Goal: Task Accomplishment & Management: Manage account settings

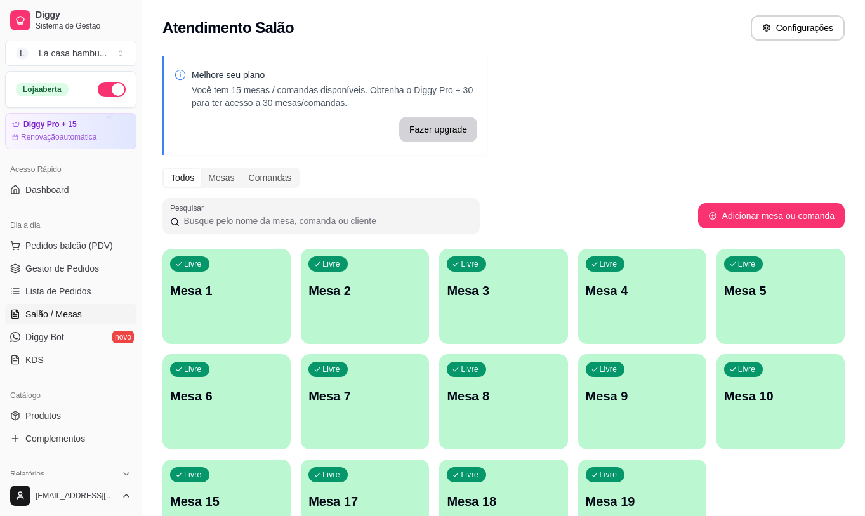
click at [493, 400] on p "Mesa 8" at bounding box center [503, 396] width 113 height 18
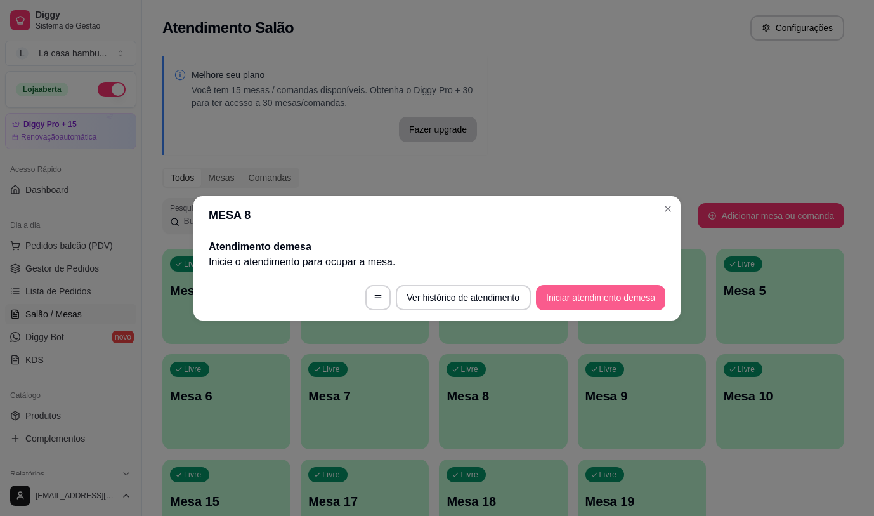
click at [579, 305] on button "Iniciar atendimento de mesa" at bounding box center [600, 297] width 129 height 25
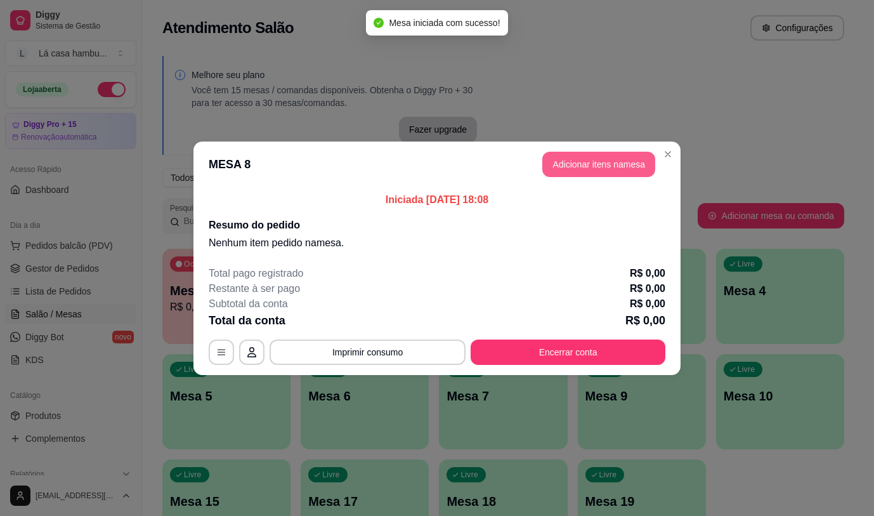
click at [601, 167] on button "Adicionar itens na mesa" at bounding box center [598, 164] width 113 height 25
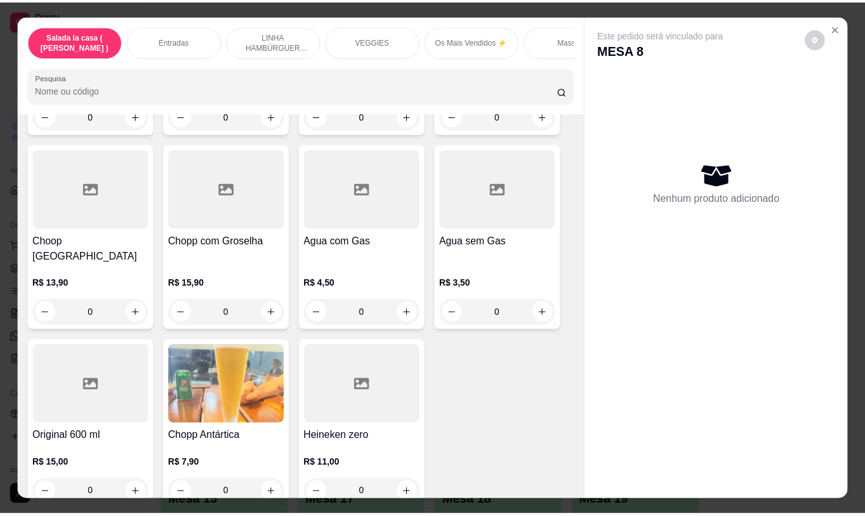
scroll to position [30, 0]
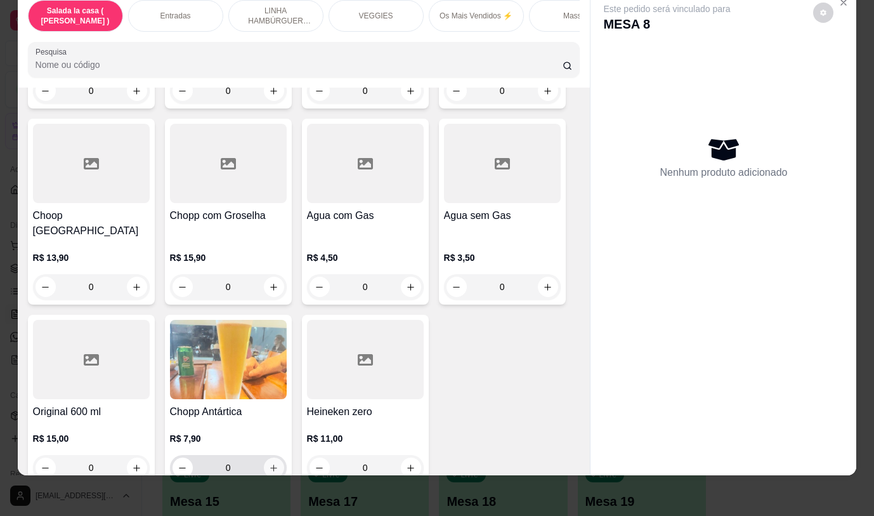
click at [274, 457] on button "increase-product-quantity" at bounding box center [274, 467] width 20 height 20
type input "1"
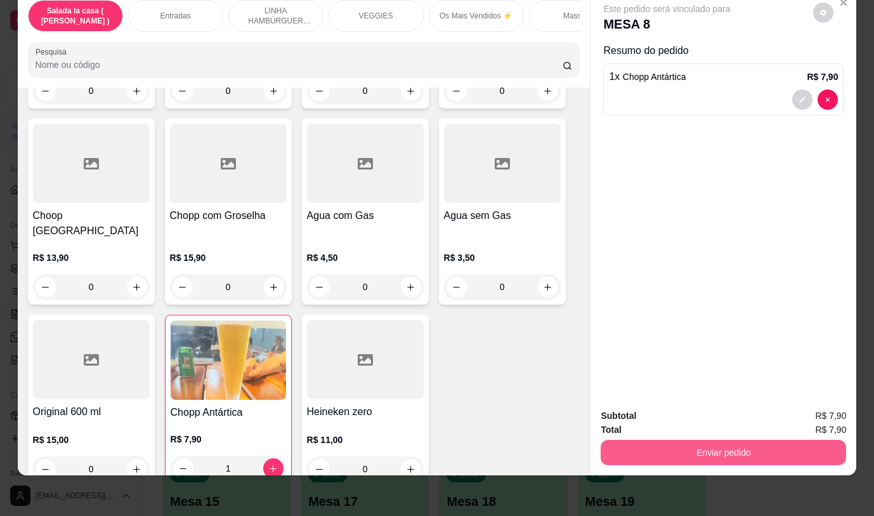
click at [676, 441] on button "Enviar pedido" at bounding box center [724, 452] width 246 height 25
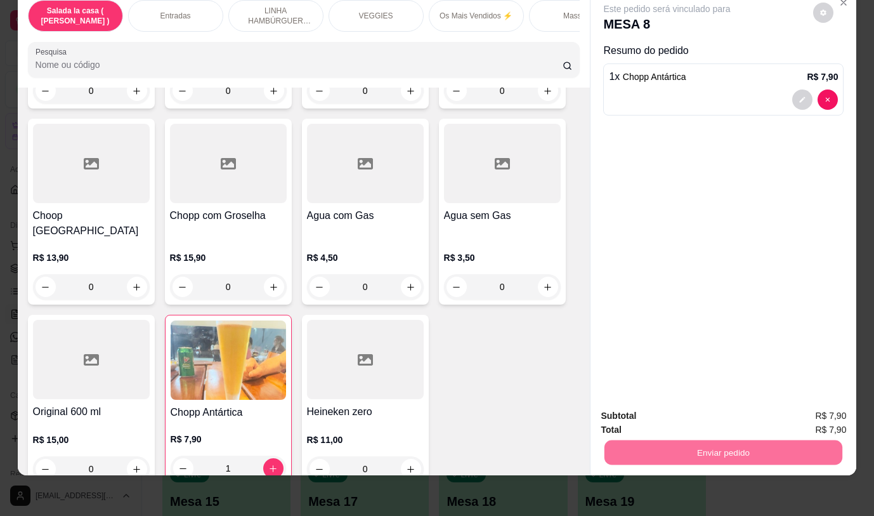
click at [700, 414] on button "Não registrar e enviar pedido" at bounding box center [682, 412] width 132 height 24
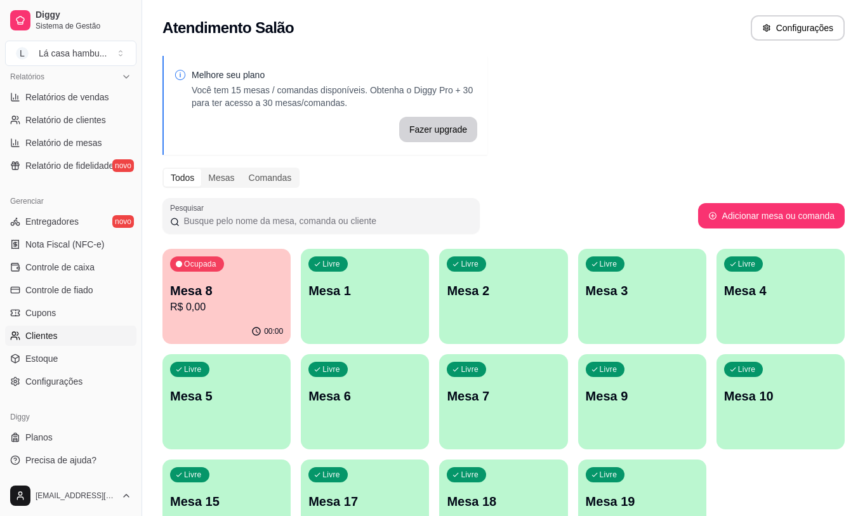
scroll to position [63, 0]
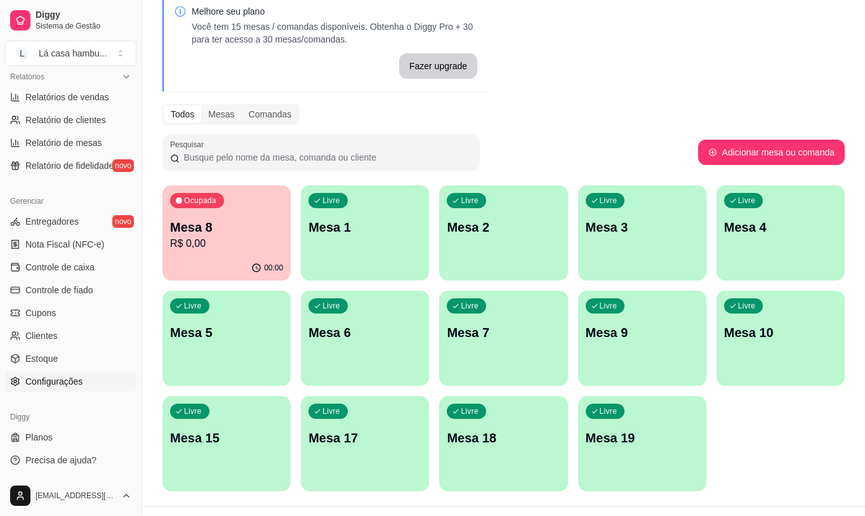
click at [97, 379] on link "Configurações" at bounding box center [70, 381] width 131 height 20
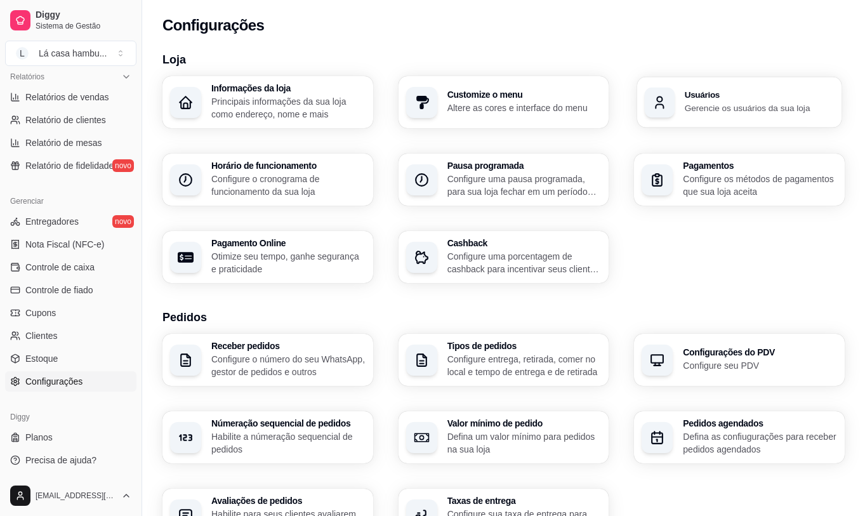
click at [730, 107] on p "Gerencie os usuários da sua loja" at bounding box center [759, 108] width 149 height 12
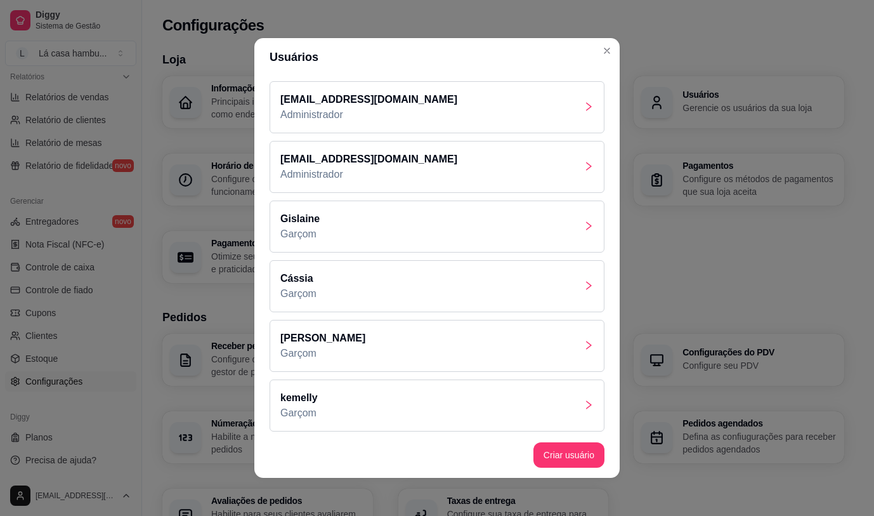
click at [570, 354] on div "[PERSON_NAME]" at bounding box center [437, 346] width 335 height 52
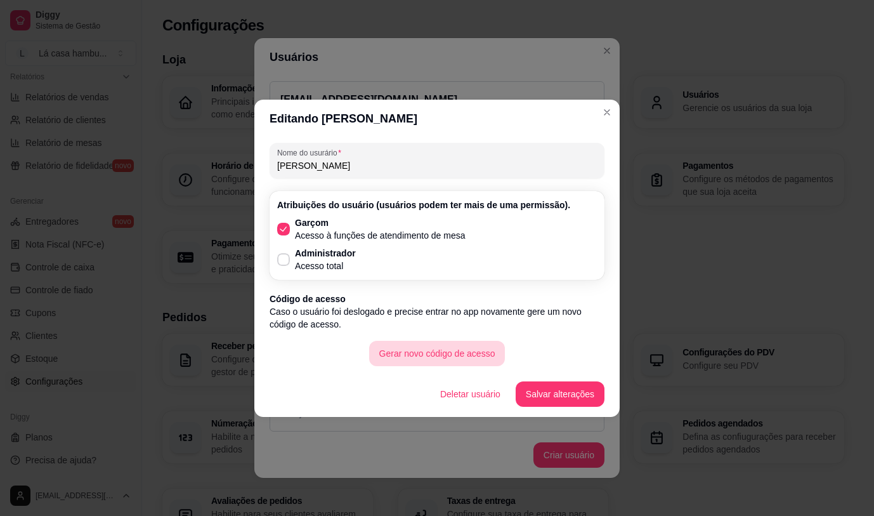
click at [461, 356] on button "Gerar novo código de acesso" at bounding box center [437, 353] width 136 height 25
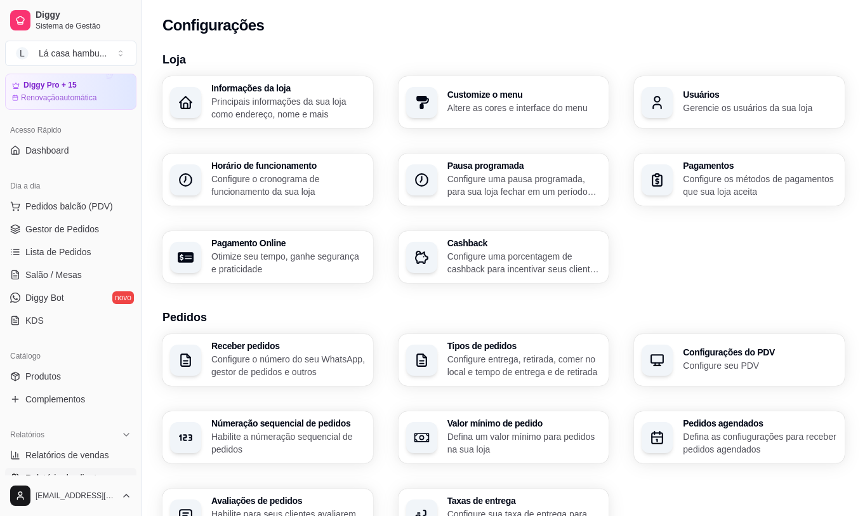
scroll to position [16, 0]
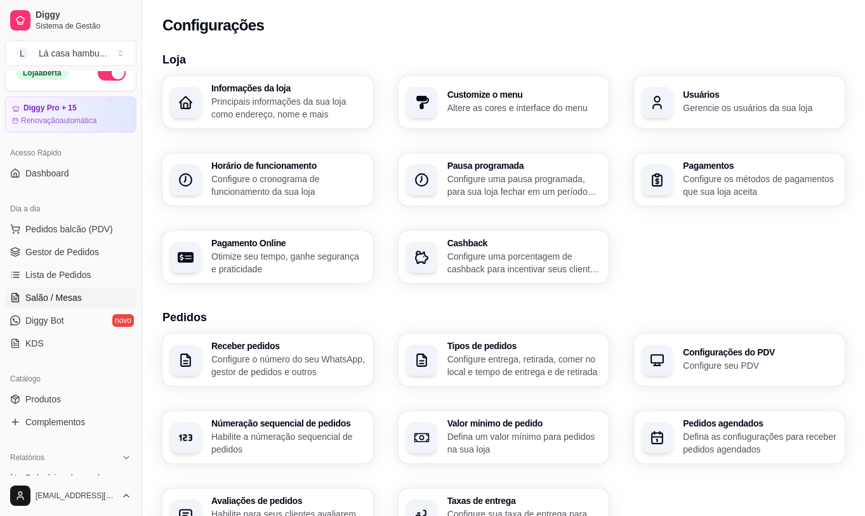
click at [83, 296] on link "Salão / Mesas" at bounding box center [70, 297] width 131 height 20
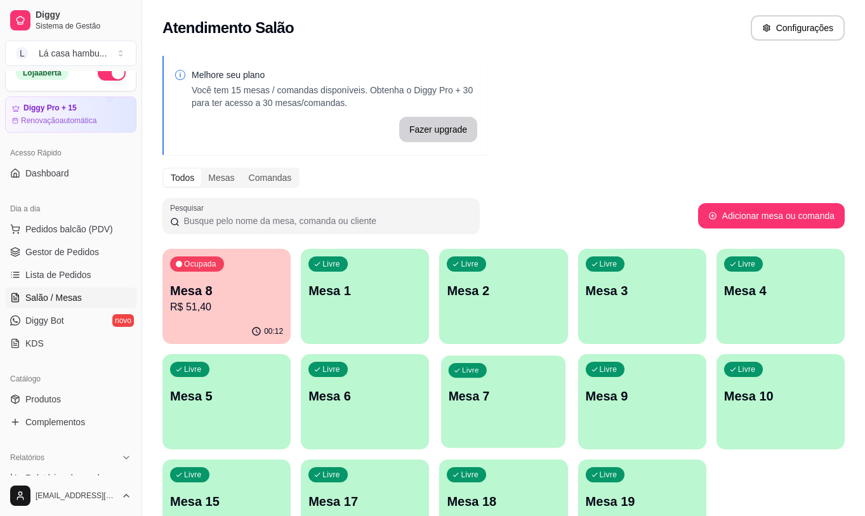
click at [509, 417] on div "Livre Mesa 7" at bounding box center [503, 393] width 124 height 77
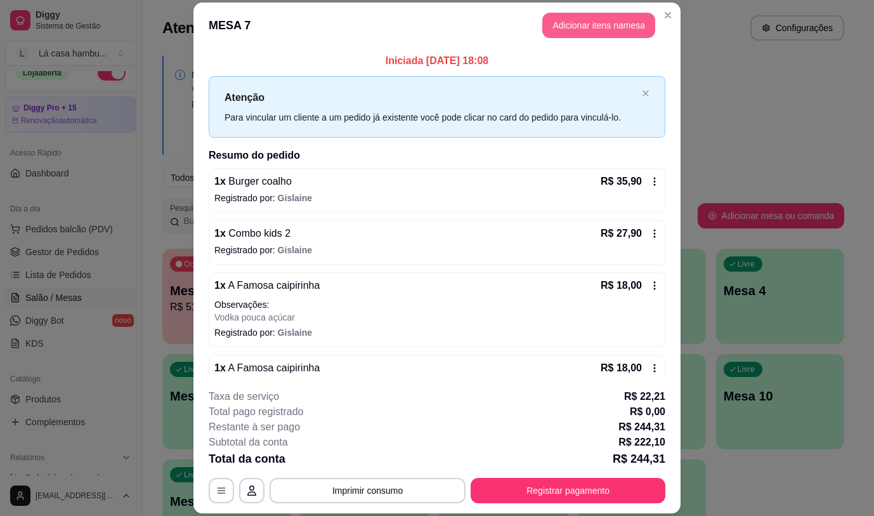
click at [587, 20] on button "Adicionar itens na mesa" at bounding box center [598, 25] width 113 height 25
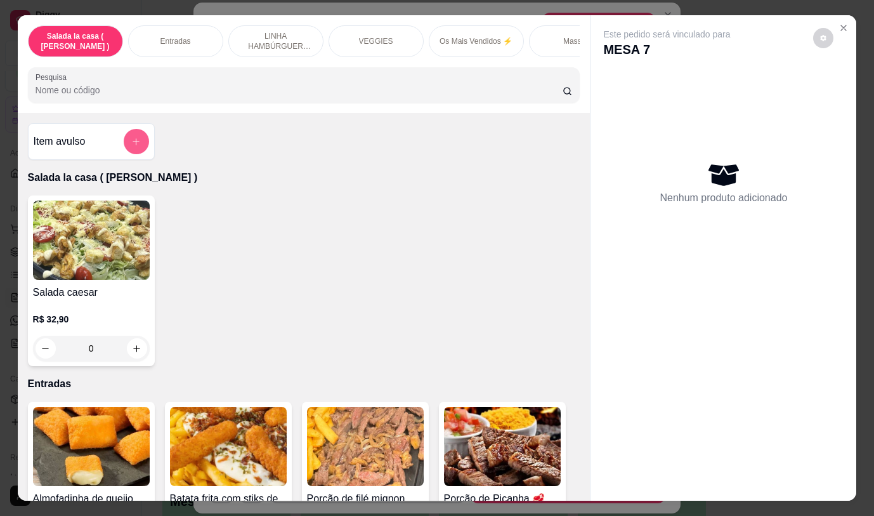
click at [138, 150] on button "add-separate-item" at bounding box center [136, 141] width 25 height 25
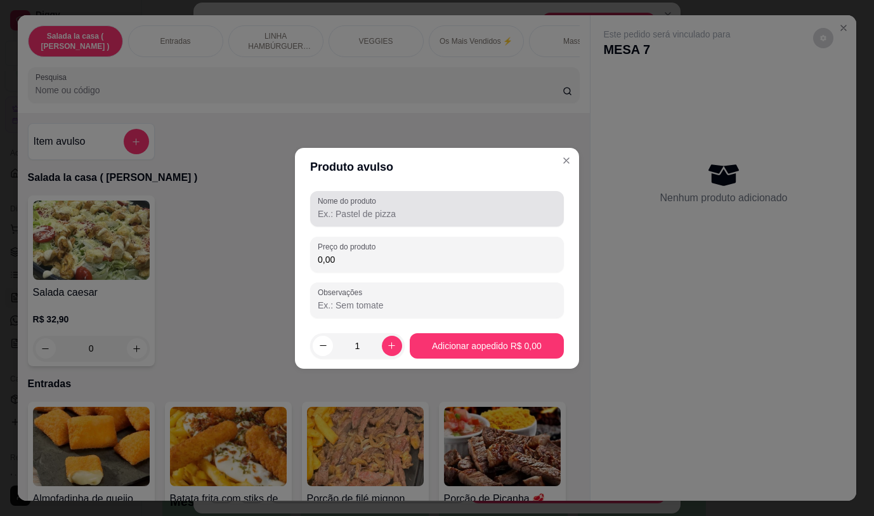
click at [357, 213] on input "Nome do produto" at bounding box center [437, 213] width 239 height 13
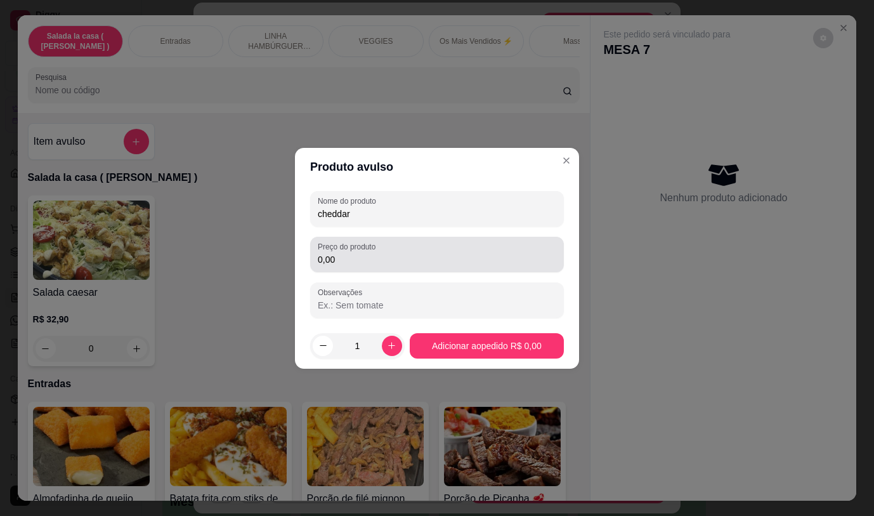
type input "cheddar"
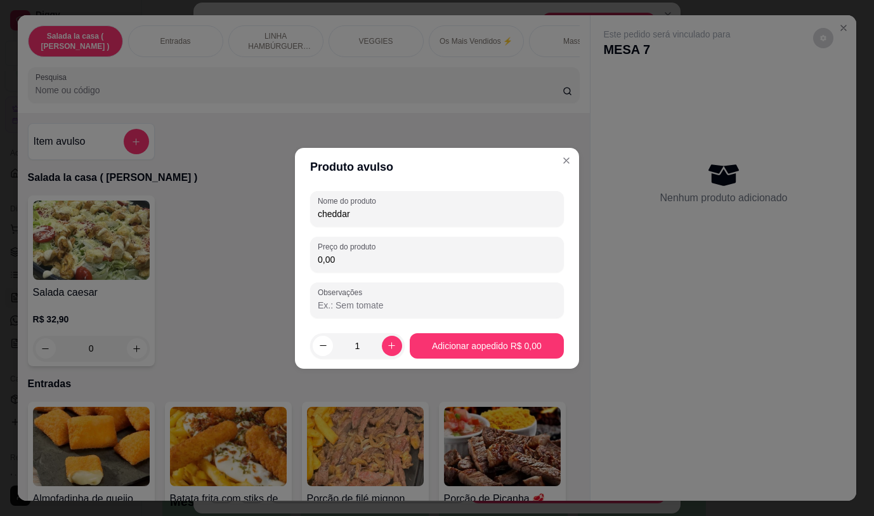
click at [362, 259] on input "0,00" at bounding box center [437, 259] width 239 height 13
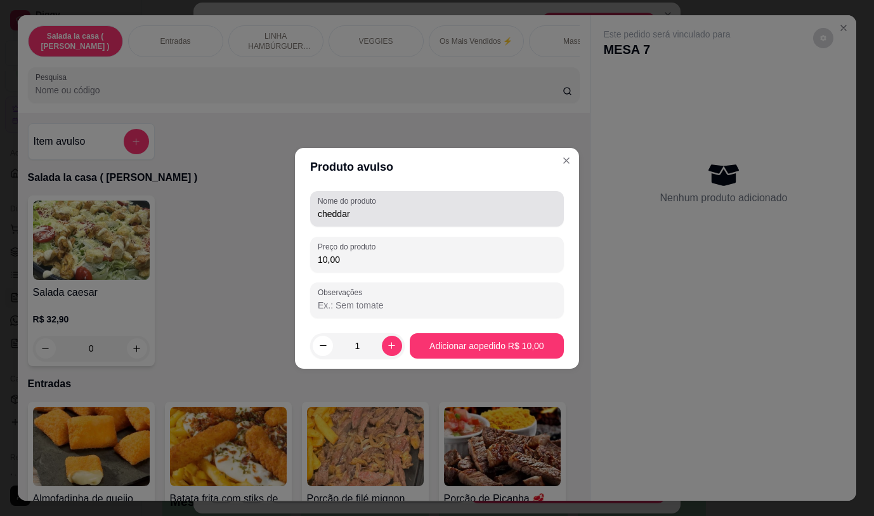
type input "10,00"
click at [454, 215] on input "cheddar" at bounding box center [437, 213] width 239 height 13
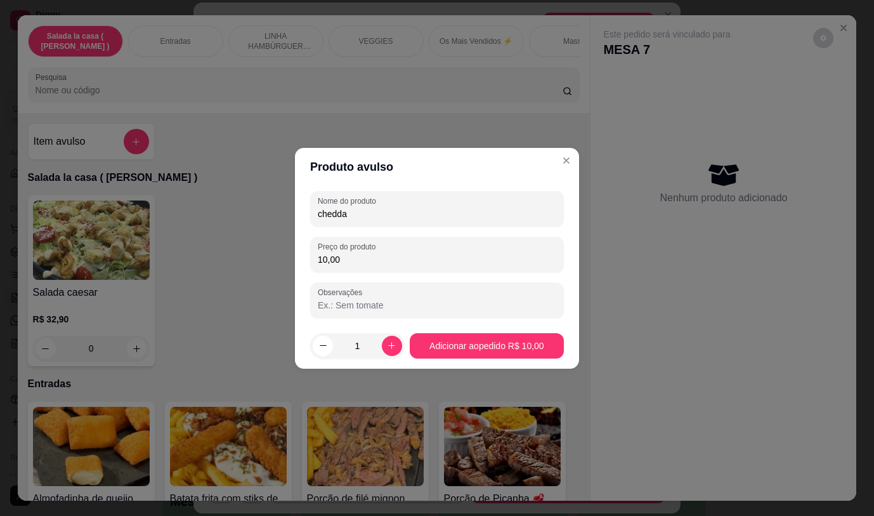
type input "cheddar"
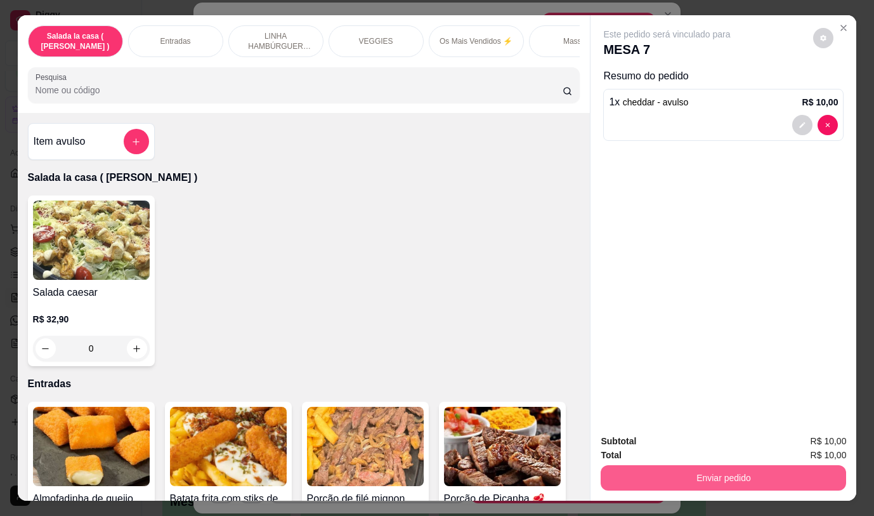
click at [670, 465] on button "Enviar pedido" at bounding box center [724, 477] width 246 height 25
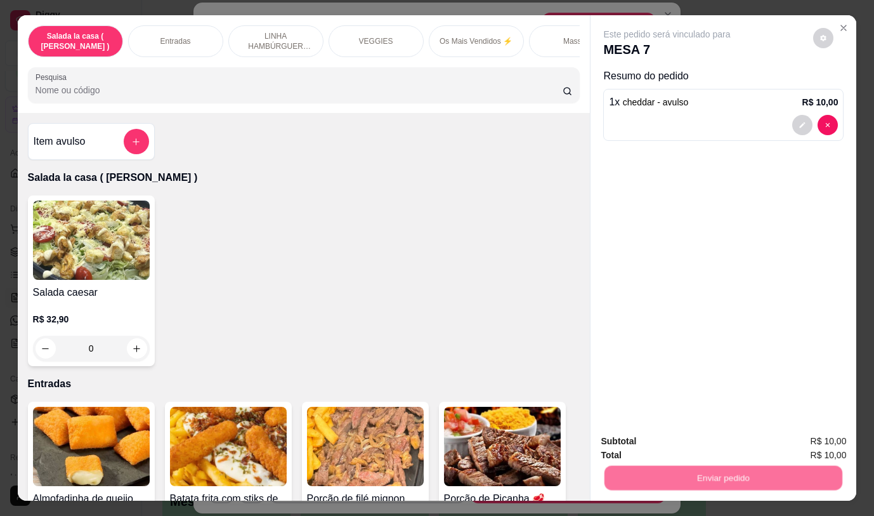
click at [661, 442] on button "Não registrar e enviar pedido" at bounding box center [682, 442] width 132 height 24
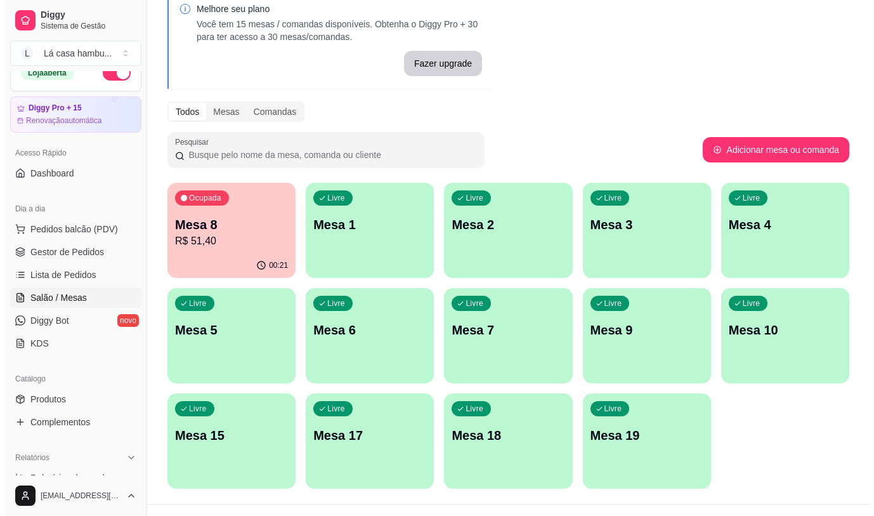
scroll to position [90, 0]
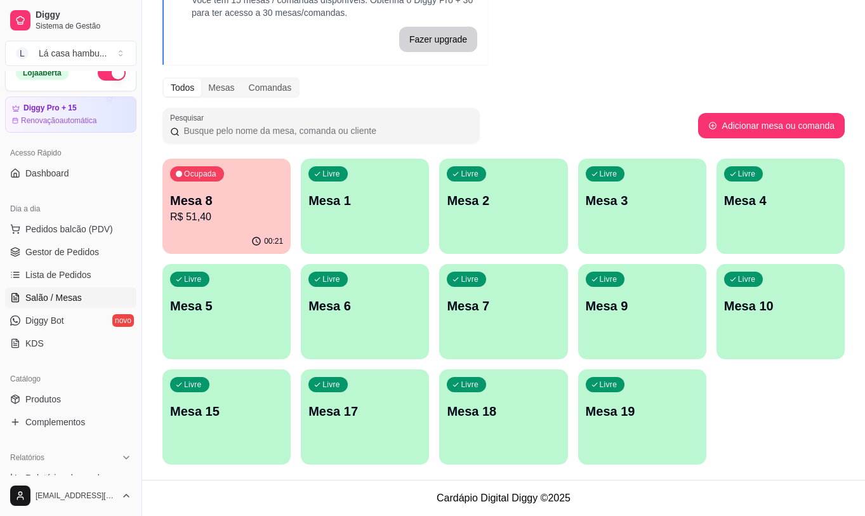
click at [197, 218] on p "R$ 51,40" at bounding box center [226, 216] width 113 height 15
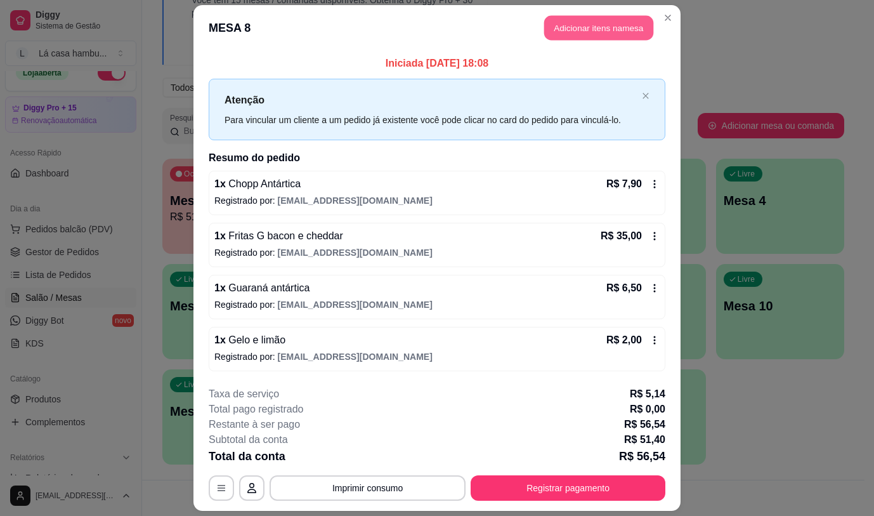
click at [615, 32] on button "Adicionar itens na mesa" at bounding box center [598, 28] width 109 height 25
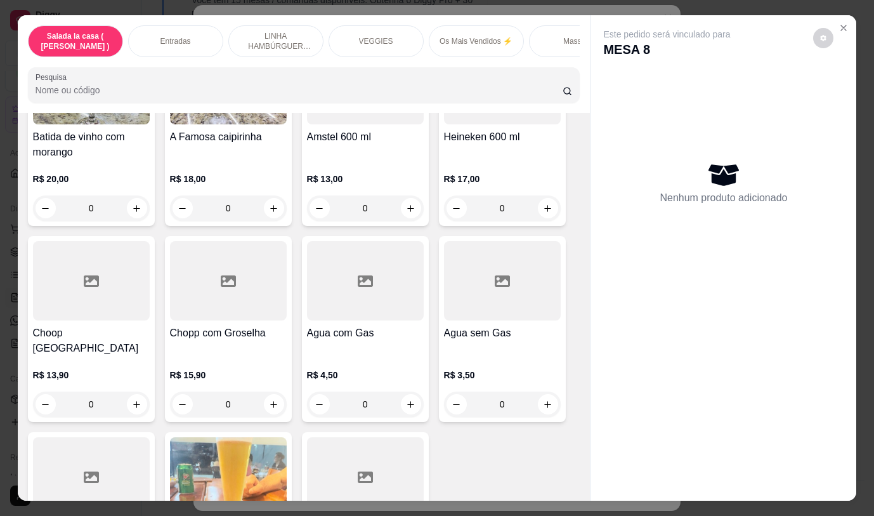
scroll to position [6437, 0]
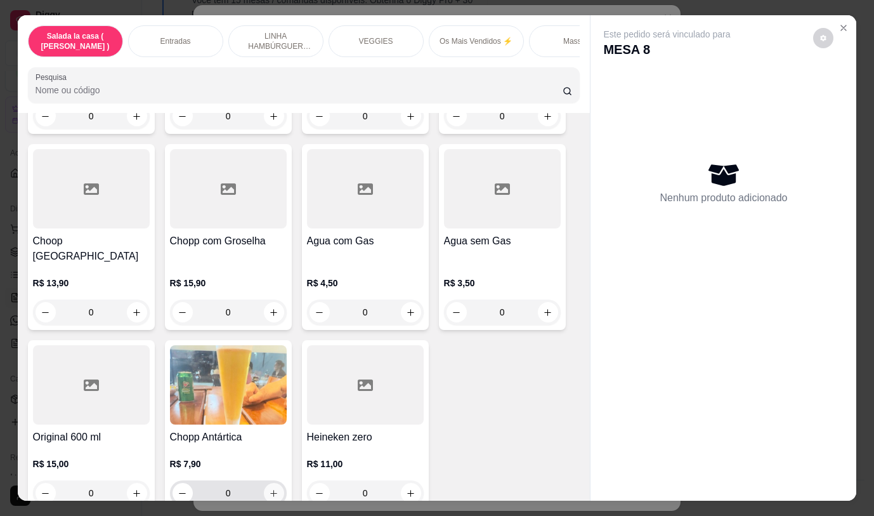
click at [269, 489] on icon "increase-product-quantity" at bounding box center [274, 494] width 10 height 10
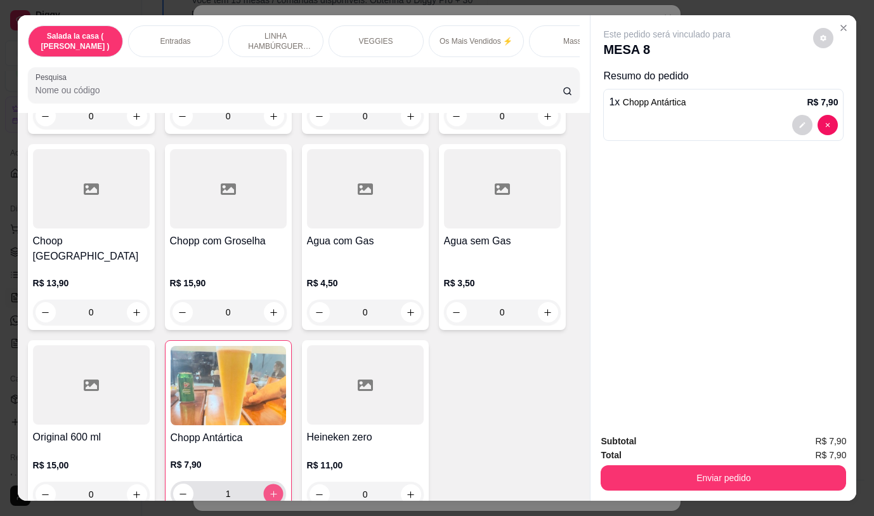
click at [268, 489] on icon "increase-product-quantity" at bounding box center [273, 494] width 10 height 10
type input "2"
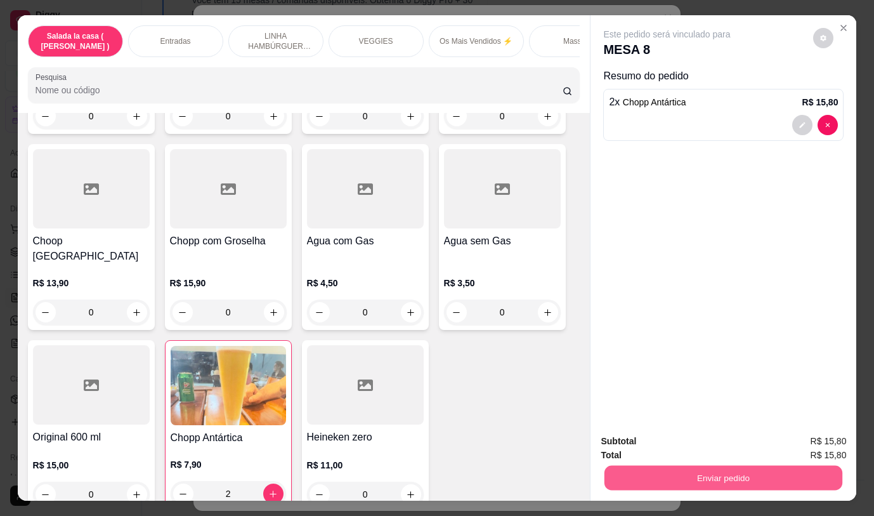
click at [688, 471] on button "Enviar pedido" at bounding box center [724, 477] width 238 height 25
click at [687, 442] on button "Não registrar e enviar pedido" at bounding box center [682, 441] width 128 height 23
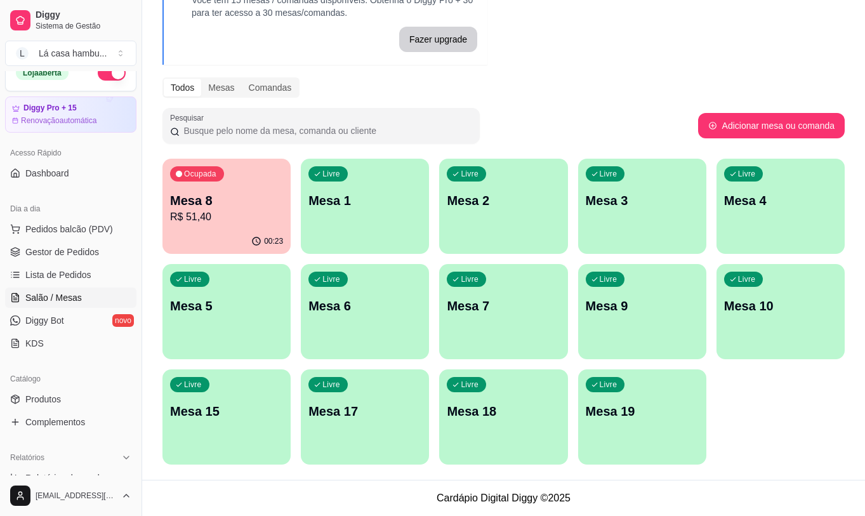
click at [248, 193] on p "Mesa 8" at bounding box center [226, 201] width 113 height 18
click at [463, 305] on p "Mesa 7" at bounding box center [503, 306] width 113 height 18
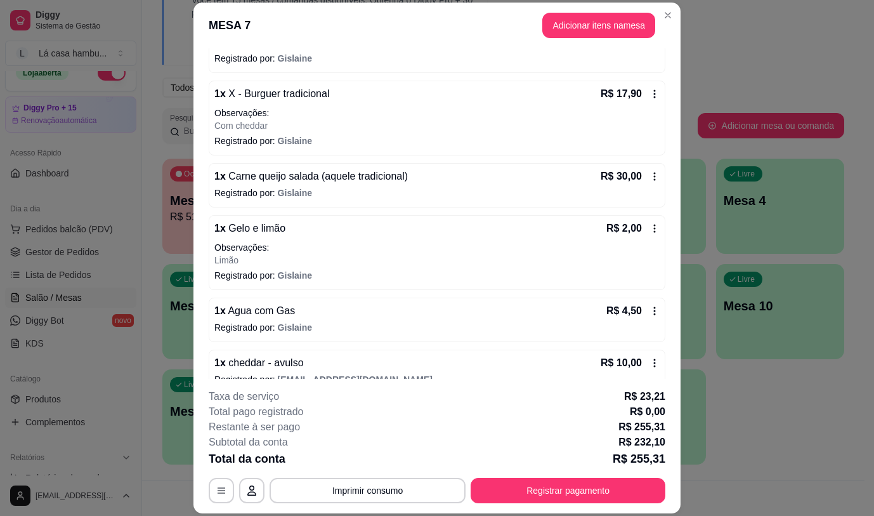
scroll to position [563, 0]
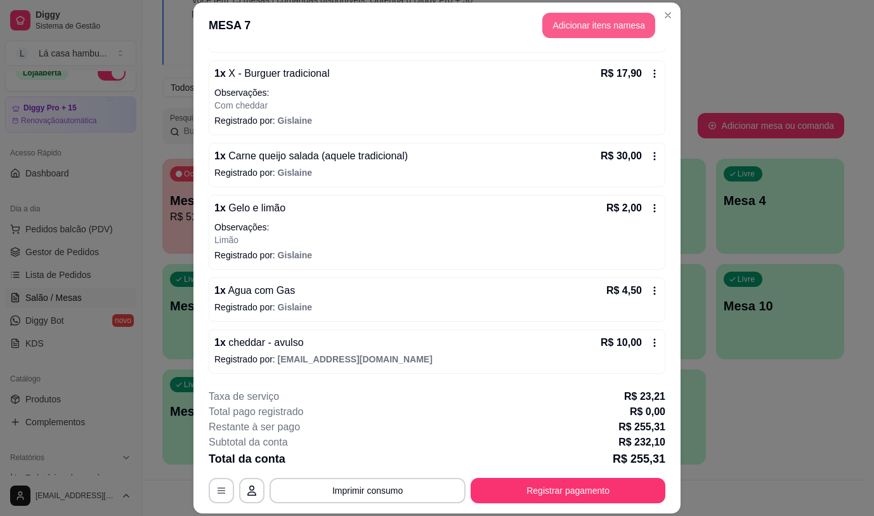
click at [584, 22] on button "Adicionar itens na mesa" at bounding box center [598, 25] width 113 height 25
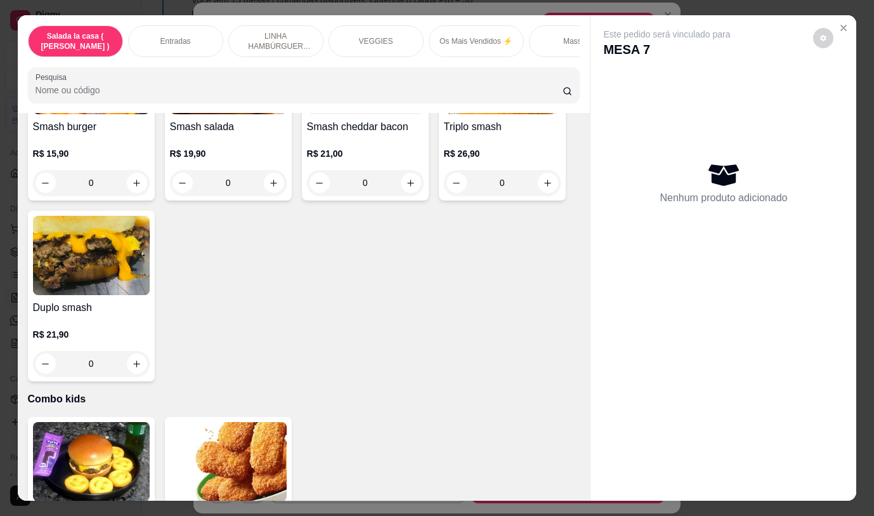
scroll to position [6437, 0]
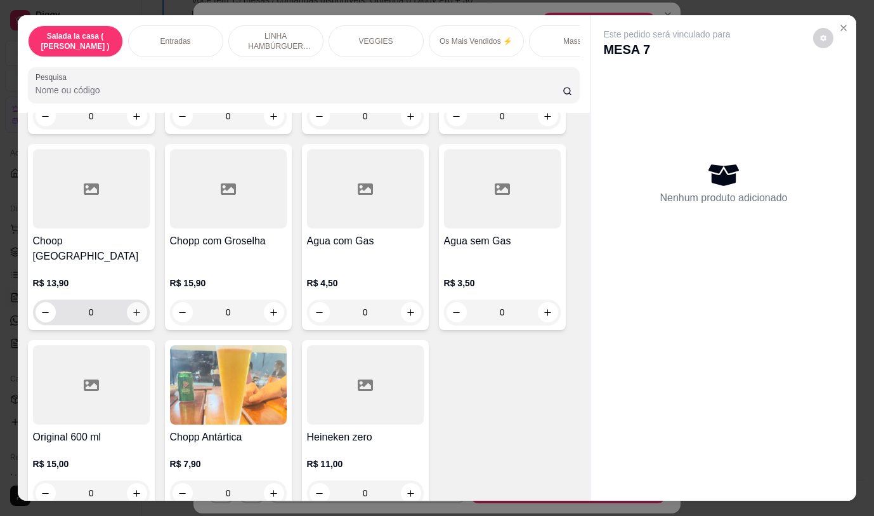
click at [127, 302] on button "increase-product-quantity" at bounding box center [137, 312] width 20 height 20
type input "1"
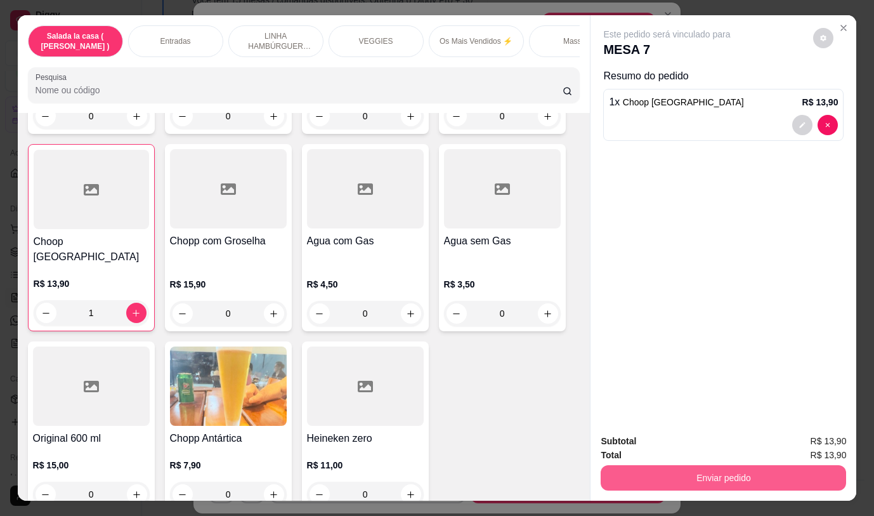
click at [654, 476] on button "Enviar pedido" at bounding box center [724, 477] width 246 height 25
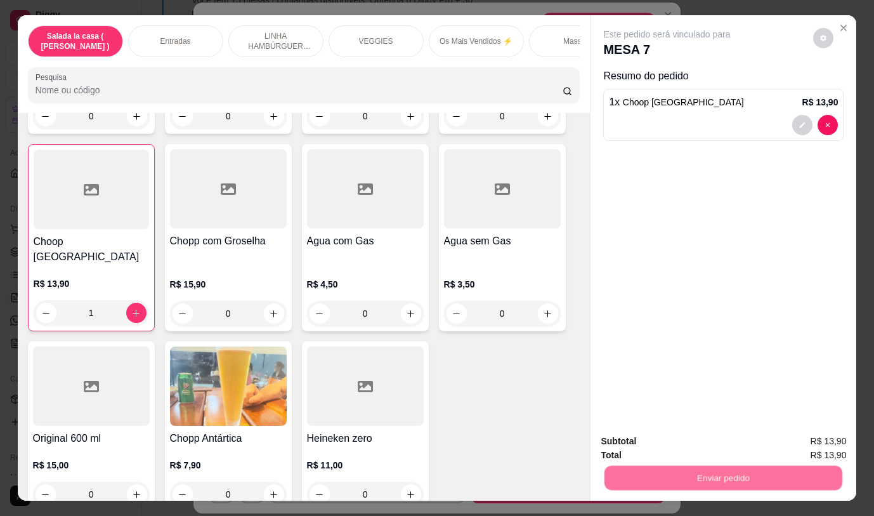
click at [657, 440] on button "Não registrar e enviar pedido" at bounding box center [682, 442] width 132 height 24
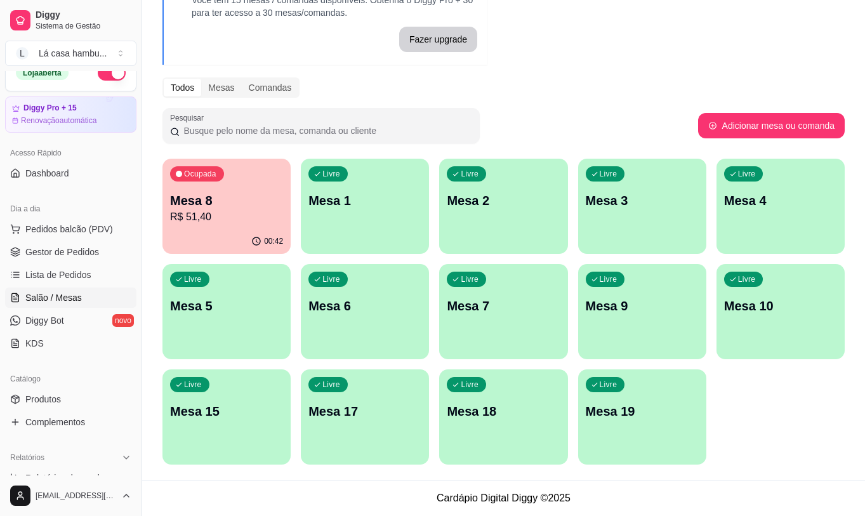
click at [204, 224] on p "R$ 51,40" at bounding box center [226, 216] width 113 height 15
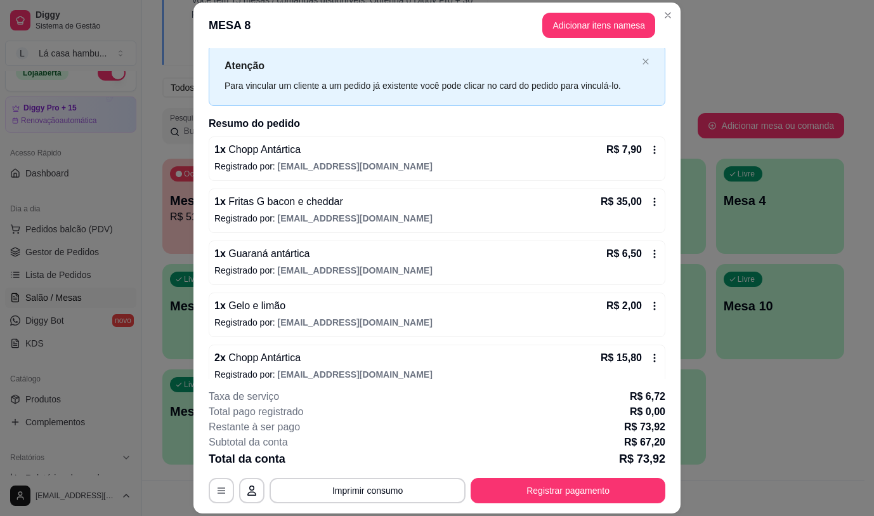
scroll to position [47, 0]
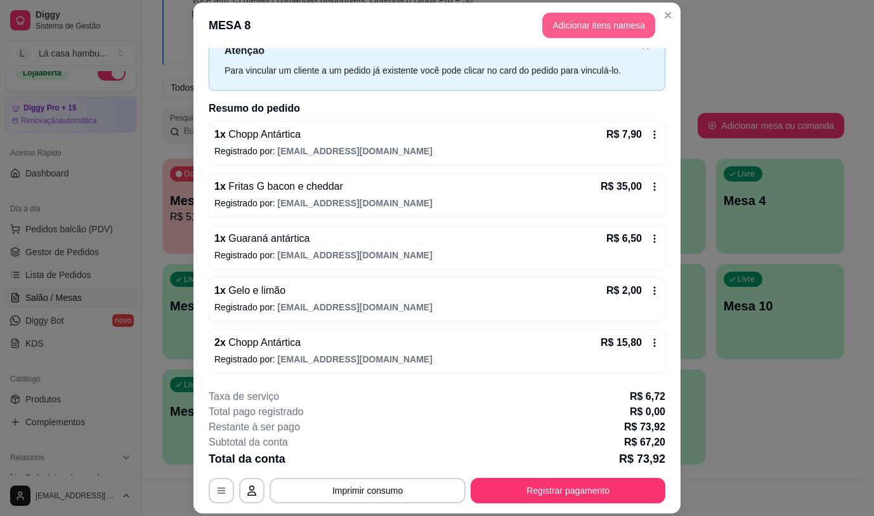
click at [586, 22] on button "Adicionar itens na mesa" at bounding box center [598, 25] width 113 height 25
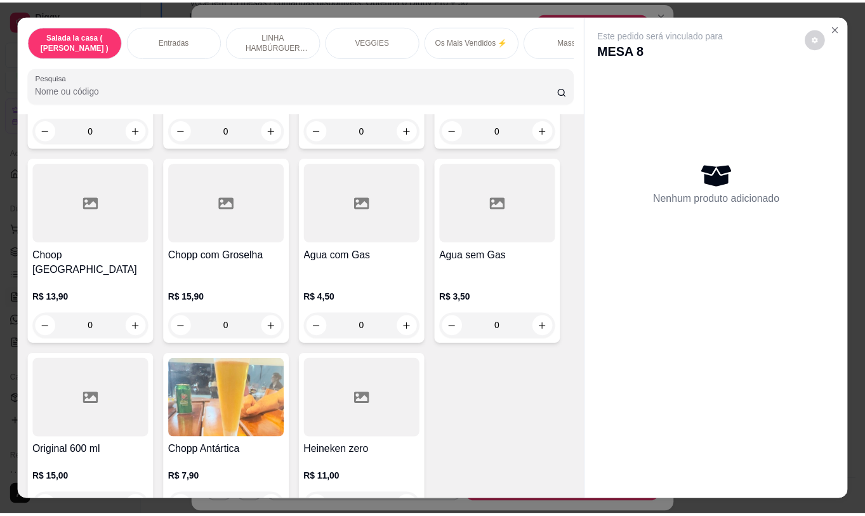
scroll to position [6437, 0]
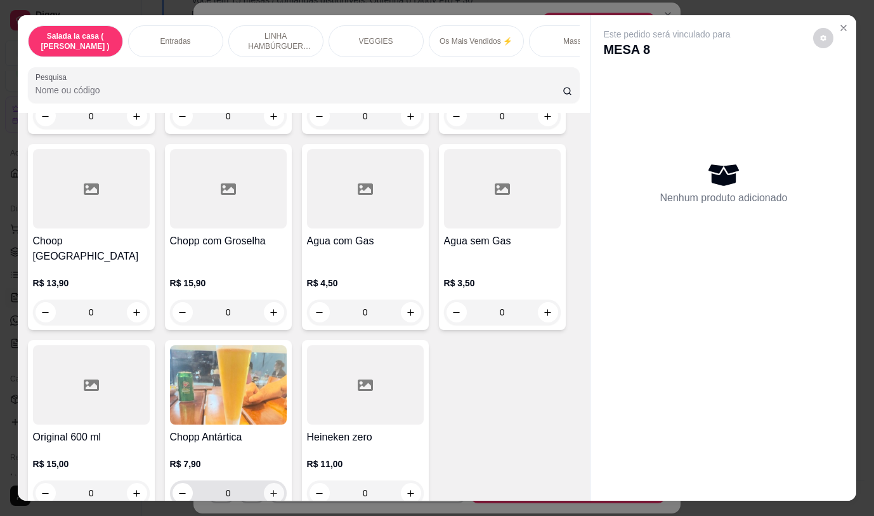
click at [274, 483] on button "increase-product-quantity" at bounding box center [274, 493] width 20 height 20
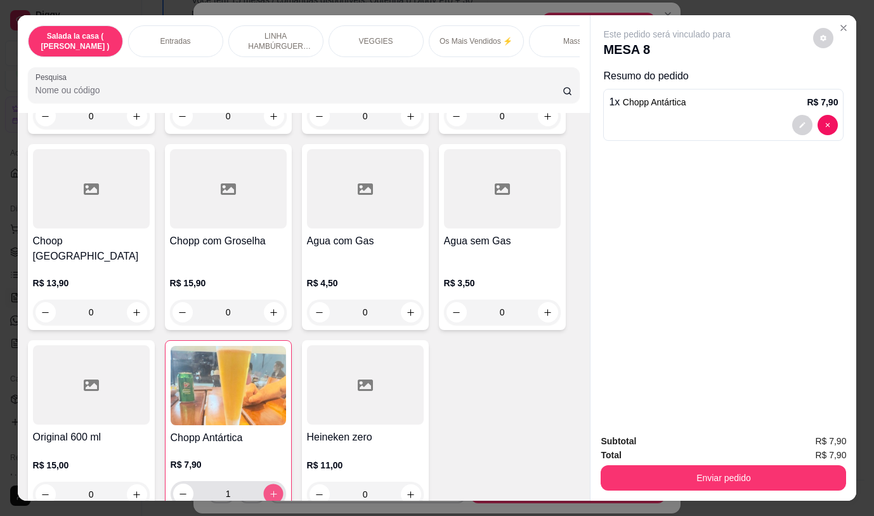
click at [274, 484] on button "increase-product-quantity" at bounding box center [273, 494] width 20 height 20
type input "2"
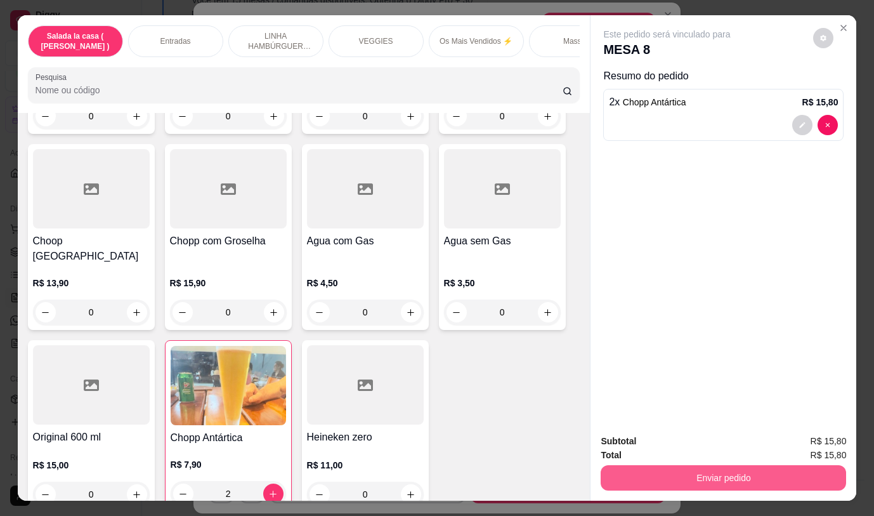
click at [702, 476] on button "Enviar pedido" at bounding box center [724, 477] width 246 height 25
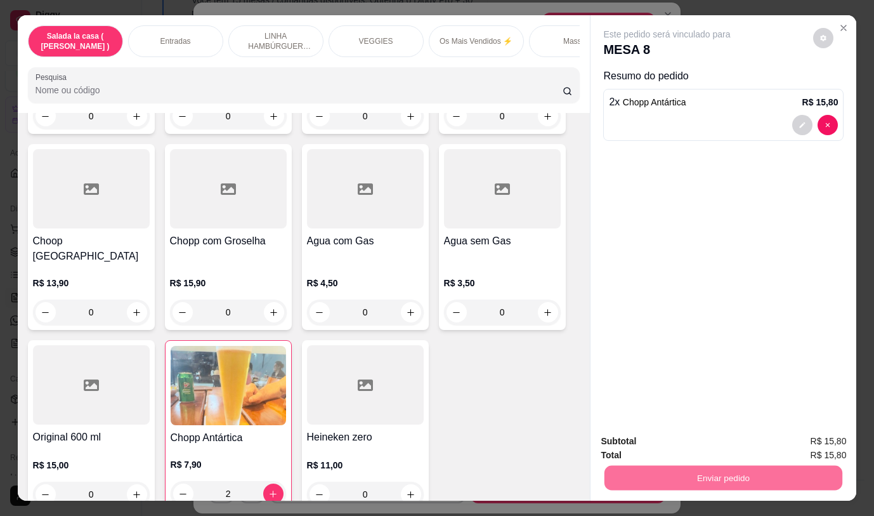
click at [690, 443] on button "Não registrar e enviar pedido" at bounding box center [682, 441] width 128 height 23
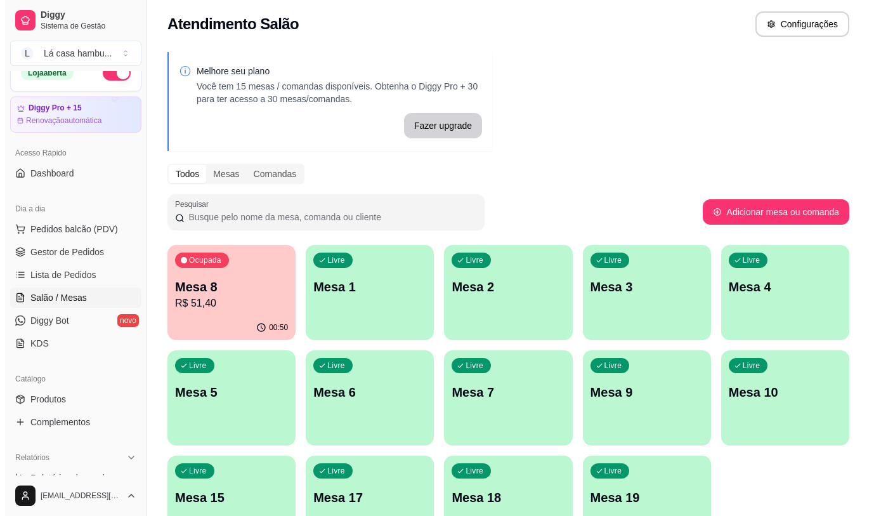
scroll to position [0, 0]
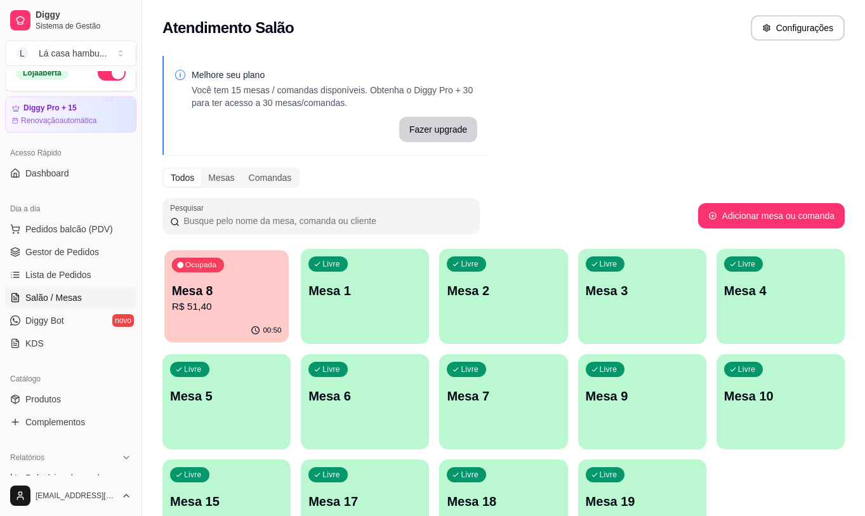
click at [260, 299] on p "R$ 51,40" at bounding box center [227, 306] width 110 height 15
click at [64, 253] on span "Gestor de Pedidos" at bounding box center [62, 252] width 74 height 13
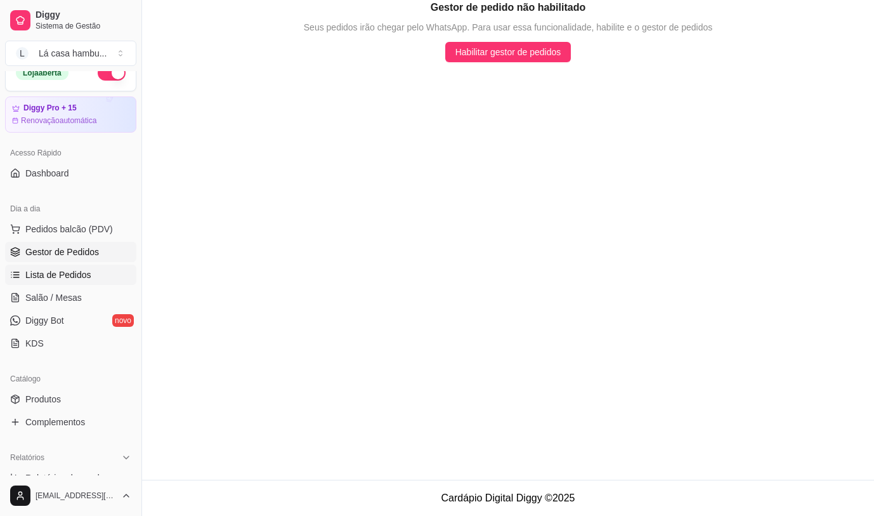
click at [62, 267] on link "Lista de Pedidos" at bounding box center [70, 275] width 131 height 20
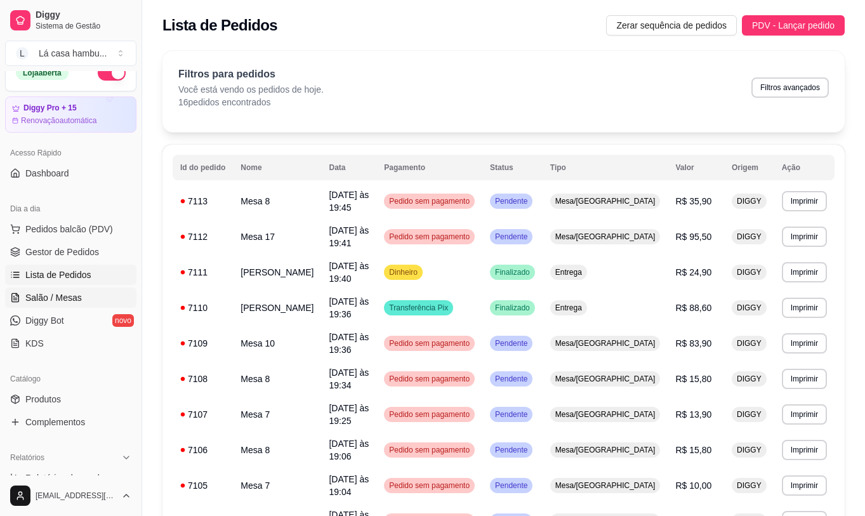
click at [73, 295] on span "Salão / Mesas" at bounding box center [53, 297] width 56 height 13
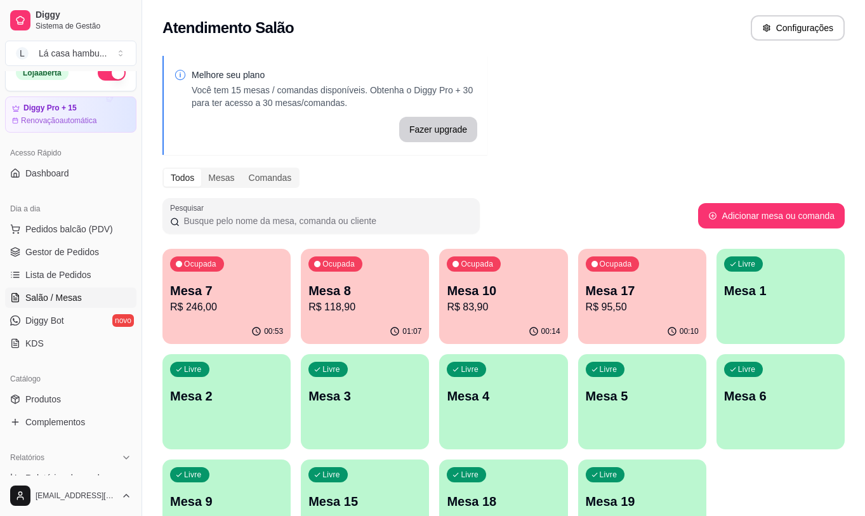
click at [643, 289] on p "Mesa 17" at bounding box center [642, 291] width 113 height 18
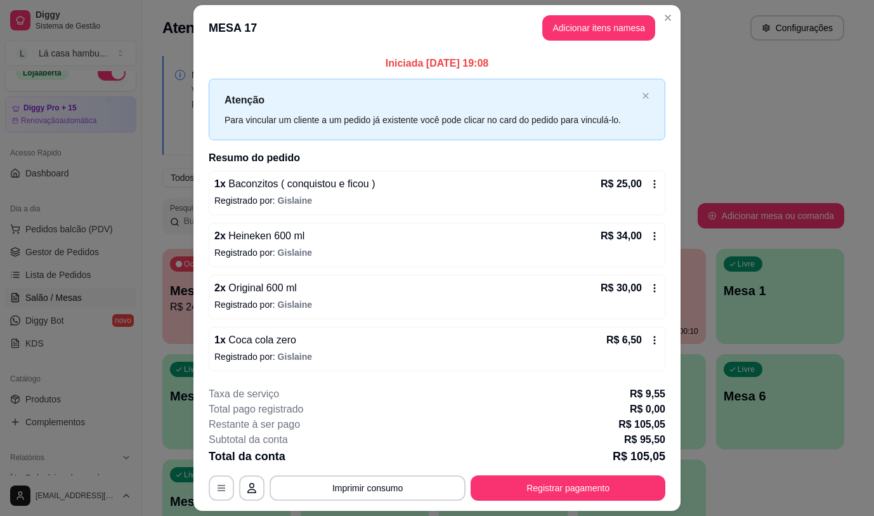
scroll to position [36, 0]
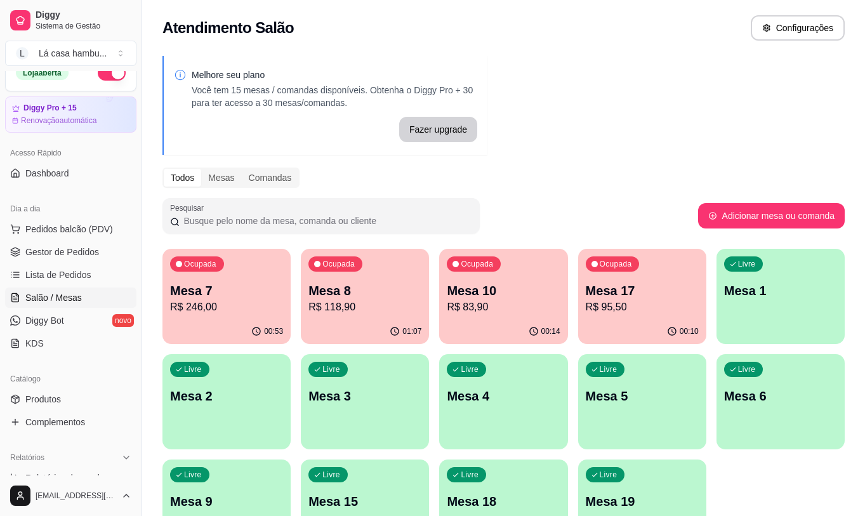
click at [220, 312] on p "R$ 246,00" at bounding box center [226, 306] width 113 height 15
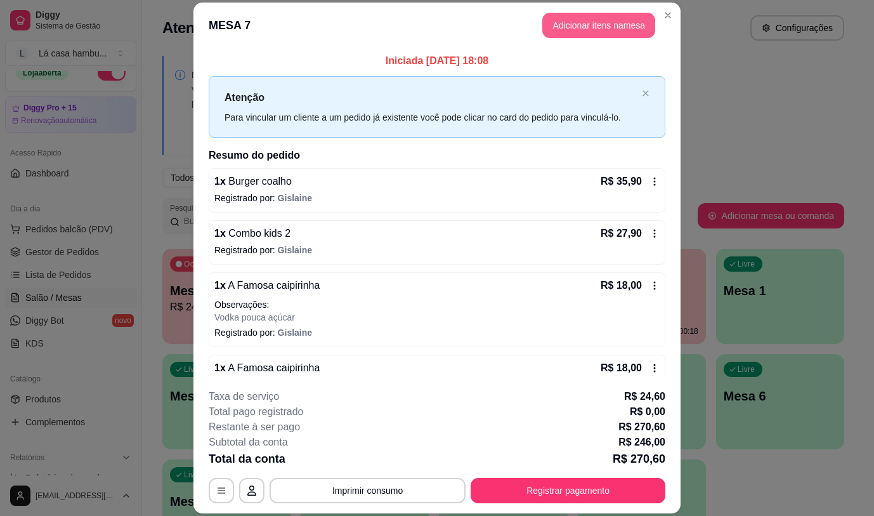
click at [618, 29] on button "Adicionar itens na mesa" at bounding box center [598, 25] width 113 height 25
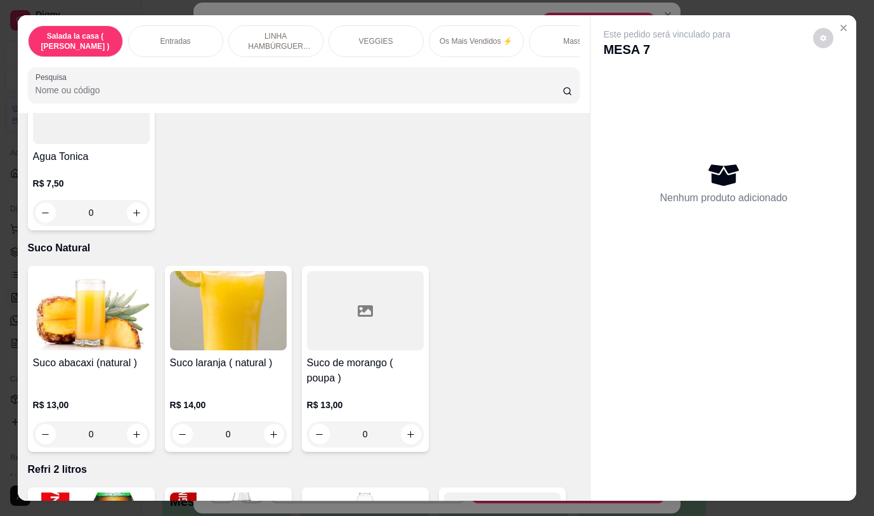
scroll to position [6437, 0]
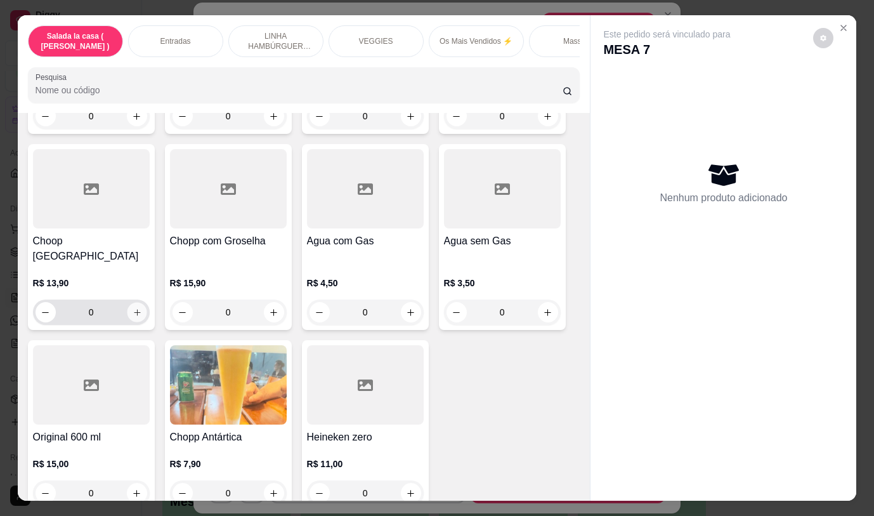
click at [135, 308] on icon "increase-product-quantity" at bounding box center [137, 313] width 10 height 10
type input "1"
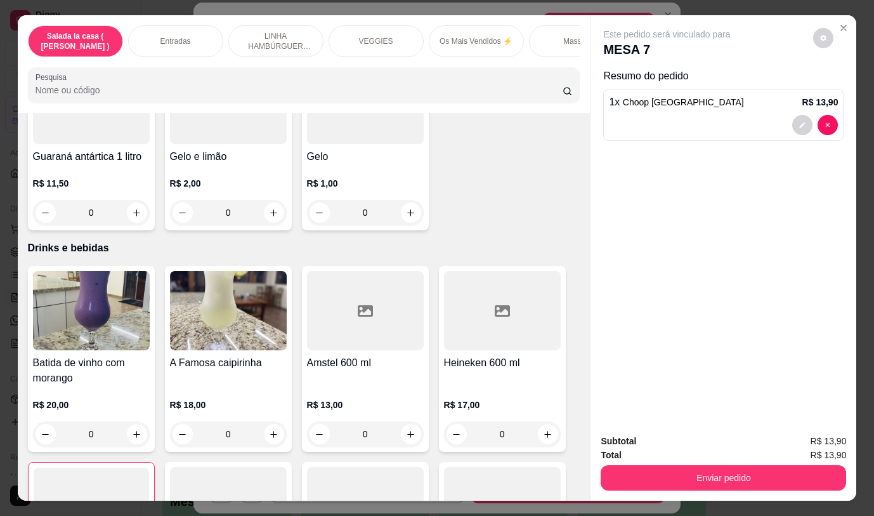
scroll to position [6119, 0]
click at [269, 429] on icon "increase-product-quantity" at bounding box center [274, 434] width 10 height 10
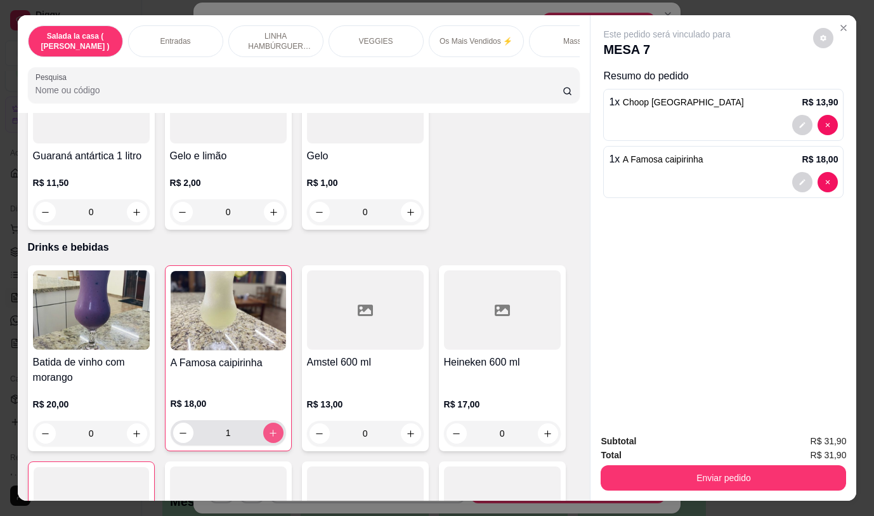
click at [268, 428] on icon "increase-product-quantity" at bounding box center [273, 433] width 10 height 10
type input "2"
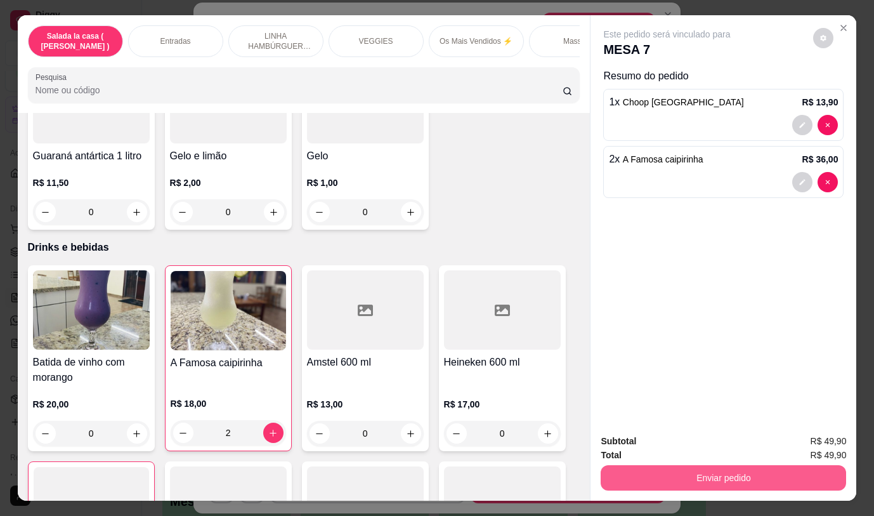
click at [646, 479] on button "Enviar pedido" at bounding box center [724, 477] width 246 height 25
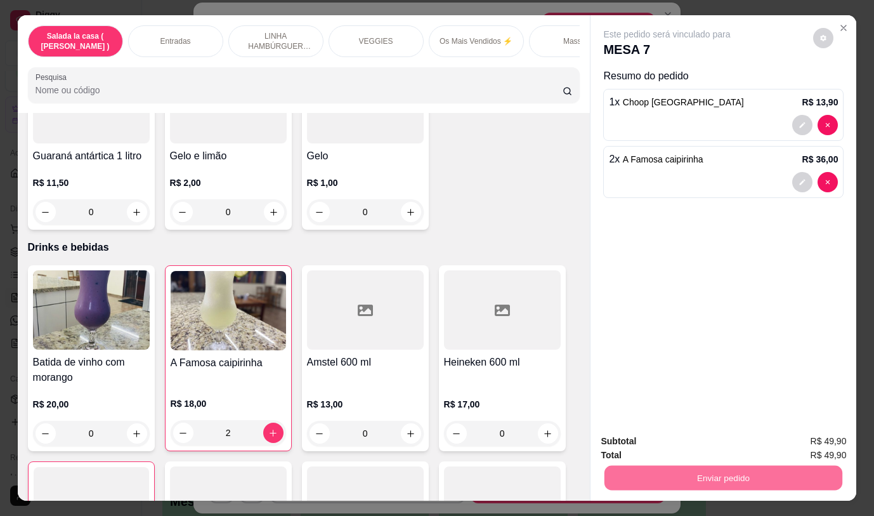
click at [640, 439] on button "Não registrar e enviar pedido" at bounding box center [682, 442] width 132 height 24
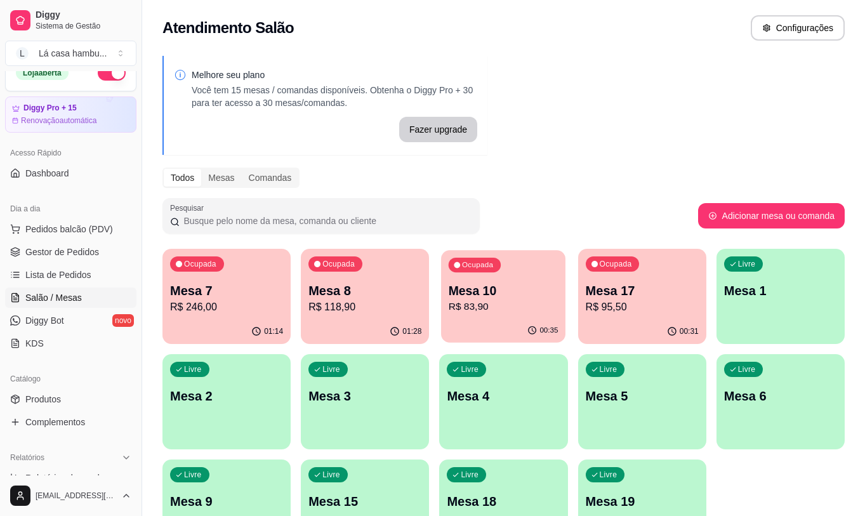
click at [493, 310] on p "R$ 83,90" at bounding box center [504, 306] width 110 height 15
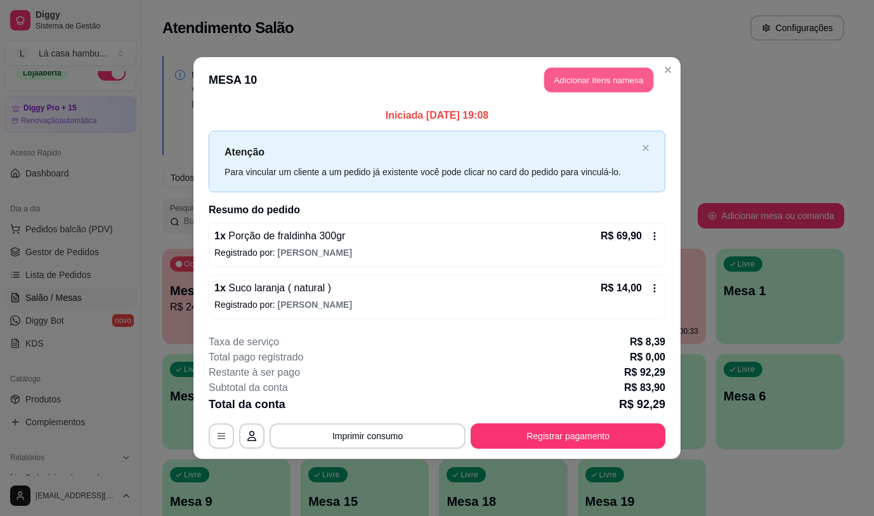
click at [584, 77] on button "Adicionar itens na mesa" at bounding box center [598, 80] width 109 height 25
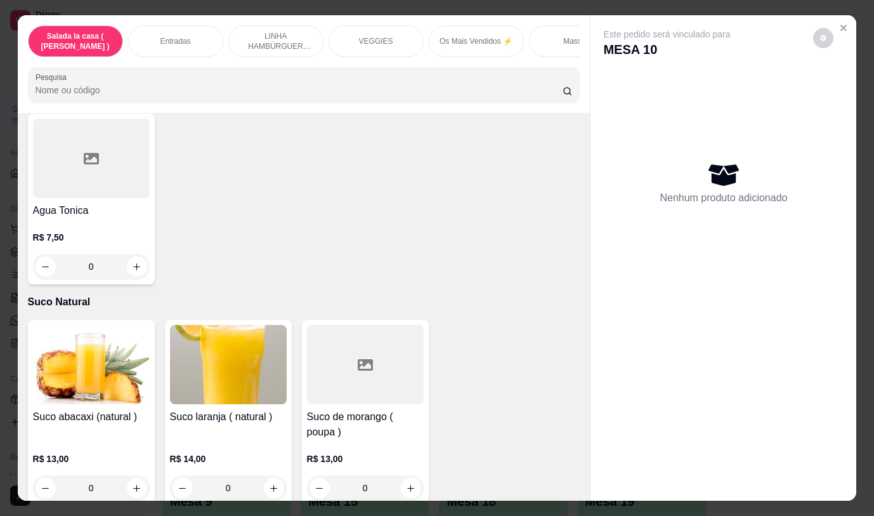
scroll to position [5647, 0]
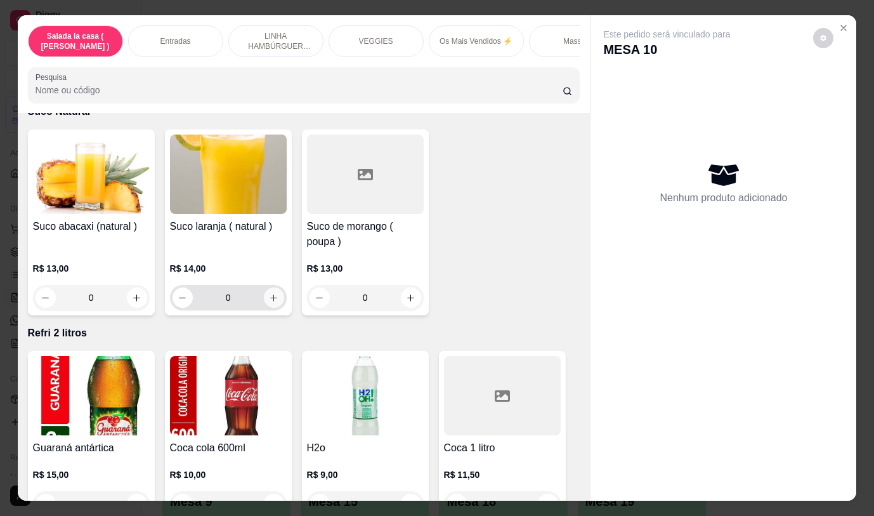
click at [270, 294] on icon "increase-product-quantity" at bounding box center [273, 297] width 7 height 7
type input "1"
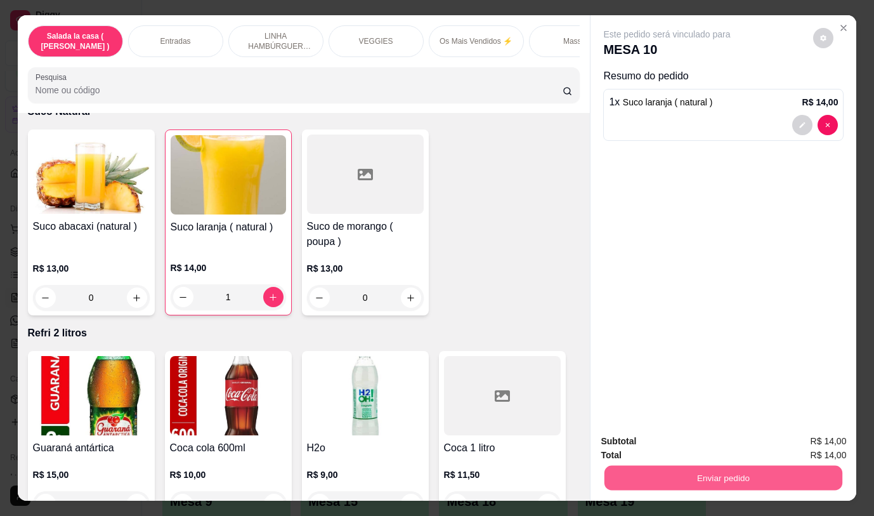
click at [708, 470] on button "Enviar pedido" at bounding box center [724, 477] width 238 height 25
click at [688, 445] on button "Não registrar e enviar pedido" at bounding box center [682, 442] width 132 height 24
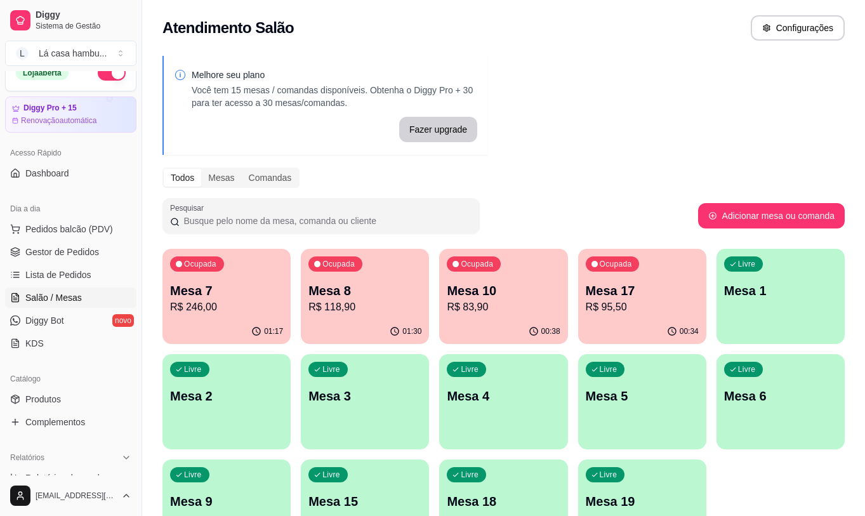
click at [334, 393] on p "Mesa 3" at bounding box center [364, 396] width 113 height 18
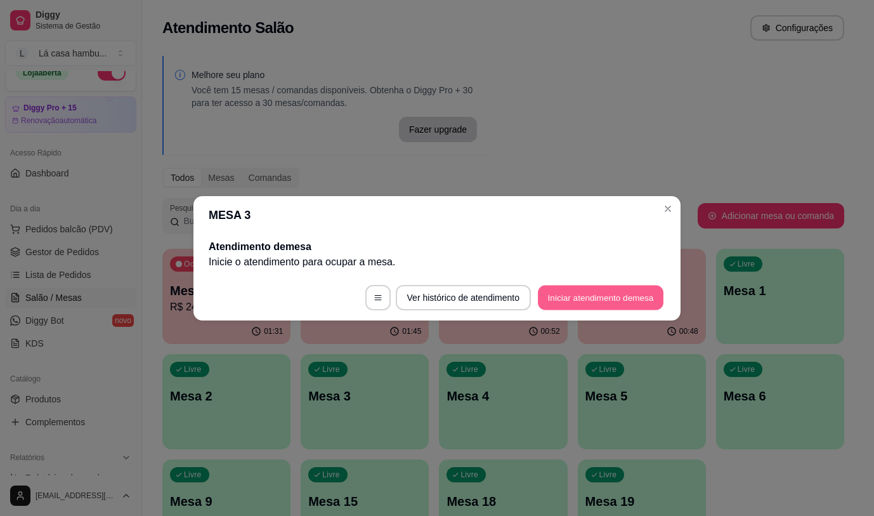
click at [584, 302] on button "Iniciar atendimento de mesa" at bounding box center [601, 297] width 126 height 25
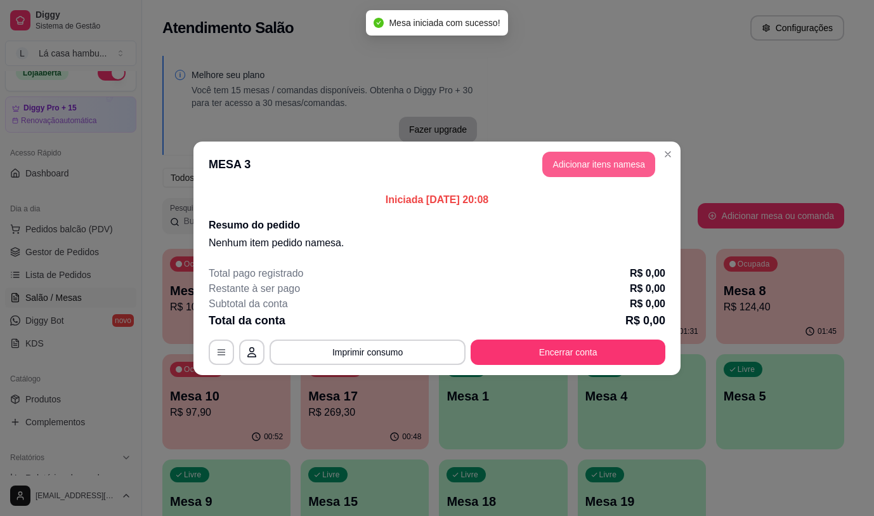
click at [614, 172] on button "Adicionar itens na mesa" at bounding box center [598, 164] width 113 height 25
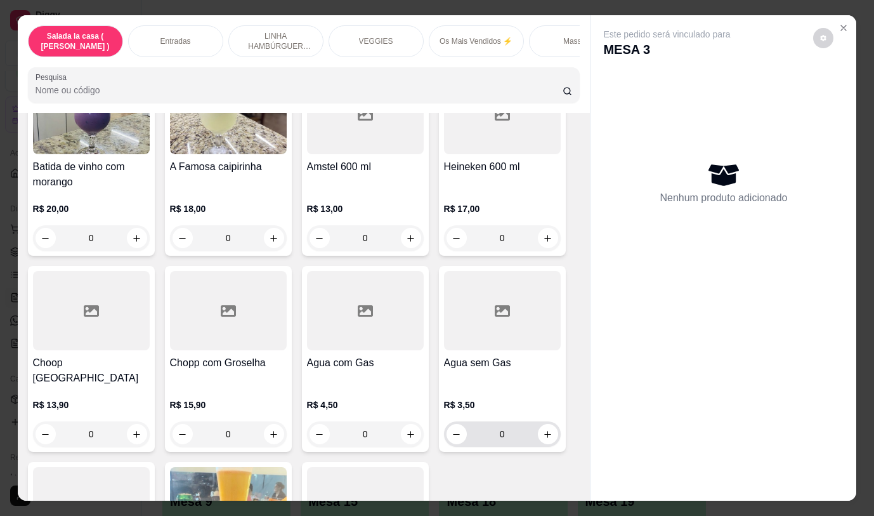
scroll to position [6183, 0]
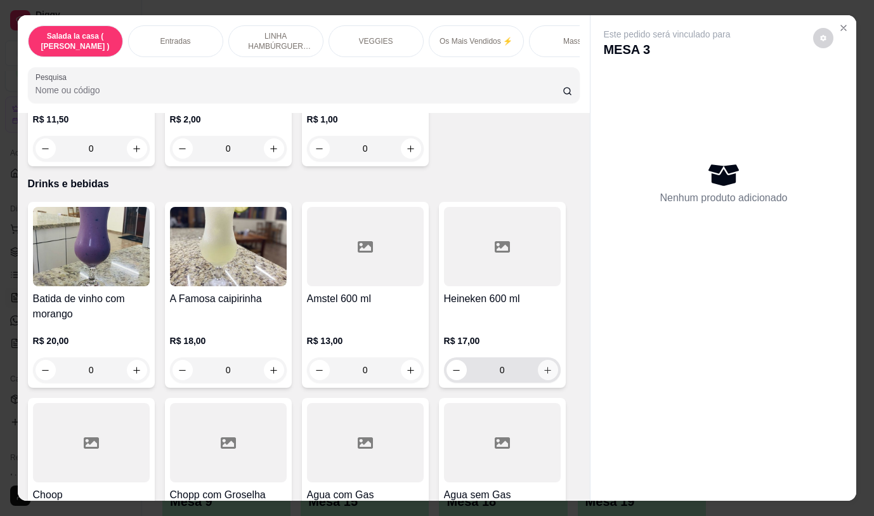
click at [544, 365] on icon "increase-product-quantity" at bounding box center [548, 370] width 10 height 10
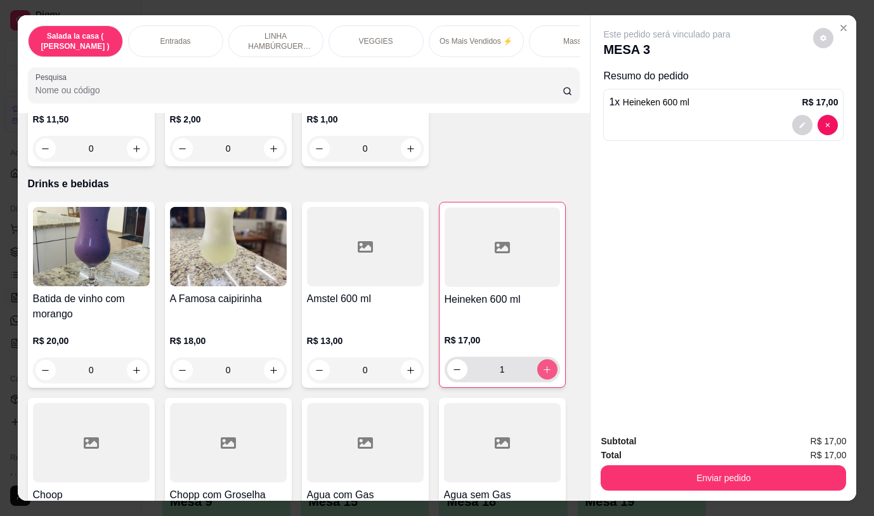
type input "1"
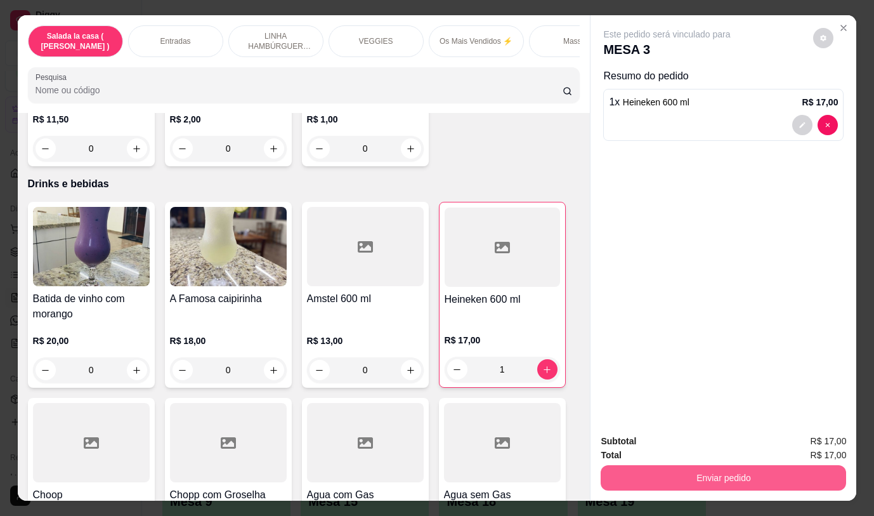
click at [658, 468] on button "Enviar pedido" at bounding box center [724, 477] width 246 height 25
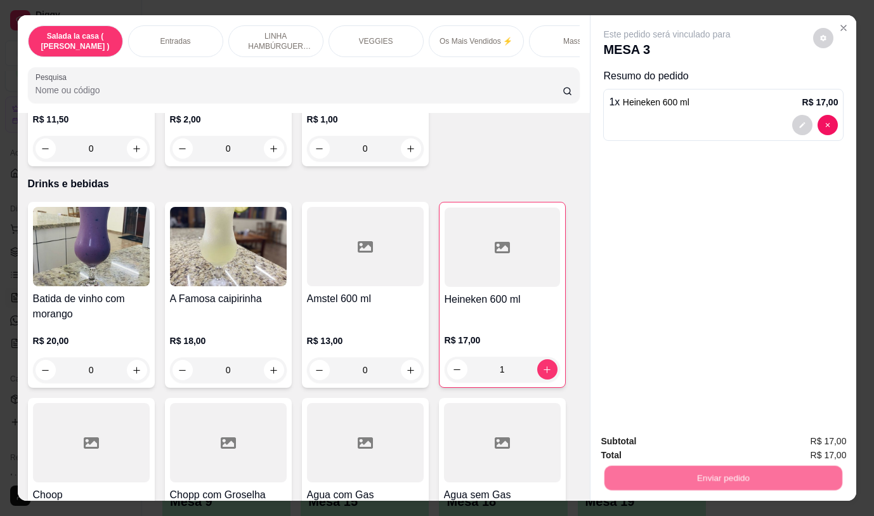
click at [643, 435] on button "Não registrar e enviar pedido" at bounding box center [682, 442] width 132 height 24
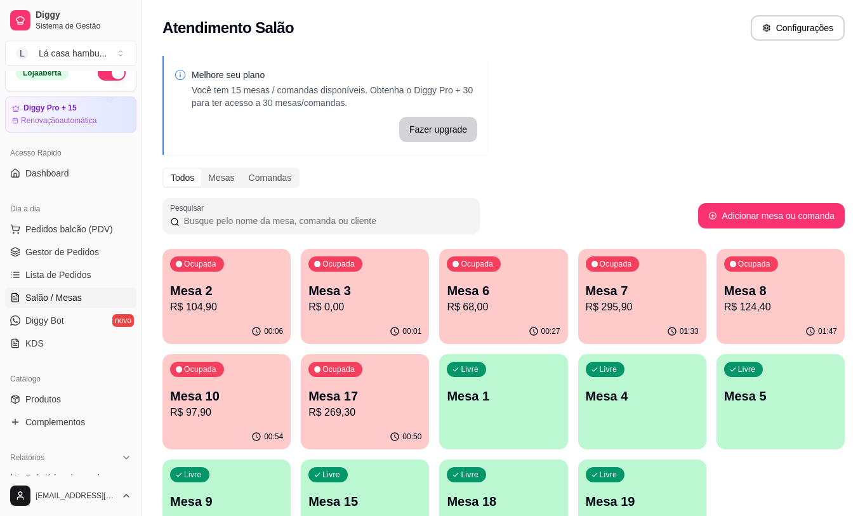
click at [630, 298] on p "Mesa 7" at bounding box center [642, 291] width 113 height 18
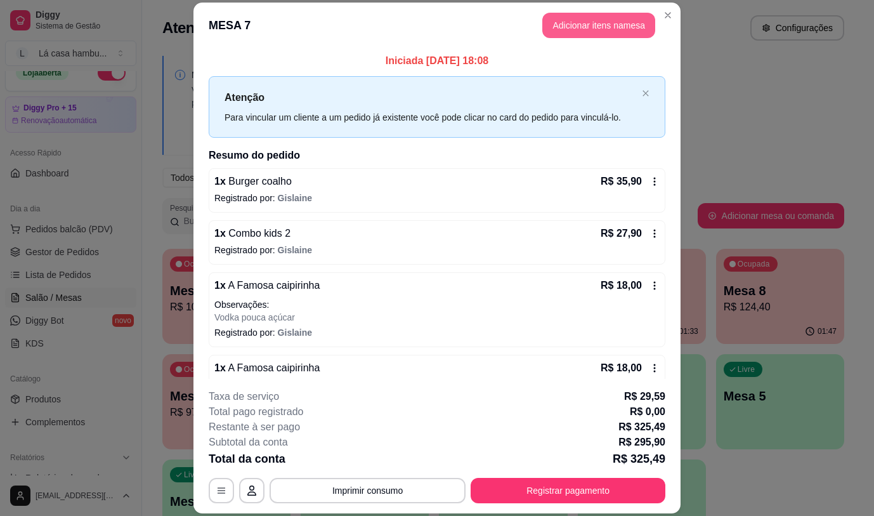
click at [576, 23] on button "Adicionar itens na mesa" at bounding box center [598, 25] width 113 height 25
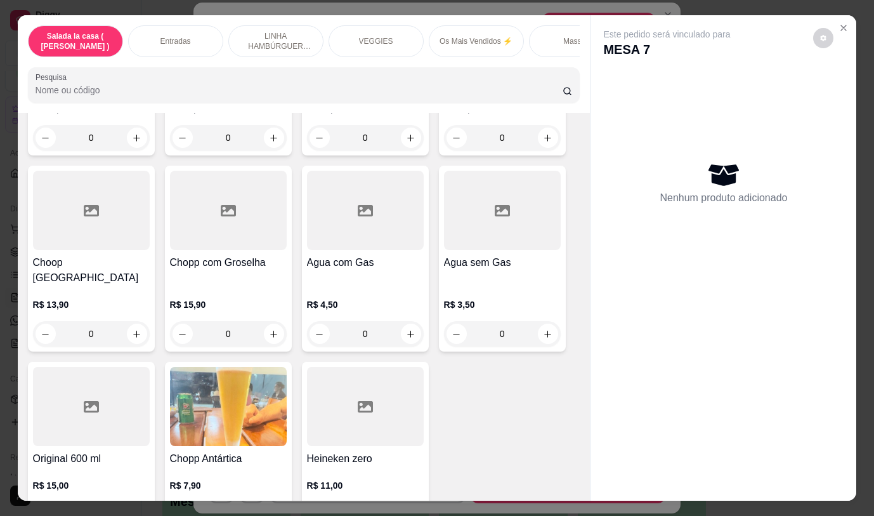
scroll to position [6437, 0]
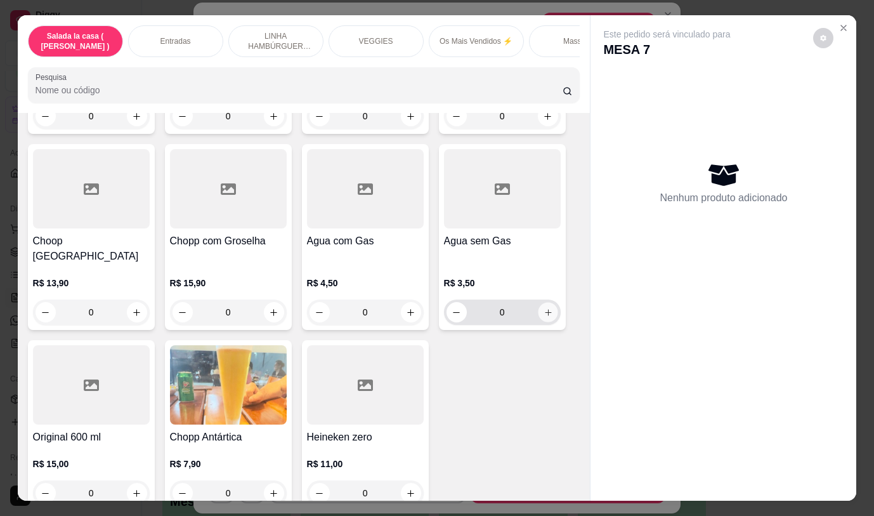
click at [544, 308] on icon "increase-product-quantity" at bounding box center [548, 313] width 10 height 10
type input "1"
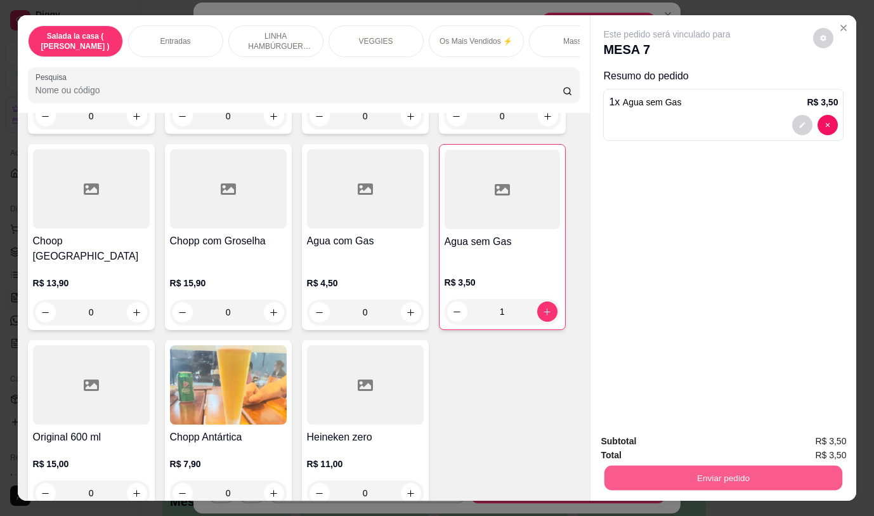
click at [638, 466] on button "Enviar pedido" at bounding box center [724, 477] width 238 height 25
click at [639, 433] on button "Não registrar e enviar pedido" at bounding box center [682, 442] width 132 height 24
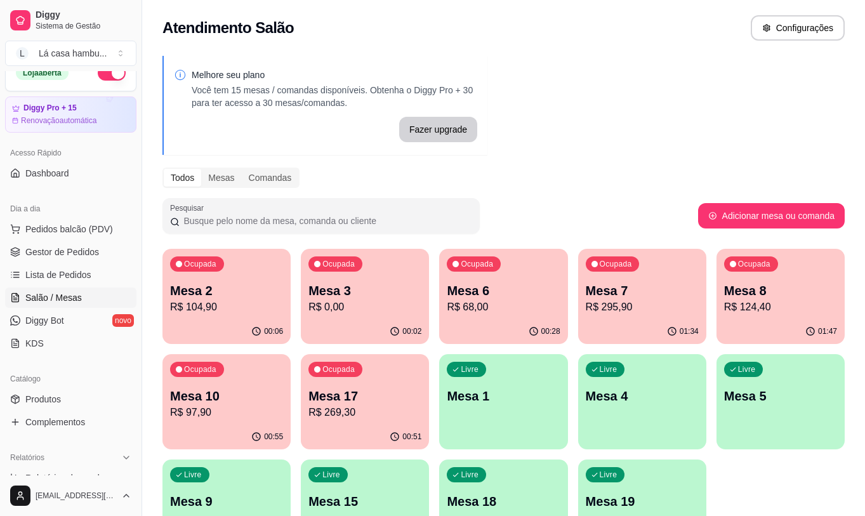
click at [209, 400] on p "Mesa 10" at bounding box center [226, 396] width 113 height 18
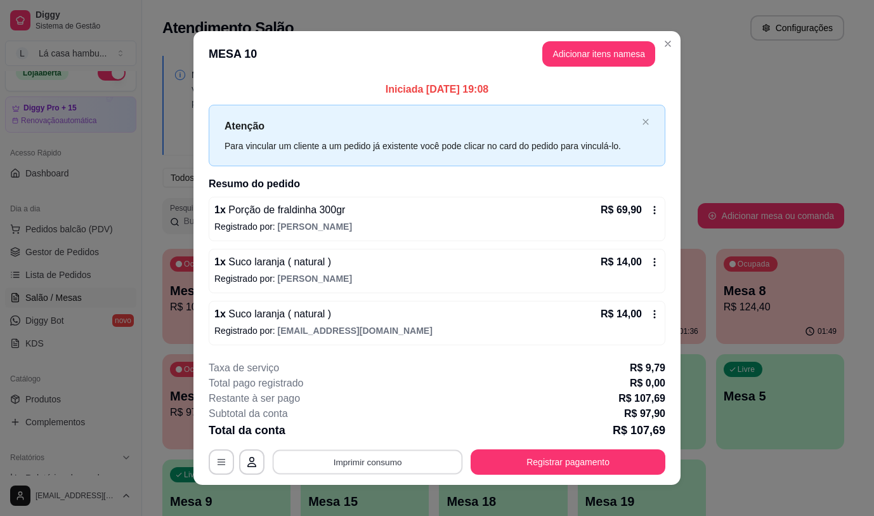
click at [413, 465] on button "Imprimir consumo" at bounding box center [368, 462] width 190 height 25
click at [391, 420] on div "Escolha a impressora IMPRESSORA" at bounding box center [367, 423] width 105 height 43
click at [385, 424] on button "IMPRESSORA" at bounding box center [366, 433] width 89 height 20
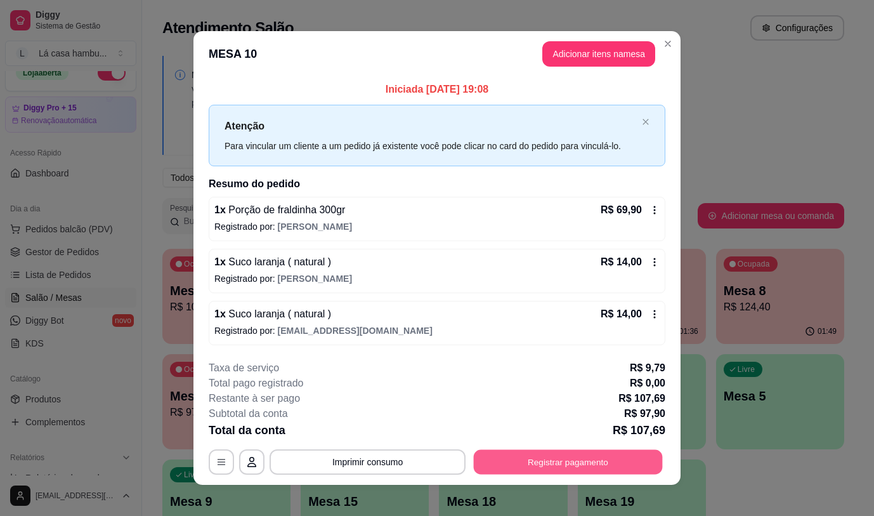
click at [532, 466] on button "Registrar pagamento" at bounding box center [568, 462] width 189 height 25
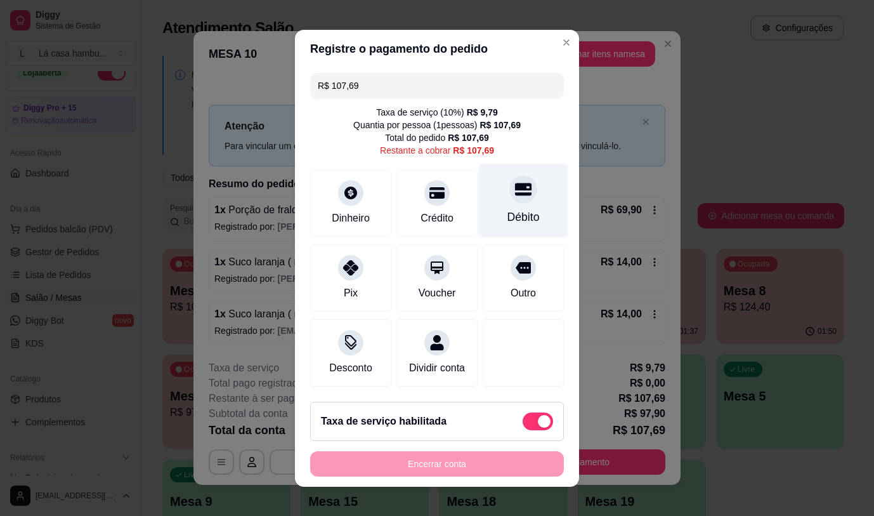
click at [513, 209] on div "Débito" at bounding box center [524, 217] width 32 height 16
type input "R$ 0,00"
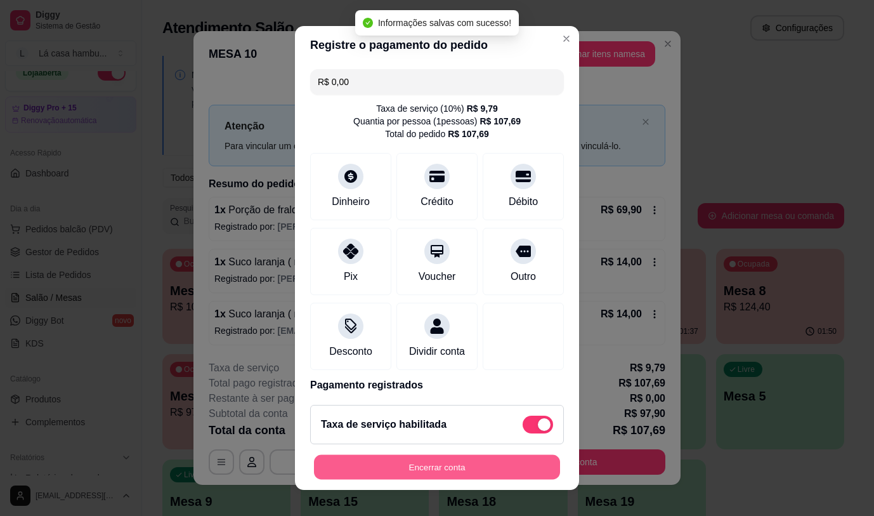
click at [440, 461] on button "Encerrar conta" at bounding box center [437, 467] width 246 height 25
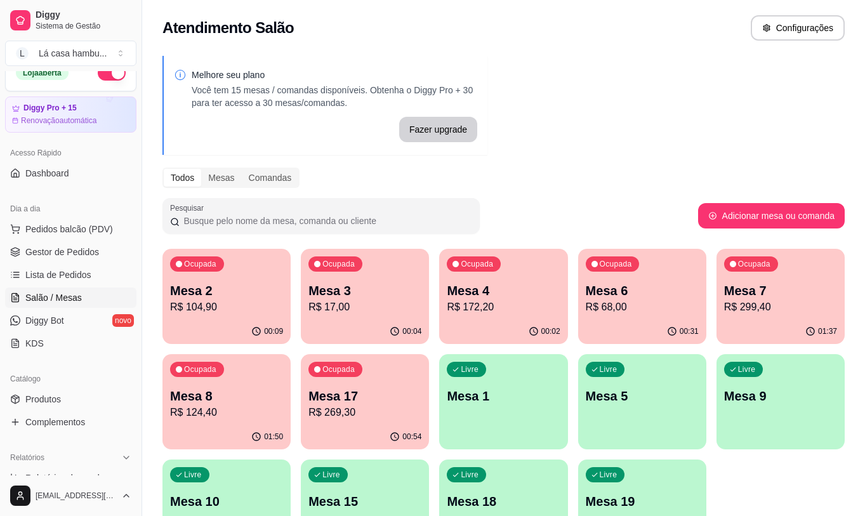
click at [353, 415] on p "R$ 269,30" at bounding box center [364, 412] width 113 height 15
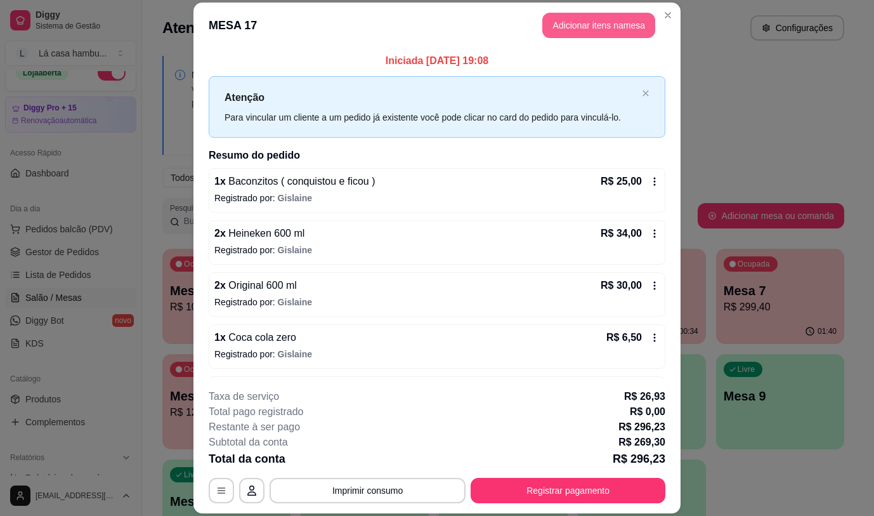
click at [596, 21] on button "Adicionar itens na mesa" at bounding box center [598, 25] width 113 height 25
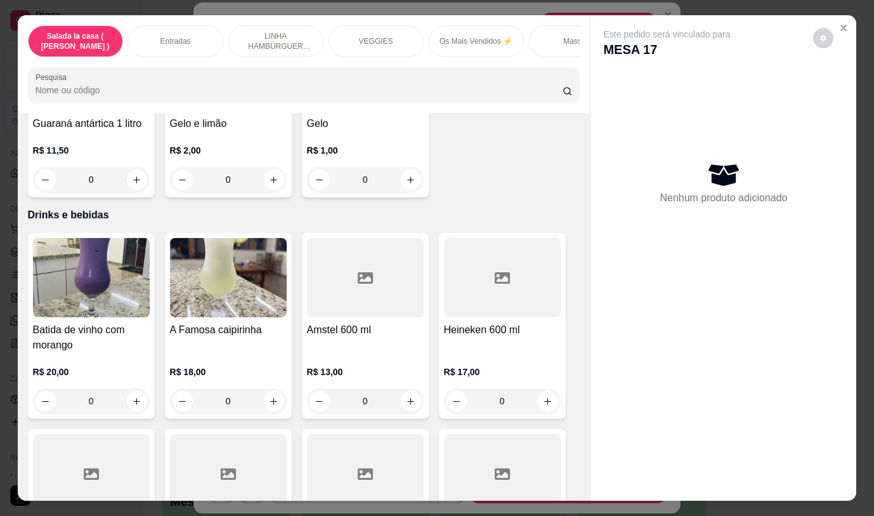
scroll to position [6154, 0]
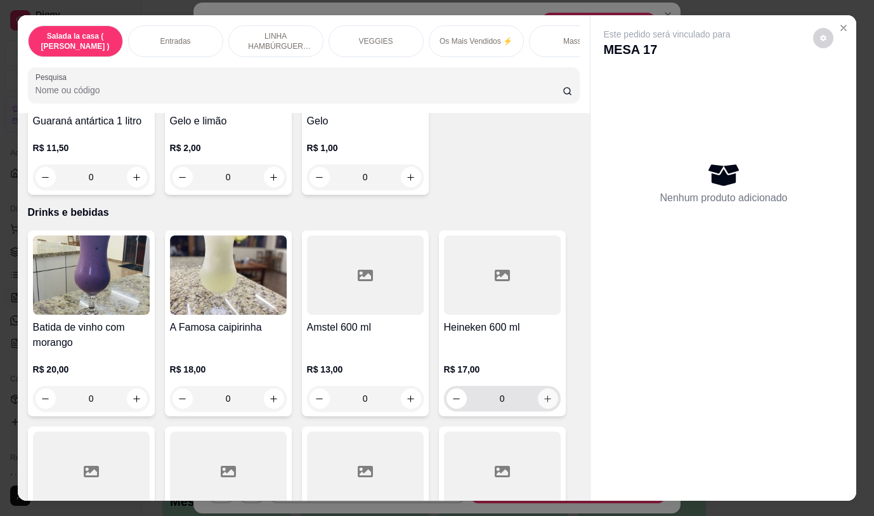
click at [544, 393] on button "increase-product-quantity" at bounding box center [548, 398] width 20 height 20
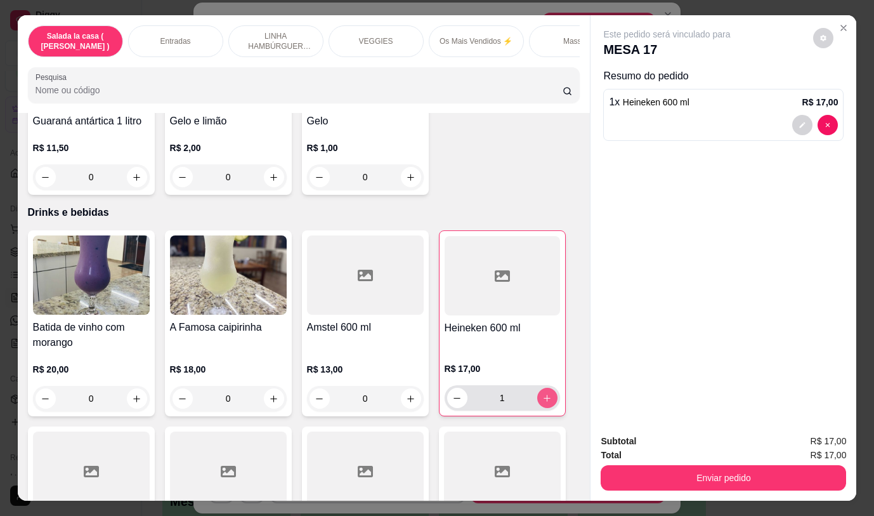
click at [544, 393] on button "increase-product-quantity" at bounding box center [547, 398] width 20 height 20
type input "2"
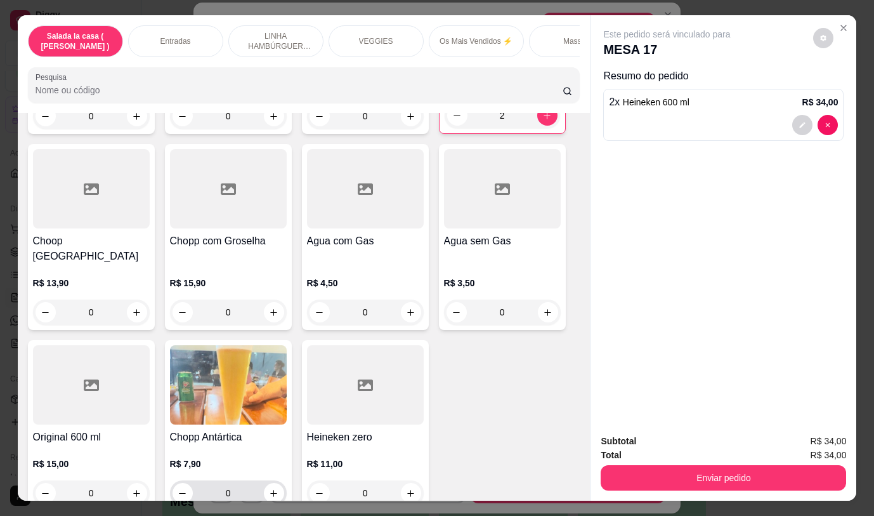
scroll to position [30, 0]
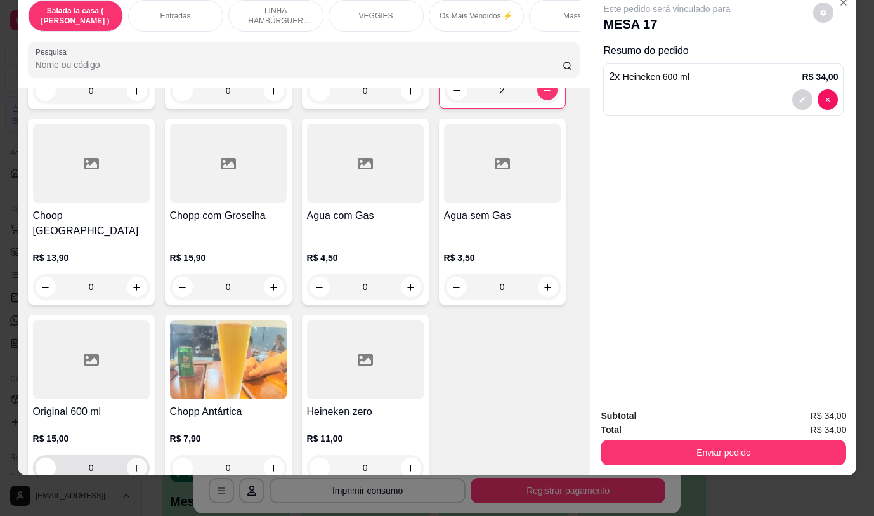
click at [132, 463] on icon "increase-product-quantity" at bounding box center [137, 468] width 10 height 10
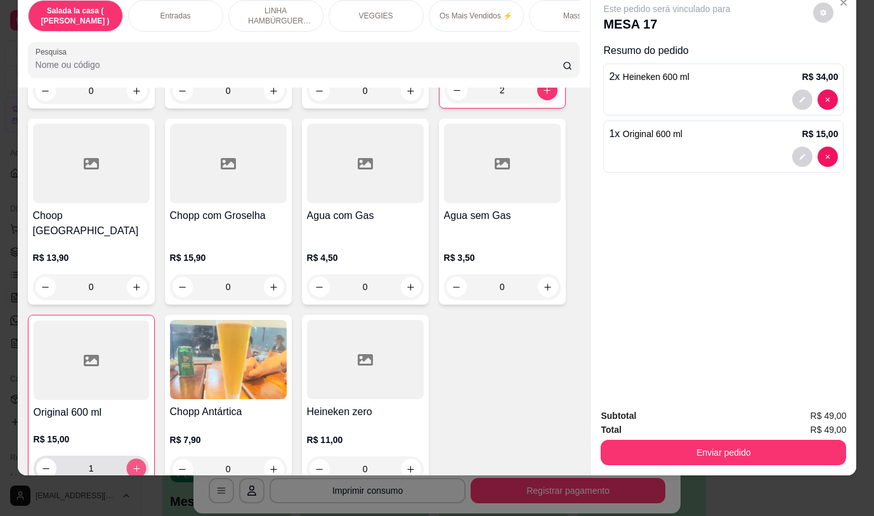
click at [131, 464] on icon "increase-product-quantity" at bounding box center [136, 469] width 10 height 10
type input "2"
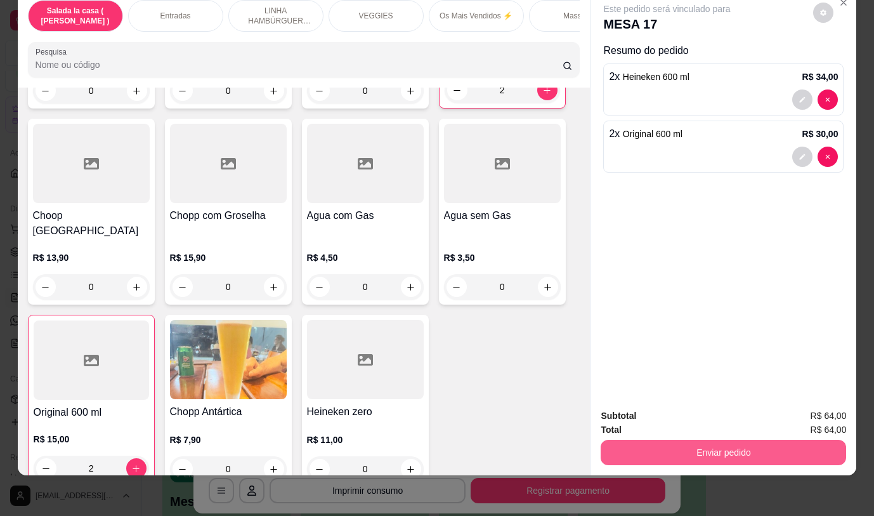
click at [727, 445] on button "Enviar pedido" at bounding box center [724, 452] width 246 height 25
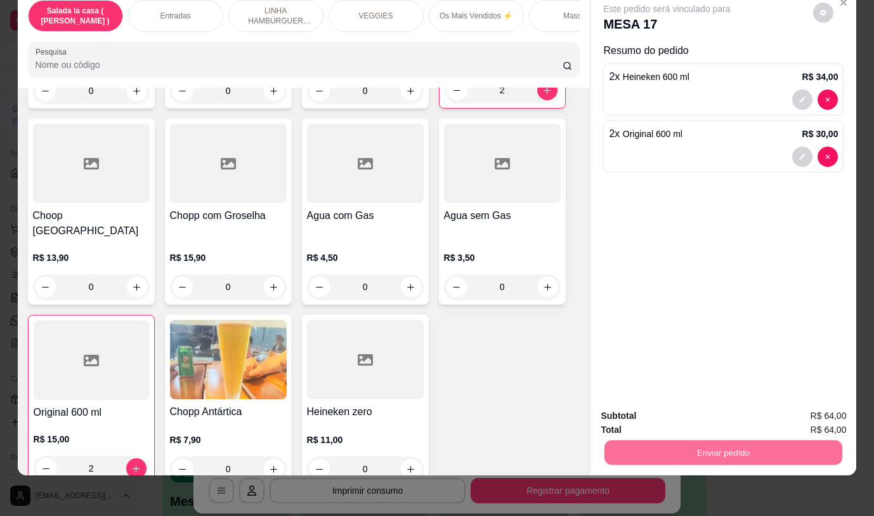
click at [681, 406] on button "Não registrar e enviar pedido" at bounding box center [682, 412] width 132 height 24
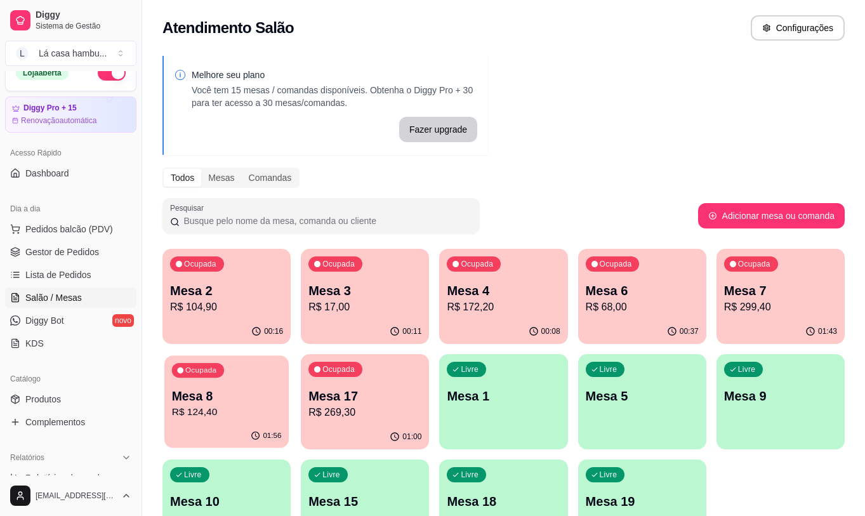
click at [215, 411] on p "R$ 124,40" at bounding box center [227, 412] width 110 height 15
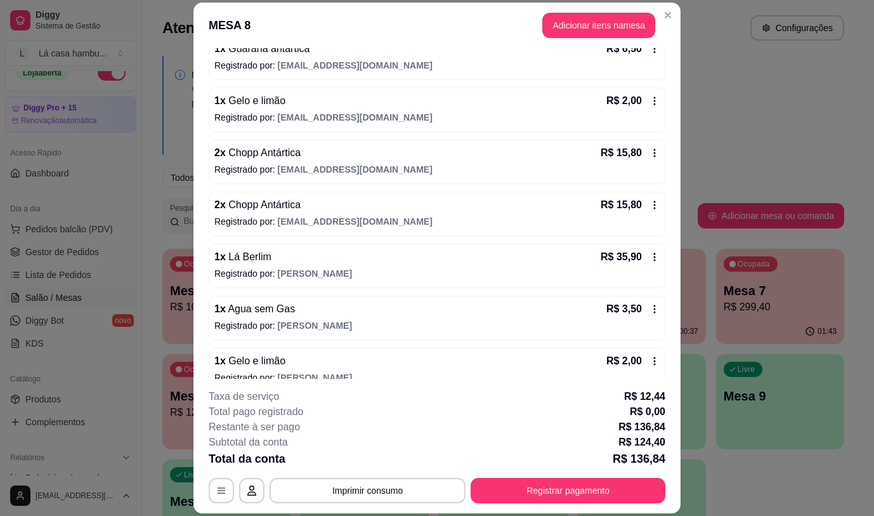
scroll to position [255, 0]
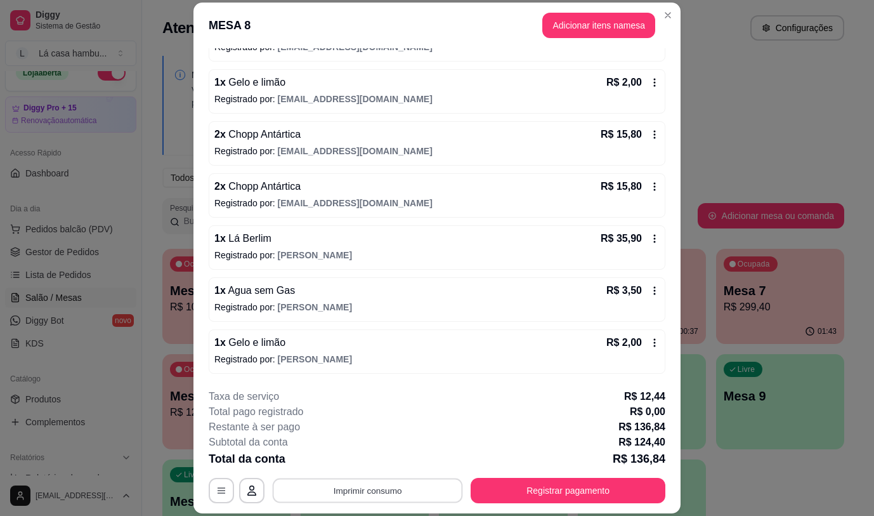
click at [376, 489] on button "Imprimir consumo" at bounding box center [368, 490] width 190 height 25
click at [364, 461] on button "IMPRESSORA" at bounding box center [366, 461] width 89 height 20
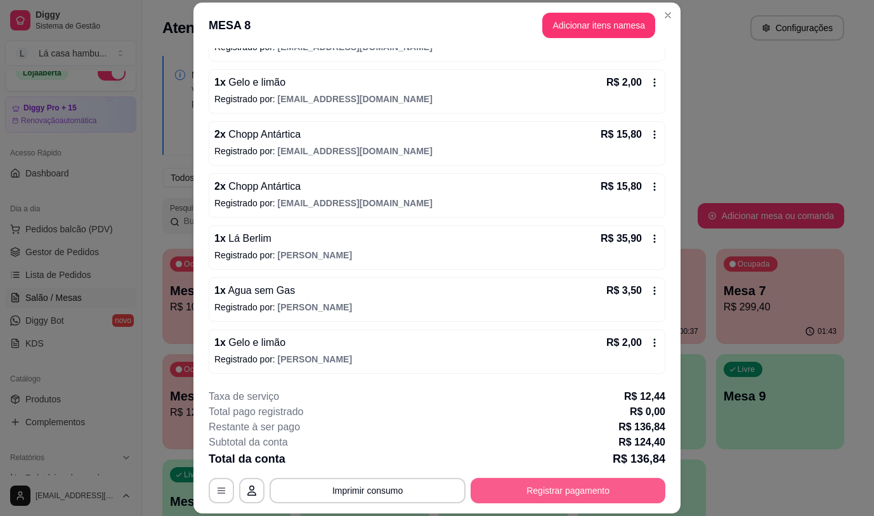
click at [504, 493] on button "Registrar pagamento" at bounding box center [568, 490] width 195 height 25
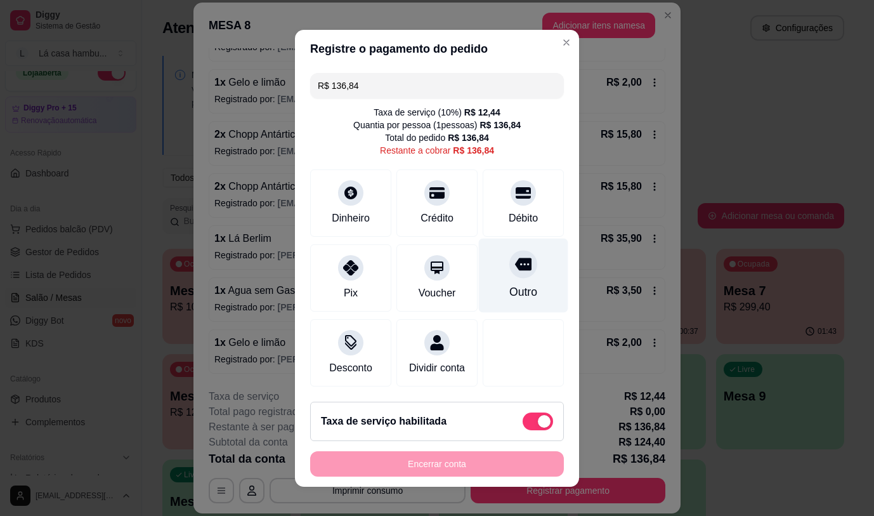
click at [509, 270] on div at bounding box center [523, 264] width 28 height 28
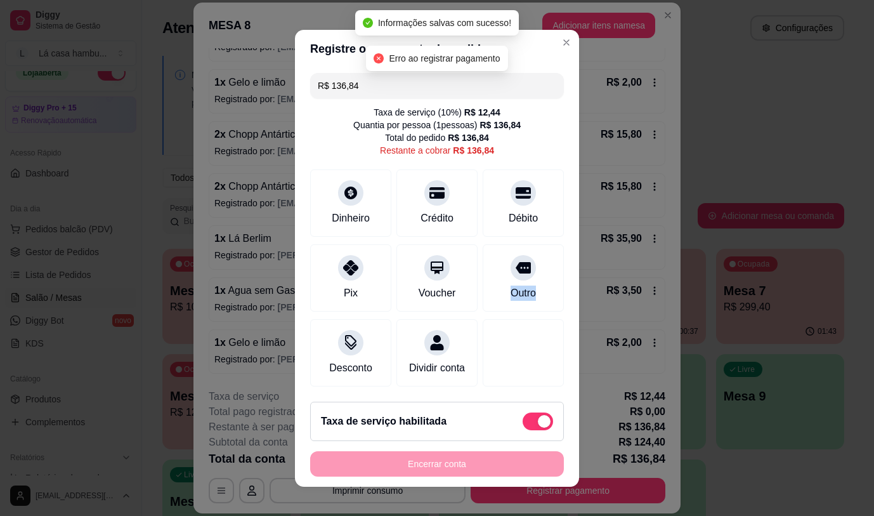
type input "R$ 0,00"
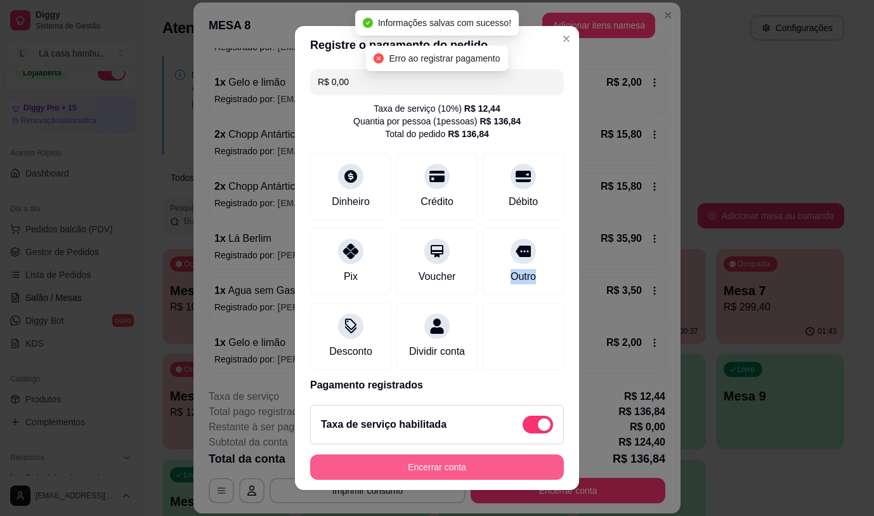
click at [438, 466] on button "Encerrar conta" at bounding box center [437, 466] width 254 height 25
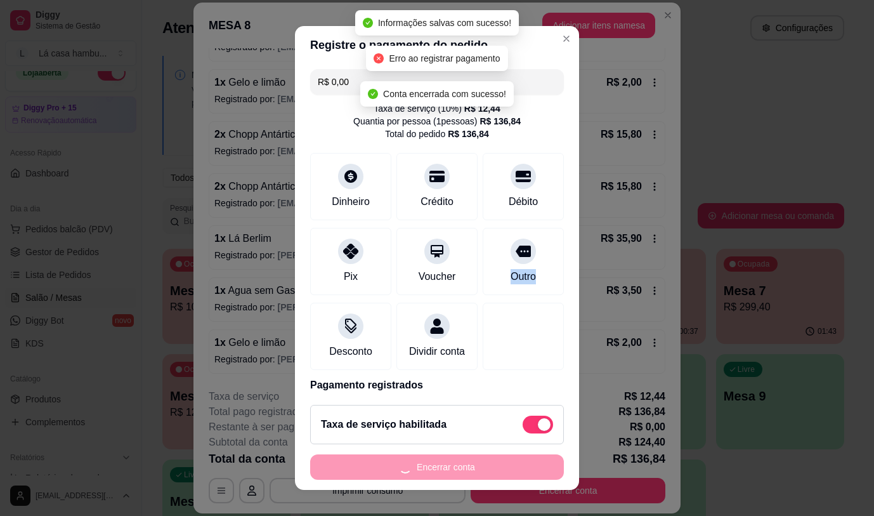
scroll to position [0, 0]
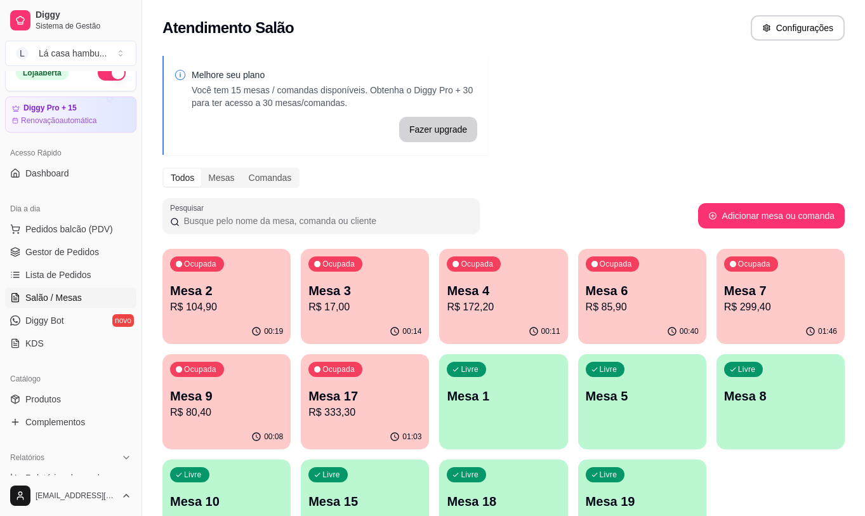
click at [400, 308] on p "R$ 17,00" at bounding box center [364, 306] width 113 height 15
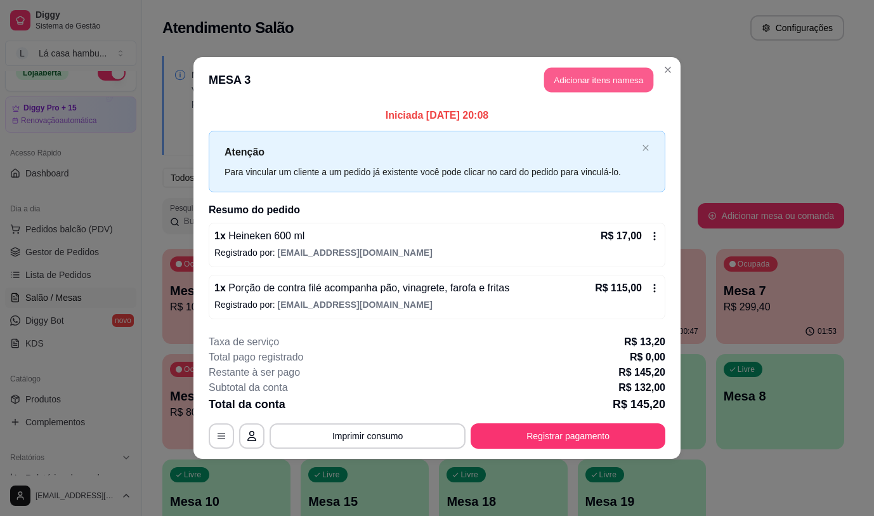
click at [616, 81] on button "Adicionar itens na mesa" at bounding box center [598, 80] width 109 height 25
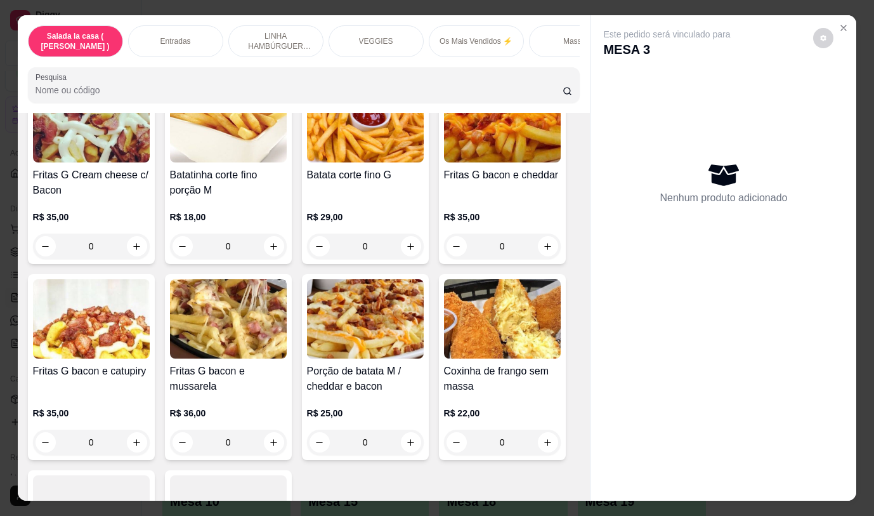
scroll to position [1015, 0]
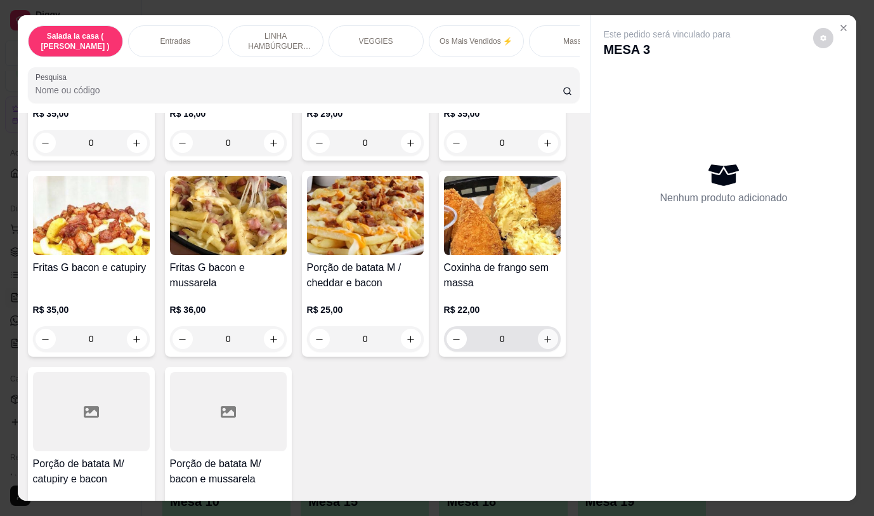
click at [543, 344] on icon "increase-product-quantity" at bounding box center [548, 339] width 10 height 10
type input "1"
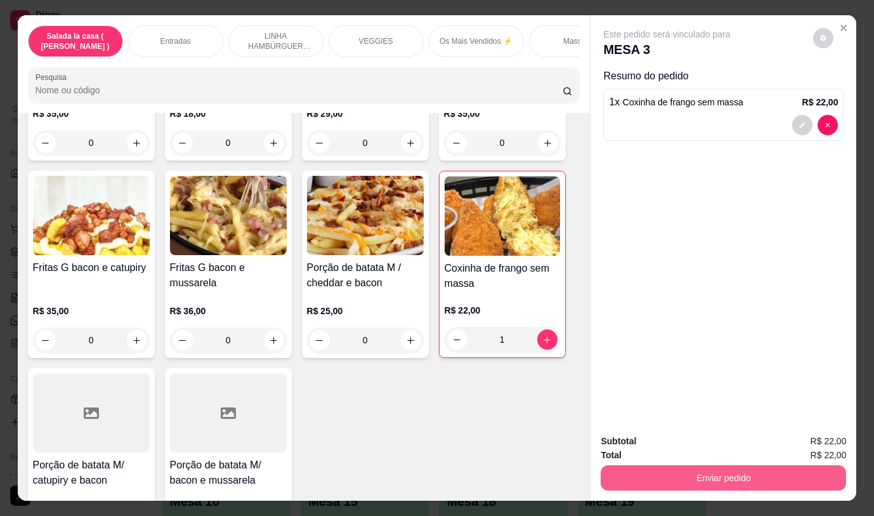
click at [682, 472] on button "Enviar pedido" at bounding box center [724, 477] width 246 height 25
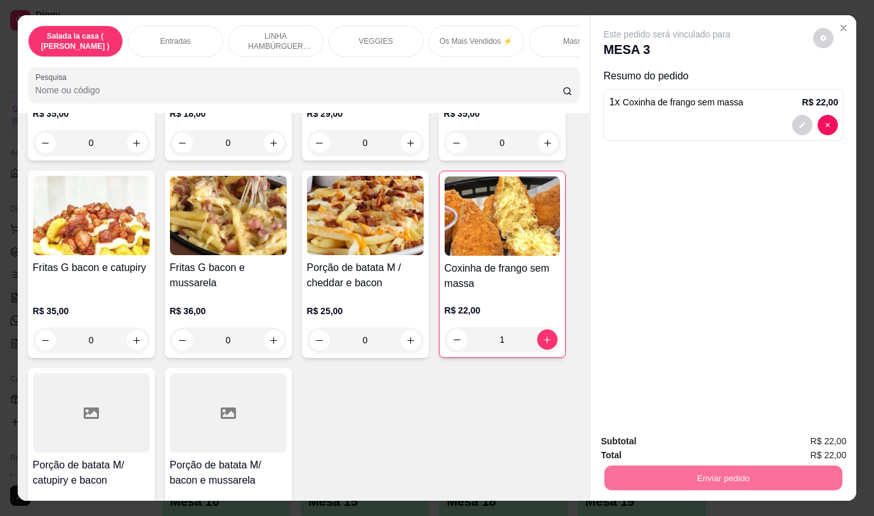
click at [692, 442] on button "Não registrar e enviar pedido" at bounding box center [682, 442] width 132 height 24
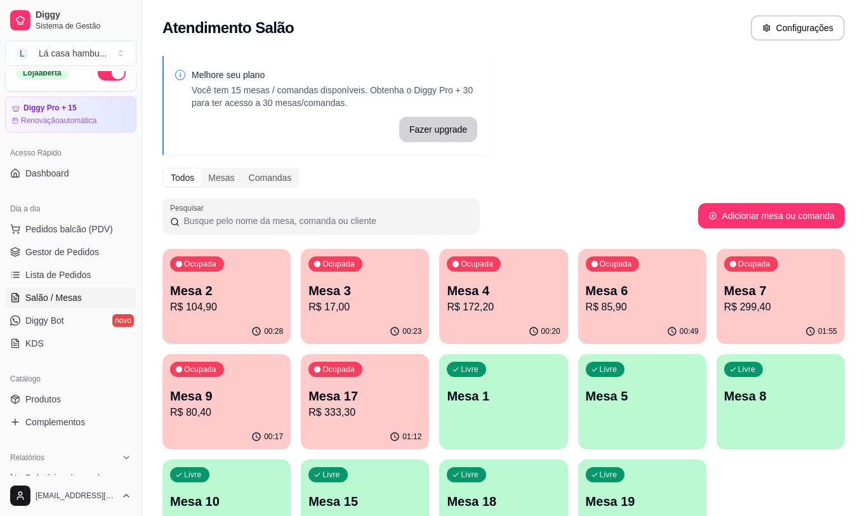
click at [213, 287] on p "Mesa 2" at bounding box center [226, 291] width 113 height 18
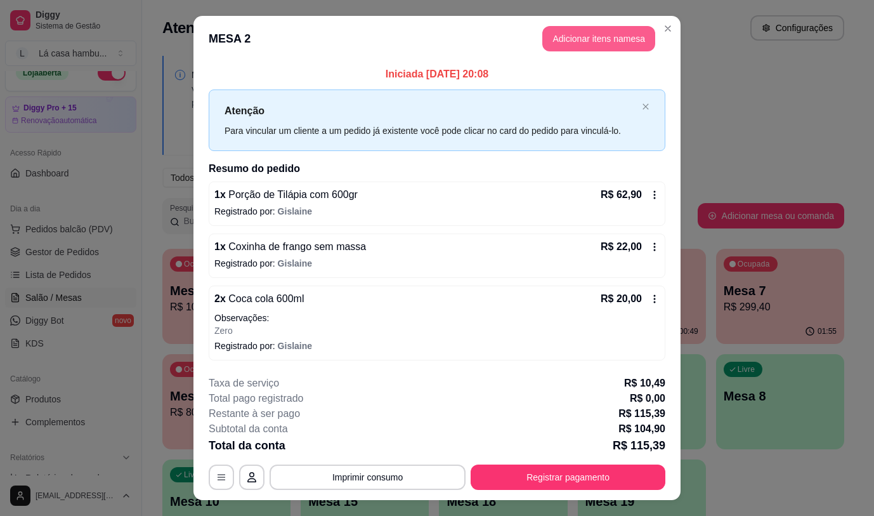
click at [568, 26] on button "Adicionar itens na mesa" at bounding box center [598, 38] width 113 height 25
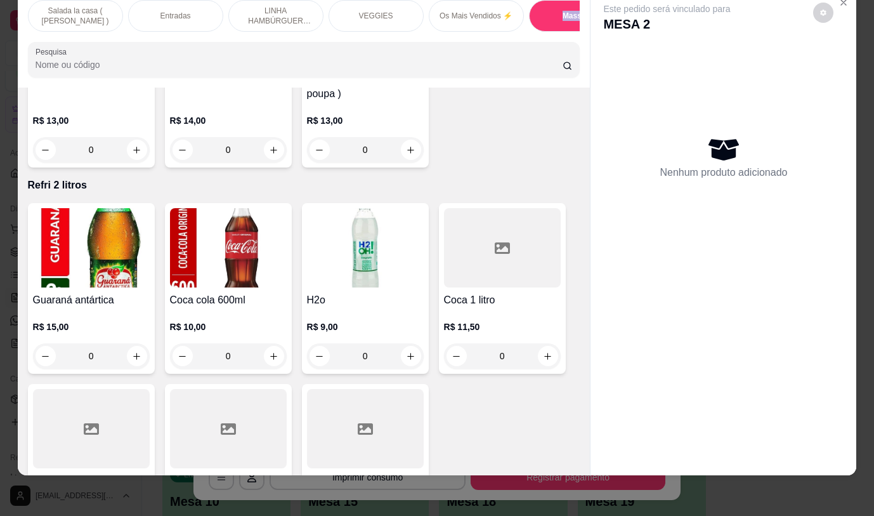
scroll to position [5739, 0]
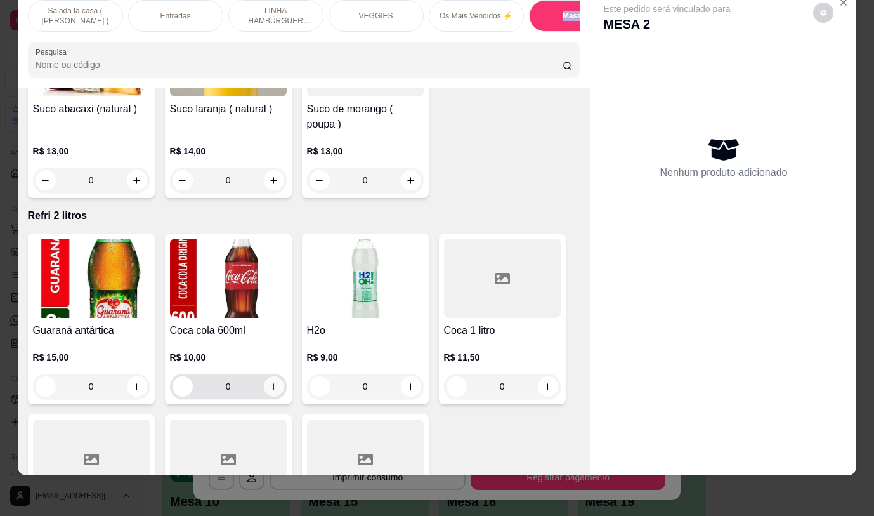
click at [272, 382] on icon "increase-product-quantity" at bounding box center [274, 387] width 10 height 10
type input "1"
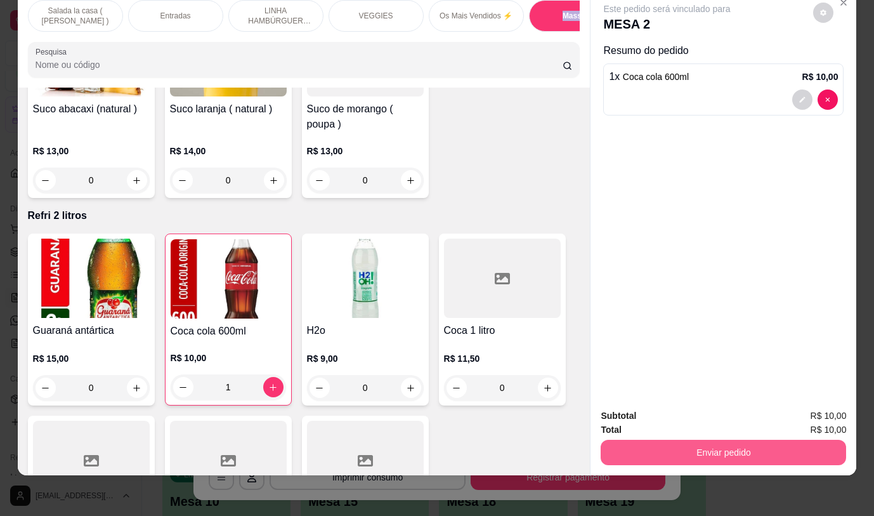
click at [647, 440] on button "Enviar pedido" at bounding box center [724, 452] width 246 height 25
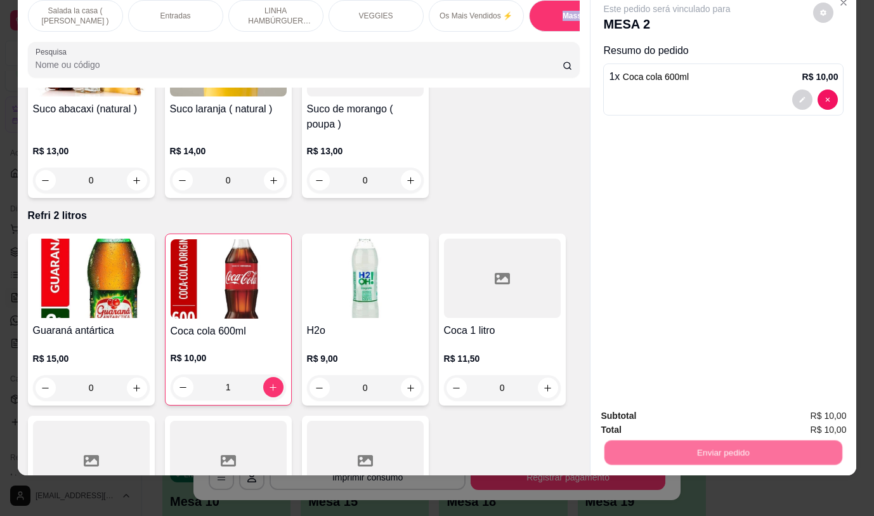
click at [637, 404] on button "Não registrar e enviar pedido" at bounding box center [682, 412] width 132 height 24
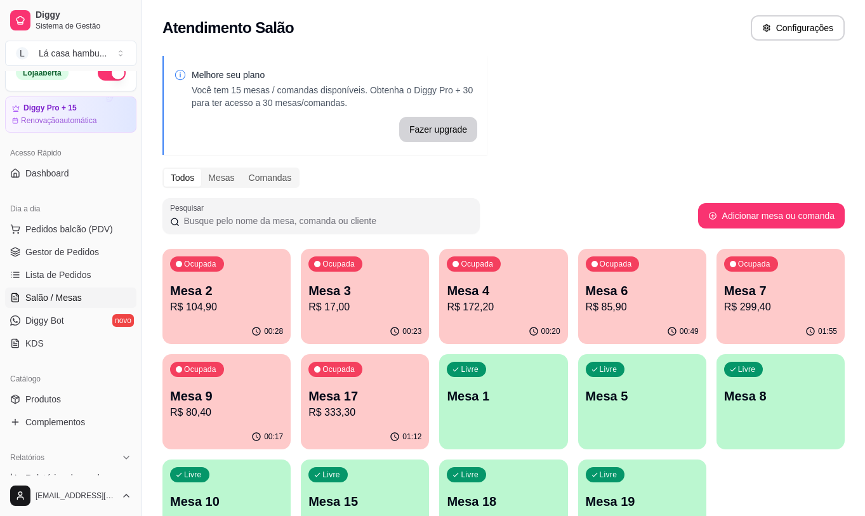
click at [633, 400] on p "Mesa 5" at bounding box center [642, 396] width 113 height 18
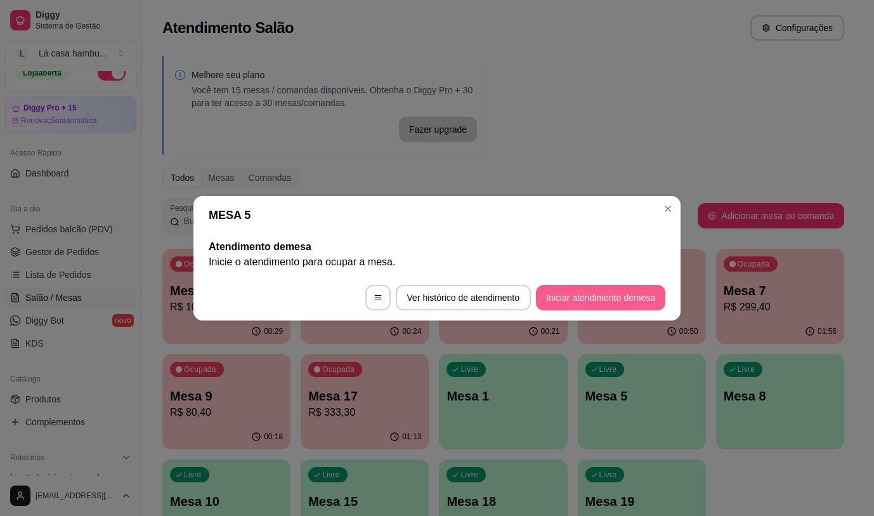
click at [572, 296] on button "Iniciar atendimento de mesa" at bounding box center [600, 297] width 129 height 25
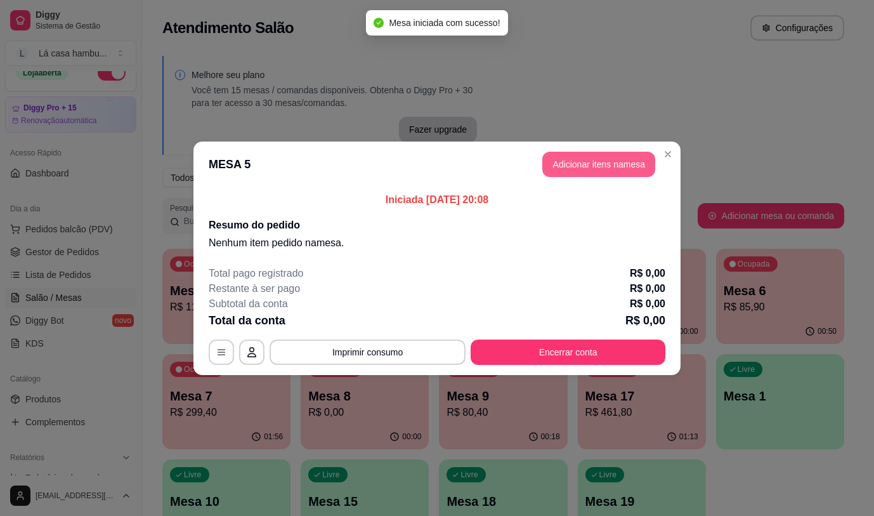
click at [596, 158] on button "Adicionar itens na mesa" at bounding box center [598, 164] width 113 height 25
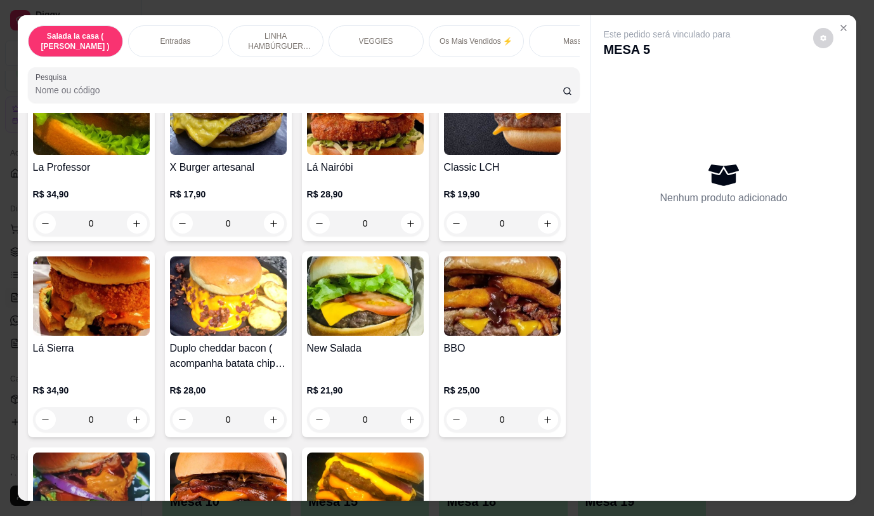
scroll to position [2792, 0]
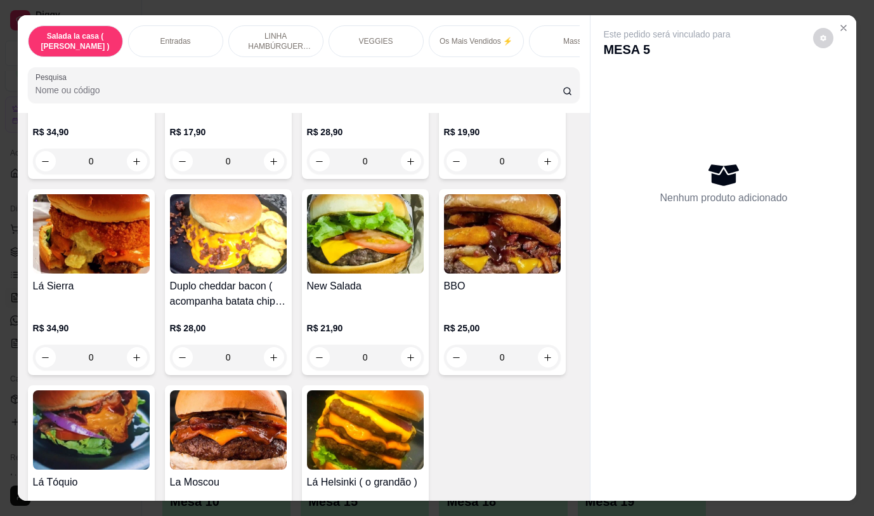
click at [546, 345] on div "0" at bounding box center [502, 357] width 117 height 25
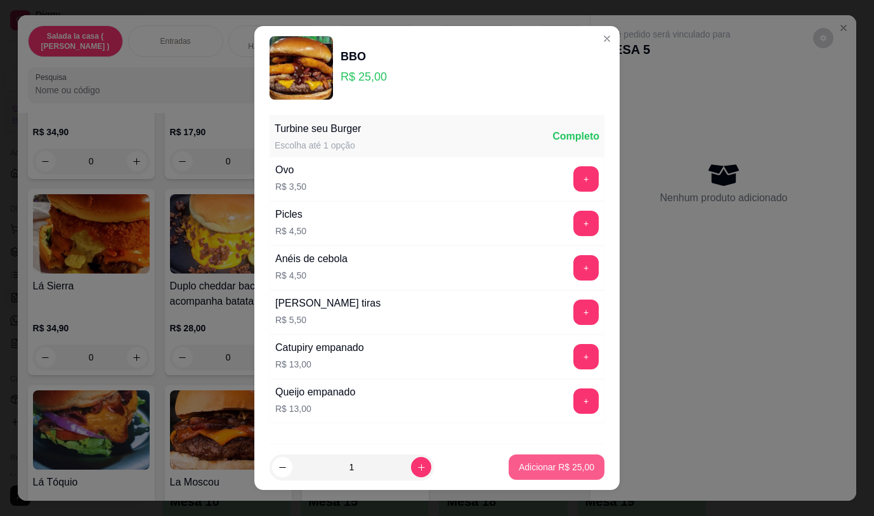
click at [535, 463] on p "Adicionar R$ 25,00" at bounding box center [557, 467] width 76 height 13
drag, startPoint x: 535, startPoint y: 463, endPoint x: 555, endPoint y: 443, distance: 27.4
type input "1"
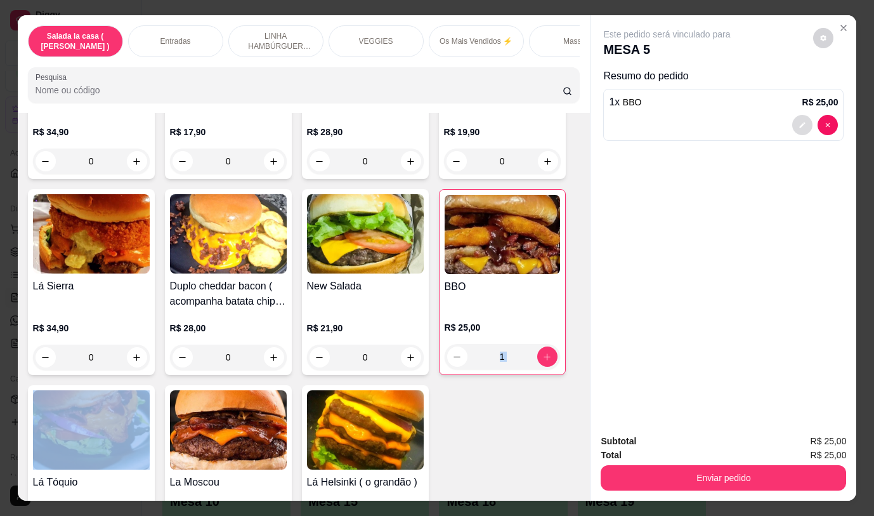
click at [801, 124] on button "decrease-product-quantity" at bounding box center [802, 125] width 20 height 20
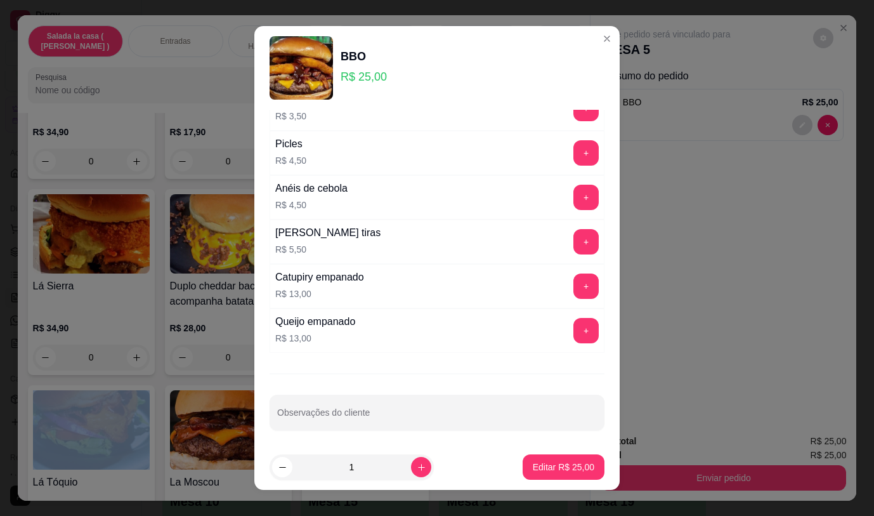
scroll to position [74, 0]
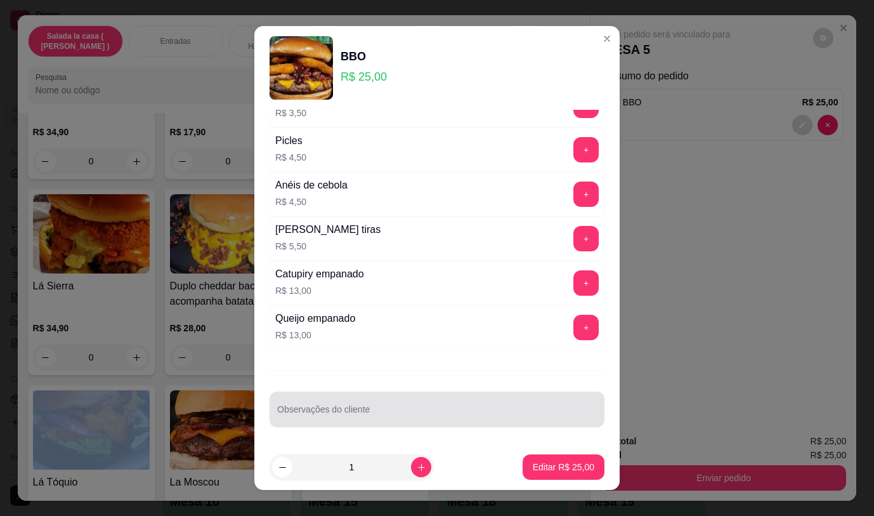
click at [414, 416] on input "Observações do cliente" at bounding box center [437, 414] width 320 height 13
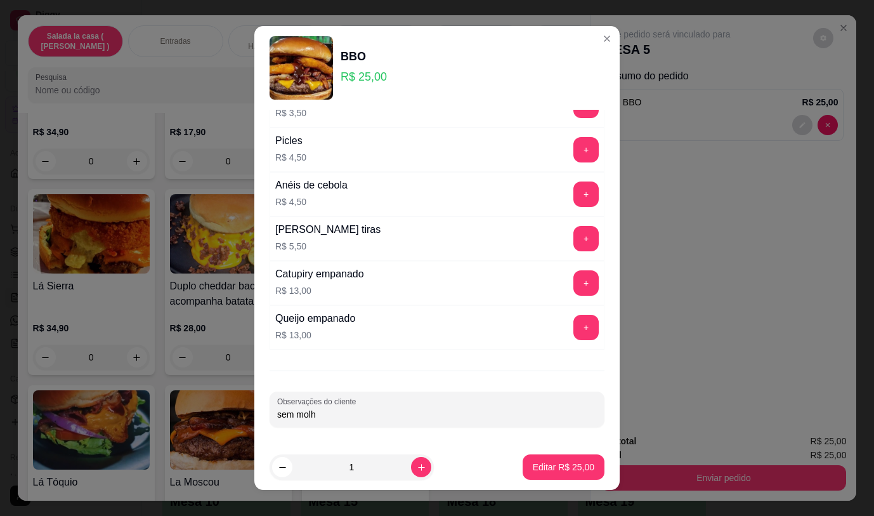
type input "sem molho"
click at [556, 465] on p "Editar R$ 25,00" at bounding box center [564, 467] width 62 height 13
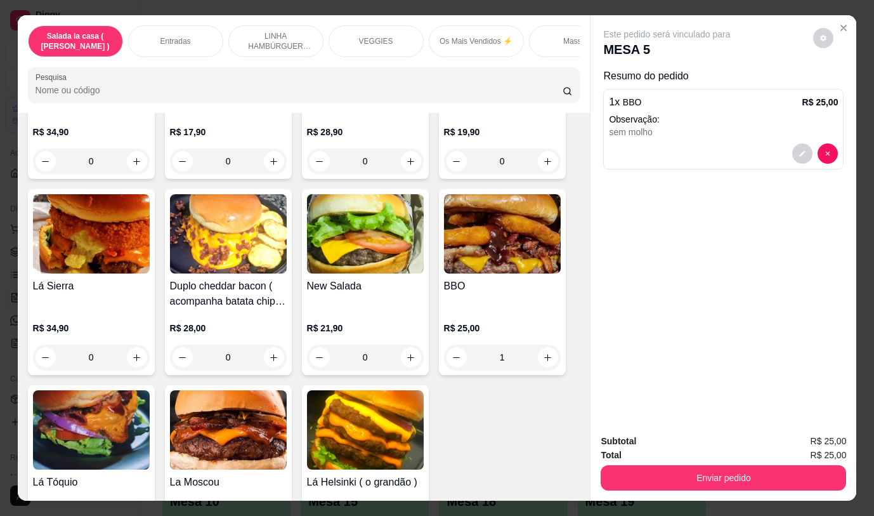
type input "0"
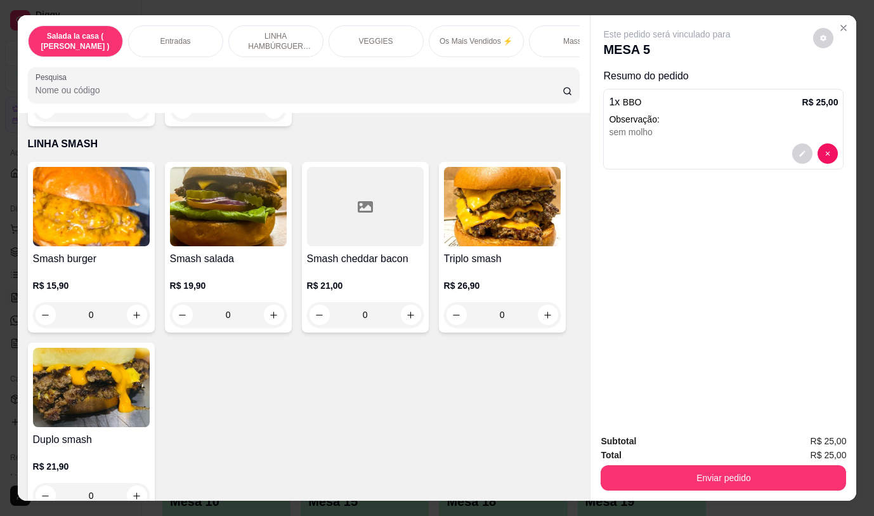
scroll to position [3426, 0]
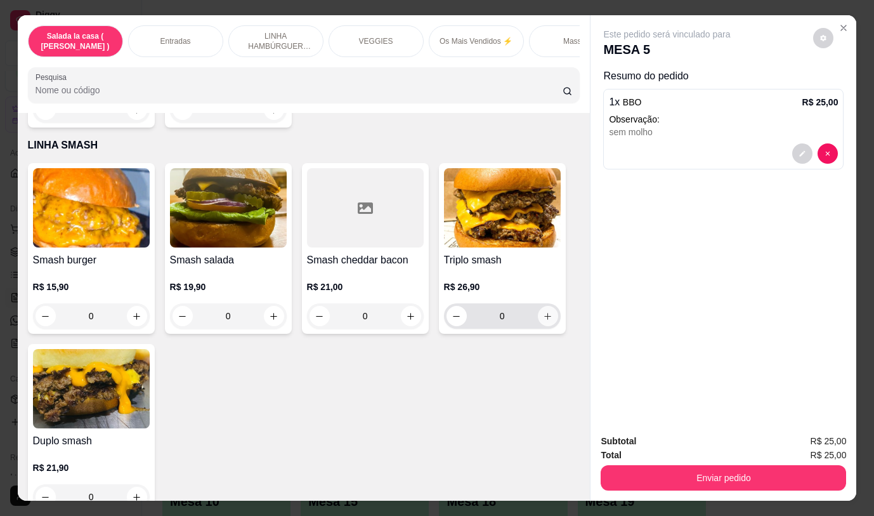
click at [546, 312] on icon "increase-product-quantity" at bounding box center [548, 317] width 10 height 10
type input "1"
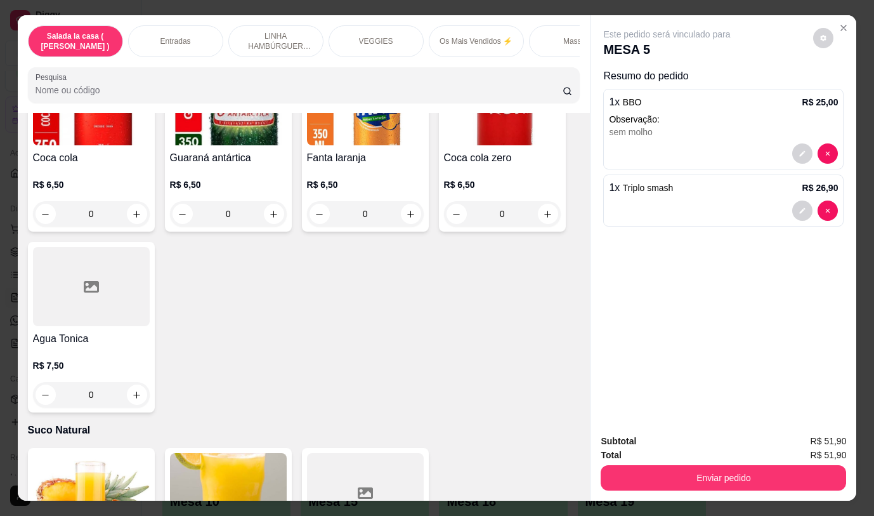
scroll to position [5710, 0]
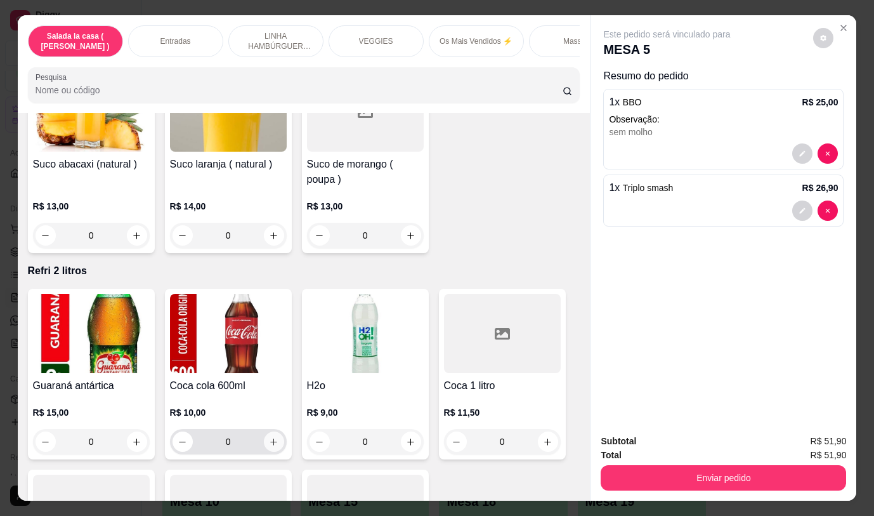
click at [269, 437] on icon "increase-product-quantity" at bounding box center [274, 442] width 10 height 10
type input "1"
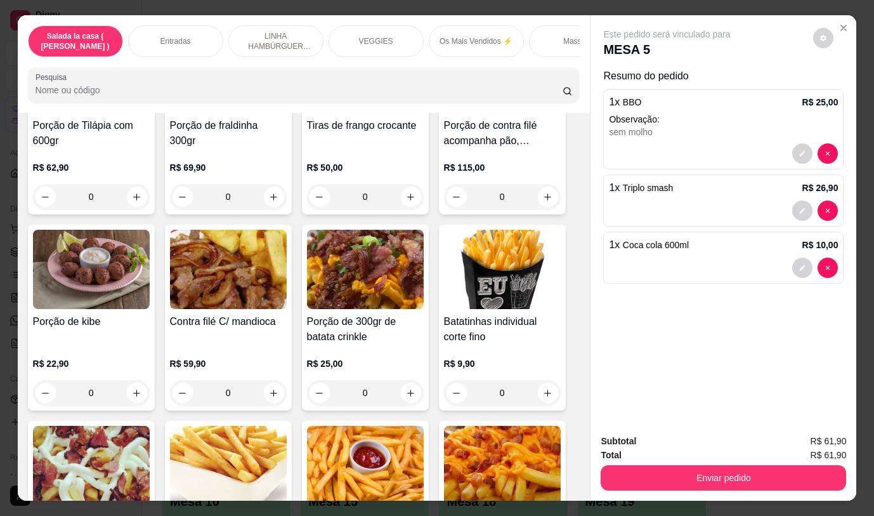
scroll to position [571, 0]
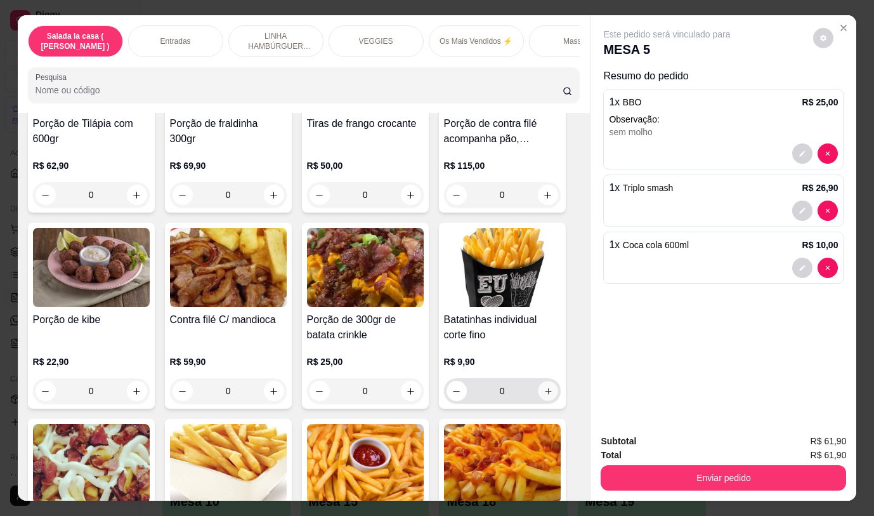
click at [544, 394] on icon "increase-product-quantity" at bounding box center [547, 391] width 6 height 6
type input "1"
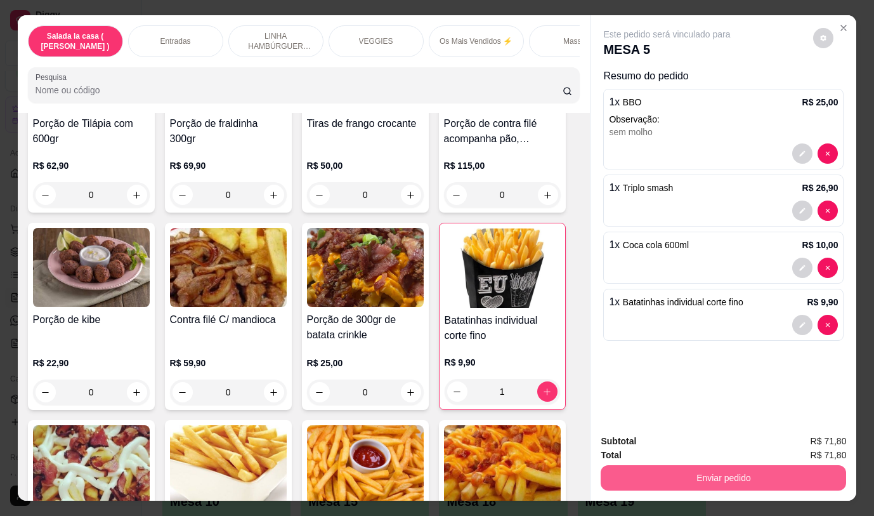
click at [626, 466] on button "Enviar pedido" at bounding box center [724, 477] width 246 height 25
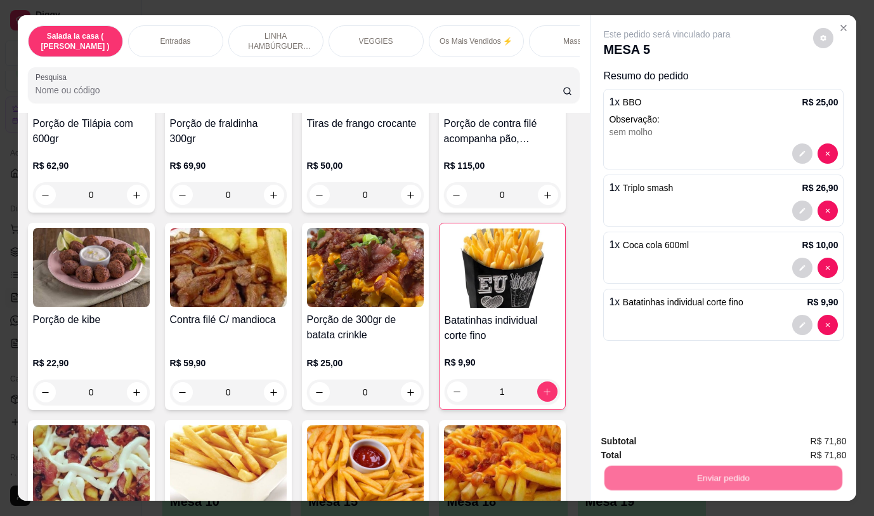
click at [626, 446] on button "Não registrar e enviar pedido" at bounding box center [682, 441] width 128 height 23
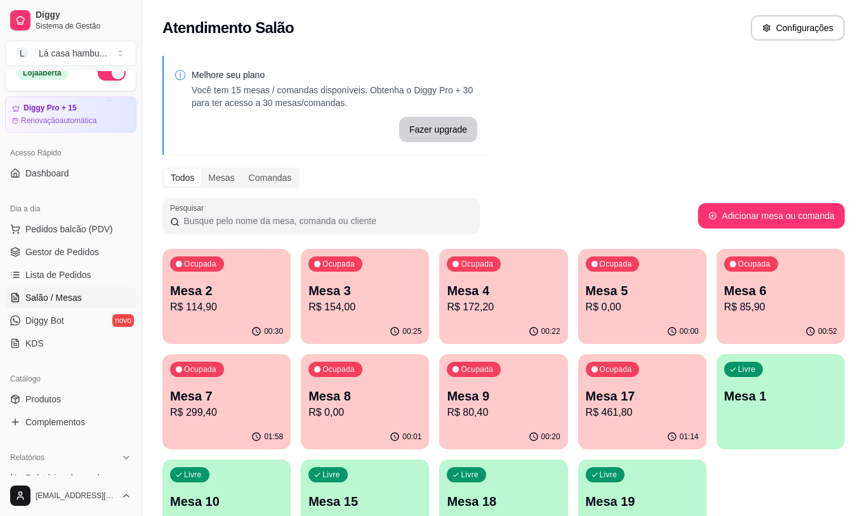
click at [379, 307] on p "R$ 154,00" at bounding box center [364, 306] width 113 height 15
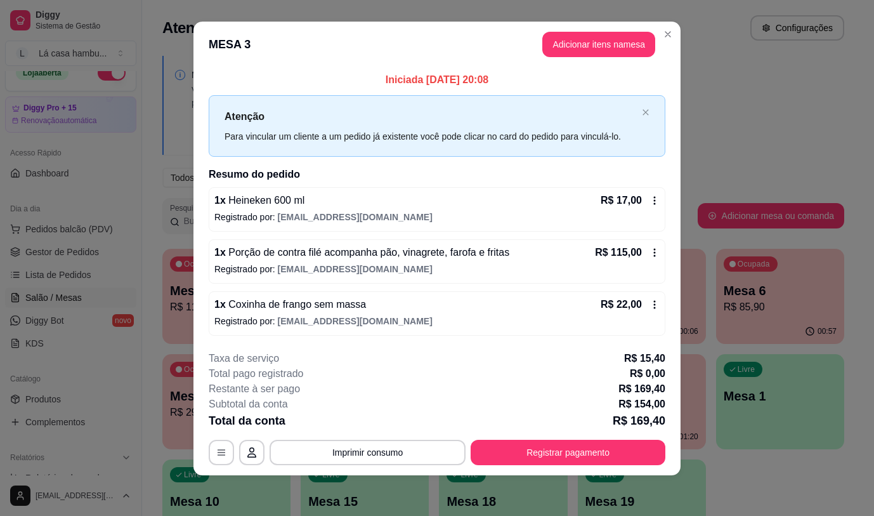
scroll to position [0, 0]
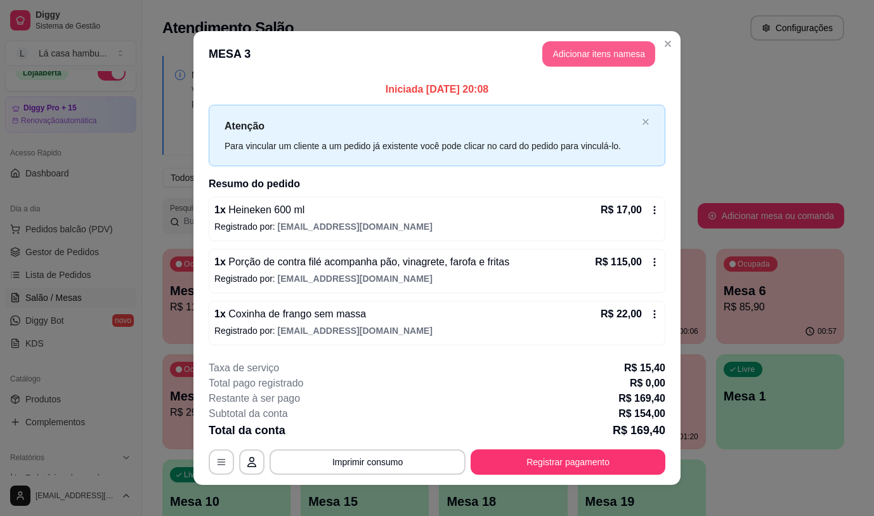
click at [612, 51] on button "Adicionar itens na mesa" at bounding box center [598, 53] width 113 height 25
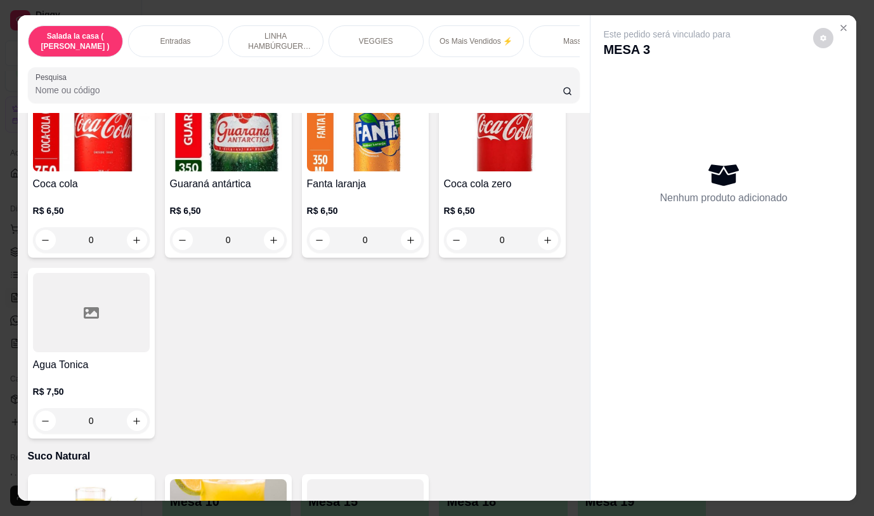
scroll to position [5266, 0]
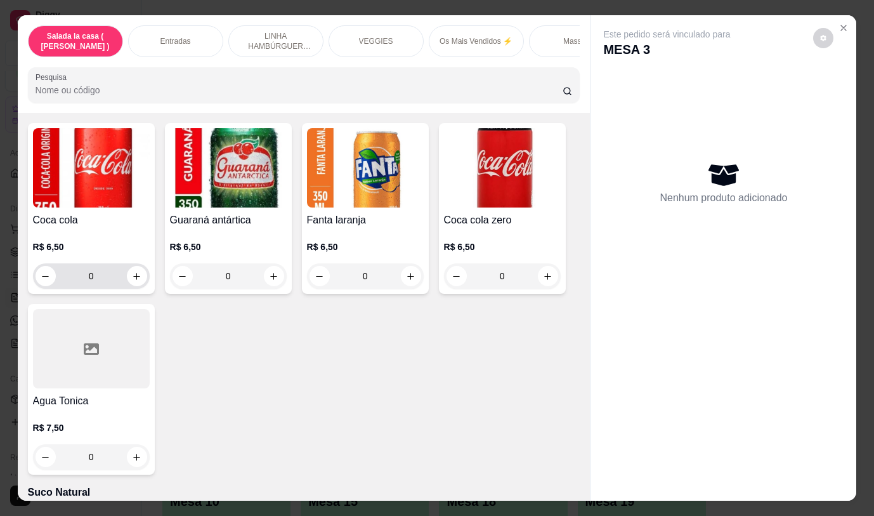
click at [135, 272] on icon "increase-product-quantity" at bounding box center [137, 277] width 10 height 10
type input "1"
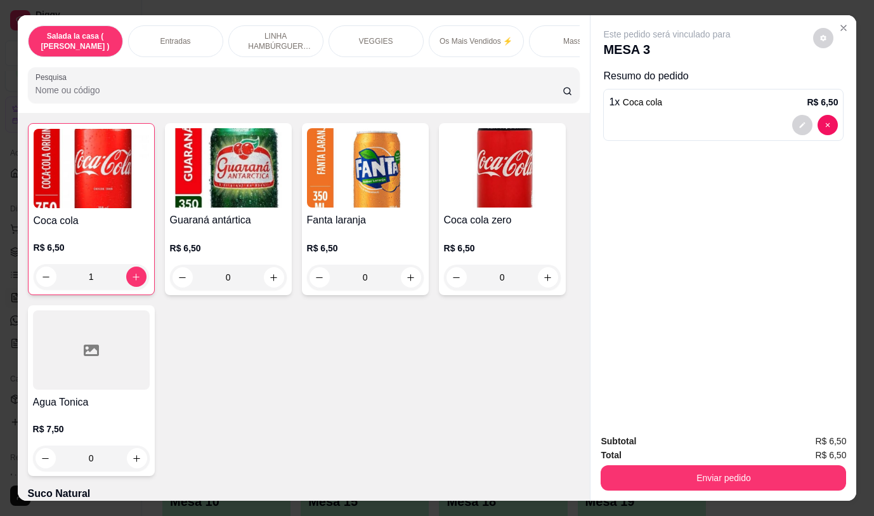
scroll to position [5267, 0]
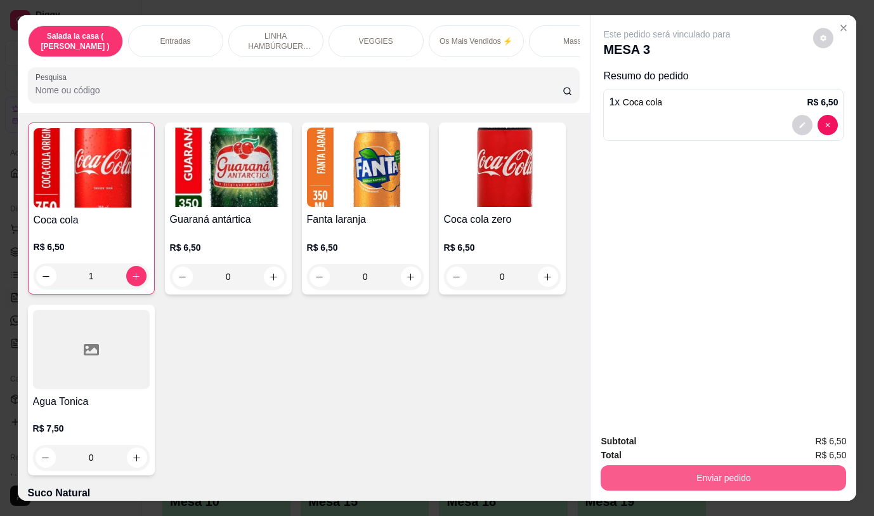
click at [676, 467] on button "Enviar pedido" at bounding box center [724, 477] width 246 height 25
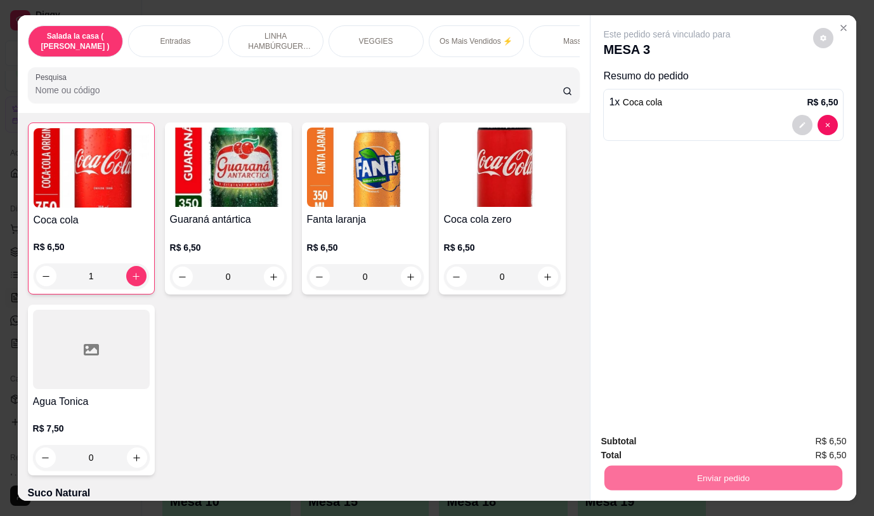
click at [678, 442] on button "Não registrar e enviar pedido" at bounding box center [682, 442] width 132 height 24
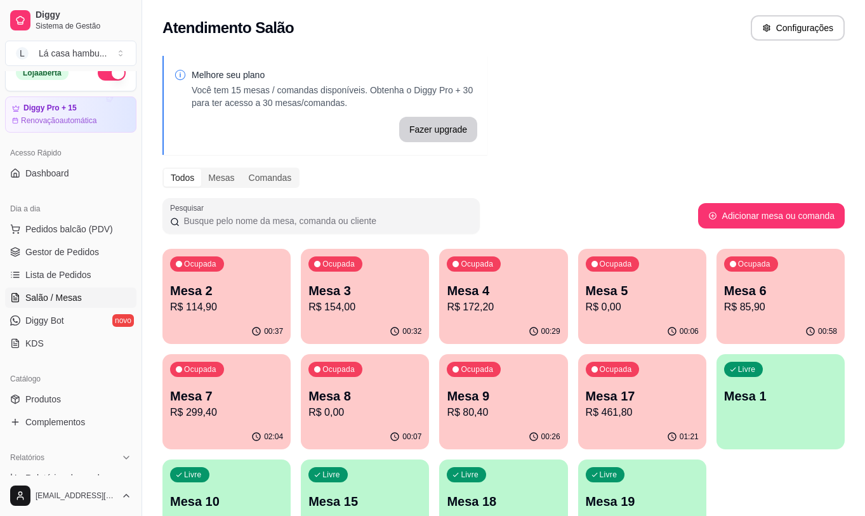
click at [499, 306] on p "R$ 172,20" at bounding box center [503, 306] width 113 height 15
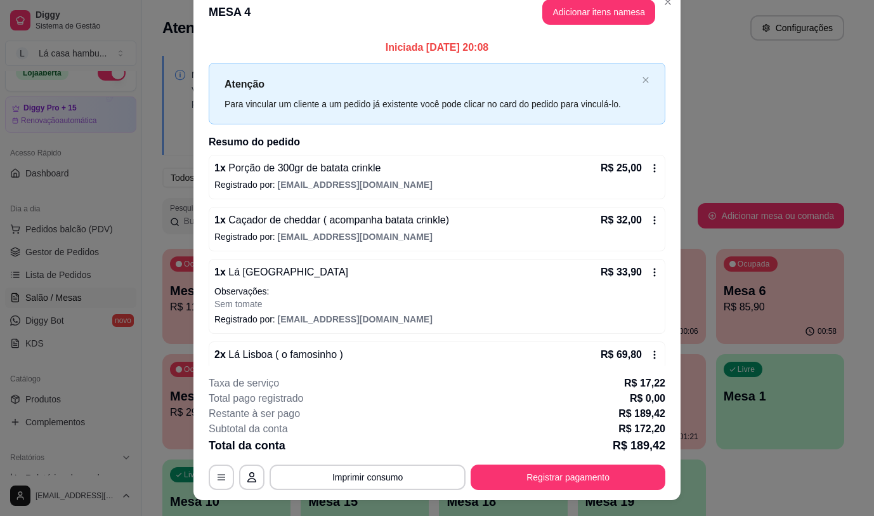
scroll to position [0, 0]
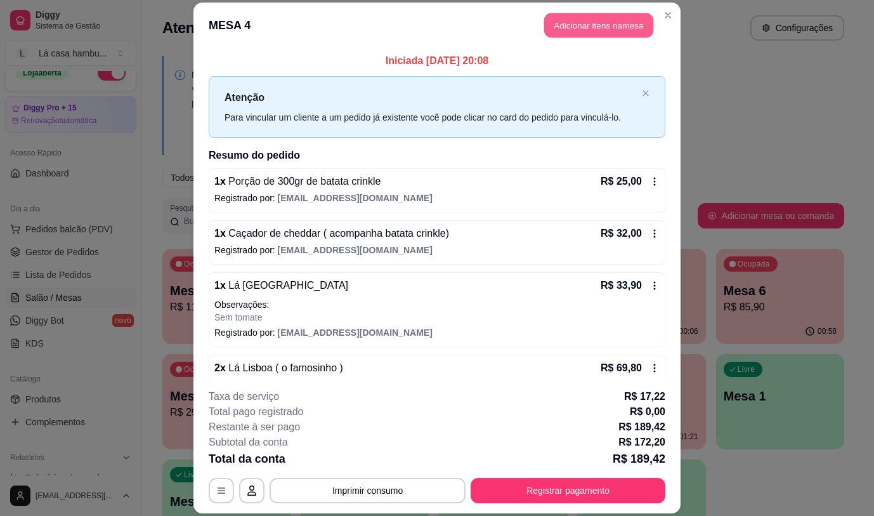
click at [598, 28] on button "Adicionar itens na mesa" at bounding box center [598, 25] width 109 height 25
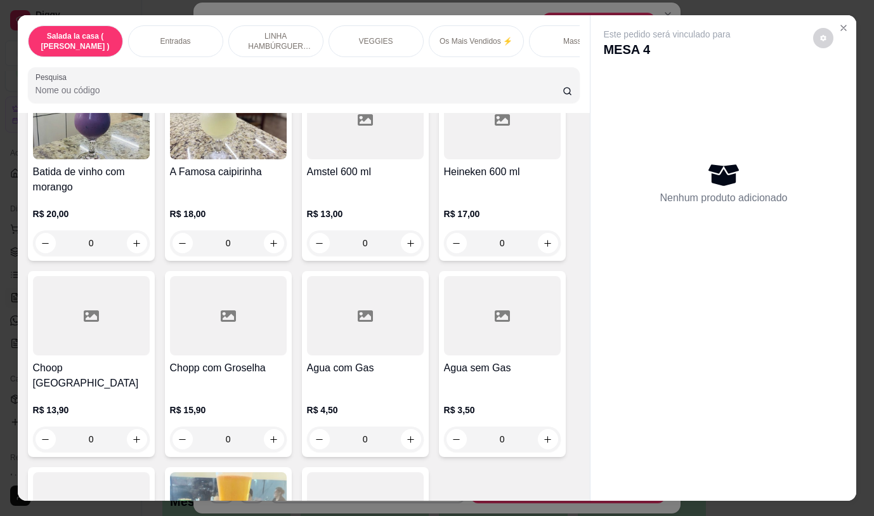
scroll to position [6437, 0]
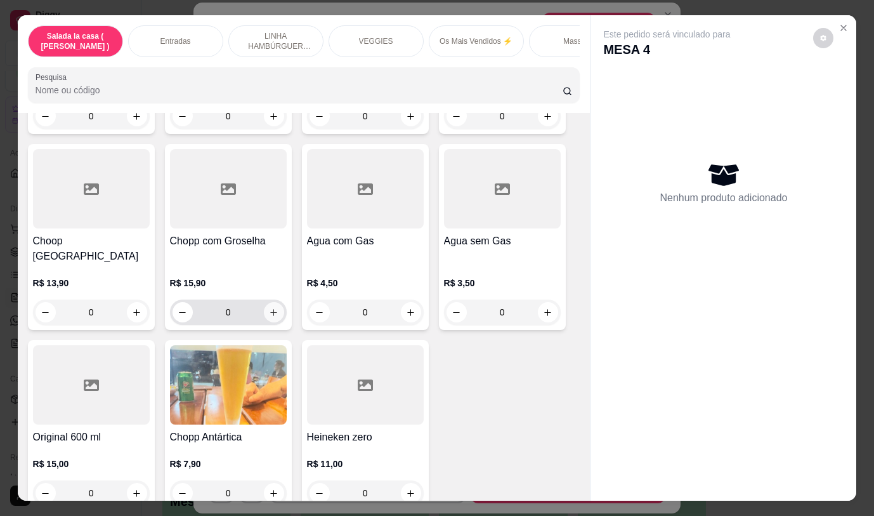
click at [275, 302] on button "increase-product-quantity" at bounding box center [274, 312] width 20 height 20
type input "1"
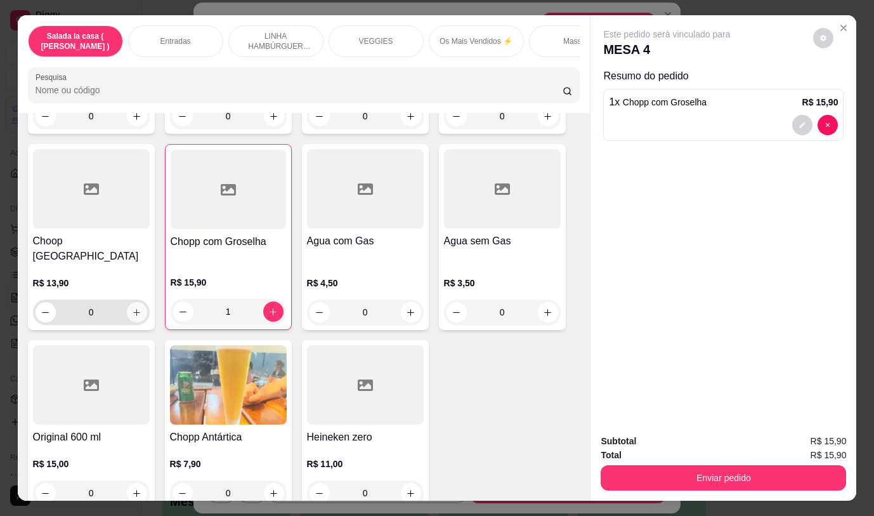
scroll to position [6373, 0]
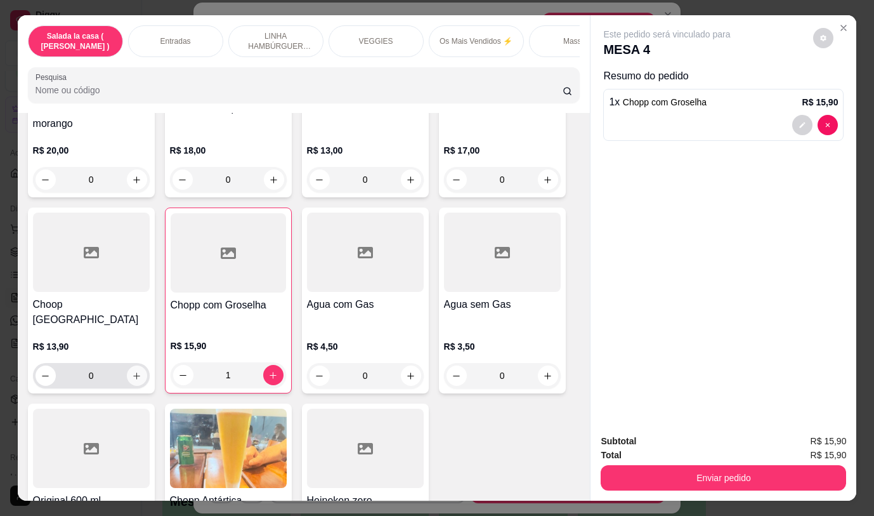
click at [136, 371] on icon "increase-product-quantity" at bounding box center [137, 376] width 10 height 10
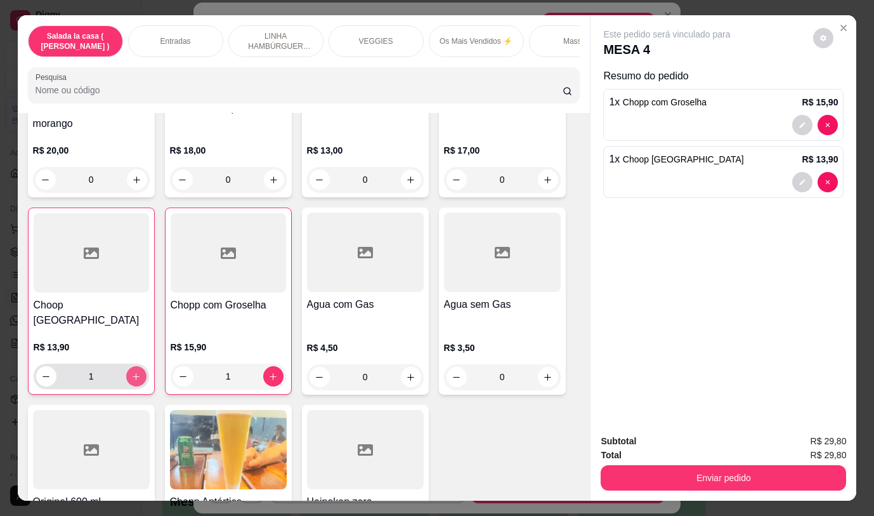
click at [136, 366] on button "increase-product-quantity" at bounding box center [136, 376] width 20 height 20
type input "2"
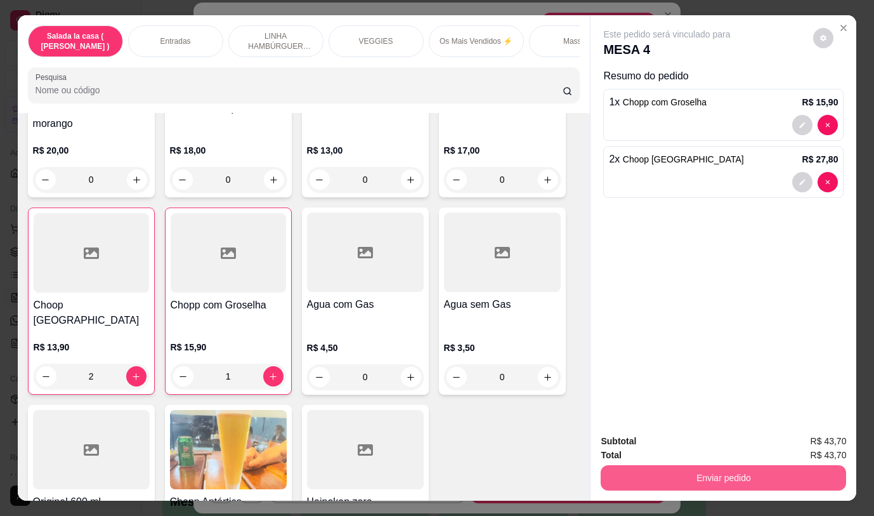
click at [692, 468] on button "Enviar pedido" at bounding box center [724, 477] width 246 height 25
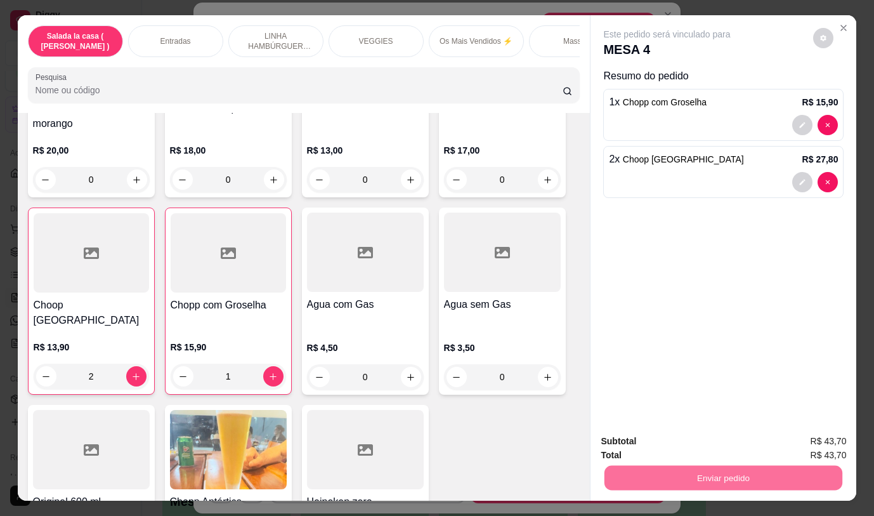
click at [692, 443] on button "Não registrar e enviar pedido" at bounding box center [682, 441] width 128 height 23
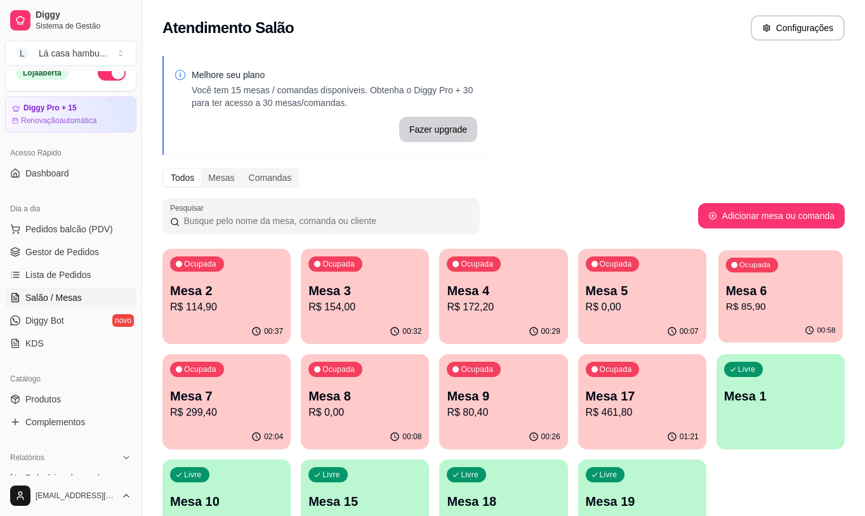
click at [754, 323] on div "00:58" at bounding box center [780, 331] width 124 height 24
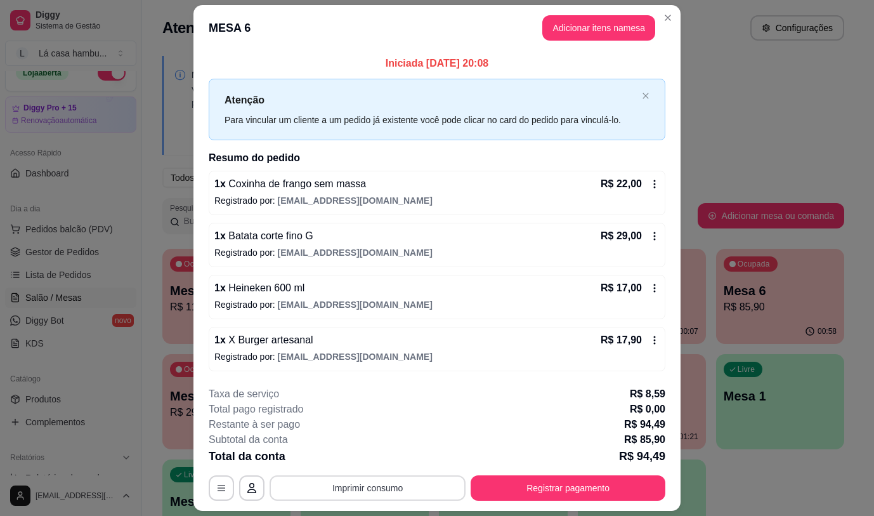
click at [353, 482] on button "Imprimir consumo" at bounding box center [368, 487] width 196 height 25
click at [357, 453] on button "IMPRESSORA" at bounding box center [367, 459] width 92 height 20
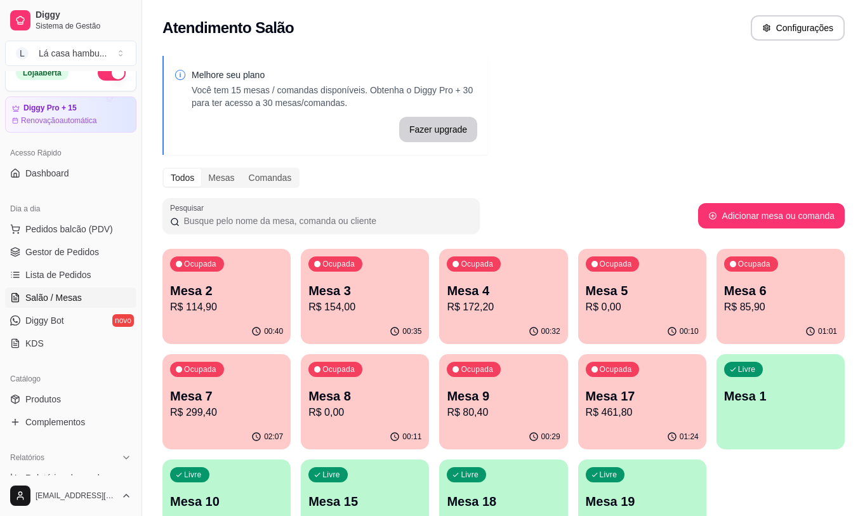
click at [483, 395] on p "Mesa 9" at bounding box center [503, 396] width 113 height 18
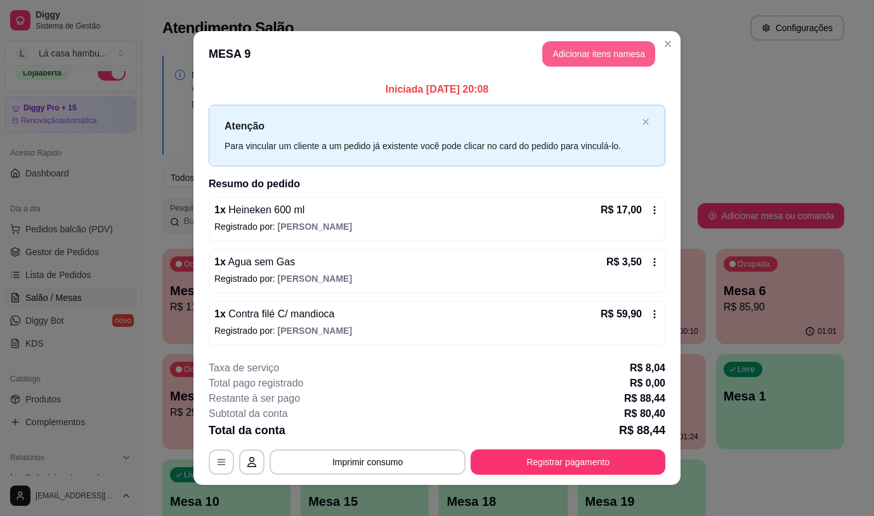
click at [574, 47] on button "Adicionar itens na mesa" at bounding box center [598, 53] width 113 height 25
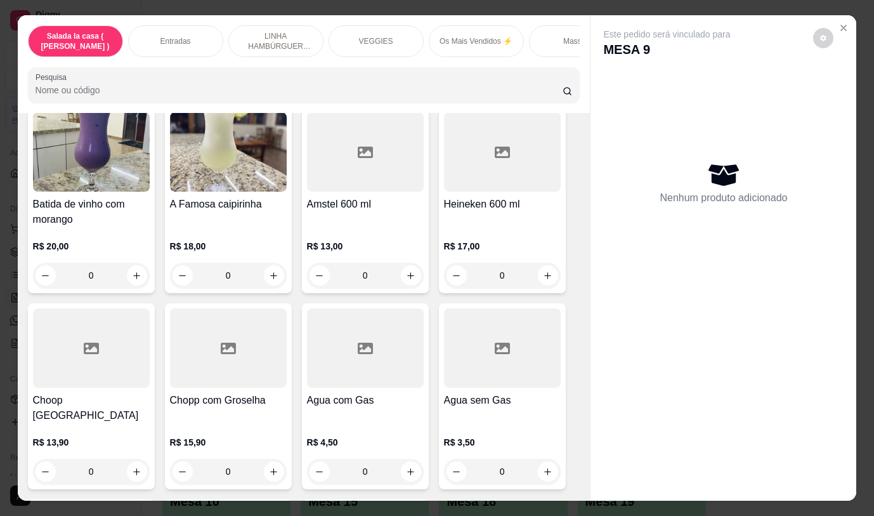
scroll to position [6297, 0]
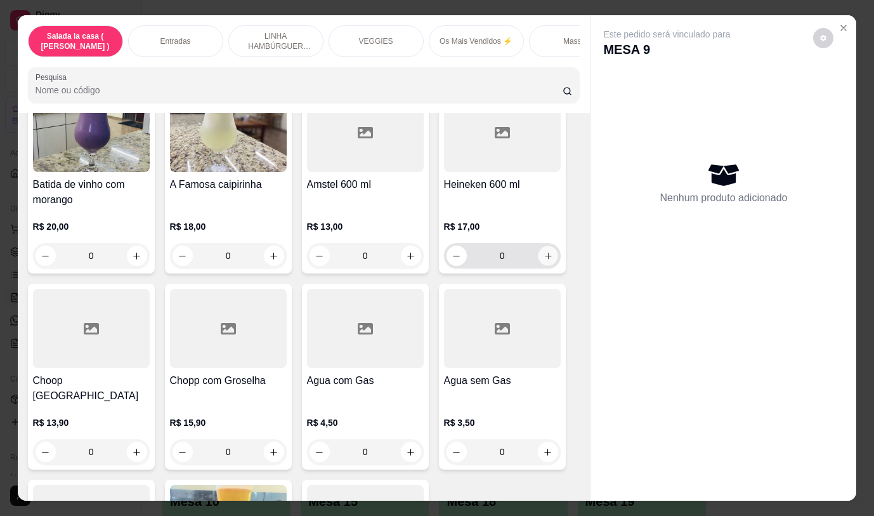
click at [544, 246] on button "increase-product-quantity" at bounding box center [548, 256] width 20 height 20
type input "1"
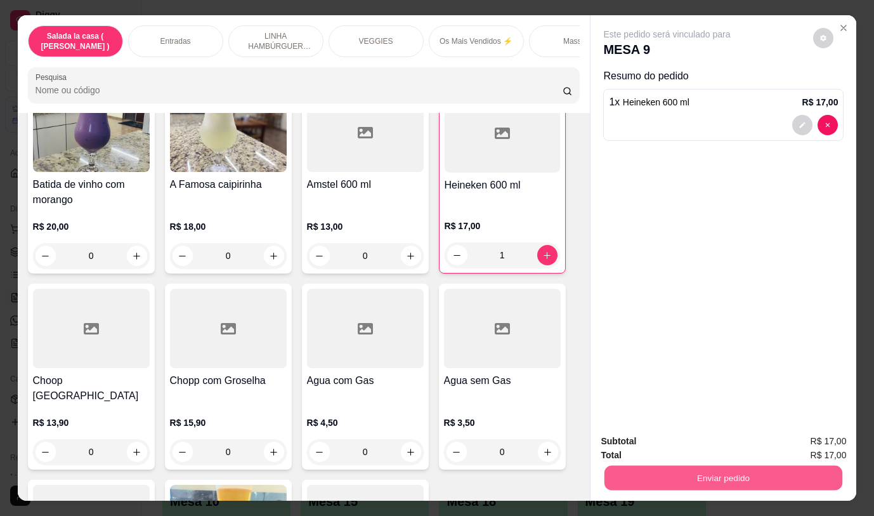
click at [700, 471] on button "Enviar pedido" at bounding box center [724, 477] width 238 height 25
click at [676, 435] on button "Não registrar e enviar pedido" at bounding box center [682, 442] width 132 height 24
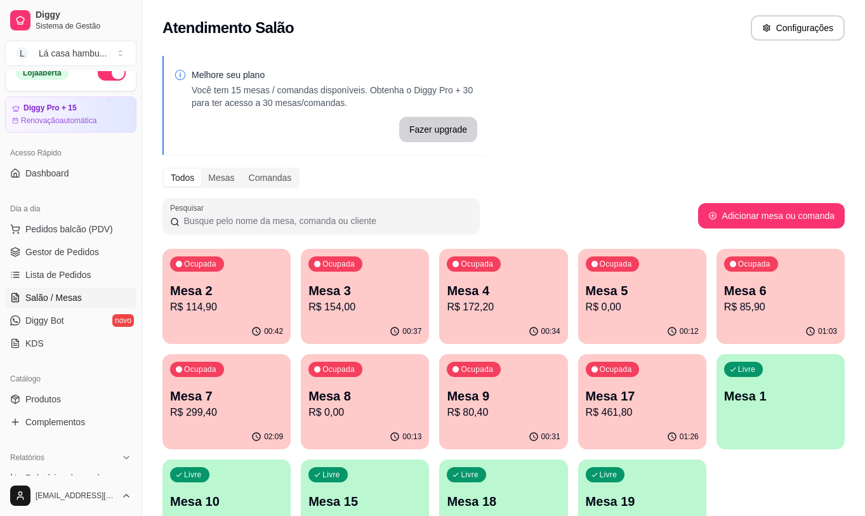
click at [775, 292] on p "Mesa 6" at bounding box center [780, 291] width 113 height 18
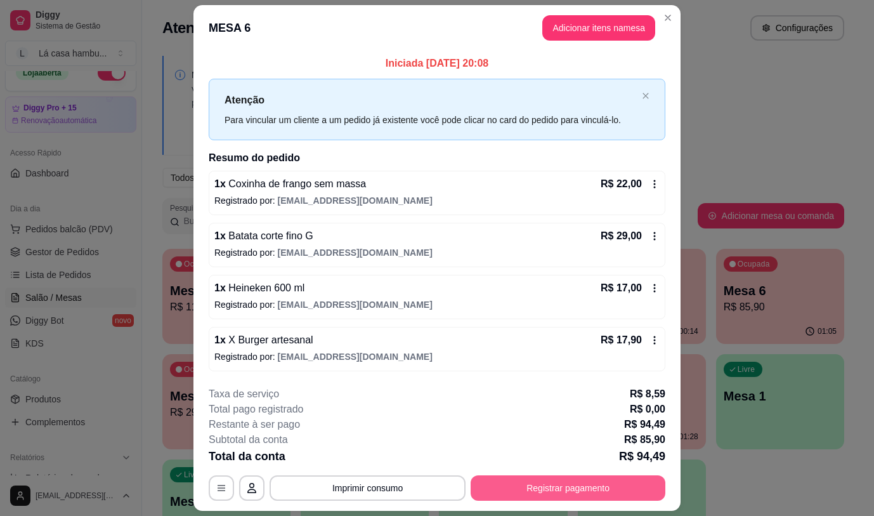
click at [582, 491] on button "Registrar pagamento" at bounding box center [568, 487] width 195 height 25
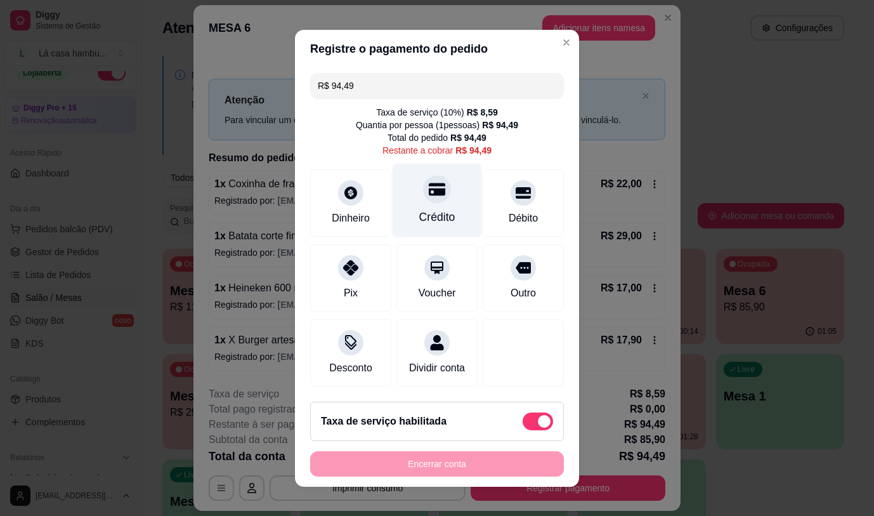
click at [426, 199] on div at bounding box center [437, 189] width 28 height 28
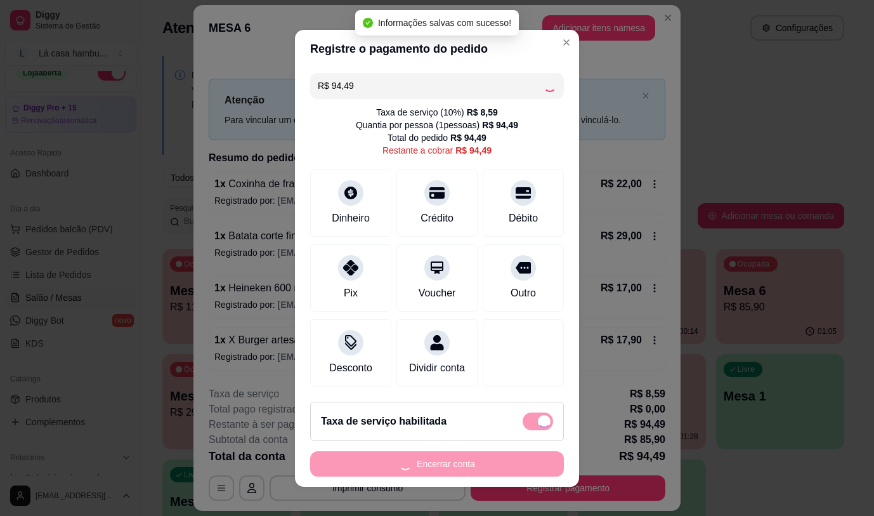
type input "R$ 0,00"
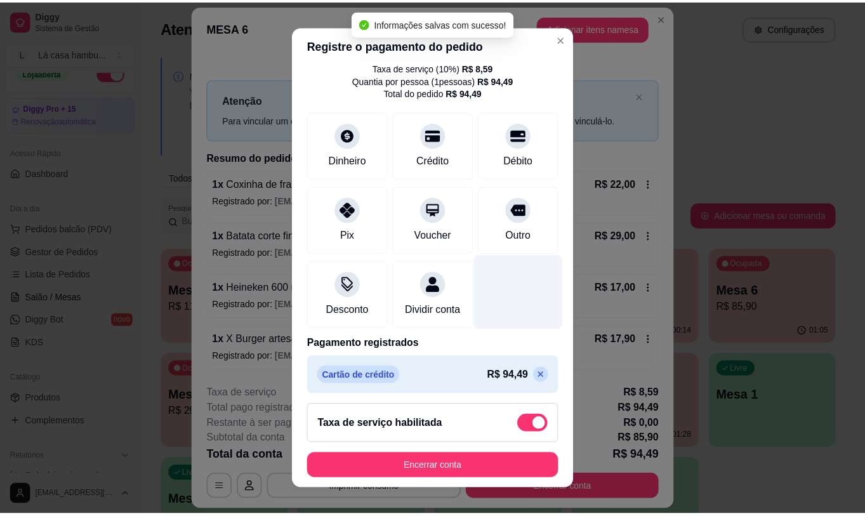
scroll to position [61, 0]
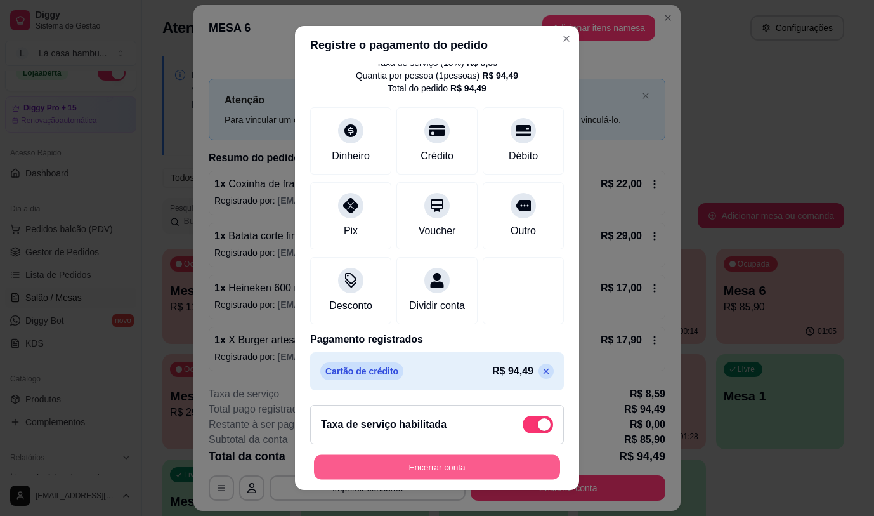
click at [476, 471] on button "Encerrar conta" at bounding box center [437, 467] width 246 height 25
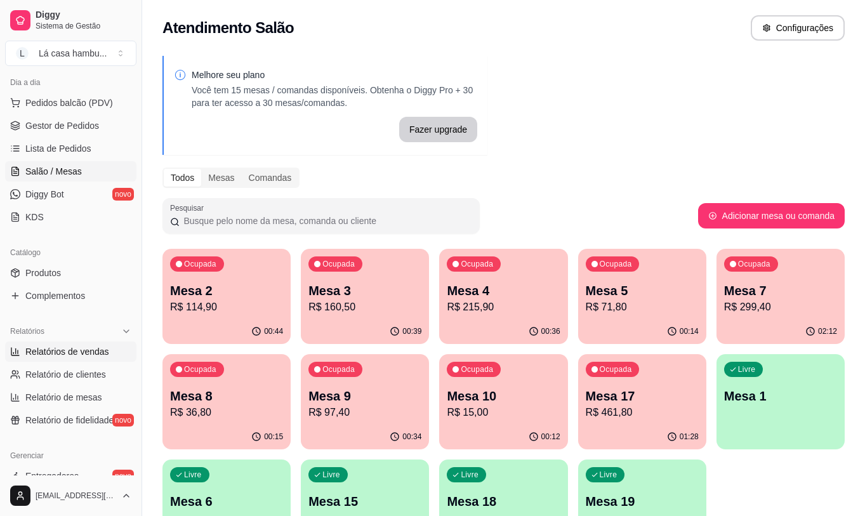
scroll to position [143, 0]
click at [75, 276] on link "Produtos" at bounding box center [70, 272] width 131 height 20
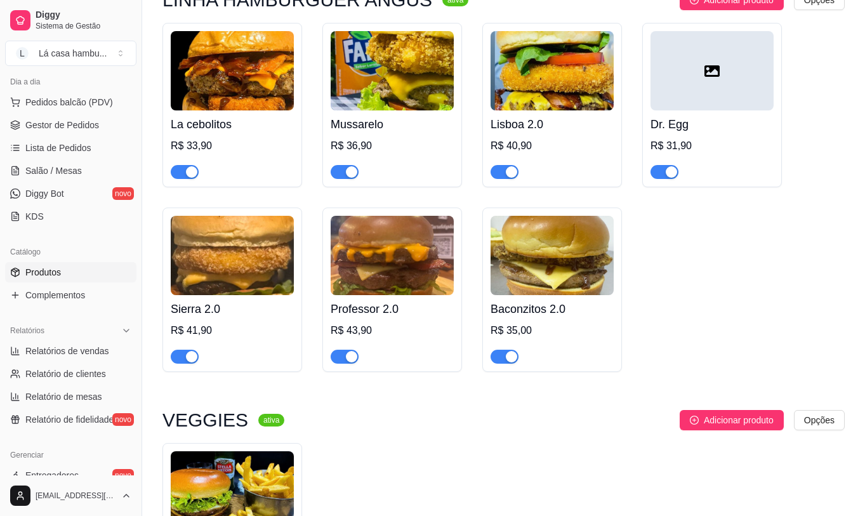
scroll to position [1903, 0]
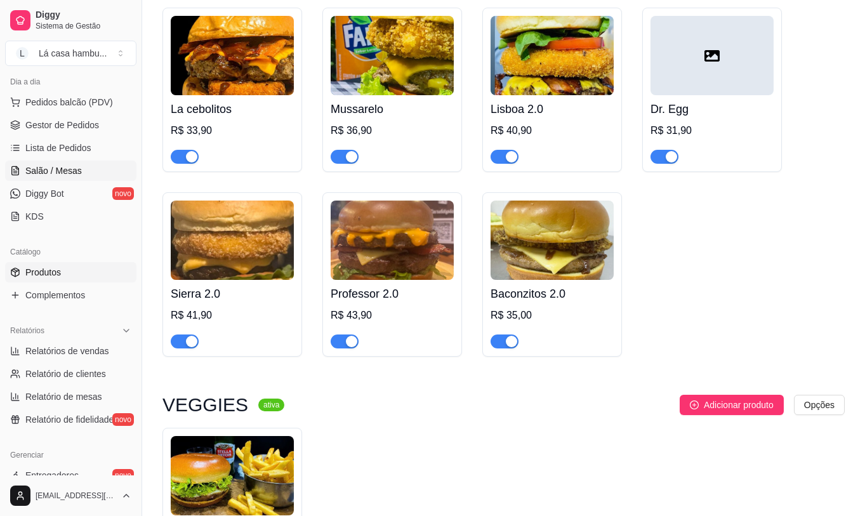
click at [78, 175] on span "Salão / Mesas" at bounding box center [53, 170] width 56 height 13
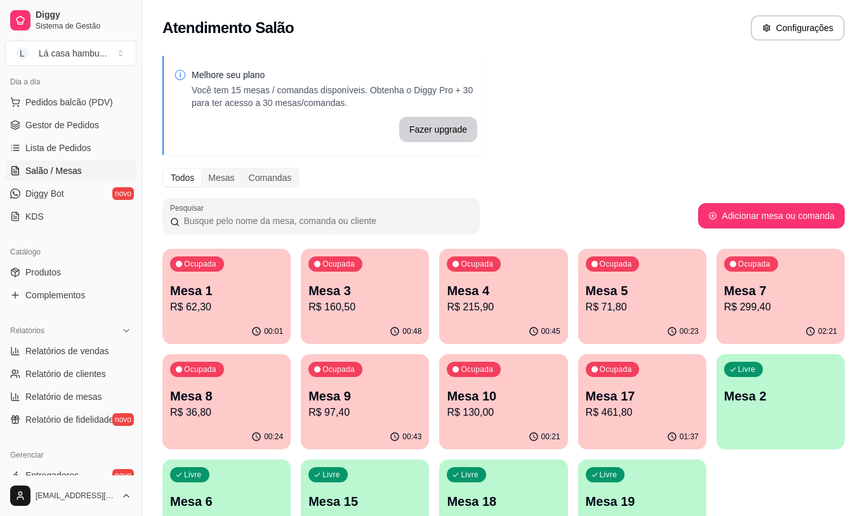
click at [481, 283] on p "Mesa 4" at bounding box center [503, 291] width 113 height 18
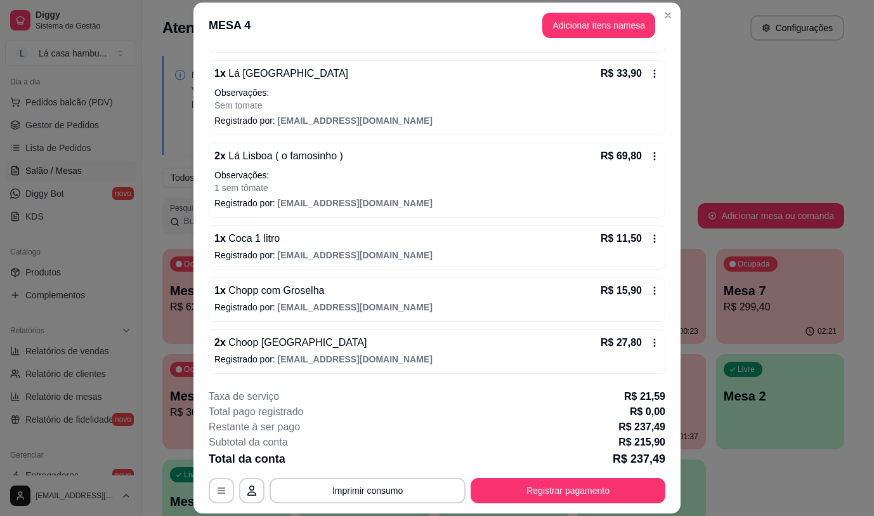
scroll to position [148, 0]
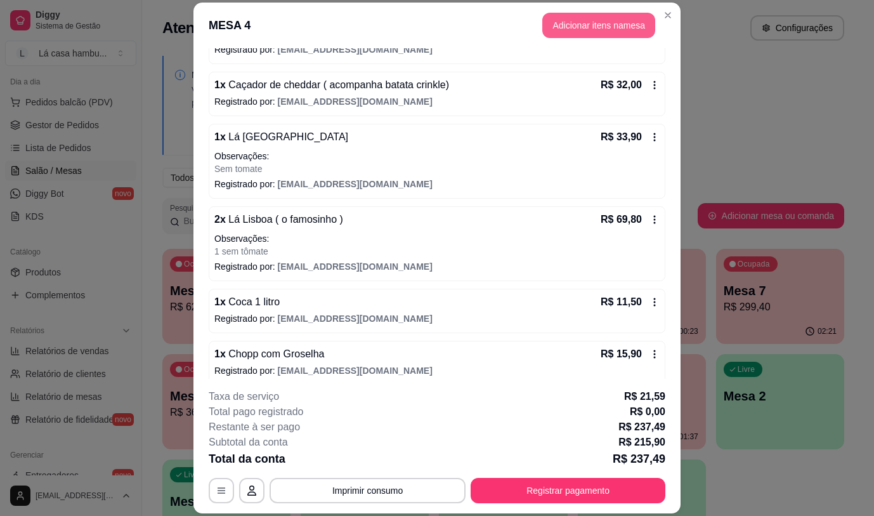
click at [571, 19] on button "Adicionar itens na mesa" at bounding box center [598, 25] width 113 height 25
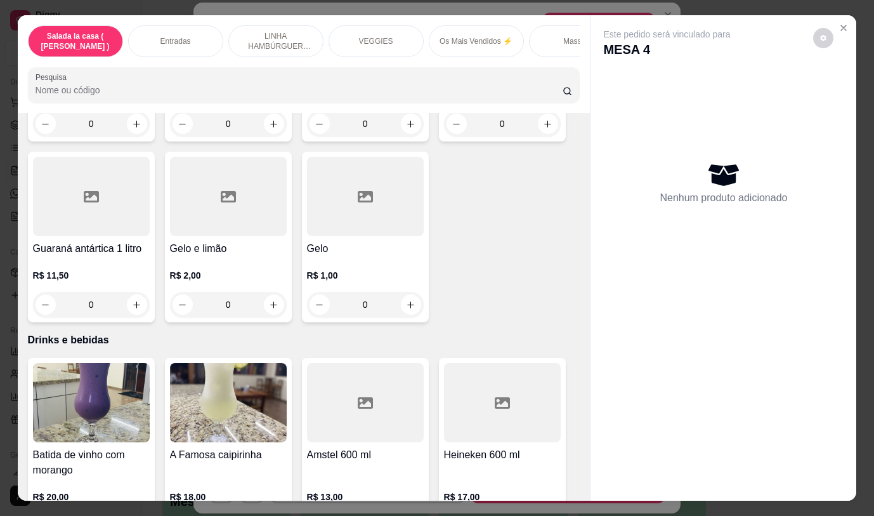
scroll to position [5993, 0]
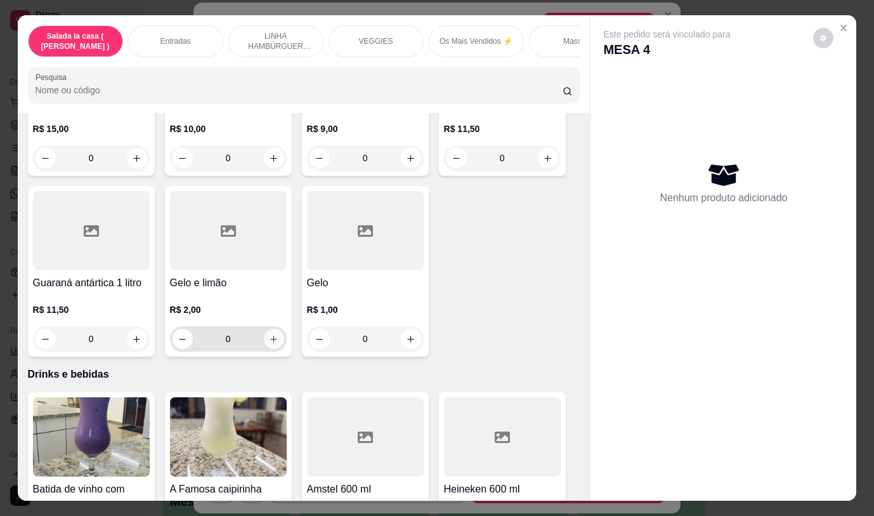
click at [272, 336] on icon "increase-product-quantity" at bounding box center [273, 339] width 7 height 7
type input "1"
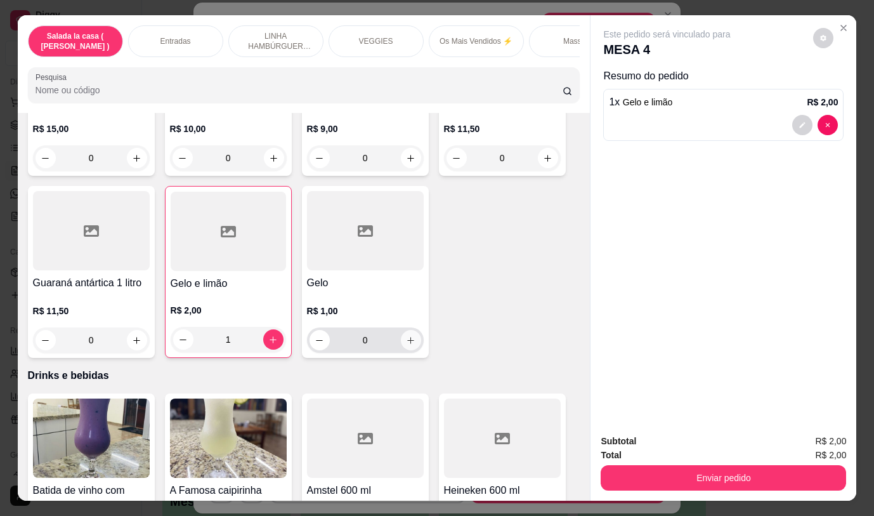
click at [412, 330] on button "increase-product-quantity" at bounding box center [411, 340] width 20 height 20
type input "1"
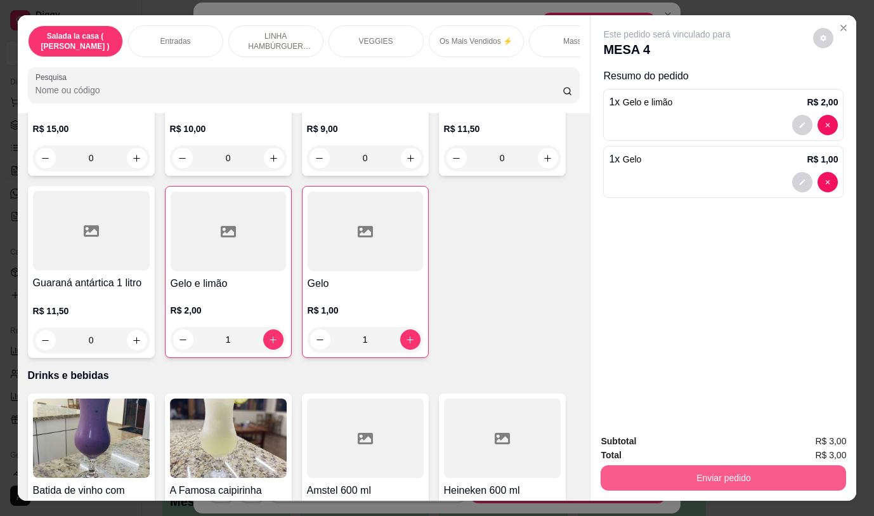
click at [710, 471] on button "Enviar pedido" at bounding box center [724, 477] width 246 height 25
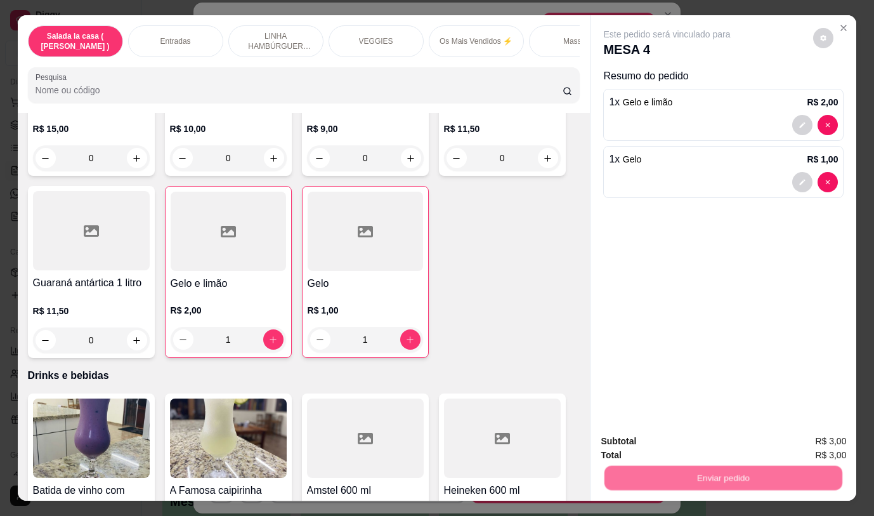
click at [666, 438] on button "Não registrar e enviar pedido" at bounding box center [682, 441] width 128 height 23
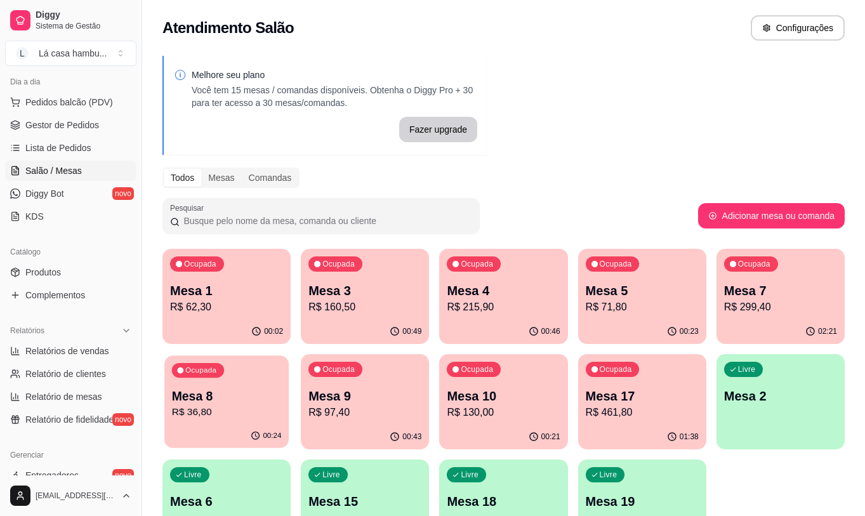
click at [217, 412] on p "R$ 36,80" at bounding box center [227, 412] width 110 height 15
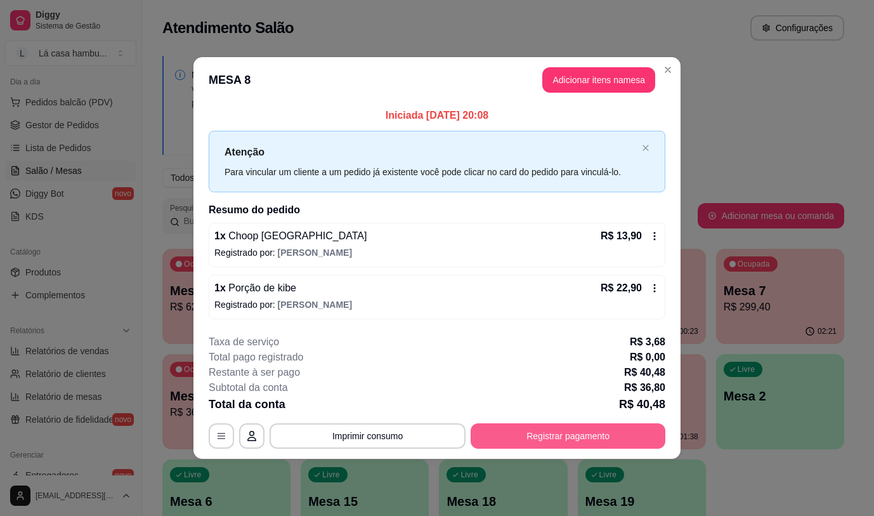
click at [513, 431] on button "Registrar pagamento" at bounding box center [568, 435] width 195 height 25
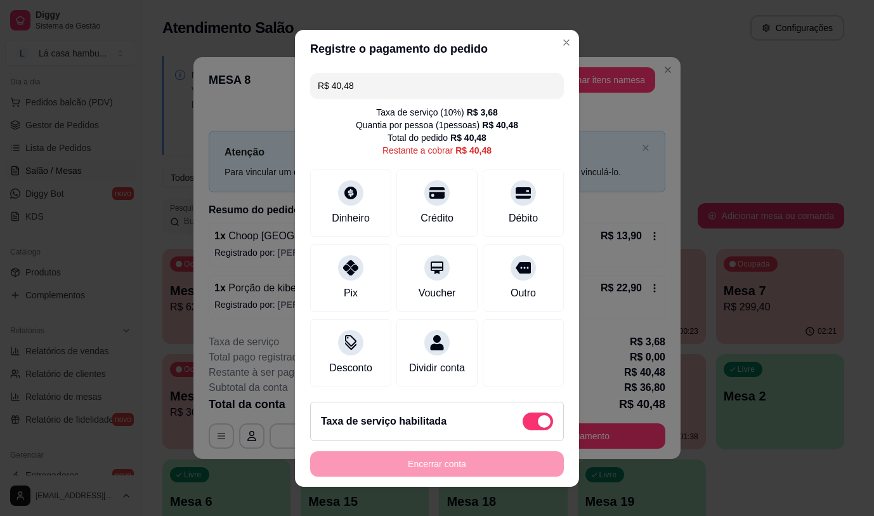
click at [523, 421] on span at bounding box center [538, 421] width 30 height 18
click at [522, 423] on input "checkbox" at bounding box center [526, 427] width 8 height 8
checkbox input "true"
type input "R$ 36,80"
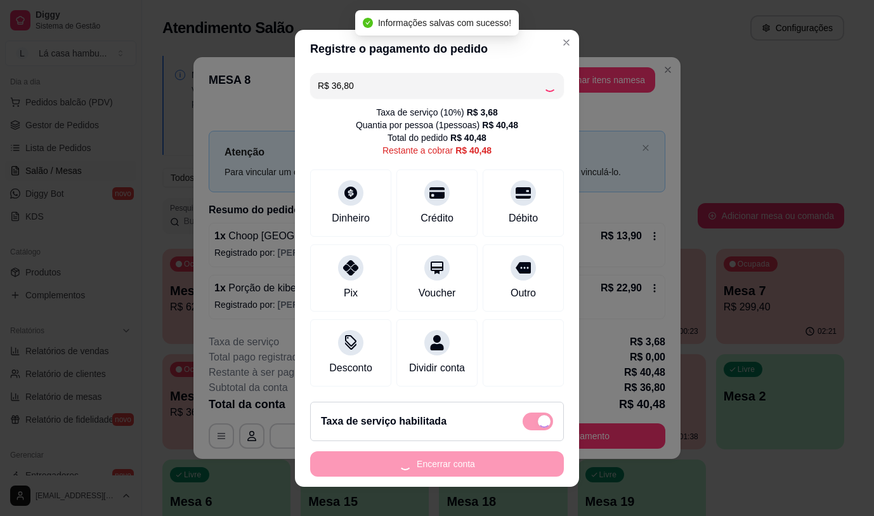
checkbox input "false"
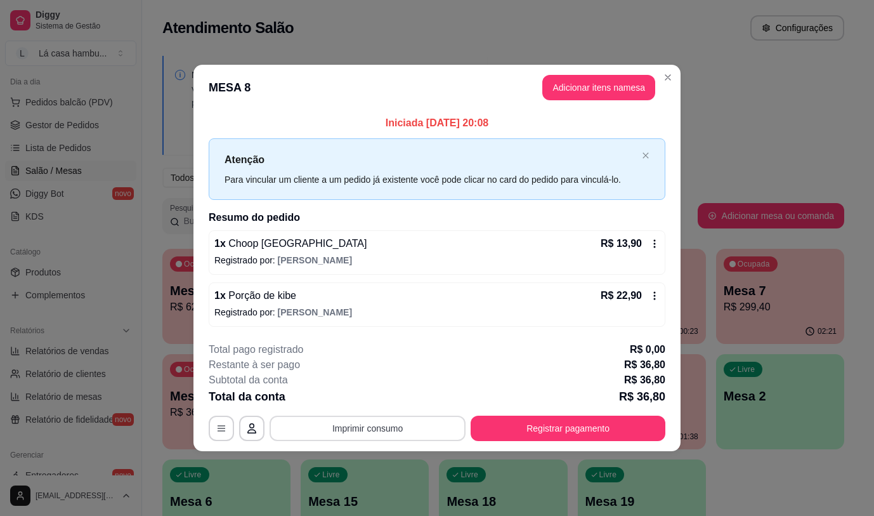
click at [430, 424] on button "Imprimir consumo" at bounding box center [368, 428] width 196 height 25
click at [354, 385] on div "Escolha a impressora IMPRESSORA" at bounding box center [371, 390] width 105 height 43
click at [391, 395] on button "IMPRESSORA" at bounding box center [371, 399] width 89 height 20
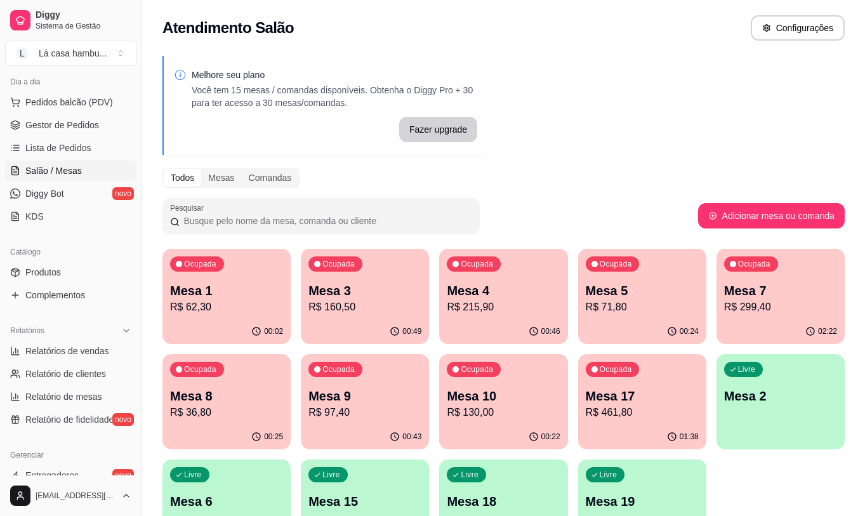
click at [789, 301] on p "R$ 299,40" at bounding box center [780, 306] width 113 height 15
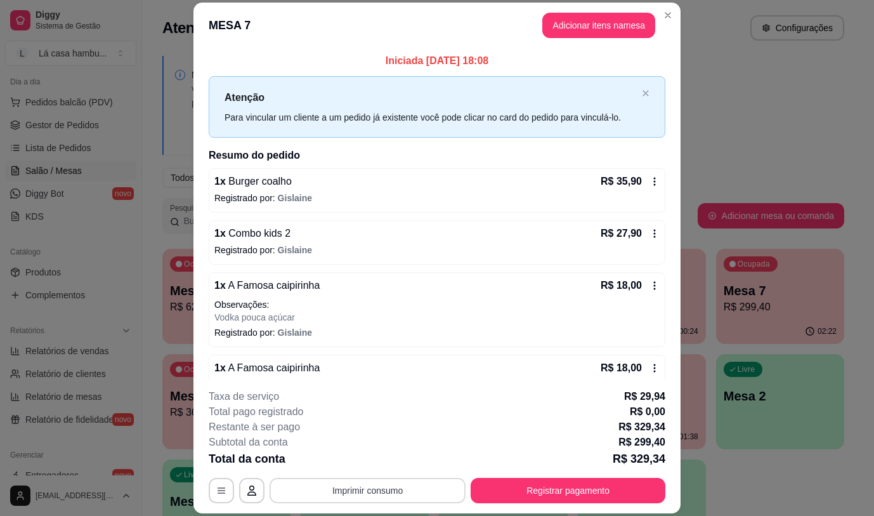
click at [371, 492] on button "Imprimir consumo" at bounding box center [368, 490] width 196 height 25
click at [383, 452] on button "IMPRESSORA" at bounding box center [366, 461] width 89 height 20
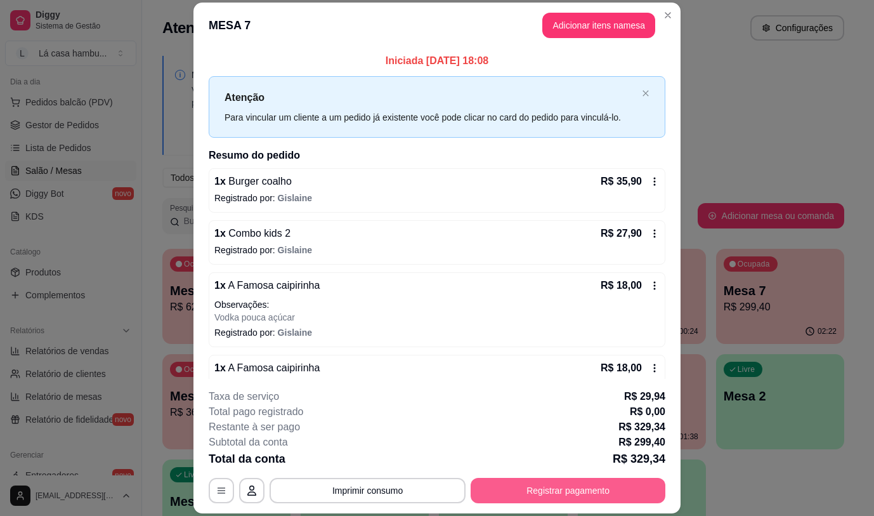
click at [508, 487] on button "Registrar pagamento" at bounding box center [568, 490] width 195 height 25
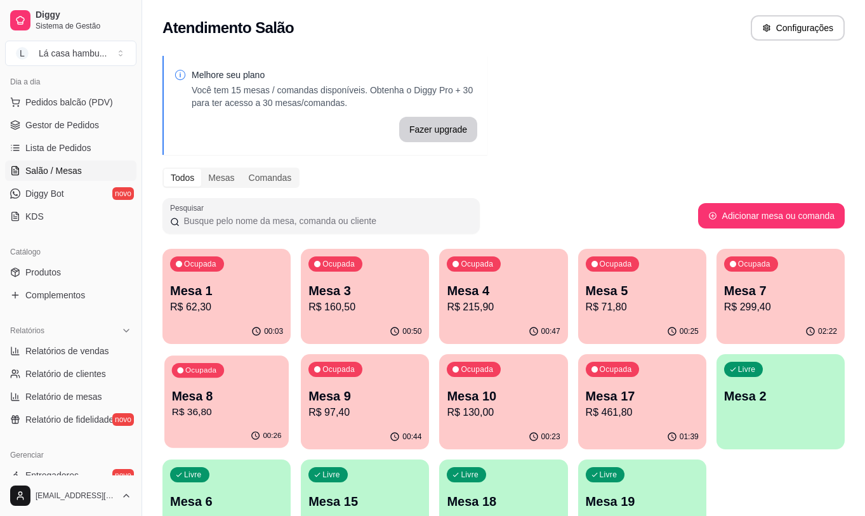
click at [239, 416] on p "R$ 36,80" at bounding box center [227, 412] width 110 height 15
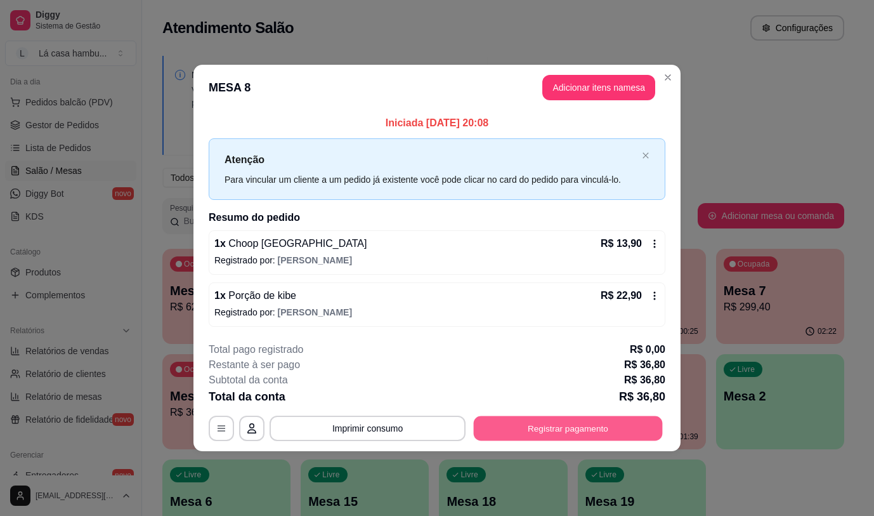
click at [608, 426] on button "Registrar pagamento" at bounding box center [568, 428] width 189 height 25
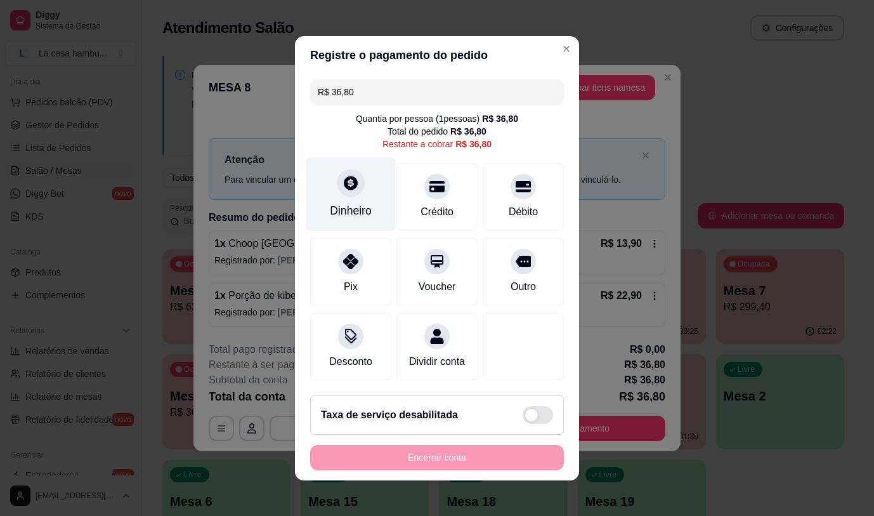
click at [352, 202] on div "Dinheiro" at bounding box center [351, 210] width 42 height 16
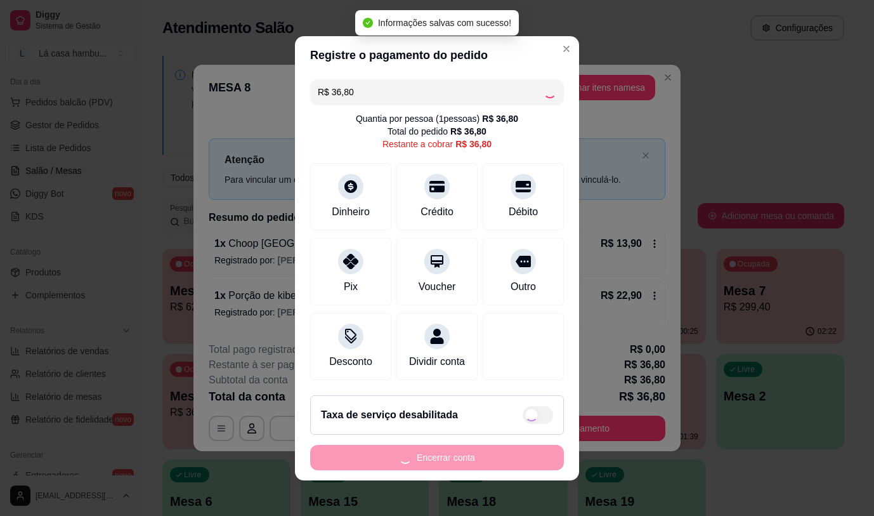
type input "R$ 0,00"
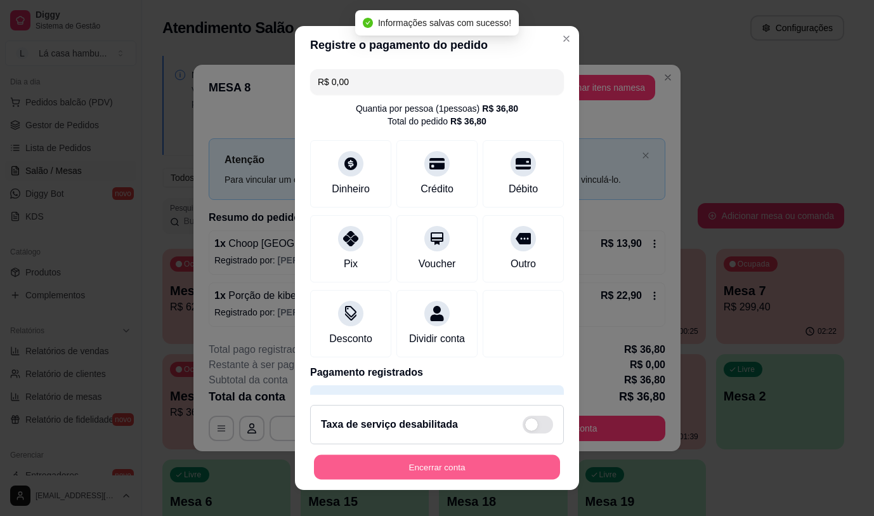
click at [464, 464] on button "Encerrar conta" at bounding box center [437, 467] width 246 height 25
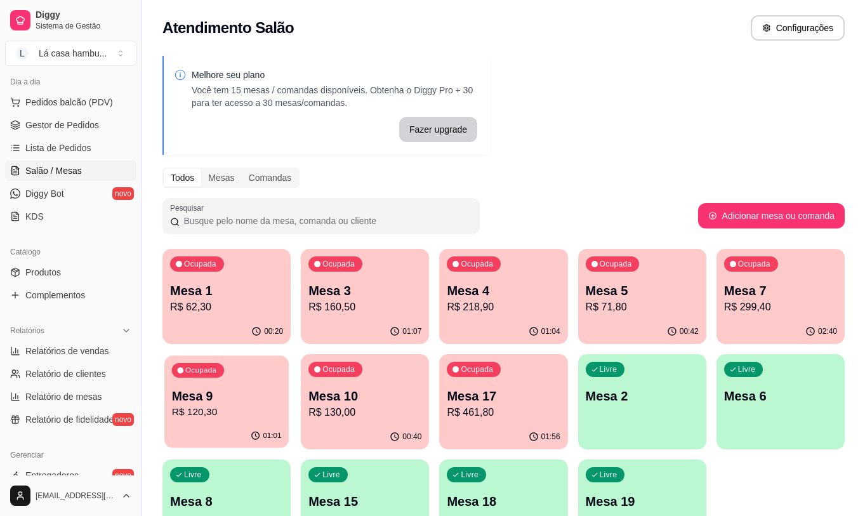
click at [223, 407] on p "R$ 120,30" at bounding box center [227, 412] width 110 height 15
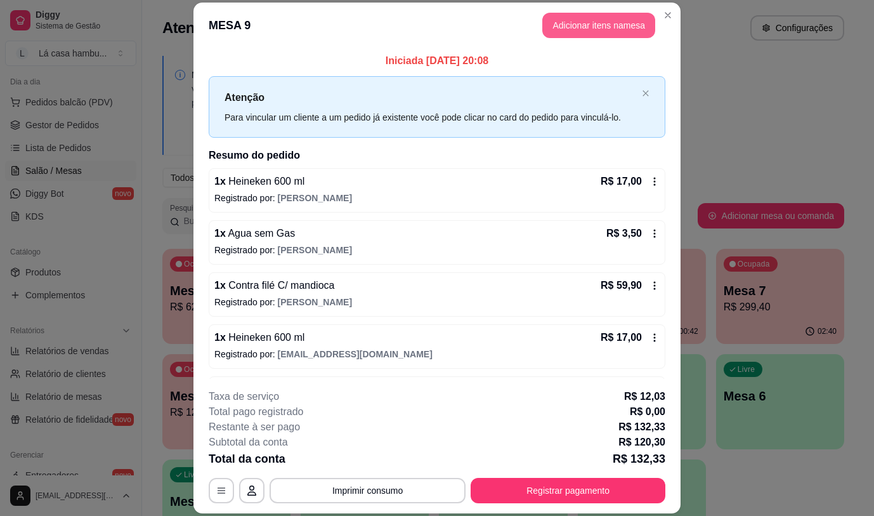
click at [598, 29] on button "Adicionar itens na mesa" at bounding box center [598, 25] width 113 height 25
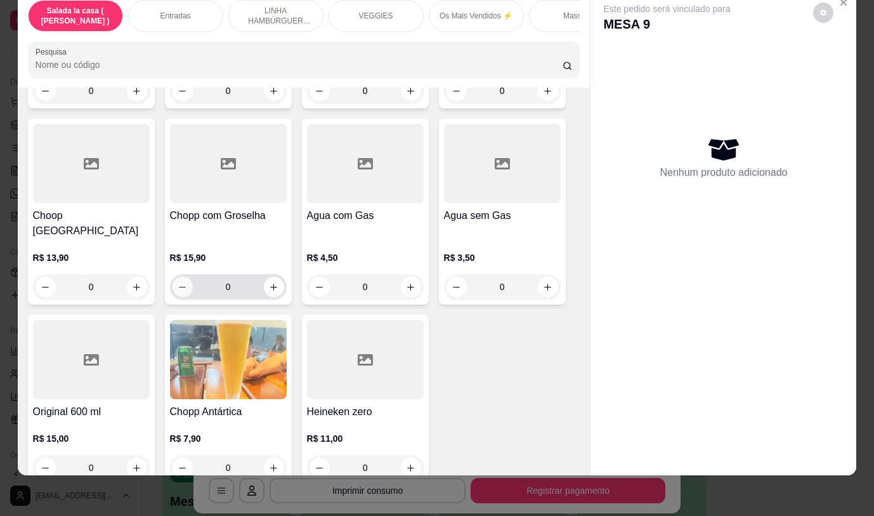
scroll to position [6246, 0]
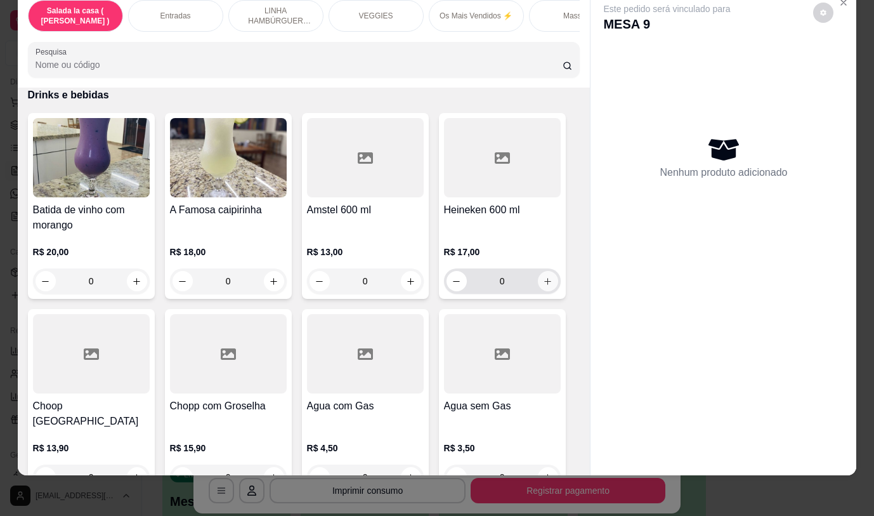
click at [543, 277] on icon "increase-product-quantity" at bounding box center [548, 282] width 10 height 10
type input "1"
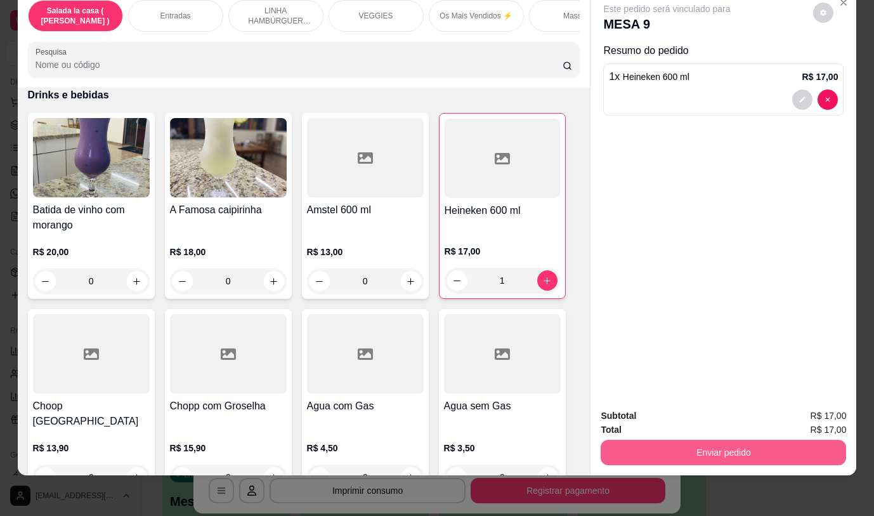
click at [718, 440] on button "Enviar pedido" at bounding box center [724, 452] width 246 height 25
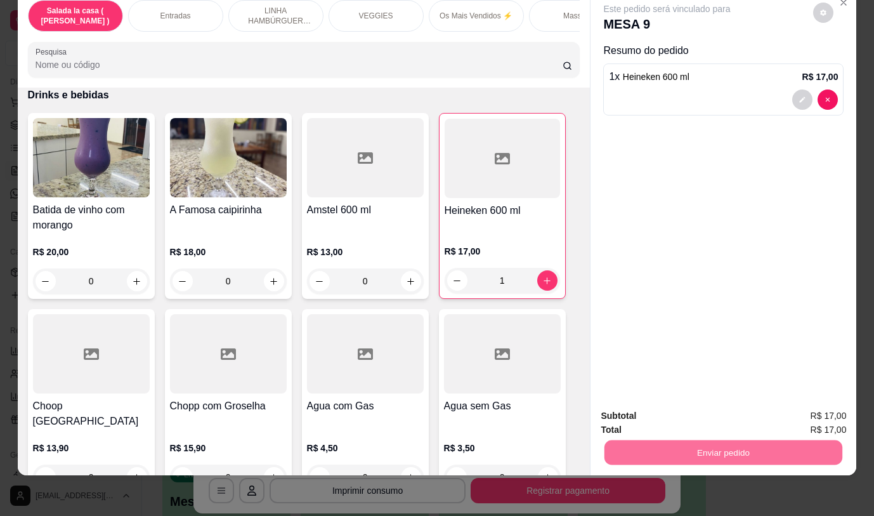
click at [706, 409] on button "Não registrar e enviar pedido" at bounding box center [682, 412] width 132 height 24
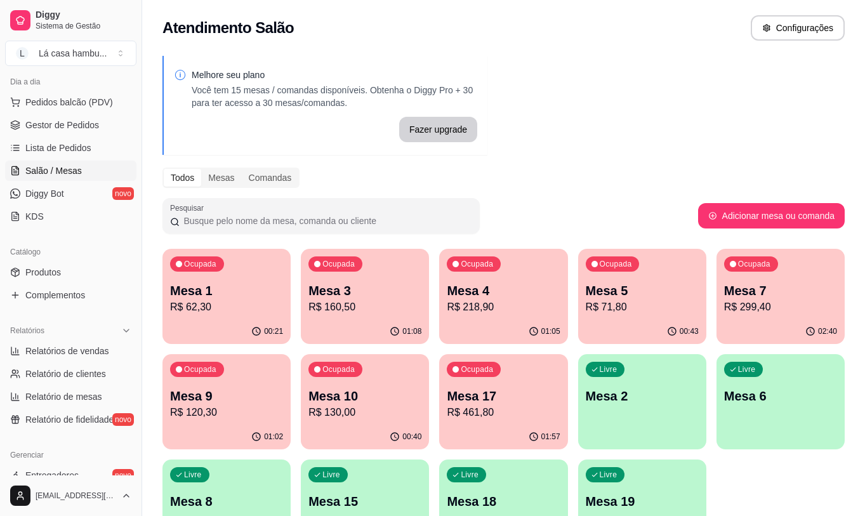
click at [515, 305] on p "R$ 218,90" at bounding box center [503, 306] width 113 height 15
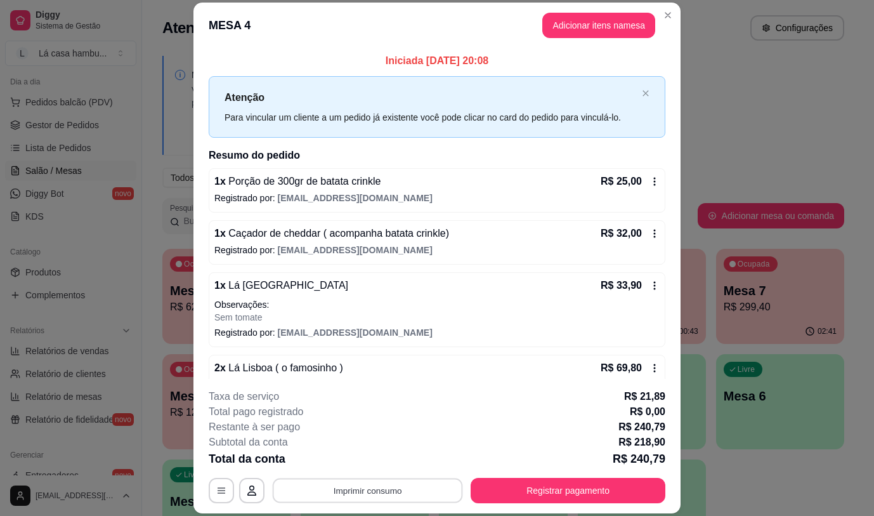
click at [391, 491] on button "Imprimir consumo" at bounding box center [368, 490] width 190 height 25
click at [349, 457] on button "IMPRESSORA" at bounding box center [367, 461] width 92 height 20
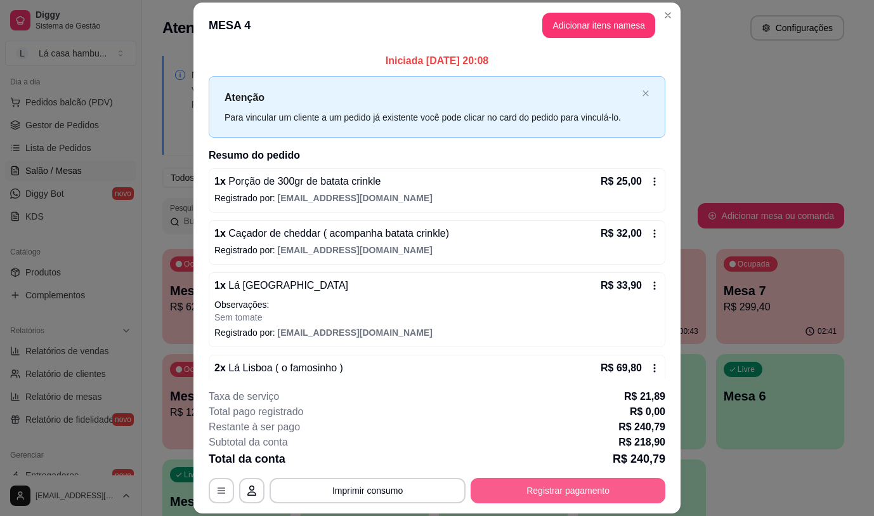
click at [516, 489] on button "Registrar pagamento" at bounding box center [568, 490] width 195 height 25
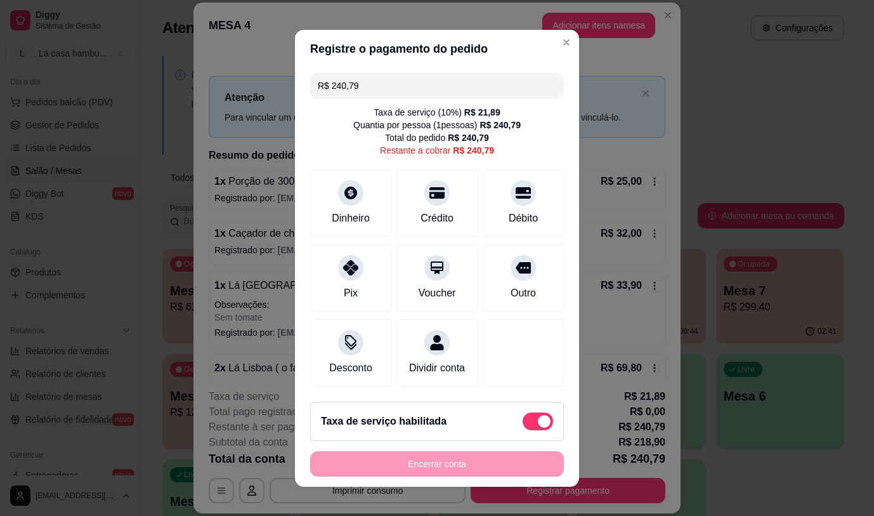
click at [538, 424] on span at bounding box center [544, 421] width 13 height 13
click at [529, 424] on input "checkbox" at bounding box center [526, 427] width 8 height 8
checkbox input "true"
type input "R$ 218,90"
checkbox input "false"
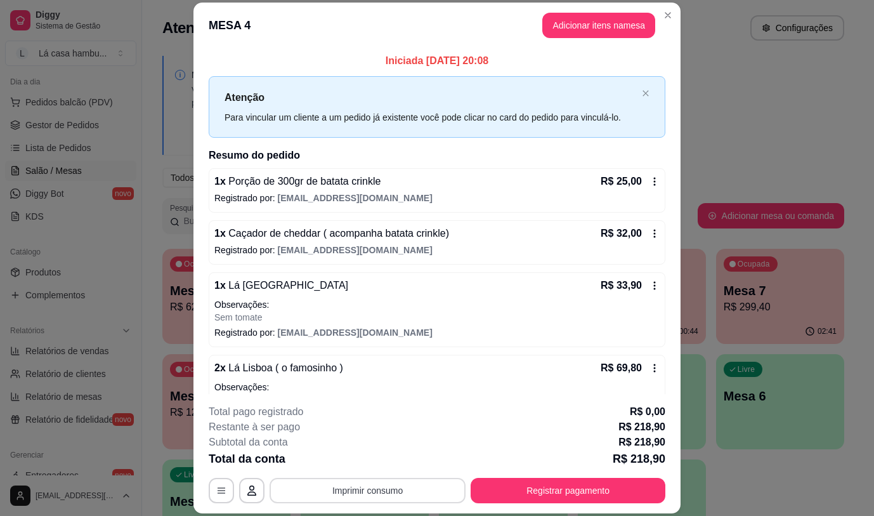
click at [441, 488] on button "Imprimir consumo" at bounding box center [368, 490] width 196 height 25
click at [393, 457] on button "IMPRESSORA" at bounding box center [367, 461] width 92 height 20
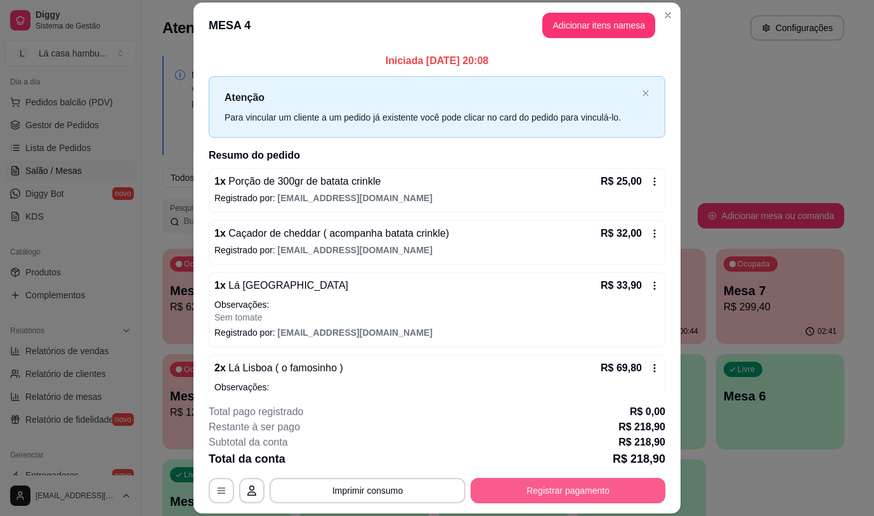
click at [508, 496] on button "Registrar pagamento" at bounding box center [568, 490] width 195 height 25
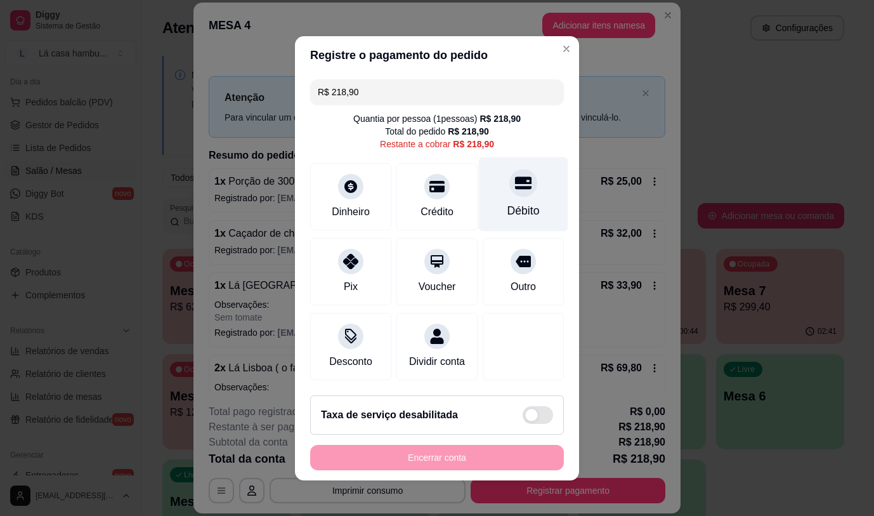
click at [508, 204] on div "Débito" at bounding box center [524, 210] width 32 height 16
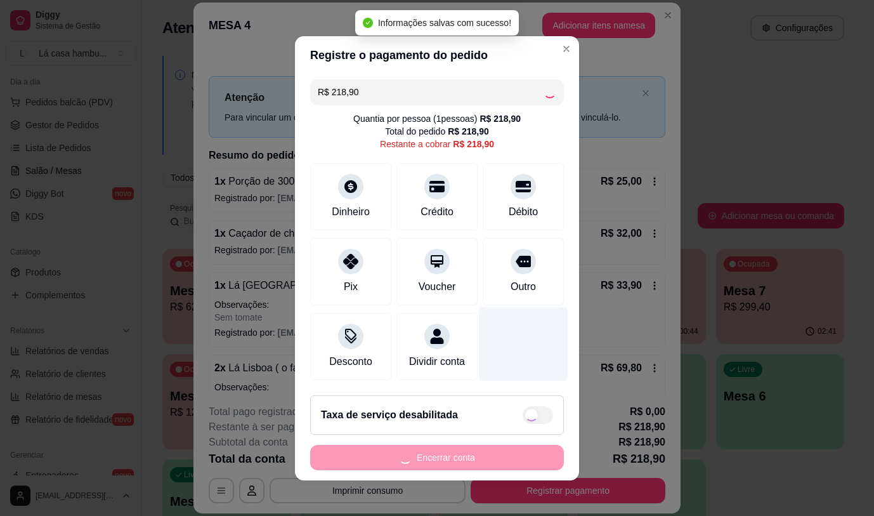
type input "R$ 0,00"
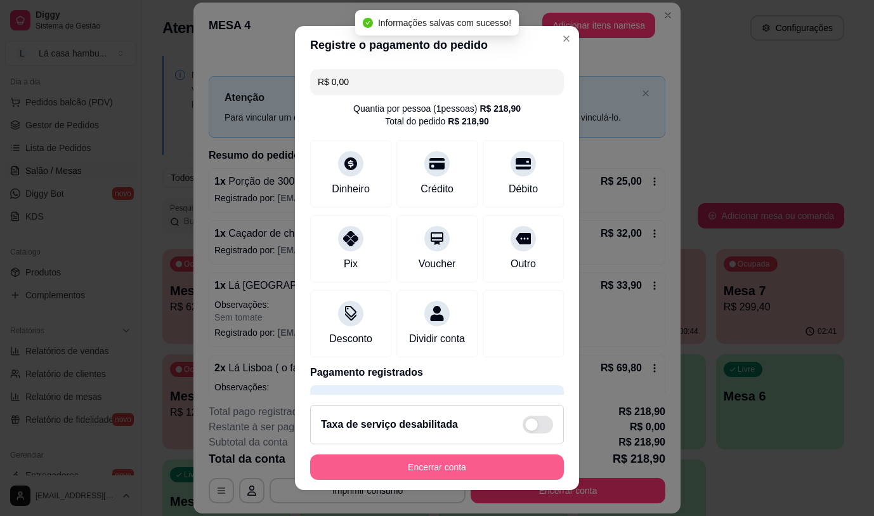
click at [451, 464] on button "Encerrar conta" at bounding box center [437, 466] width 254 height 25
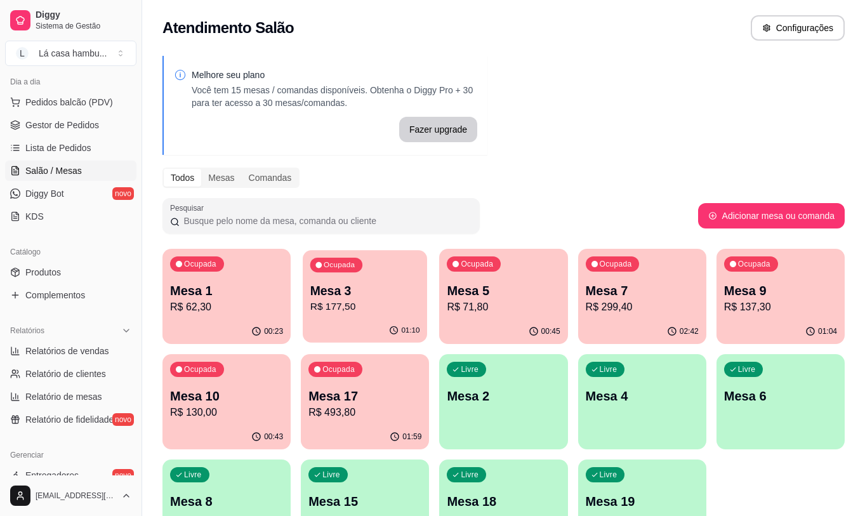
click at [348, 292] on p "Mesa 3" at bounding box center [365, 290] width 110 height 17
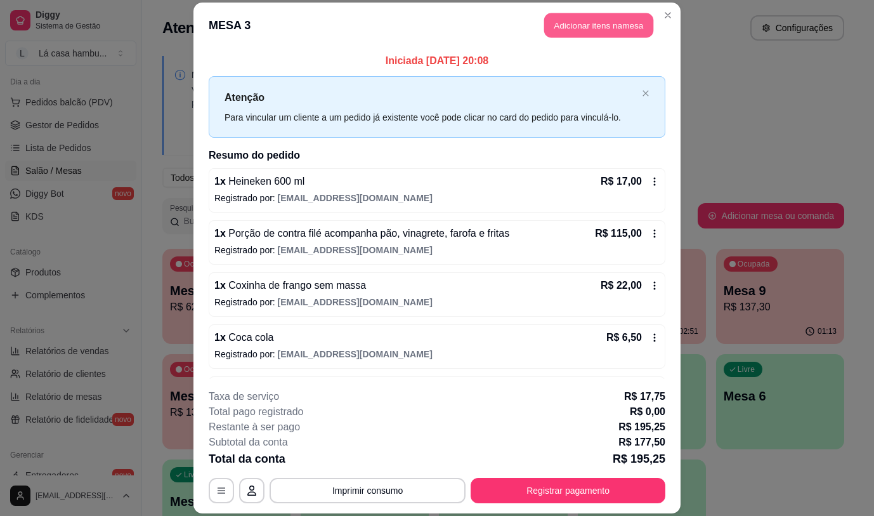
click at [610, 18] on button "Adicionar itens na mesa" at bounding box center [598, 25] width 109 height 25
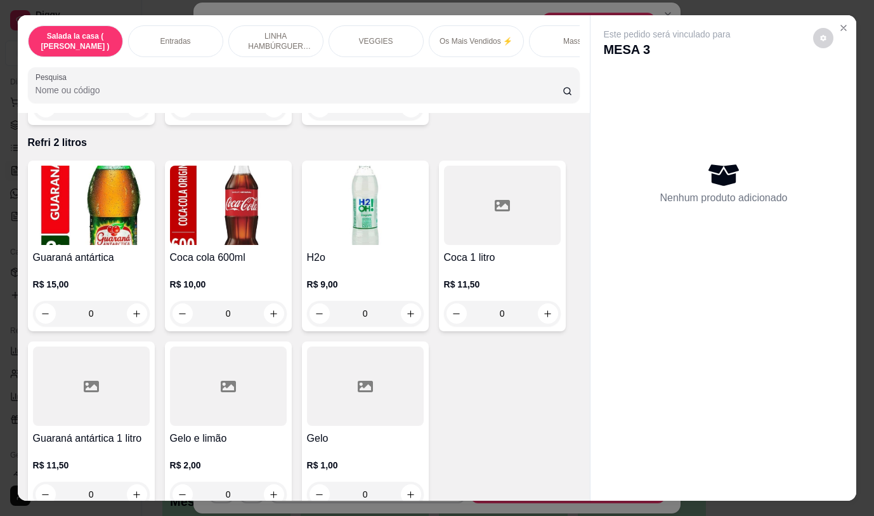
scroll to position [5647, 0]
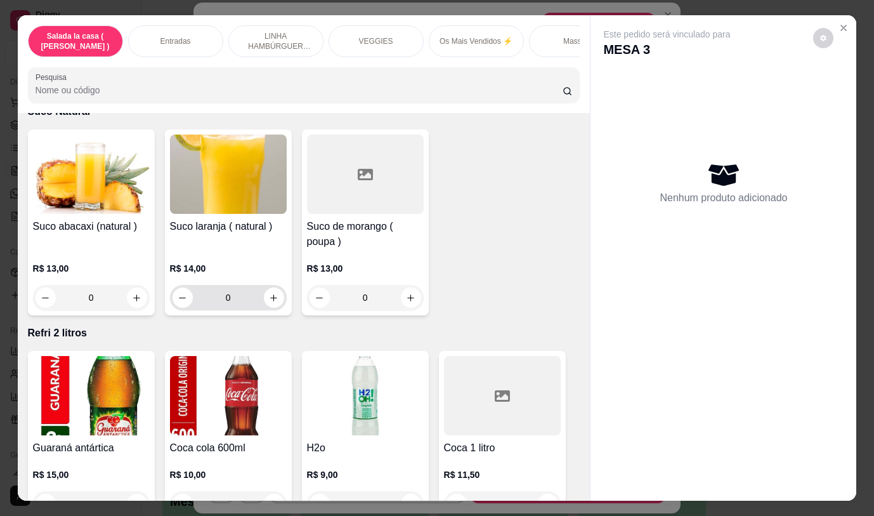
click at [277, 291] on button "increase-product-quantity" at bounding box center [274, 297] width 20 height 20
type input "1"
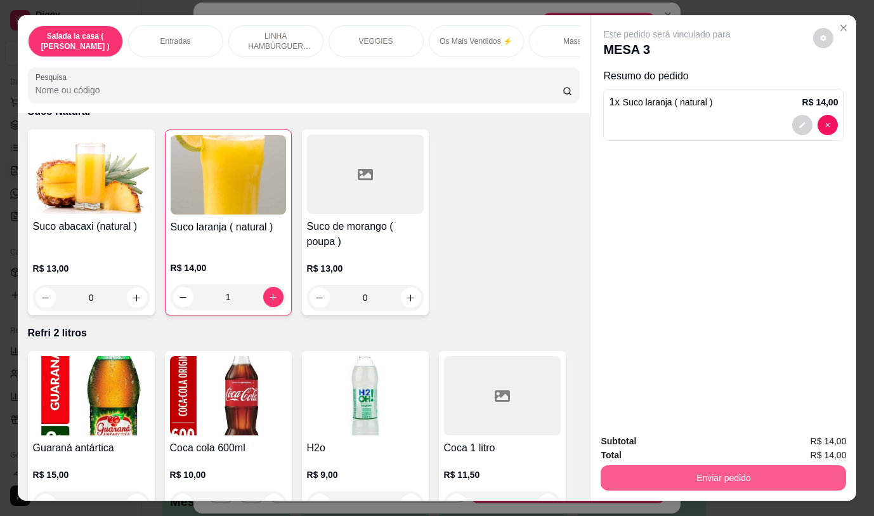
click at [685, 465] on button "Enviar pedido" at bounding box center [724, 477] width 246 height 25
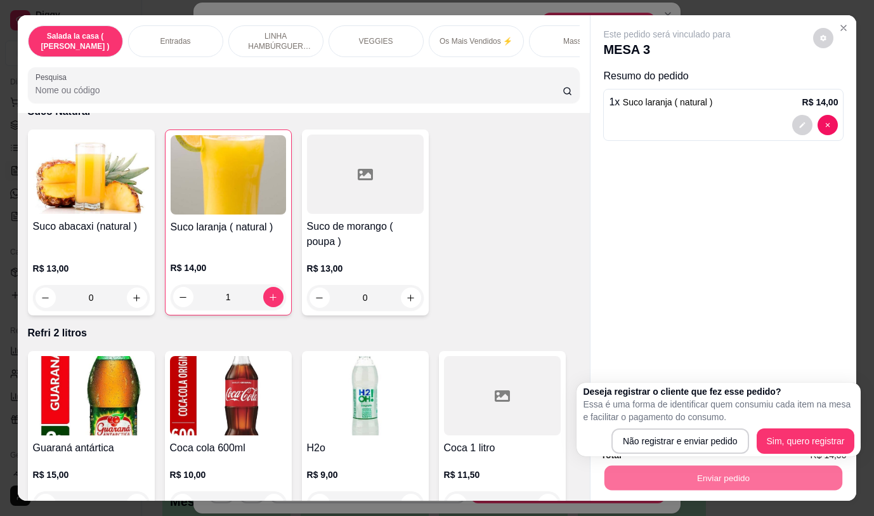
click at [706, 424] on div "Deseja registrar o cliente que fez esse pedido? Essa é uma forma de identificar…" at bounding box center [719, 419] width 272 height 69
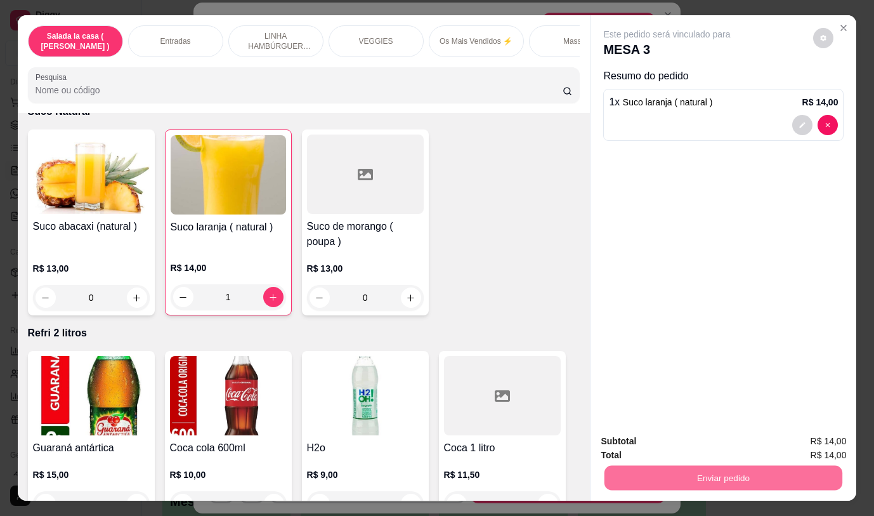
click at [702, 437] on button "Não registrar e enviar pedido" at bounding box center [682, 442] width 132 height 24
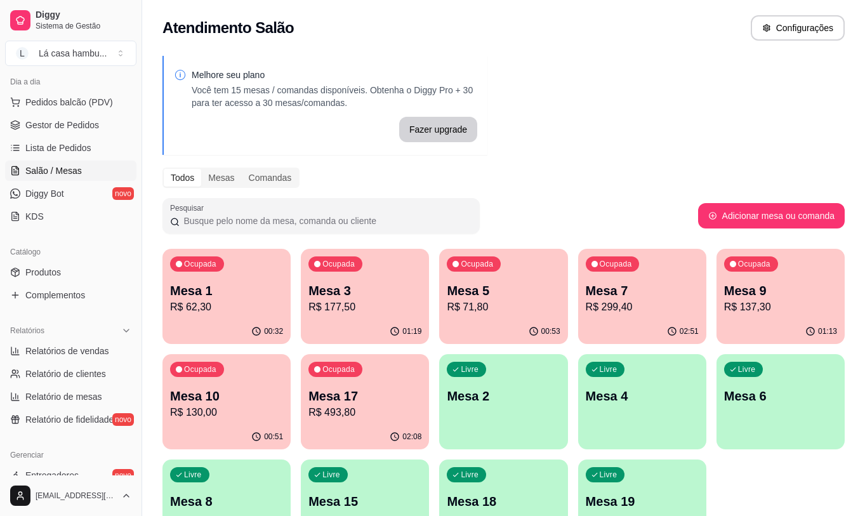
click at [206, 300] on p "R$ 62,30" at bounding box center [226, 306] width 113 height 15
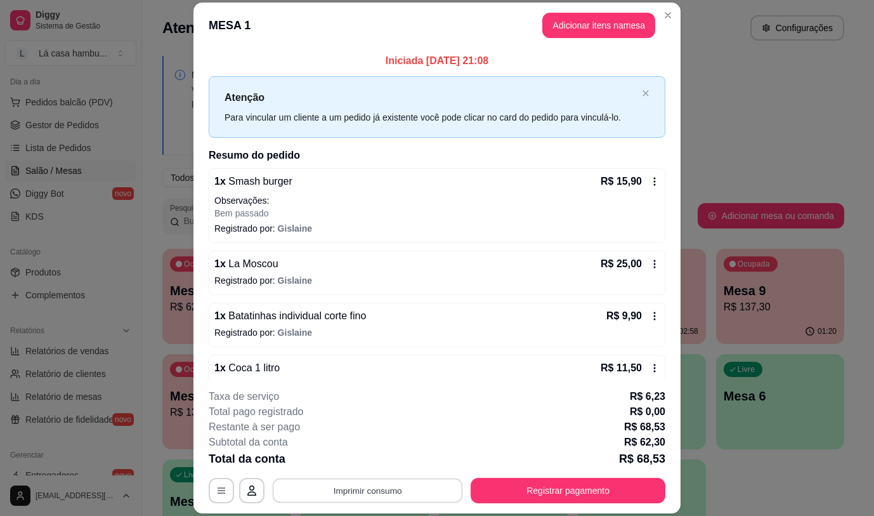
click at [395, 487] on button "Imprimir consumo" at bounding box center [368, 490] width 190 height 25
click at [390, 464] on button "IMPRESSORA" at bounding box center [366, 461] width 89 height 20
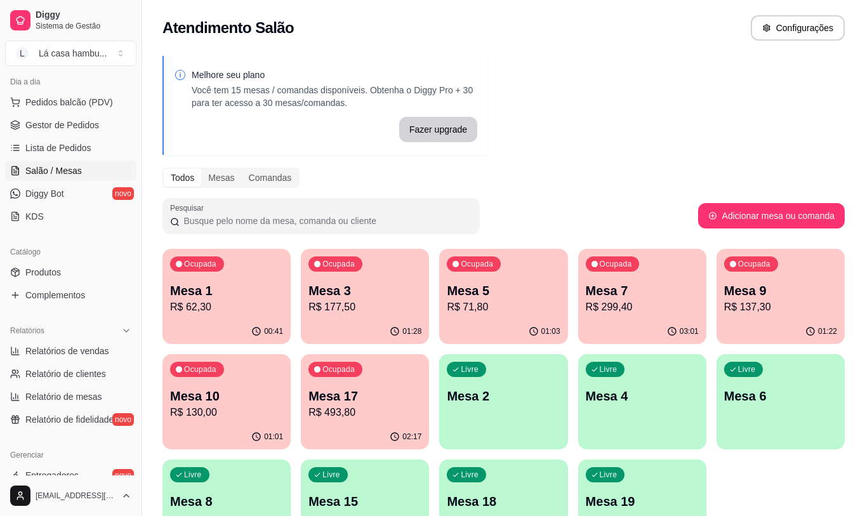
click at [455, 317] on div "Ocupada Mesa 5 R$ 71,80" at bounding box center [503, 284] width 128 height 70
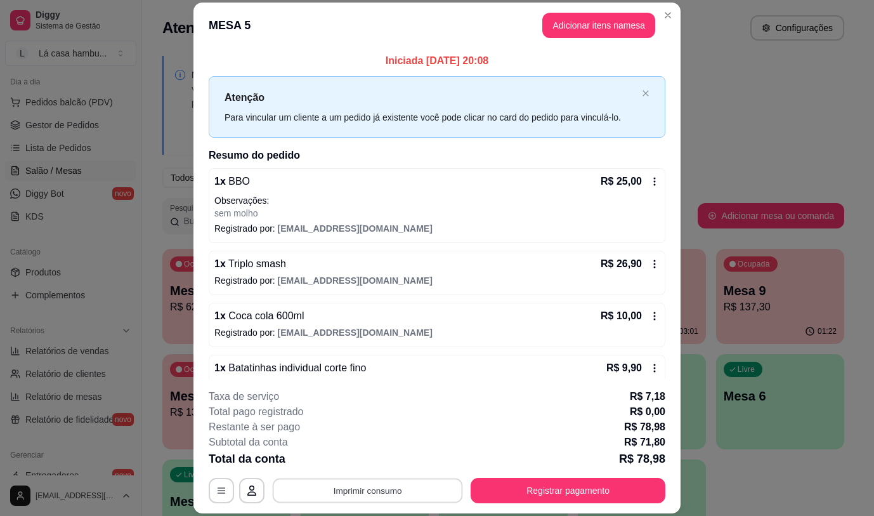
click at [364, 494] on button "Imprimir consumo" at bounding box center [368, 490] width 190 height 25
click at [367, 461] on button "IMPRESSORA" at bounding box center [367, 461] width 92 height 20
click at [415, 487] on button "Imprimir consumo" at bounding box center [368, 490] width 190 height 25
click at [386, 457] on button "IMPRESSORA" at bounding box center [367, 461] width 92 height 20
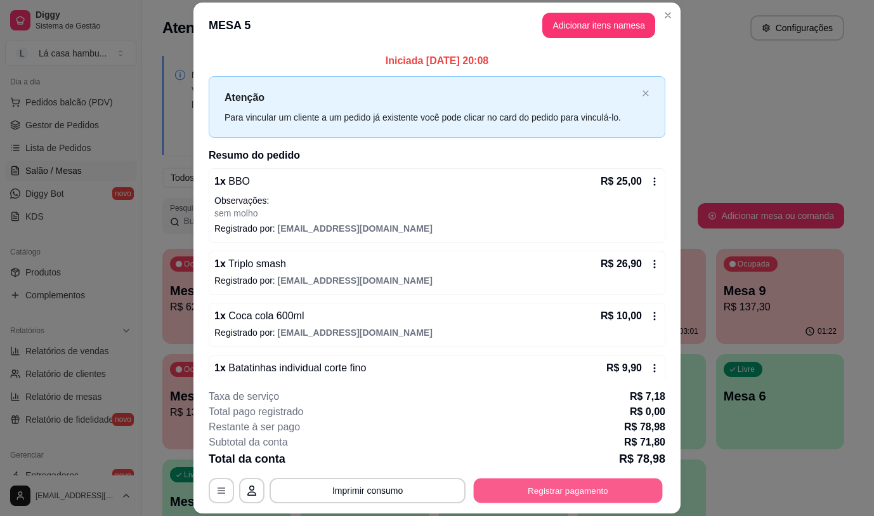
click at [576, 489] on button "Registrar pagamento" at bounding box center [568, 490] width 189 height 25
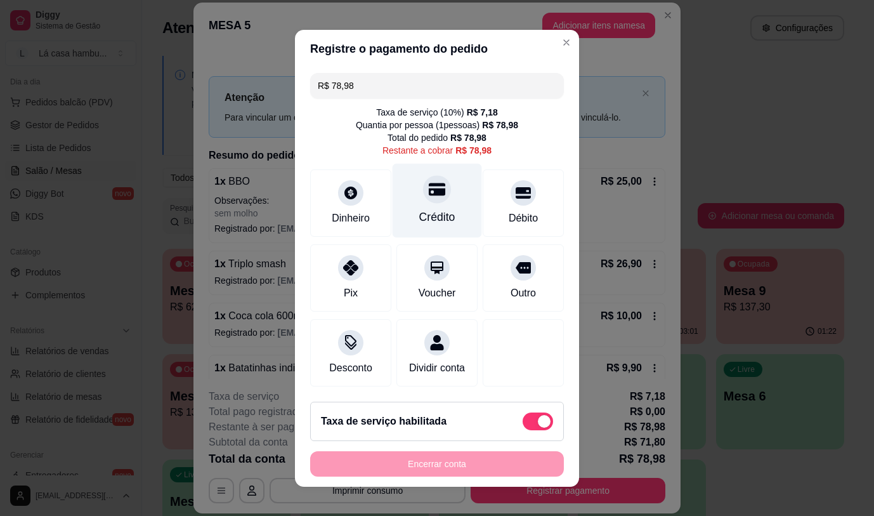
click at [423, 197] on div at bounding box center [437, 189] width 28 height 28
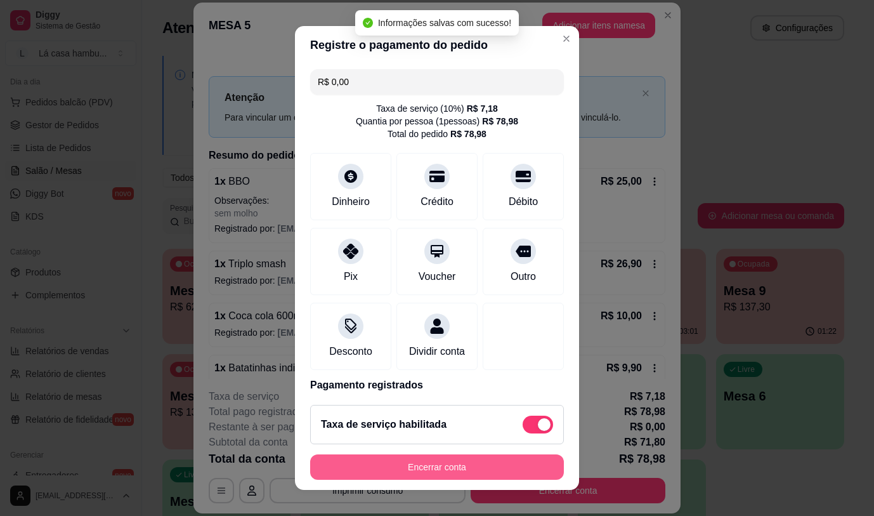
type input "R$ 0,00"
click at [459, 464] on button "Encerrar conta" at bounding box center [437, 466] width 254 height 25
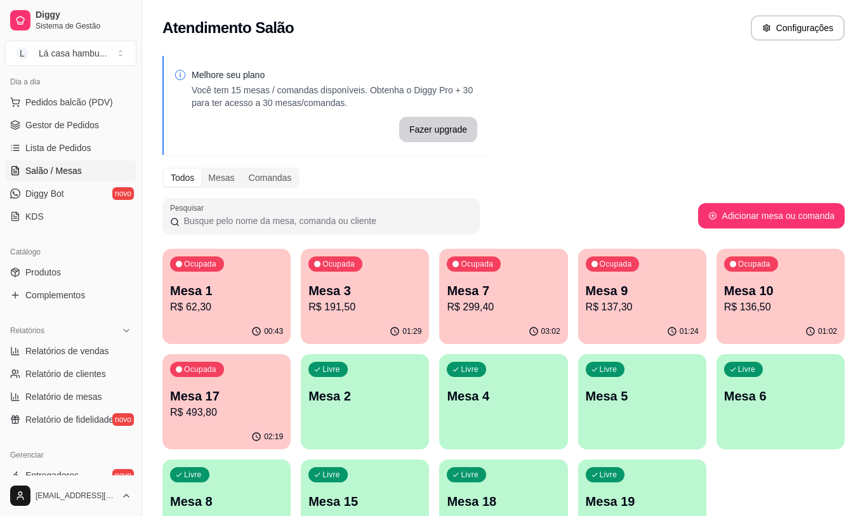
click at [808, 395] on p "Mesa 6" at bounding box center [780, 396] width 113 height 18
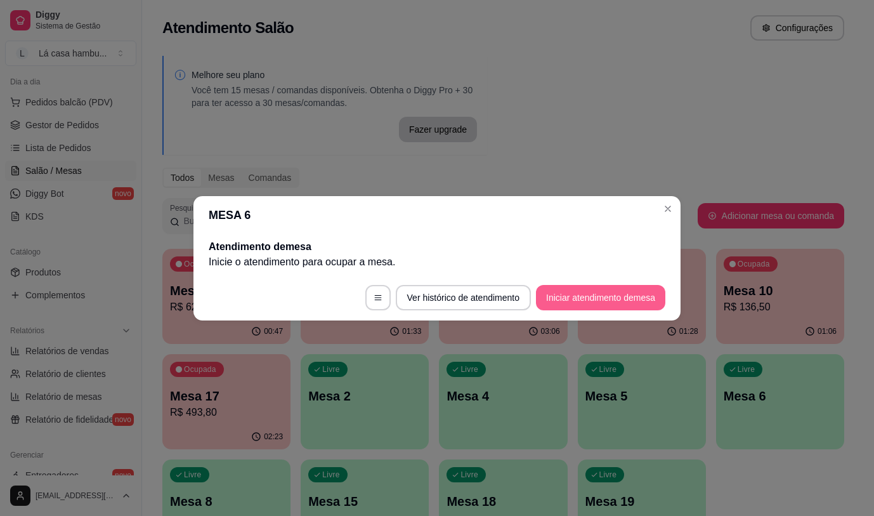
click at [648, 290] on button "Iniciar atendimento de mesa" at bounding box center [600, 297] width 129 height 25
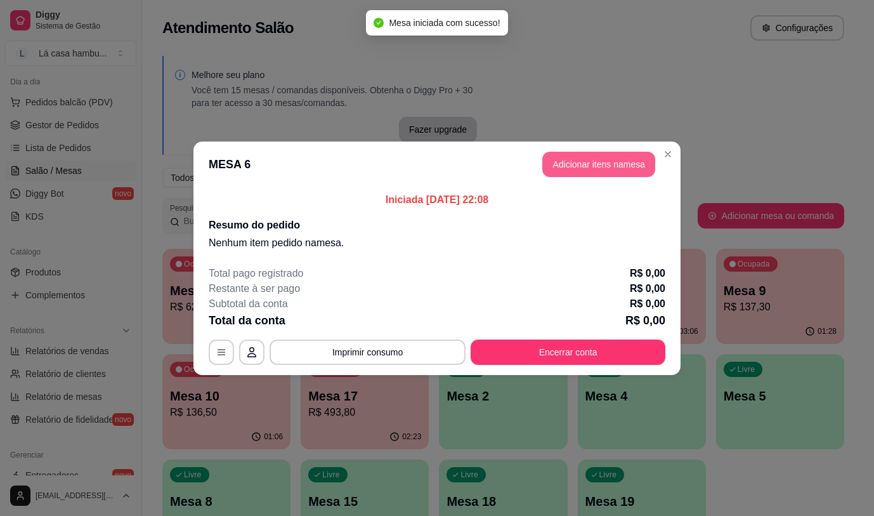
click at [625, 166] on button "Adicionar itens na mesa" at bounding box center [598, 164] width 113 height 25
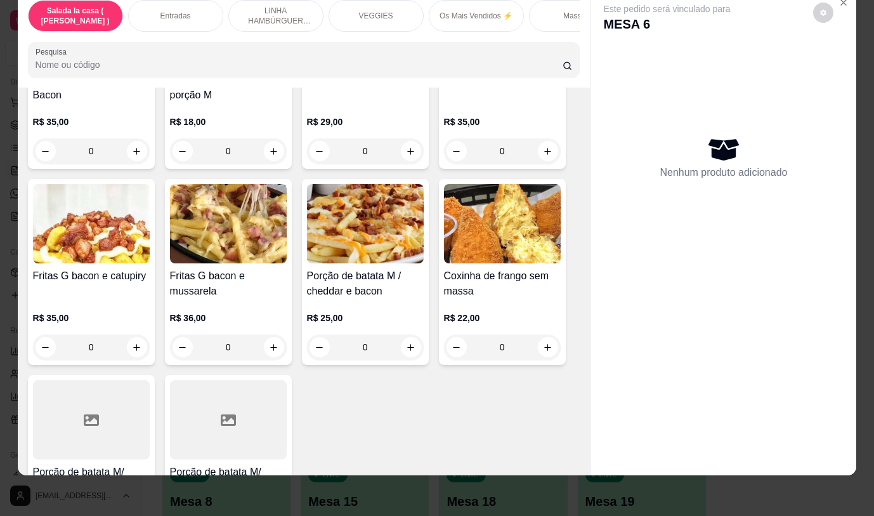
scroll to position [1079, 0]
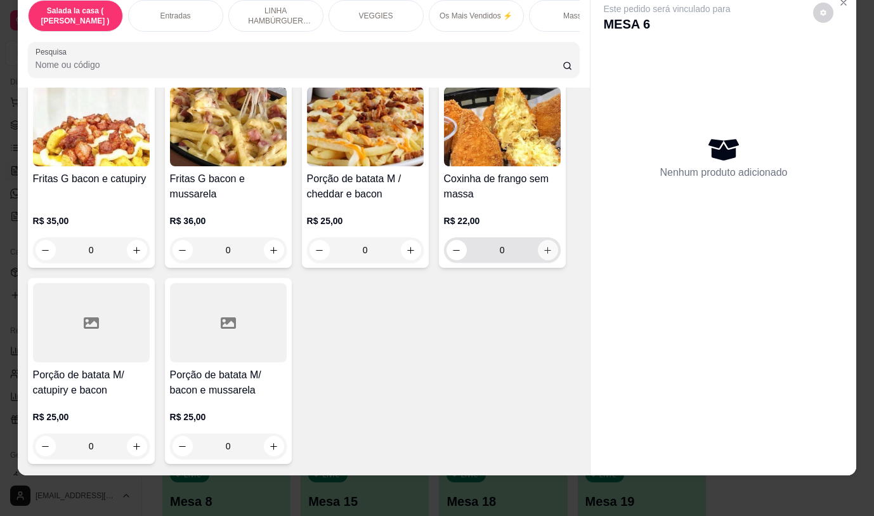
click at [545, 249] on icon "increase-product-quantity" at bounding box center [548, 251] width 10 height 10
type input "1"
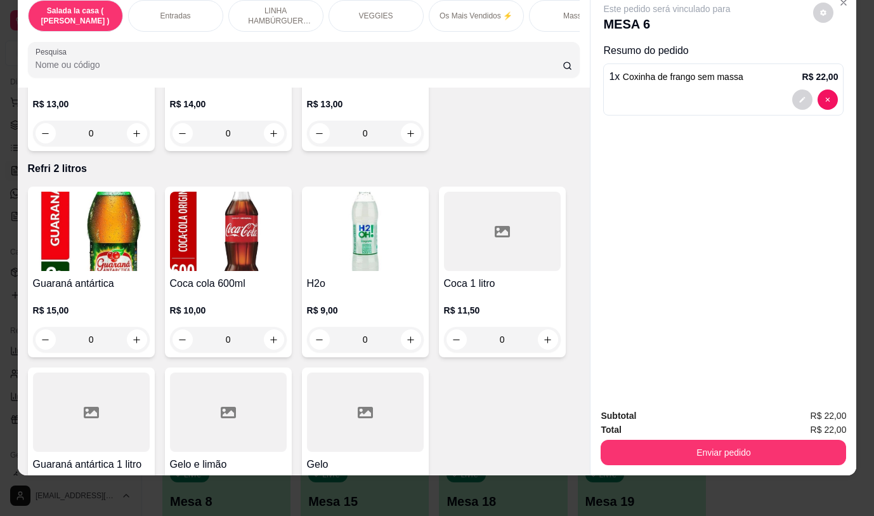
scroll to position [5837, 0]
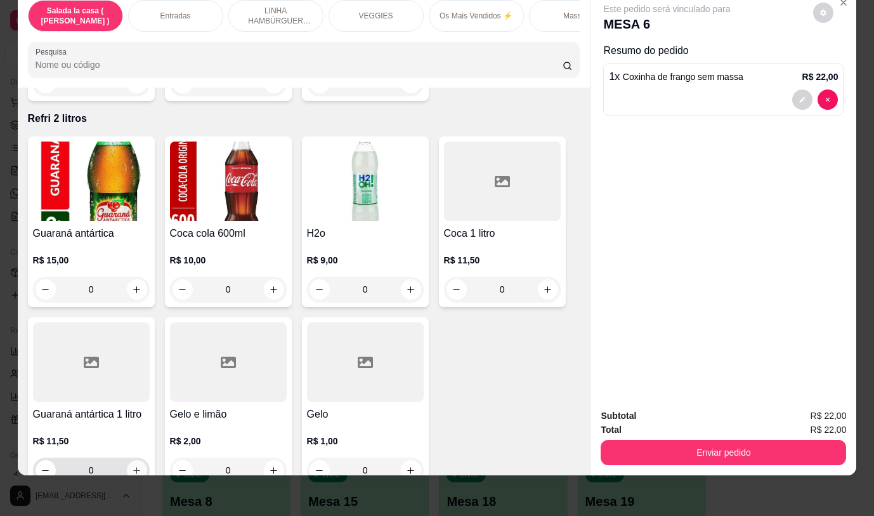
click at [133, 467] on icon "increase-product-quantity" at bounding box center [136, 470] width 7 height 7
type input "1"
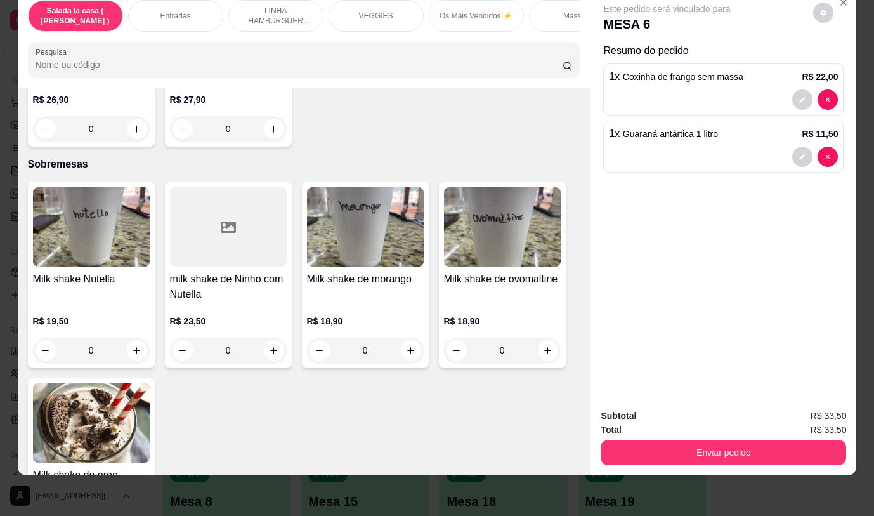
scroll to position [4061, 0]
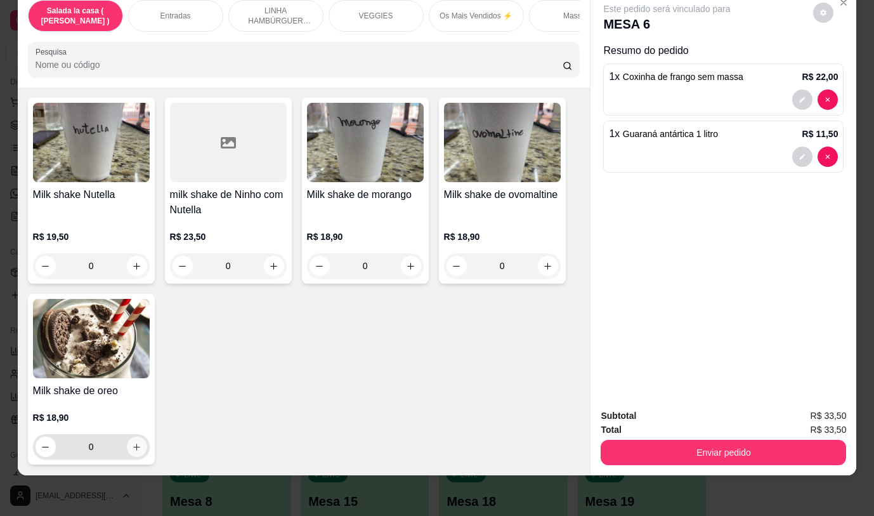
click at [133, 437] on button "increase-product-quantity" at bounding box center [137, 447] width 20 height 20
type input "1"
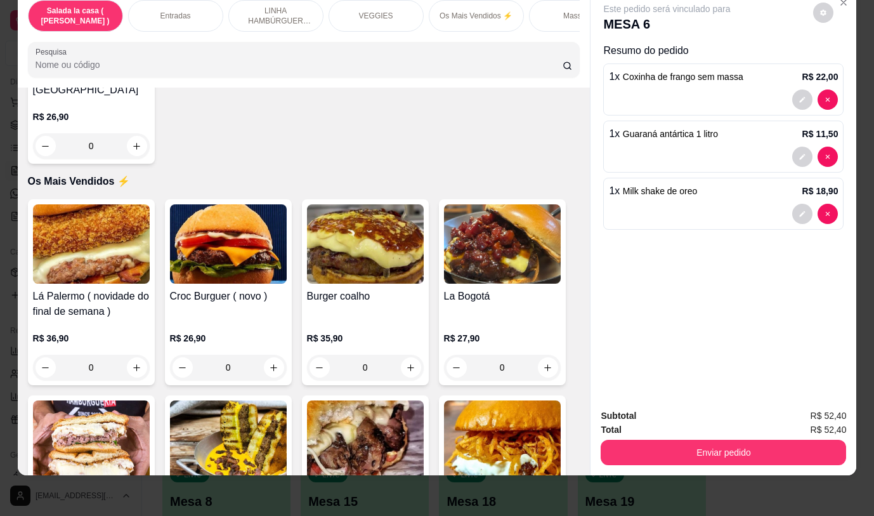
scroll to position [1967, 0]
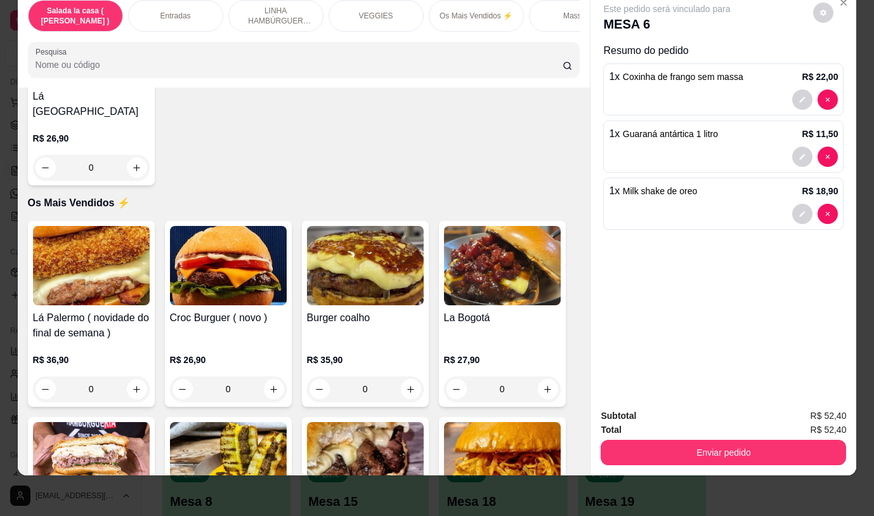
click at [404, 378] on div "0" at bounding box center [365, 388] width 117 height 25
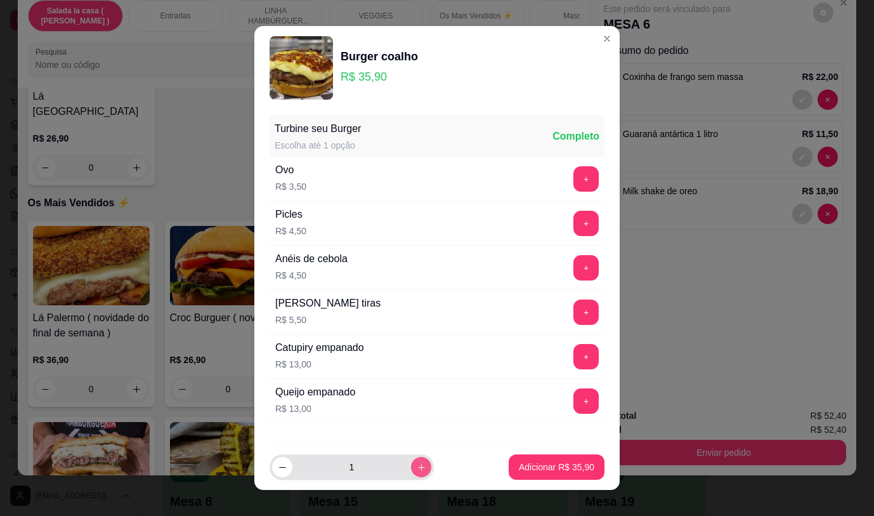
click at [417, 465] on icon "increase-product-quantity" at bounding box center [422, 468] width 10 height 10
type input "2"
click at [527, 465] on p "Adicionar R$ 71,80" at bounding box center [557, 467] width 74 height 12
type input "2"
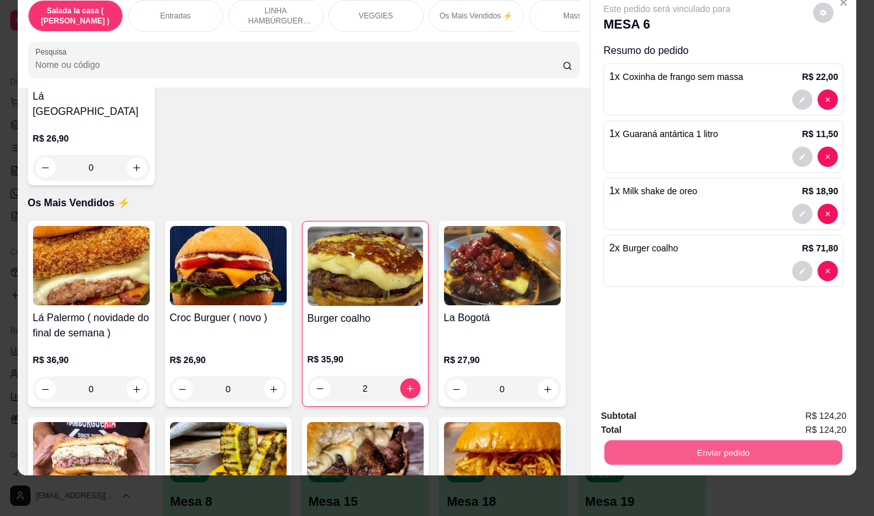
click at [673, 444] on button "Enviar pedido" at bounding box center [724, 452] width 238 height 25
click at [662, 407] on button "Não registrar e enviar pedido" at bounding box center [682, 411] width 128 height 23
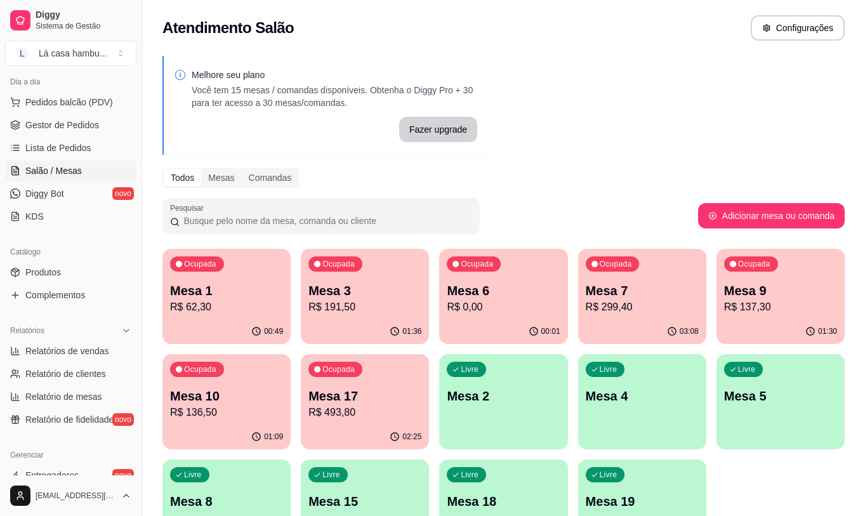
click at [779, 276] on div "Ocupada Mesa 9 R$ 137,30" at bounding box center [780, 284] width 128 height 70
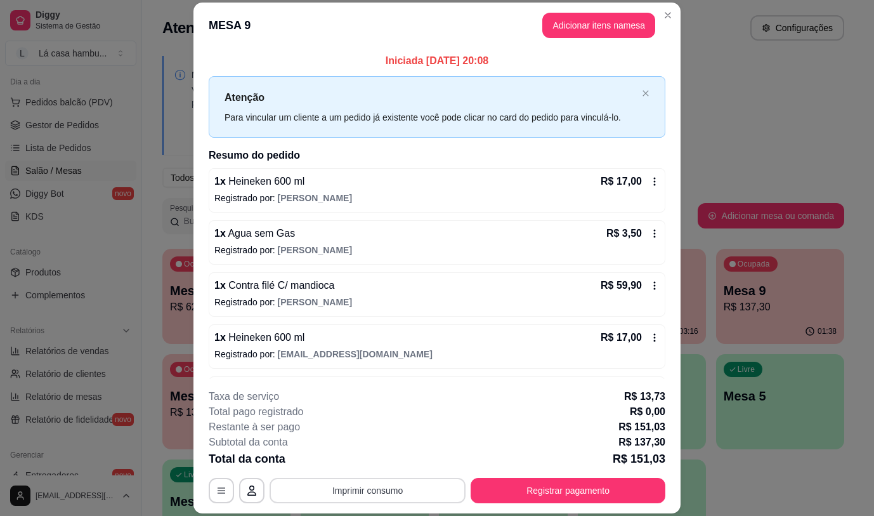
click at [395, 492] on button "Imprimir consumo" at bounding box center [368, 490] width 196 height 25
click at [380, 462] on button "IMPRESSORA" at bounding box center [367, 461] width 92 height 20
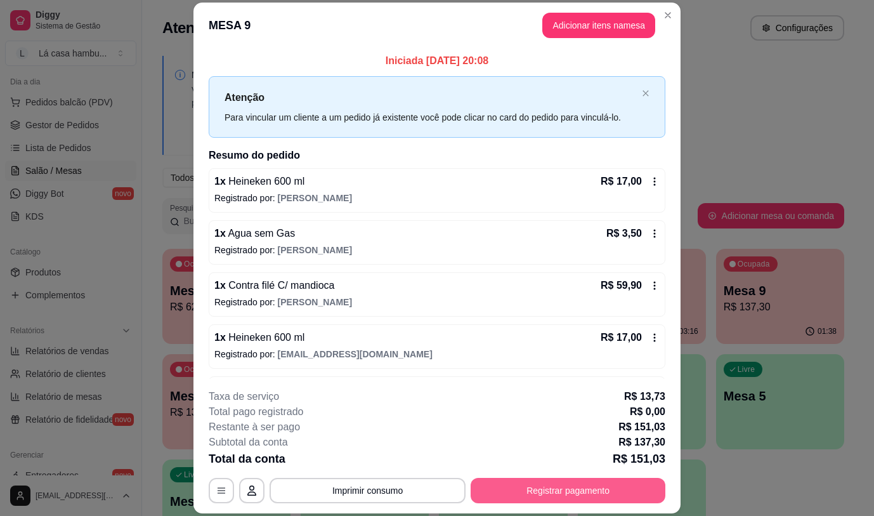
click at [563, 497] on button "Registrar pagamento" at bounding box center [568, 490] width 195 height 25
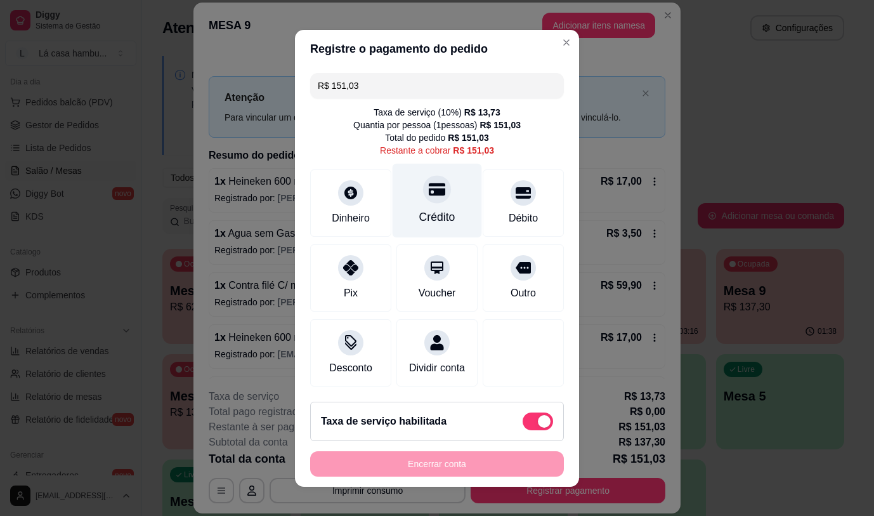
click at [432, 215] on div "Crédito" at bounding box center [437, 217] width 36 height 16
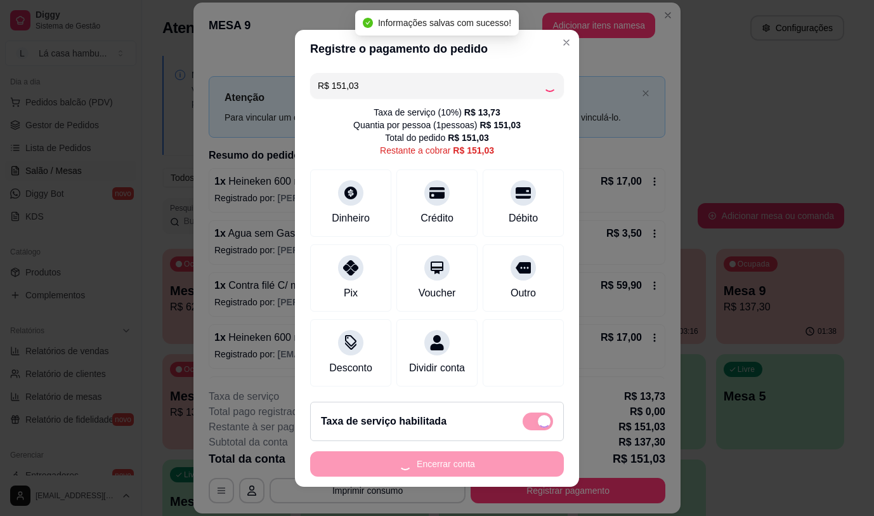
type input "R$ 0,00"
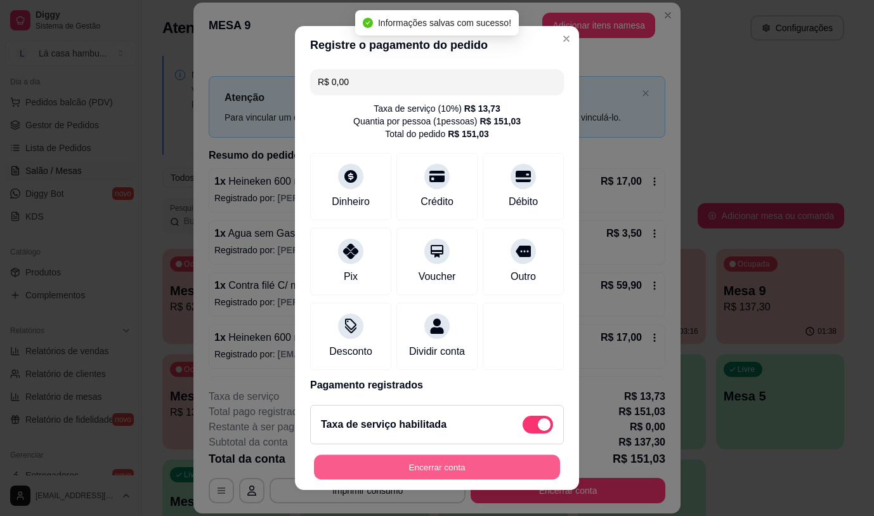
click at [517, 457] on button "Encerrar conta" at bounding box center [437, 467] width 246 height 25
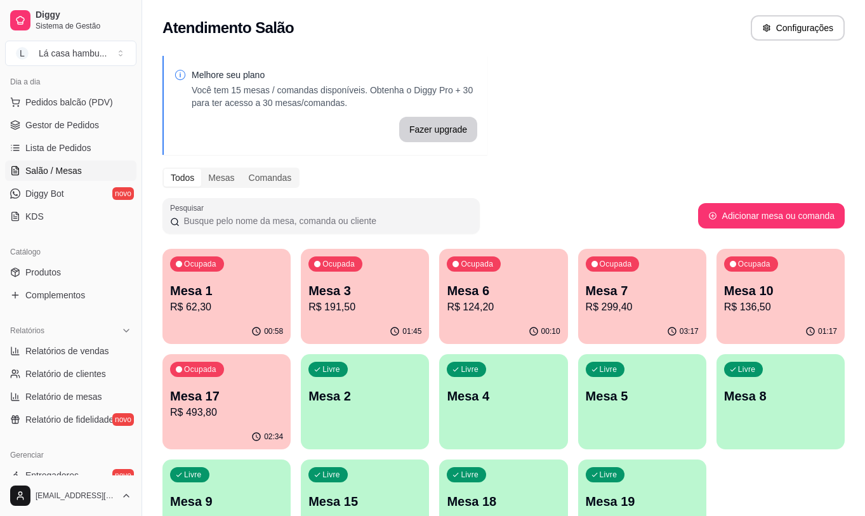
click at [754, 301] on p "R$ 136,50" at bounding box center [780, 306] width 113 height 15
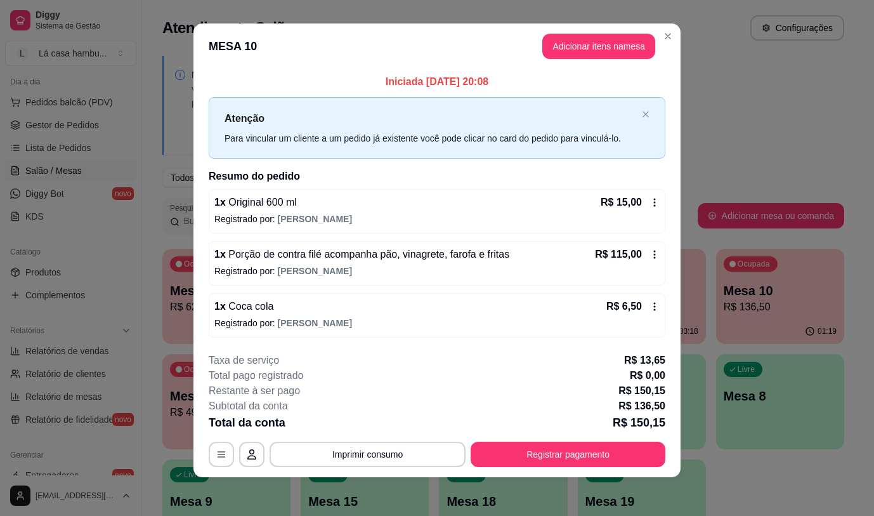
scroll to position [10, 0]
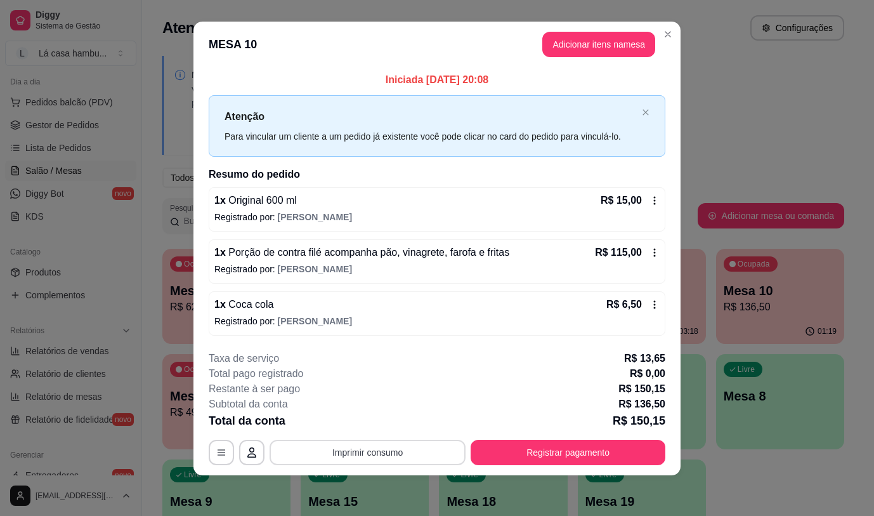
click at [419, 455] on button "Imprimir consumo" at bounding box center [368, 452] width 196 height 25
click at [379, 422] on button "IMPRESSORA" at bounding box center [367, 423] width 92 height 20
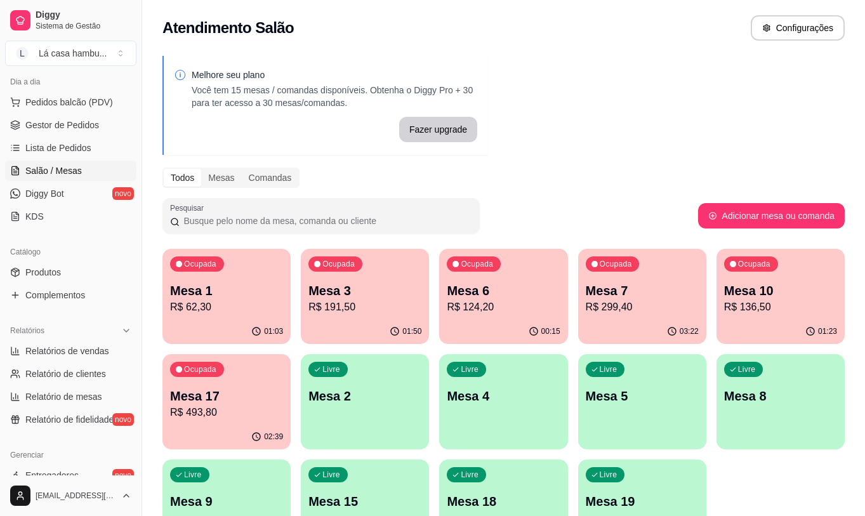
click at [508, 315] on div "Ocupada Mesa 6 R$ 124,20" at bounding box center [503, 284] width 128 height 70
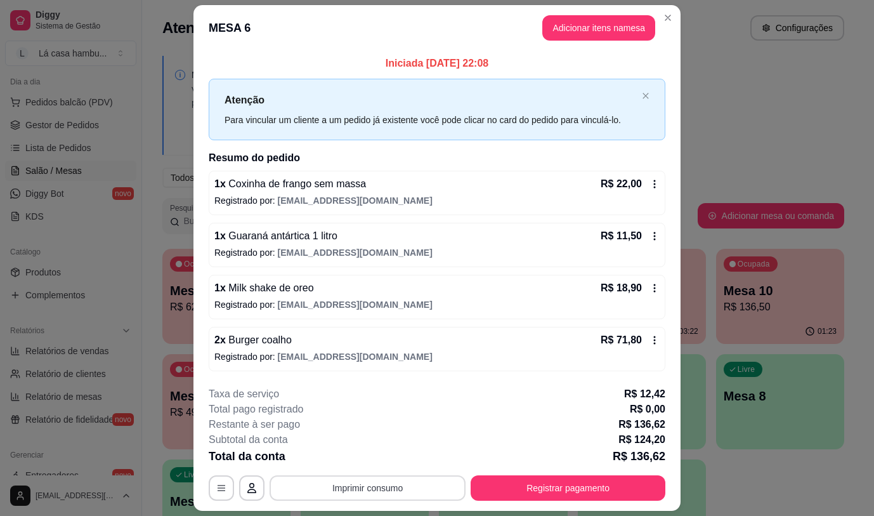
click at [339, 487] on button "Imprimir consumo" at bounding box center [368, 487] width 196 height 25
click at [336, 457] on button "IMPRESSORA" at bounding box center [367, 459] width 92 height 20
click at [546, 473] on div "**********" at bounding box center [437, 443] width 457 height 114
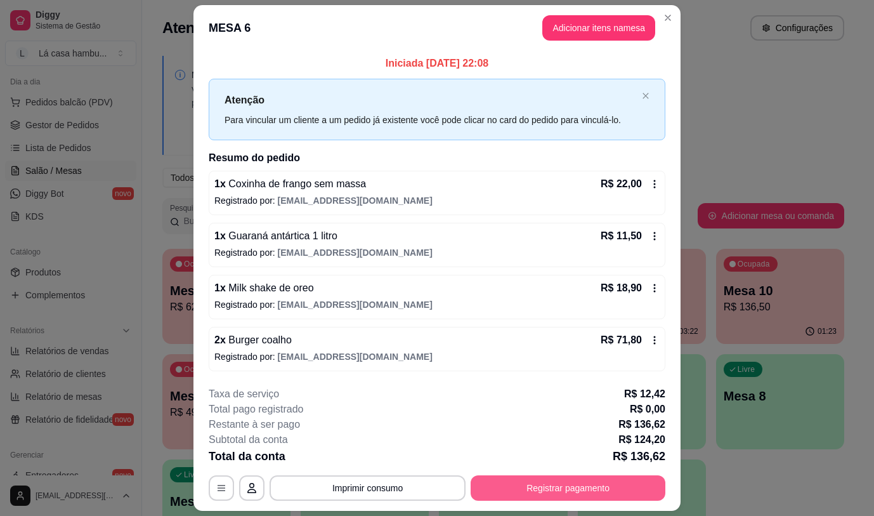
click at [551, 485] on button "Registrar pagamento" at bounding box center [568, 487] width 195 height 25
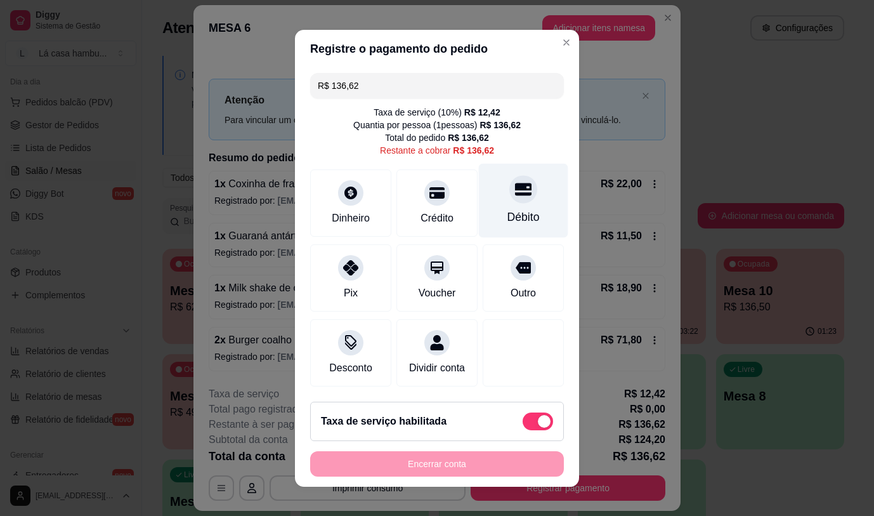
click at [498, 200] on div "Débito" at bounding box center [523, 200] width 89 height 74
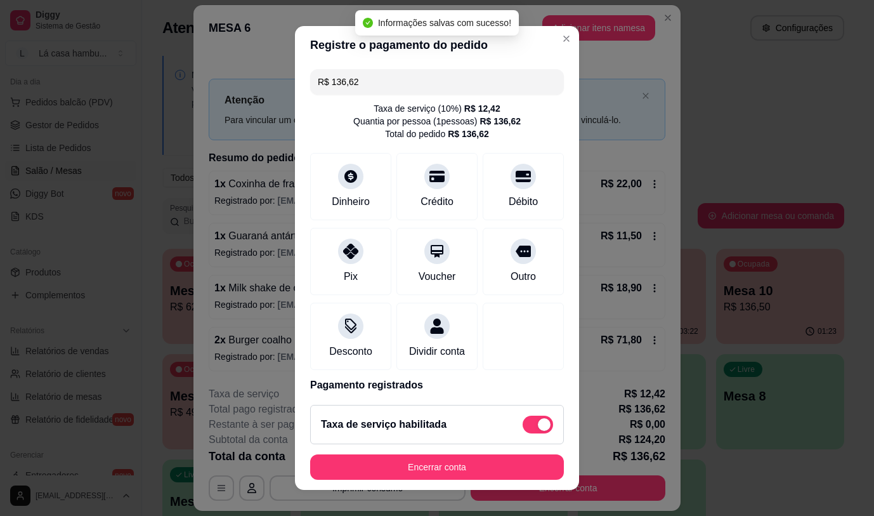
type input "R$ 0,00"
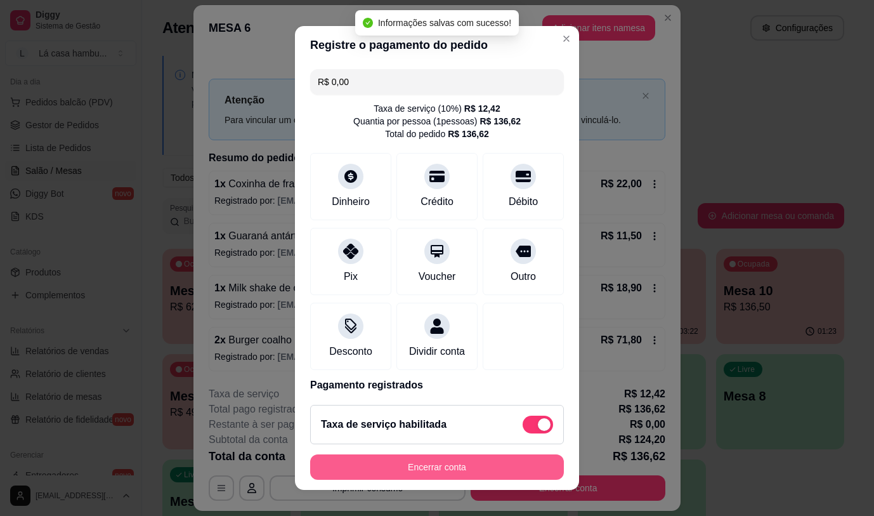
click at [431, 464] on button "Encerrar conta" at bounding box center [437, 466] width 254 height 25
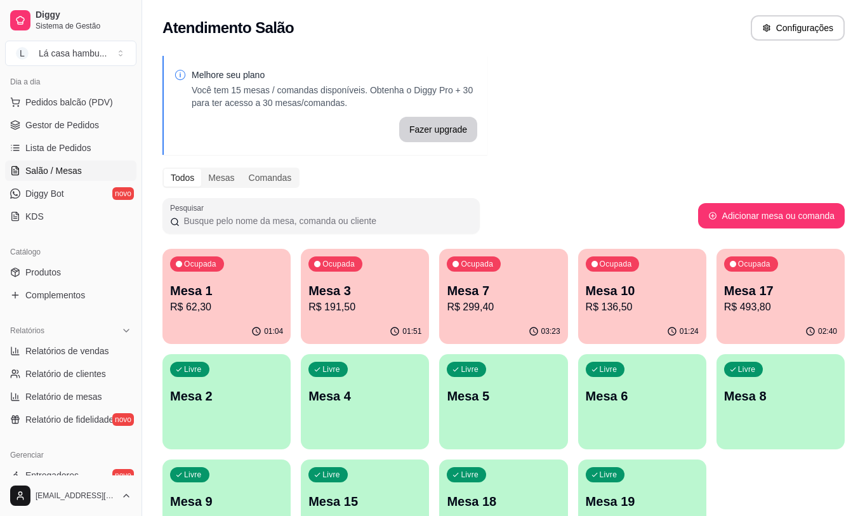
click at [694, 165] on div "Melhore seu plano Você tem 15 mesas / comandas disponíveis. Obtenha o Diggy Pro…" at bounding box center [503, 309] width 723 height 522
click at [393, 319] on div "Ocupada Mesa 3 R$ 191,50" at bounding box center [365, 284] width 128 height 70
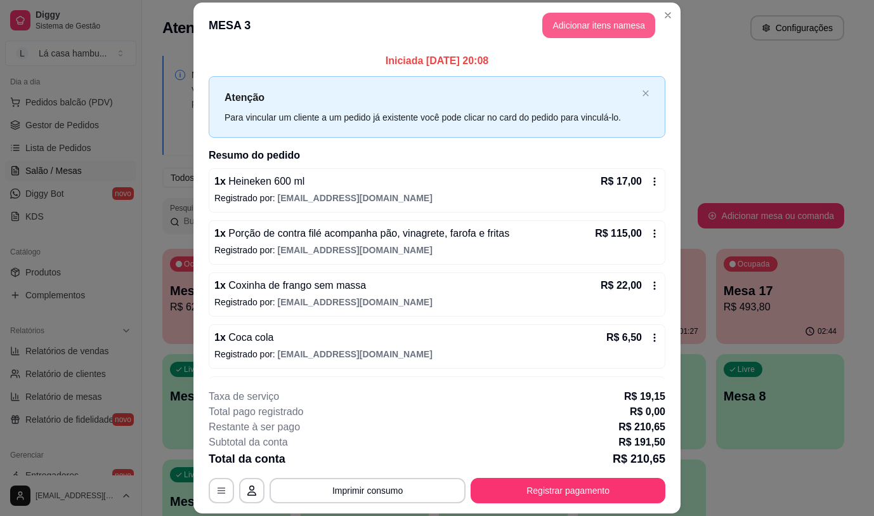
click at [596, 23] on button "Adicionar itens na mesa" at bounding box center [598, 25] width 113 height 25
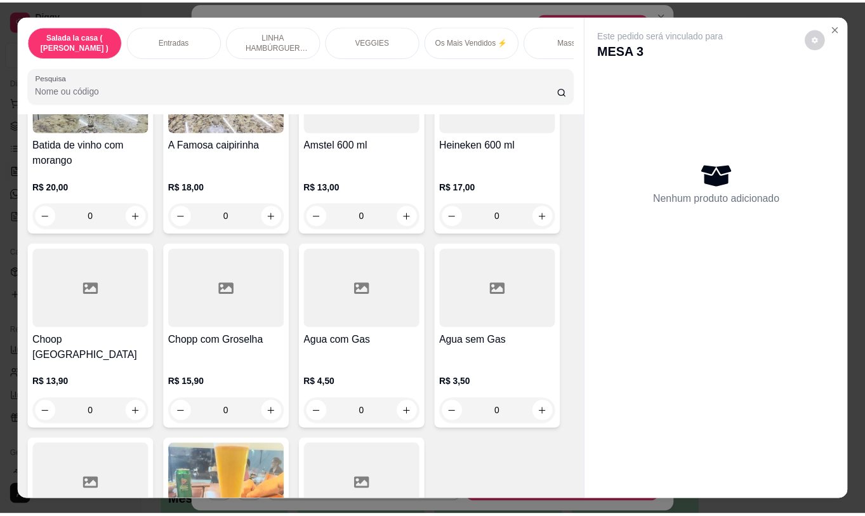
scroll to position [6401, 0]
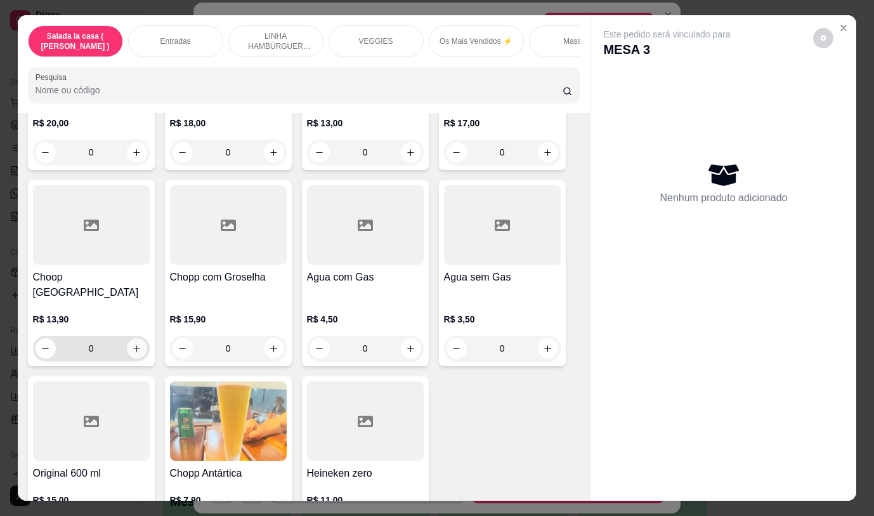
click at [132, 344] on icon "increase-product-quantity" at bounding box center [137, 349] width 10 height 10
type input "1"
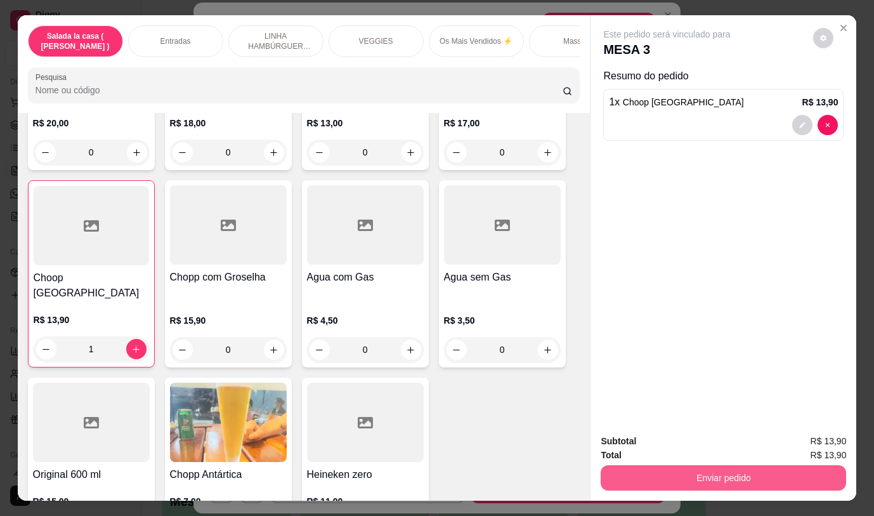
click at [631, 478] on button "Enviar pedido" at bounding box center [724, 477] width 246 height 25
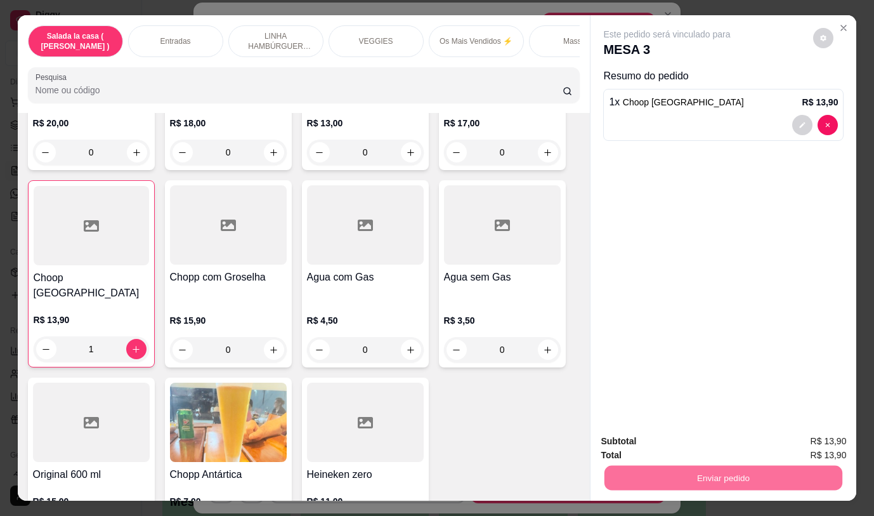
click at [630, 439] on button "Não registrar e enviar pedido" at bounding box center [682, 442] width 132 height 24
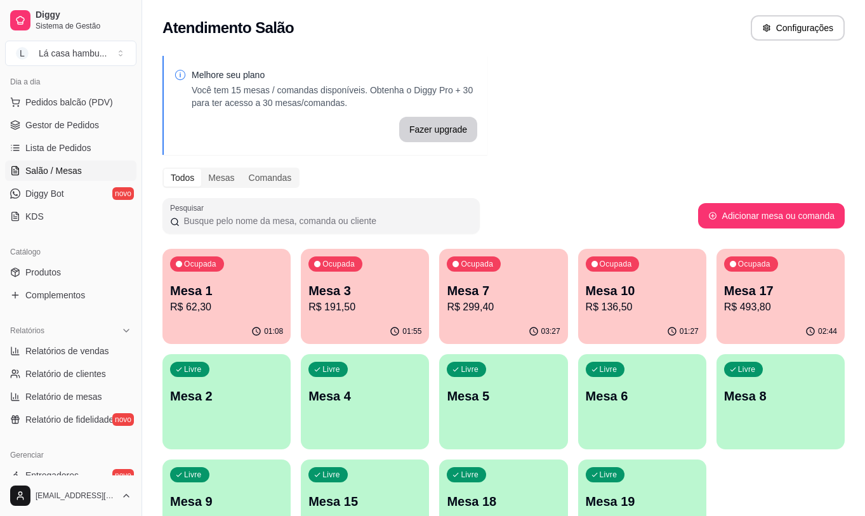
click at [766, 310] on p "R$ 493,80" at bounding box center [780, 306] width 113 height 15
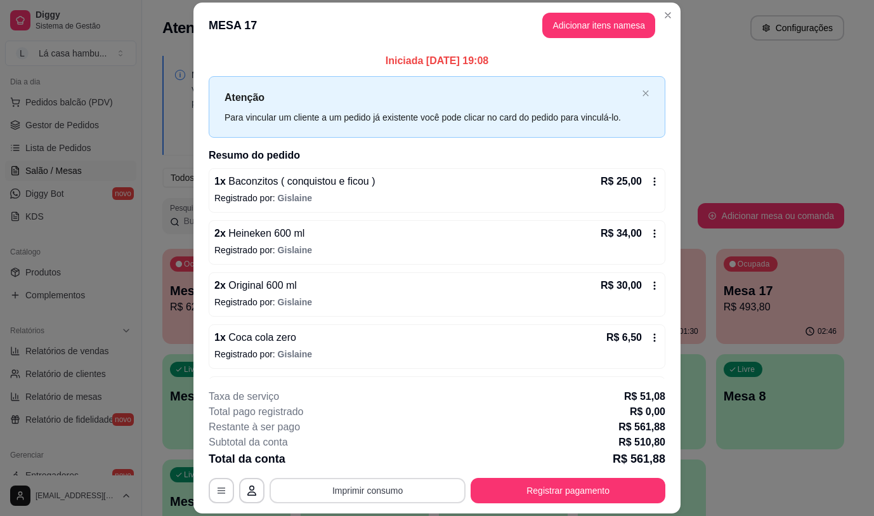
click at [320, 490] on button "Imprimir consumo" at bounding box center [368, 490] width 196 height 25
click at [338, 462] on button "IMPRESSORA" at bounding box center [366, 461] width 89 height 20
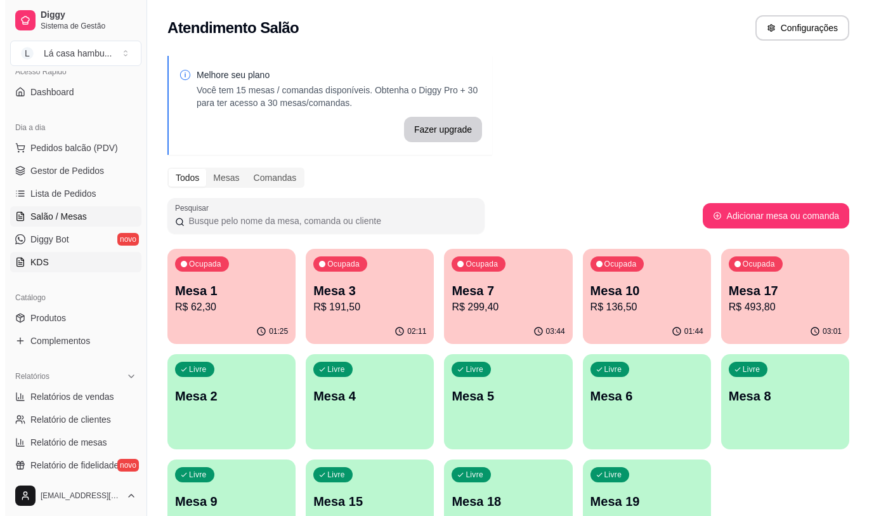
scroll to position [0, 0]
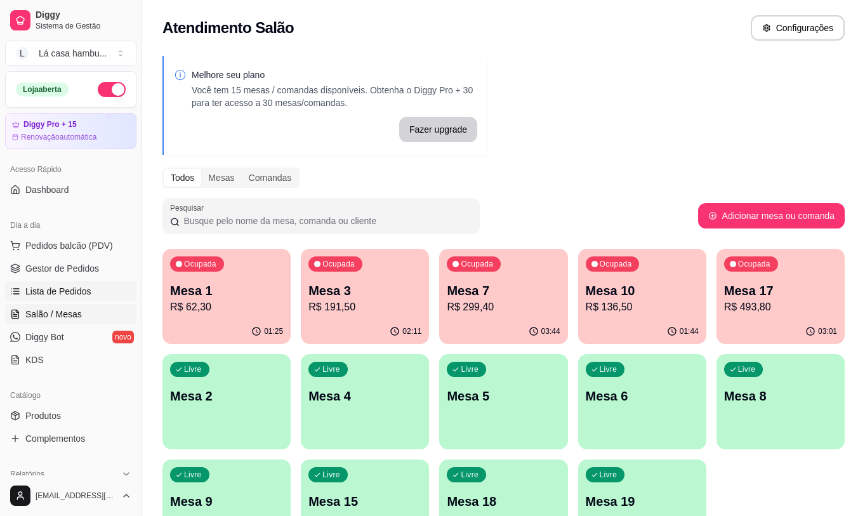
click at [64, 285] on span "Lista de Pedidos" at bounding box center [58, 291] width 66 height 13
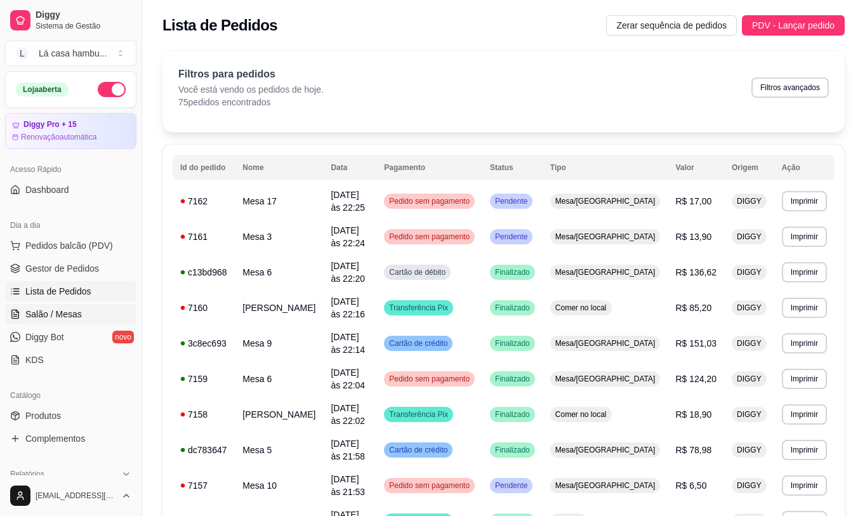
click at [60, 315] on span "Salão / Mesas" at bounding box center [53, 314] width 56 height 13
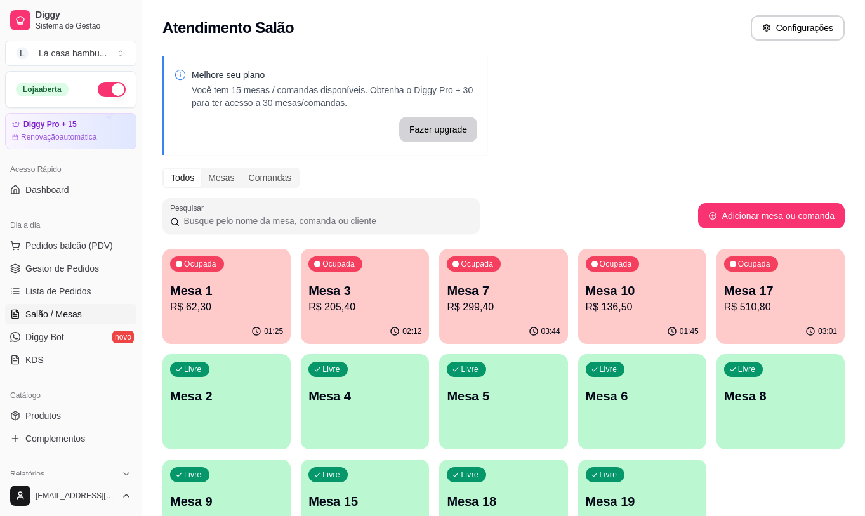
click at [395, 313] on p "R$ 205,40" at bounding box center [364, 306] width 113 height 15
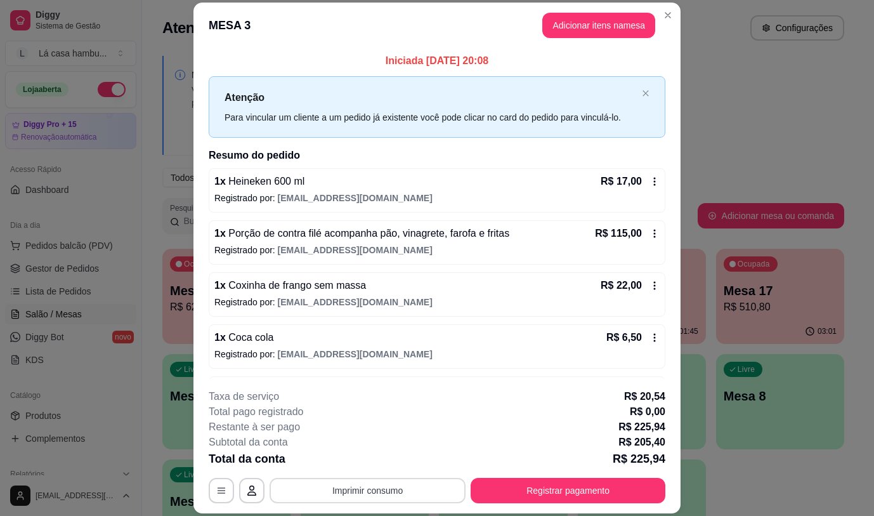
click at [404, 488] on button "Imprimir consumo" at bounding box center [368, 490] width 196 height 25
click at [374, 454] on button "IMPRESSORA" at bounding box center [367, 461] width 92 height 20
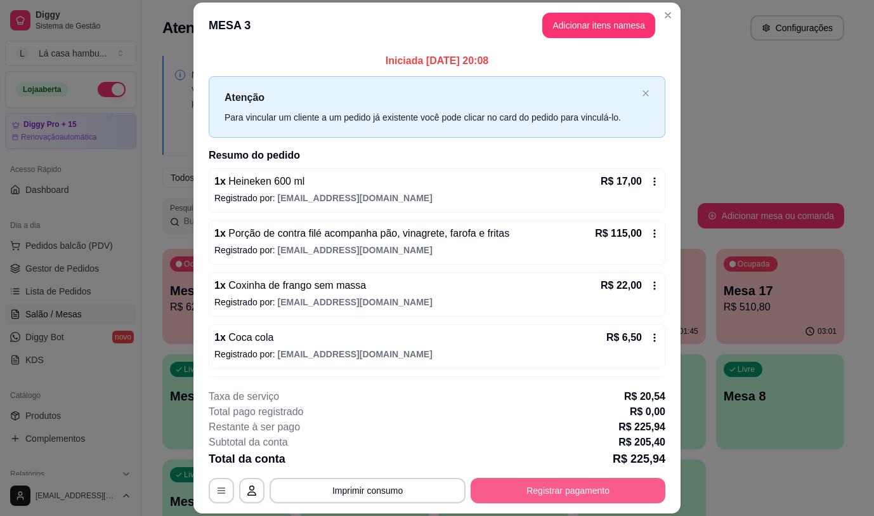
click at [605, 501] on button "Registrar pagamento" at bounding box center [568, 490] width 195 height 25
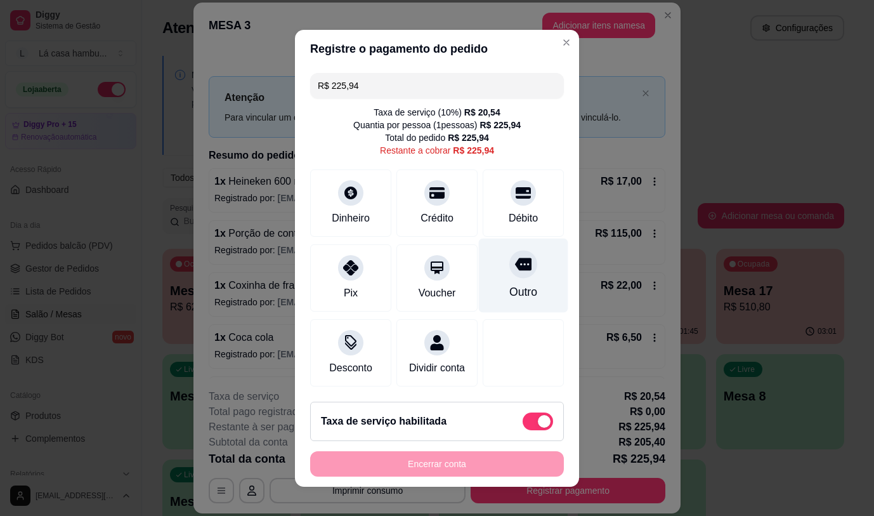
click at [514, 258] on div at bounding box center [523, 264] width 28 height 28
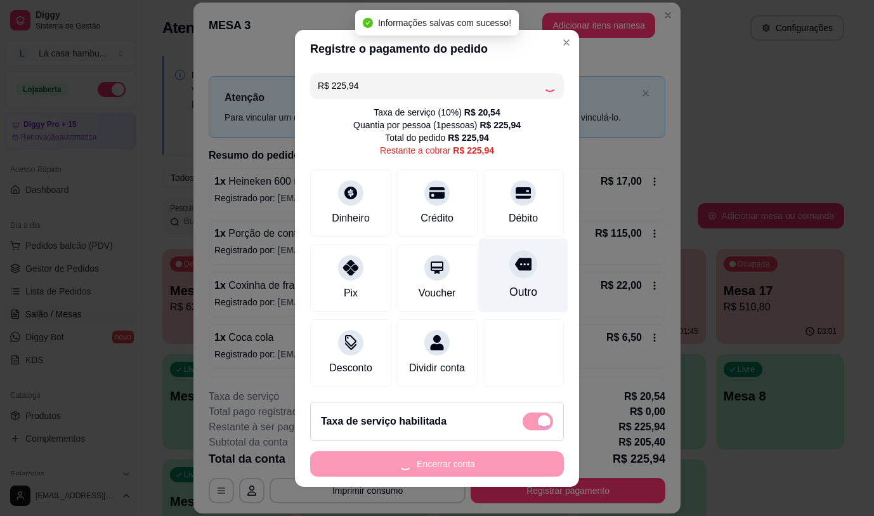
type input "R$ 0,00"
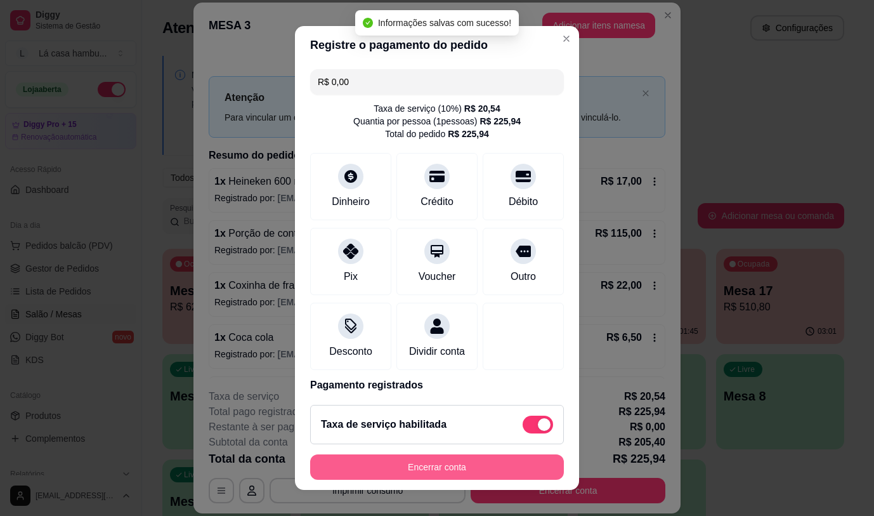
click at [472, 468] on button "Encerrar conta" at bounding box center [437, 466] width 254 height 25
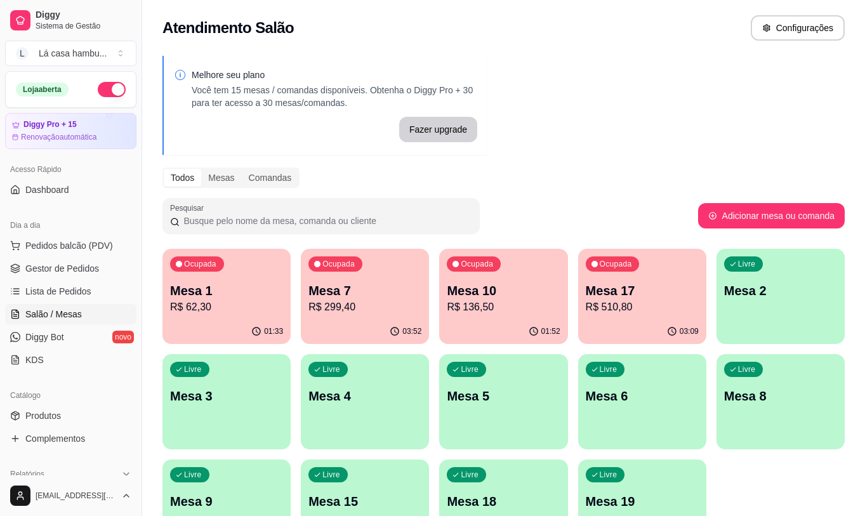
click at [653, 117] on div "Melhore seu plano Você tem 15 mesas / comandas disponíveis. Obtenha o Diggy Pro…" at bounding box center [503, 309] width 723 height 522
click at [337, 322] on div "03:52" at bounding box center [365, 331] width 128 height 25
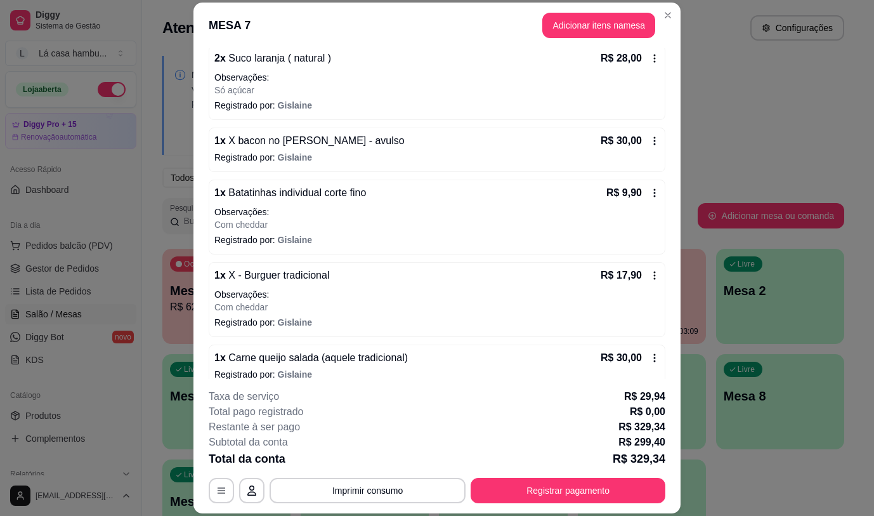
scroll to position [381, 0]
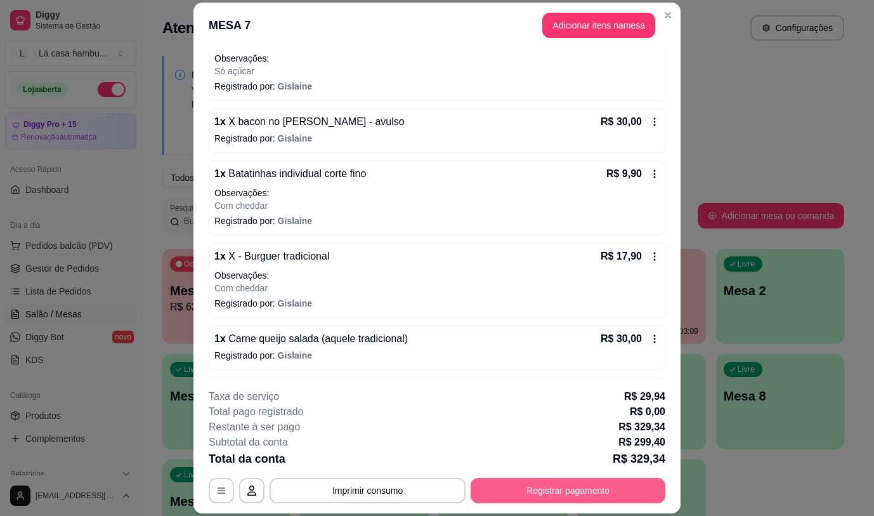
click at [536, 493] on button "Registrar pagamento" at bounding box center [568, 490] width 195 height 25
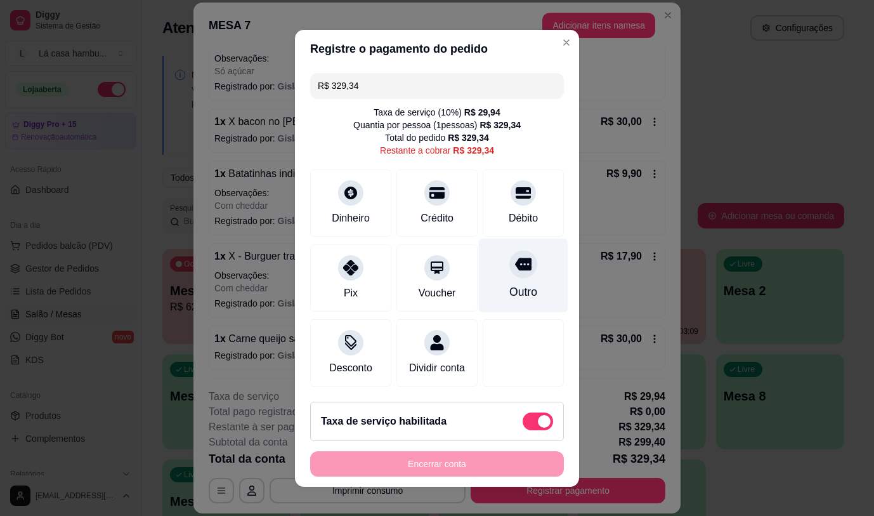
click at [521, 265] on div "Outro" at bounding box center [523, 275] width 89 height 74
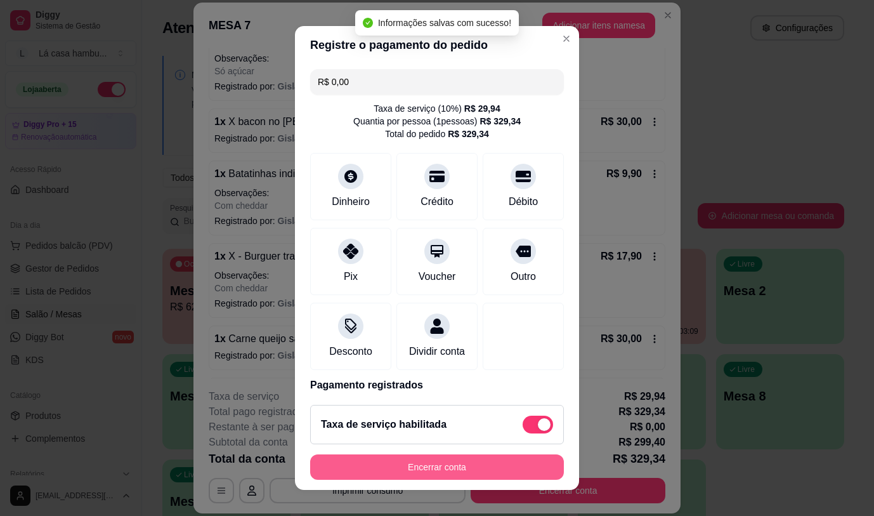
type input "R$ 0,00"
click at [464, 462] on button "Encerrar conta" at bounding box center [437, 466] width 254 height 25
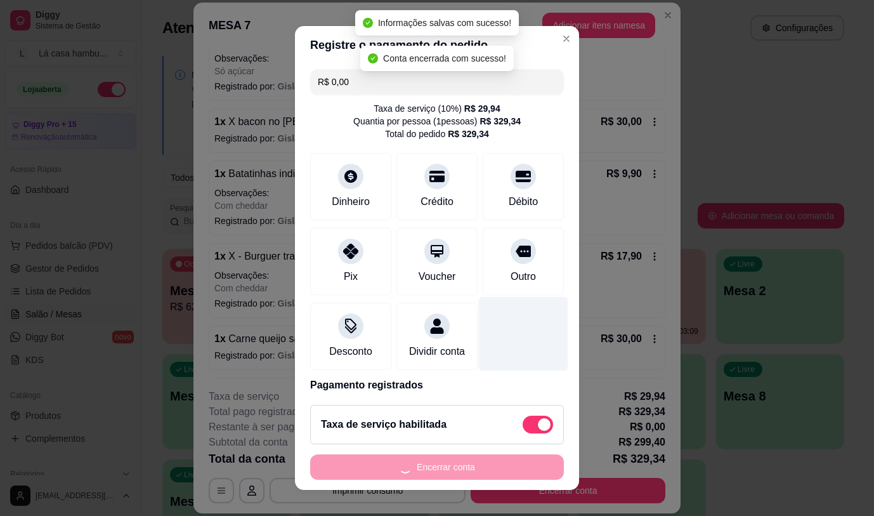
scroll to position [0, 0]
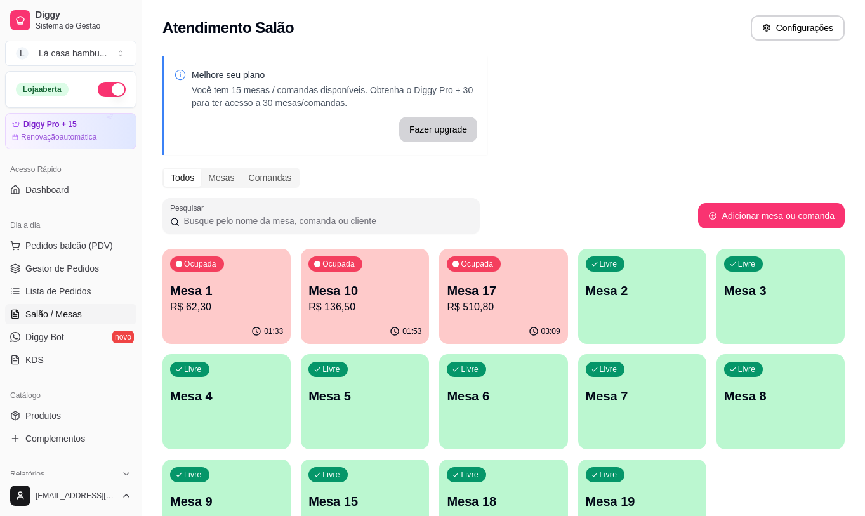
click at [260, 313] on p "R$ 62,30" at bounding box center [226, 306] width 113 height 15
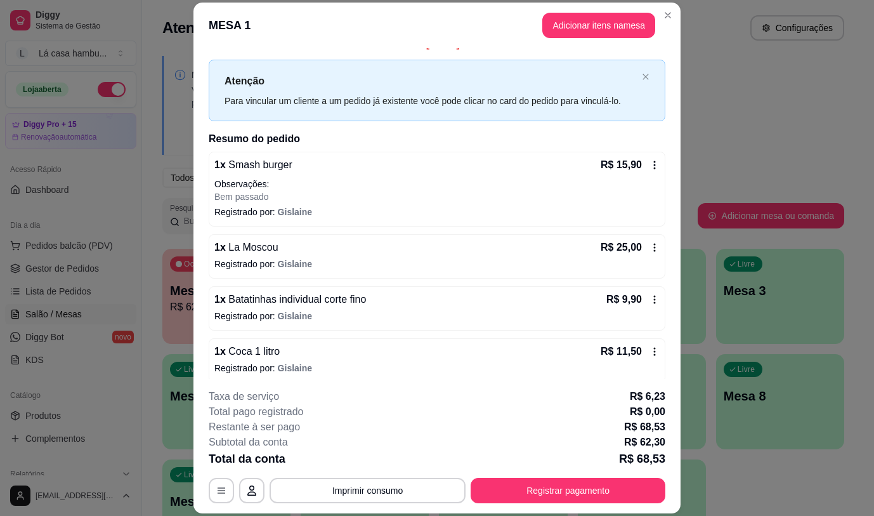
scroll to position [25, 0]
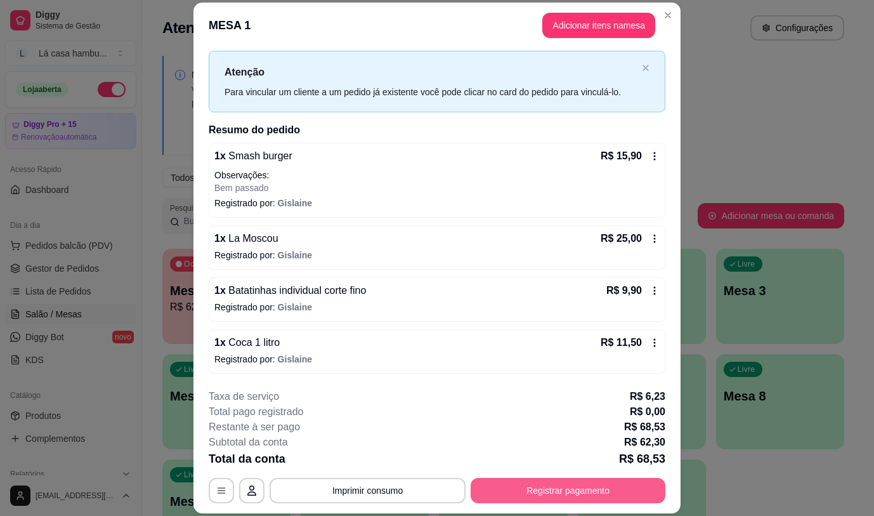
click at [530, 490] on button "Registrar pagamento" at bounding box center [568, 490] width 195 height 25
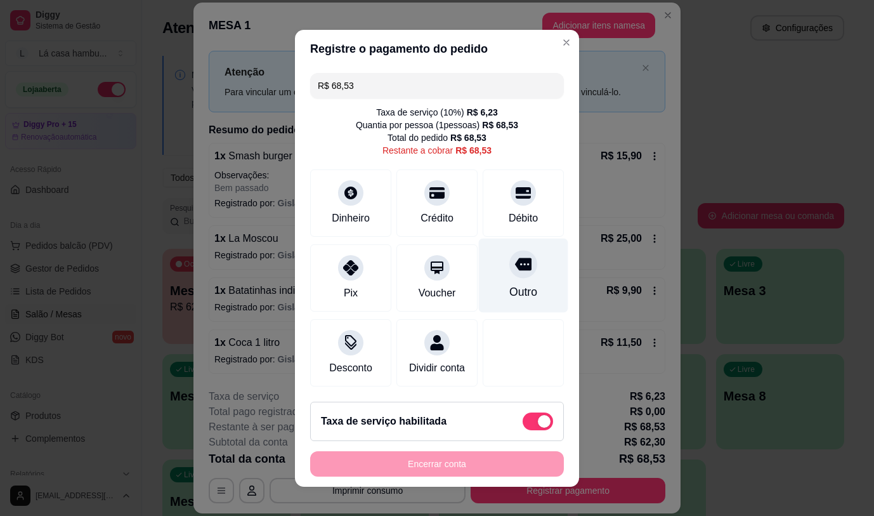
click at [498, 277] on div "Outro" at bounding box center [523, 275] width 89 height 74
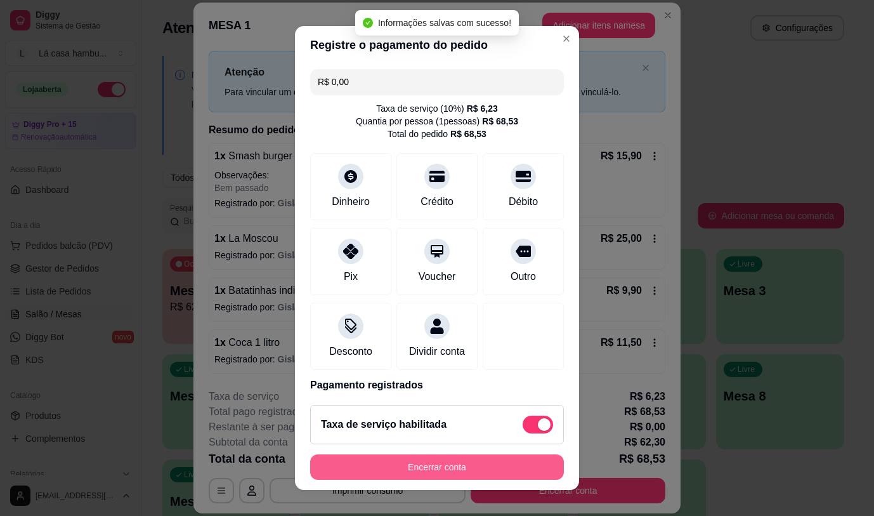
type input "R$ 0,00"
click at [502, 468] on button "Encerrar conta" at bounding box center [437, 466] width 254 height 25
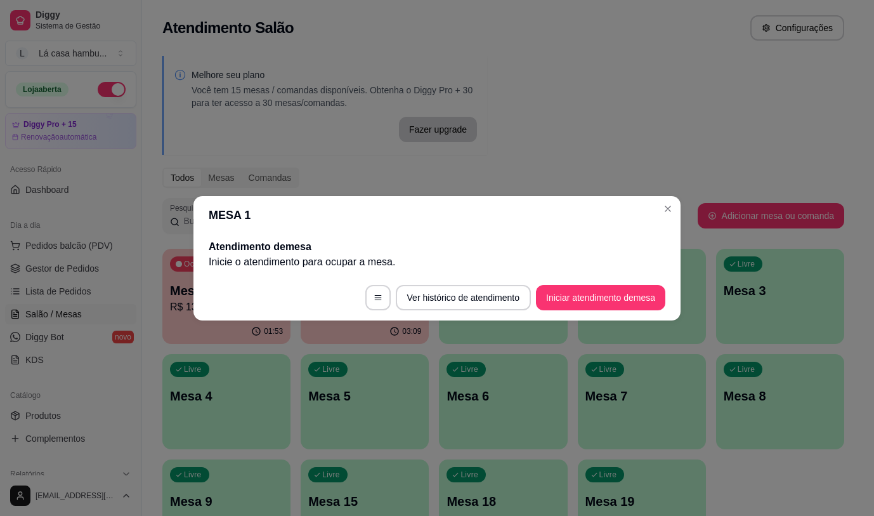
scroll to position [0, 0]
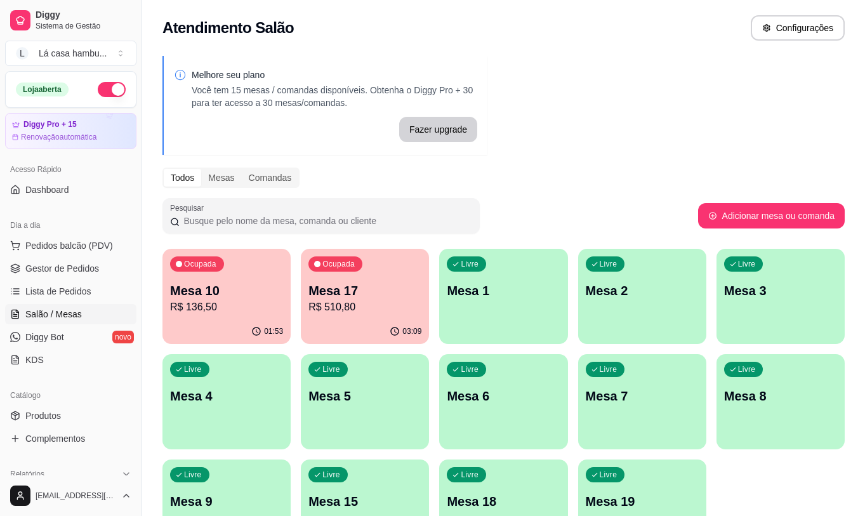
click at [657, 125] on div "Melhore seu plano Você tem 15 mesas / comandas disponíveis. Obtenha o Diggy Pro…" at bounding box center [503, 309] width 723 height 522
click at [230, 305] on p "R$ 136,50" at bounding box center [226, 306] width 113 height 15
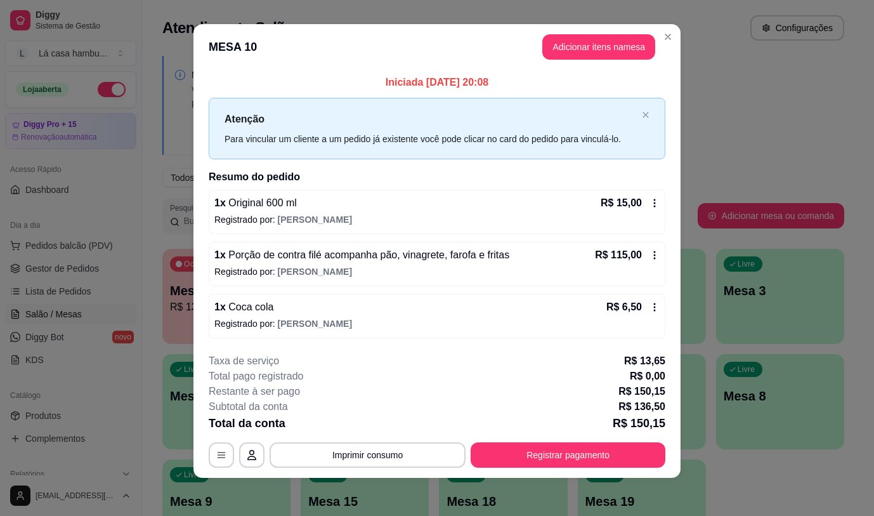
scroll to position [10, 0]
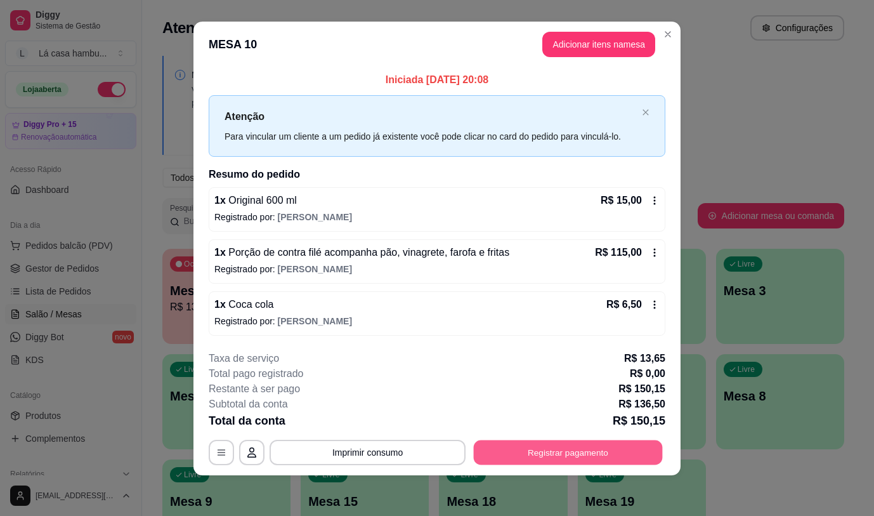
click at [552, 456] on button "Registrar pagamento" at bounding box center [568, 452] width 189 height 25
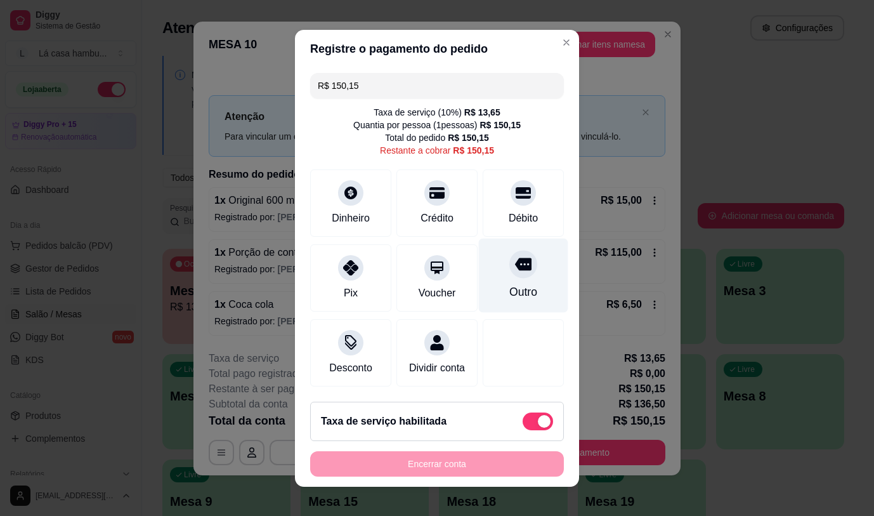
click at [516, 263] on div "Outro" at bounding box center [523, 275] width 89 height 74
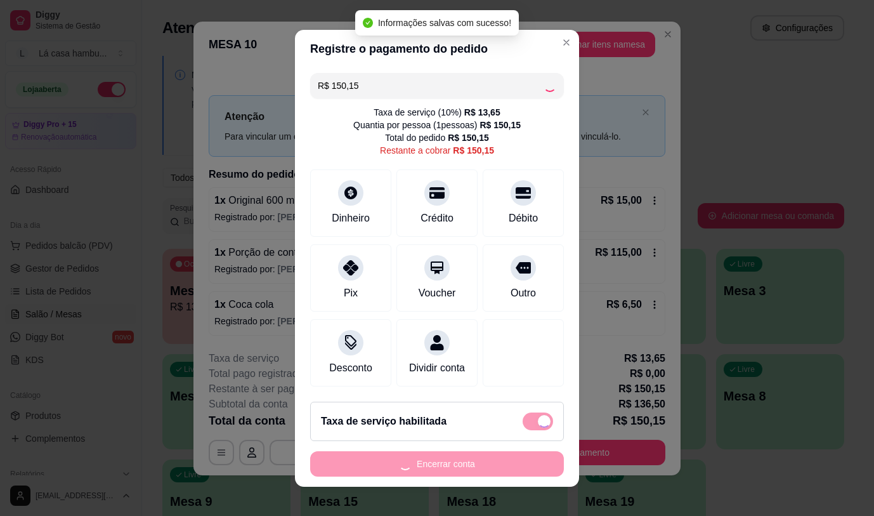
type input "R$ 0,00"
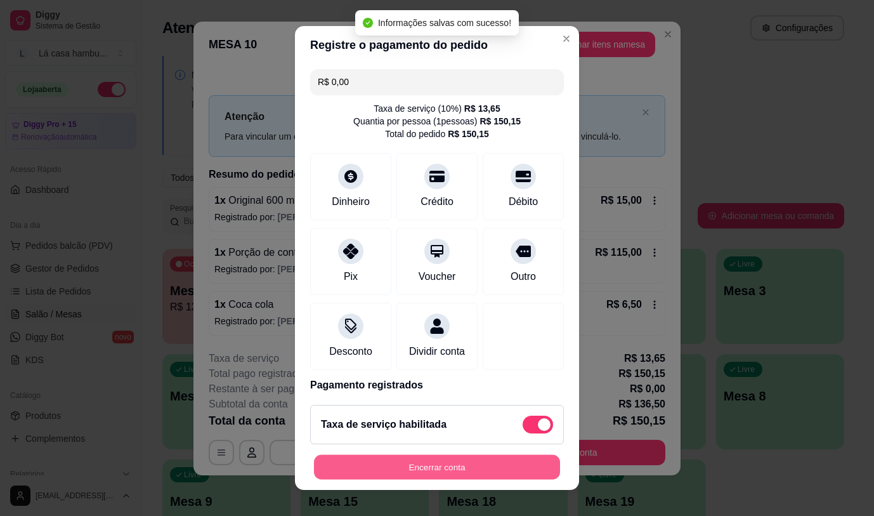
click at [434, 475] on button "Encerrar conta" at bounding box center [437, 467] width 246 height 25
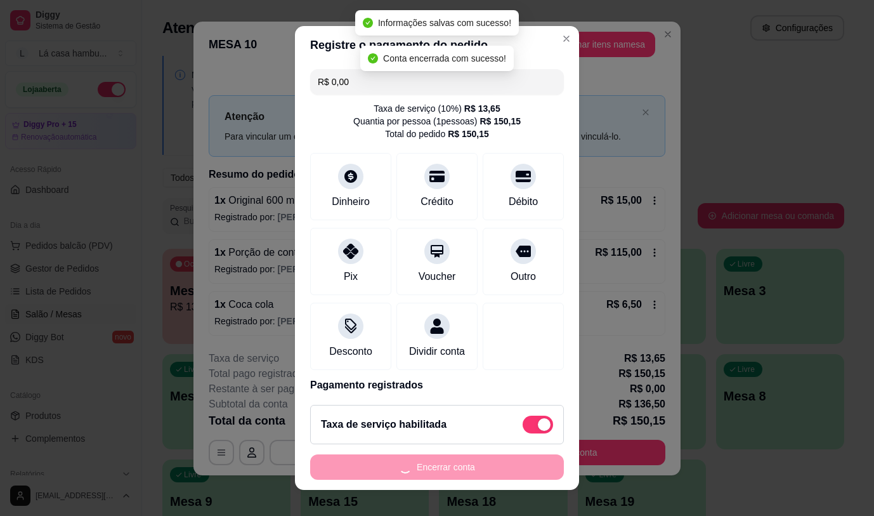
scroll to position [0, 0]
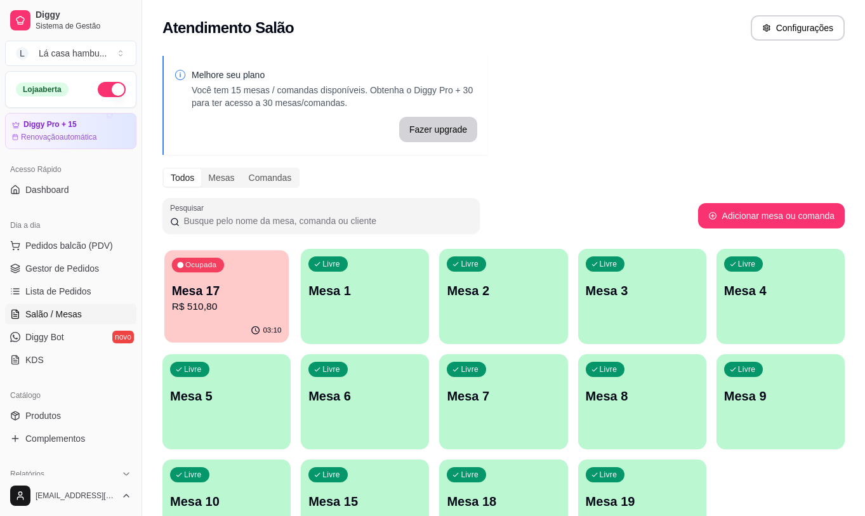
click at [207, 320] on div "03:10" at bounding box center [226, 331] width 124 height 24
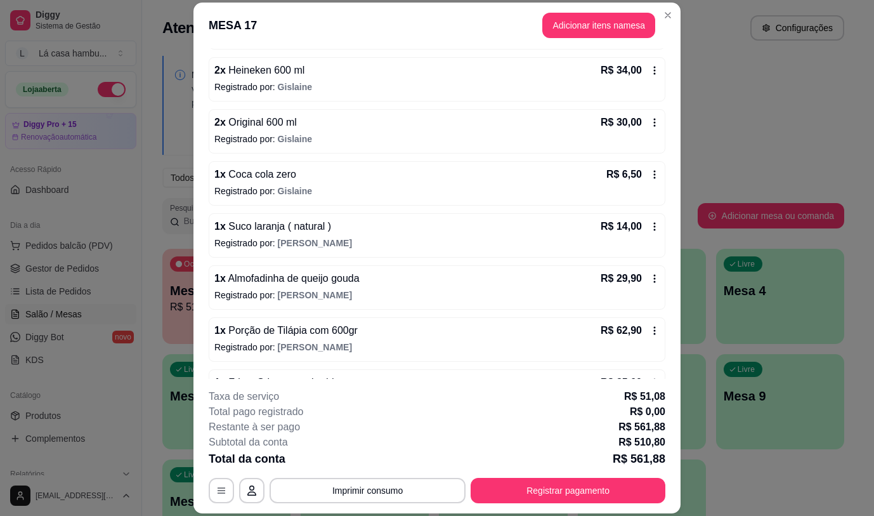
scroll to position [254, 0]
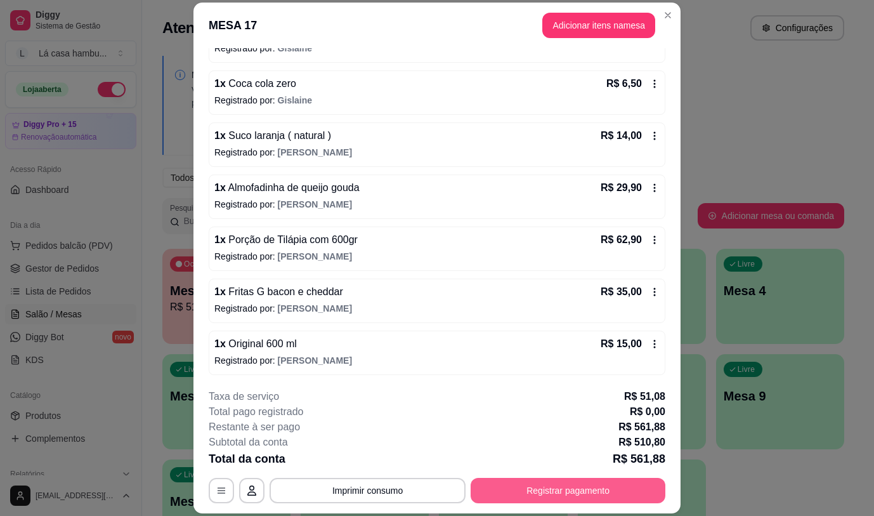
click at [564, 503] on button "Registrar pagamento" at bounding box center [568, 490] width 195 height 25
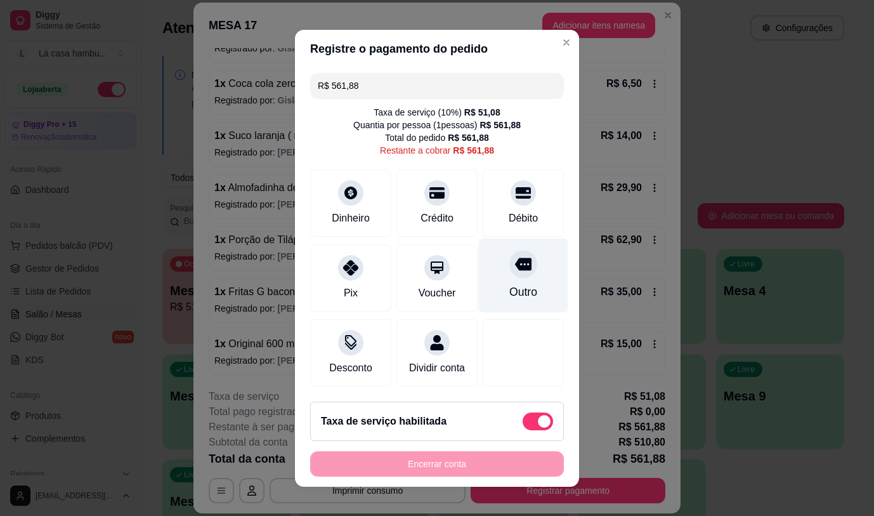
click at [509, 272] on div at bounding box center [523, 264] width 28 height 28
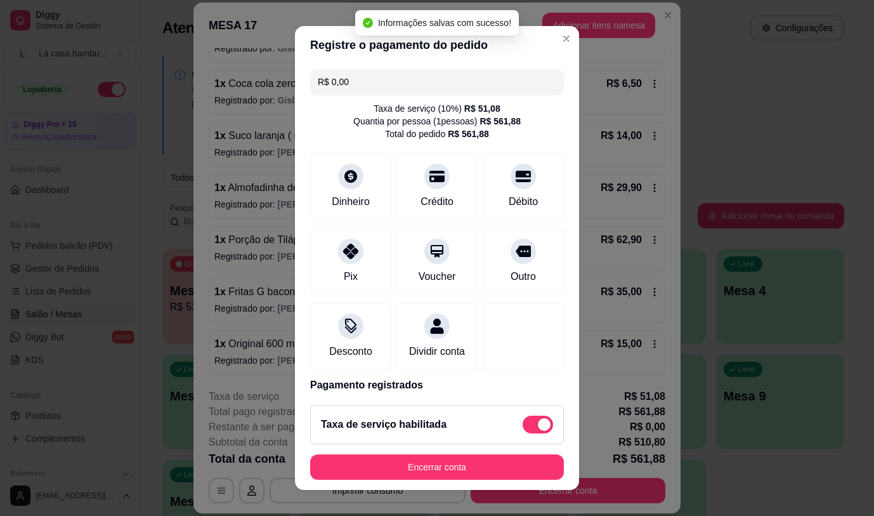
type input "R$ 0,00"
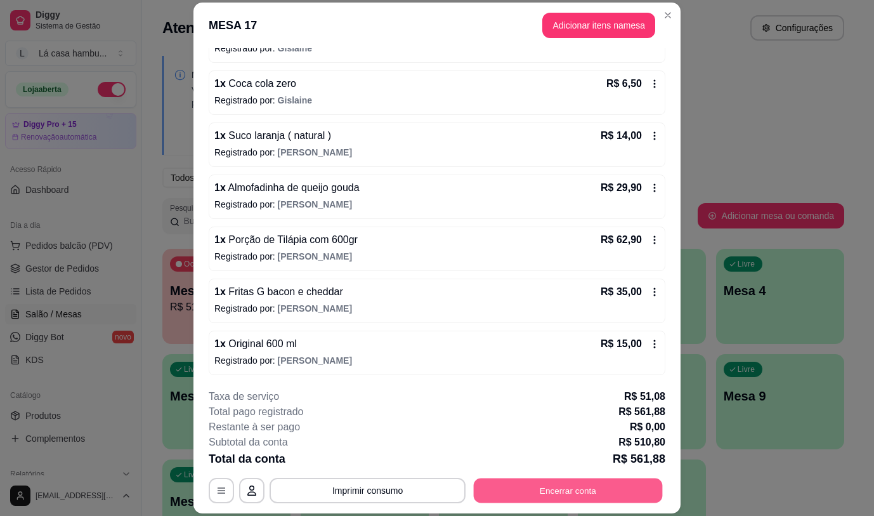
click at [575, 497] on button "Encerrar conta" at bounding box center [568, 490] width 189 height 25
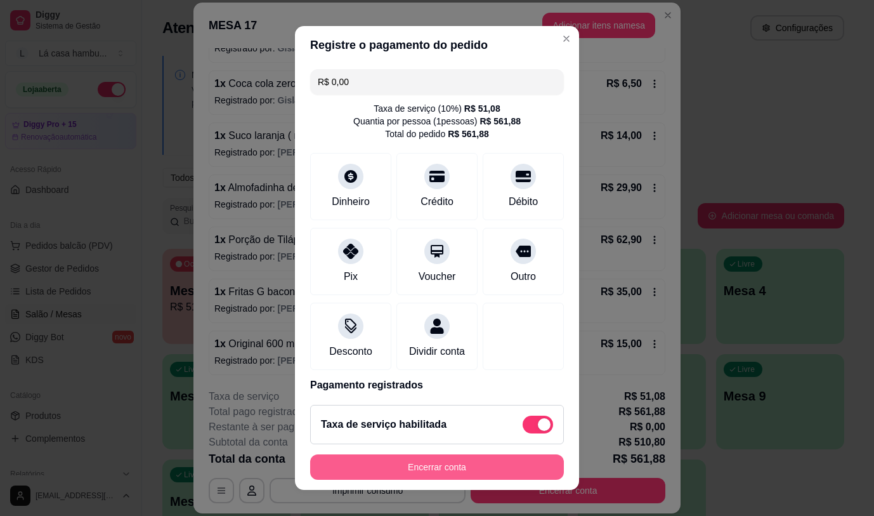
click at [513, 467] on button "Encerrar conta" at bounding box center [437, 466] width 254 height 25
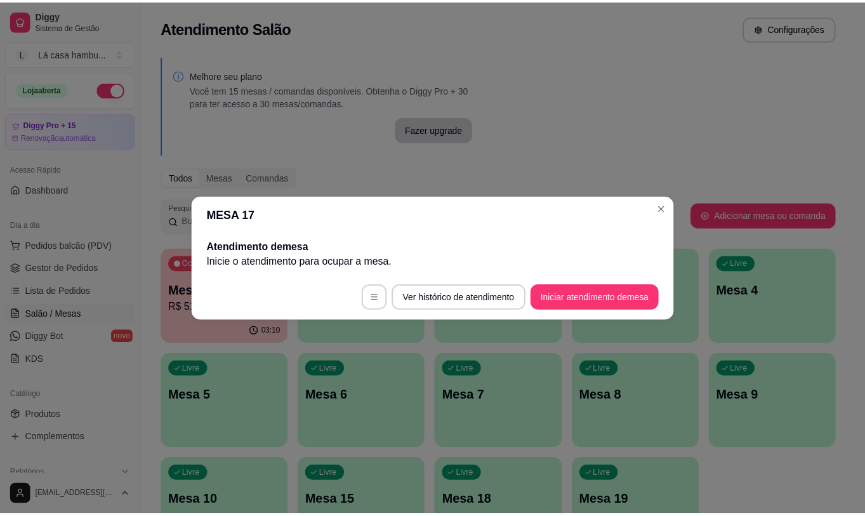
scroll to position [0, 0]
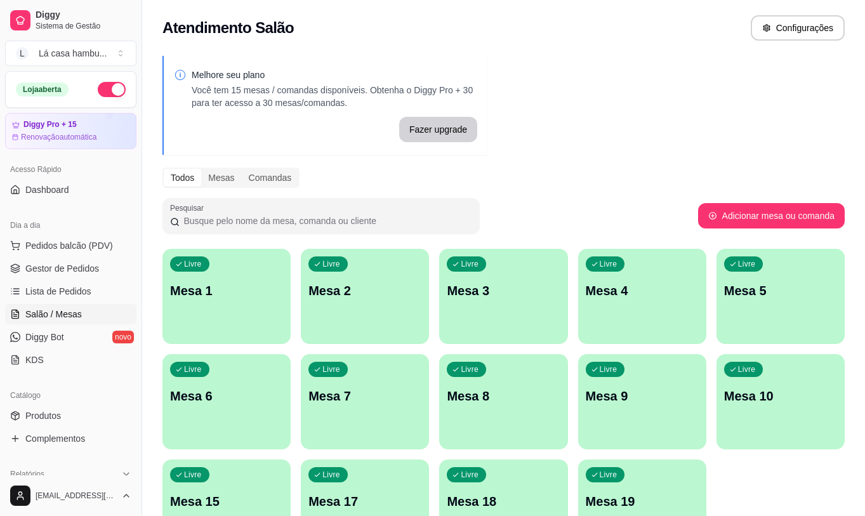
click at [683, 152] on div "Melhore seu plano Você tem 15 mesas / comandas disponíveis. Obtenha o Diggy Pro…" at bounding box center [503, 309] width 723 height 522
